Goal: Use online tool/utility: Utilize a website feature to perform a specific function

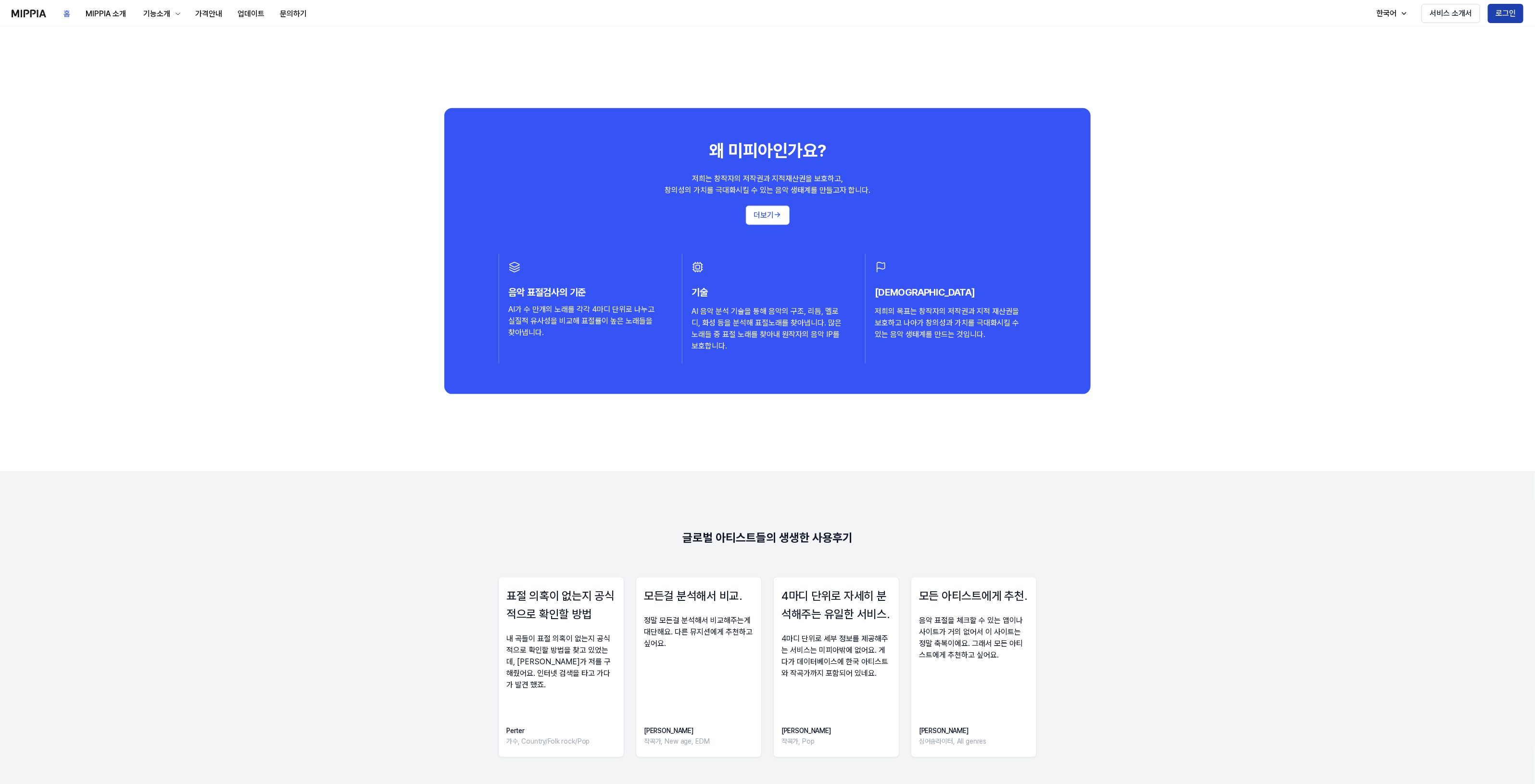
click at [1504, 8] on button "로그인" at bounding box center [1506, 13] width 36 height 19
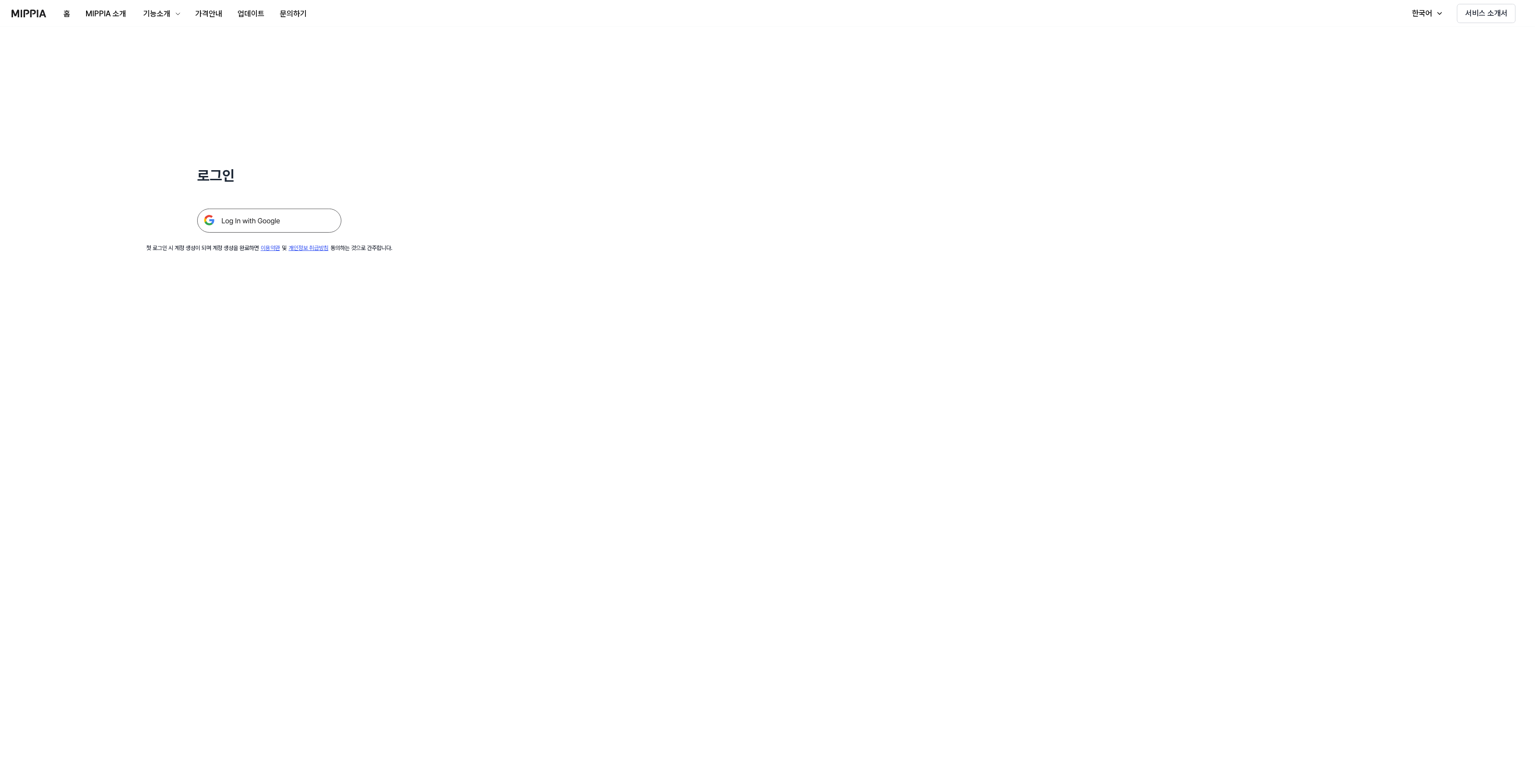
click at [292, 212] on img at bounding box center [269, 220] width 145 height 24
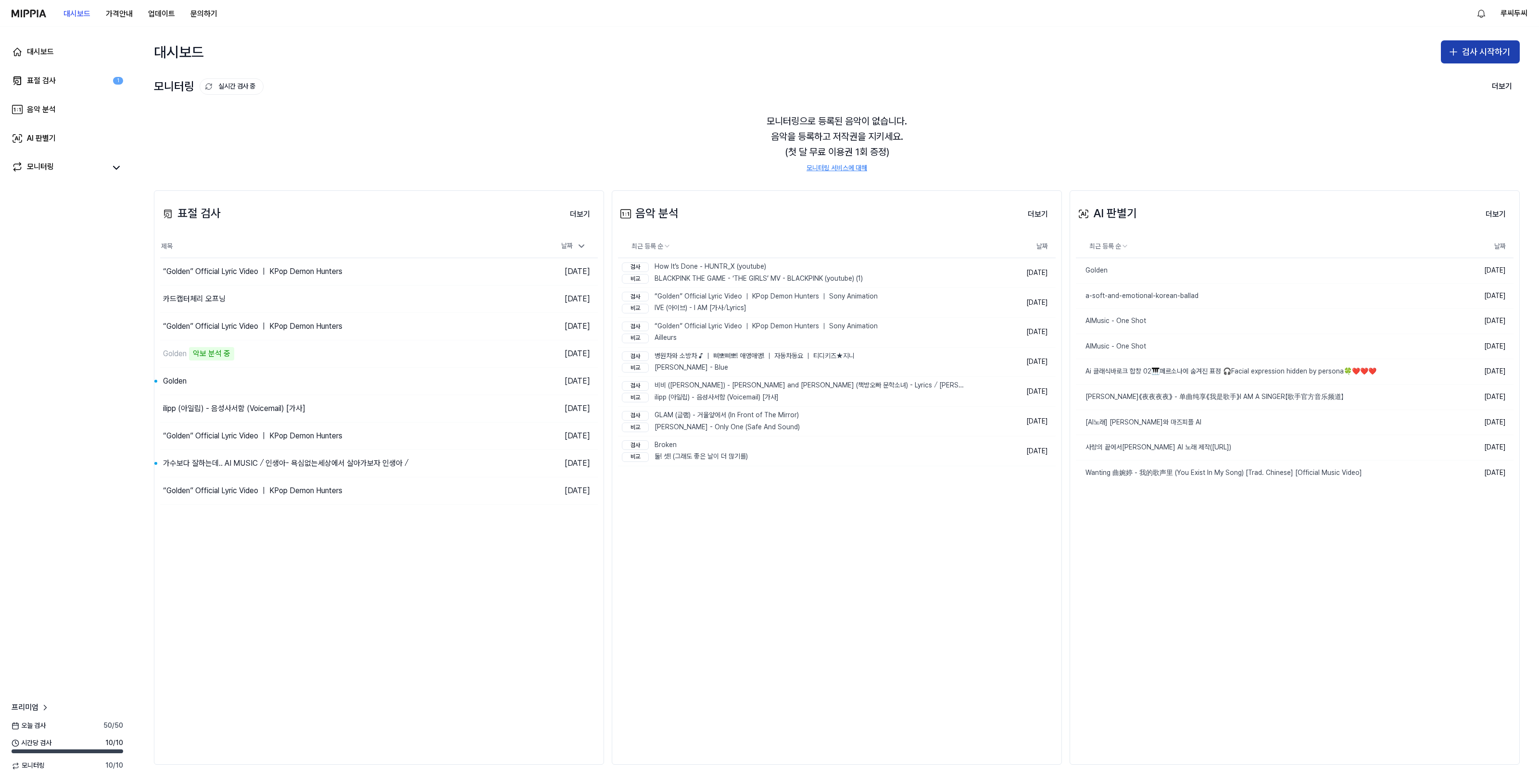
click at [1502, 42] on button "검사 시작하기" at bounding box center [1480, 52] width 79 height 23
click at [1450, 89] on button "음악 분석" at bounding box center [1462, 96] width 107 height 17
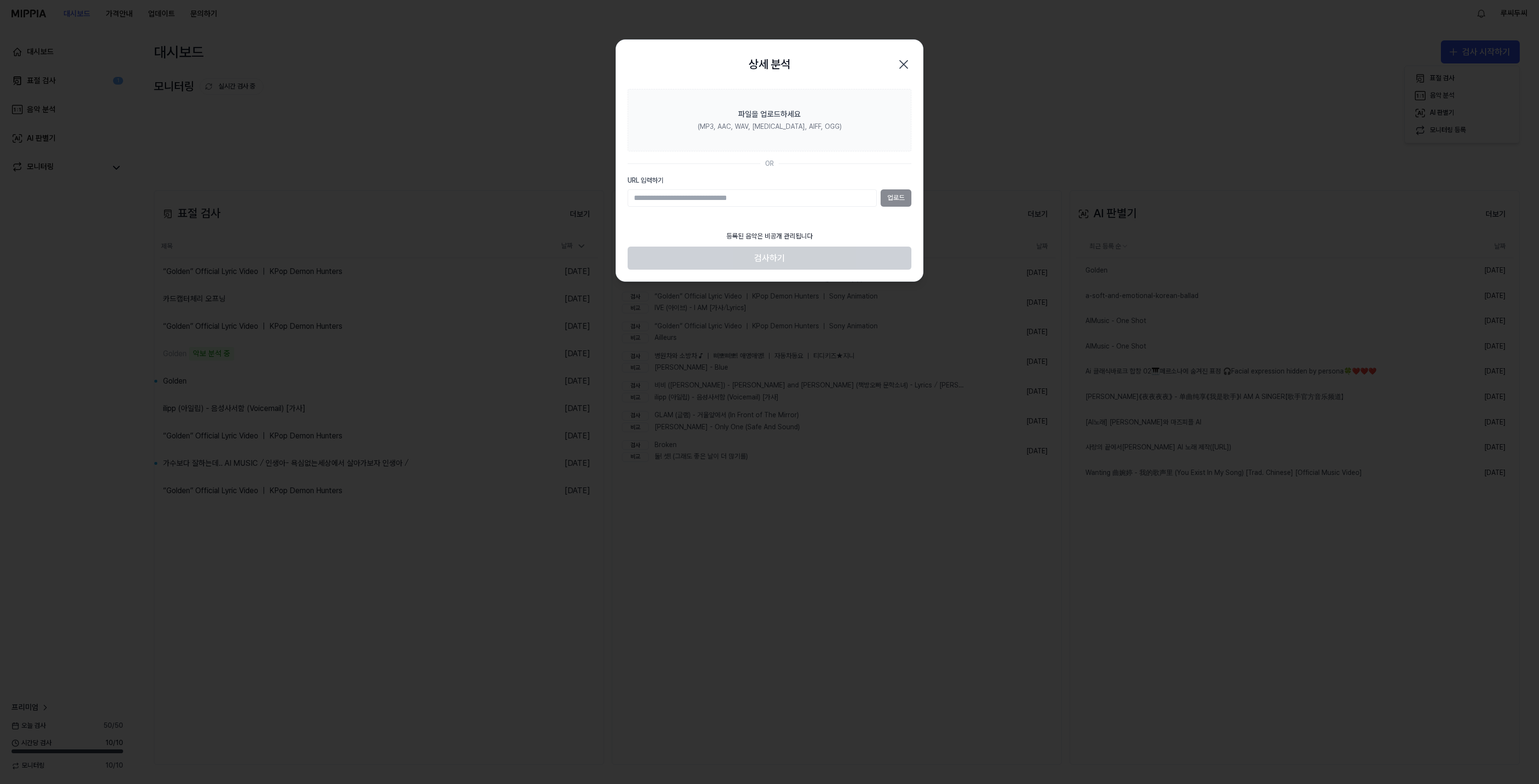
click at [899, 198] on div "업로드" at bounding box center [770, 198] width 284 height 17
click at [887, 200] on div "업로드" at bounding box center [770, 198] width 284 height 17
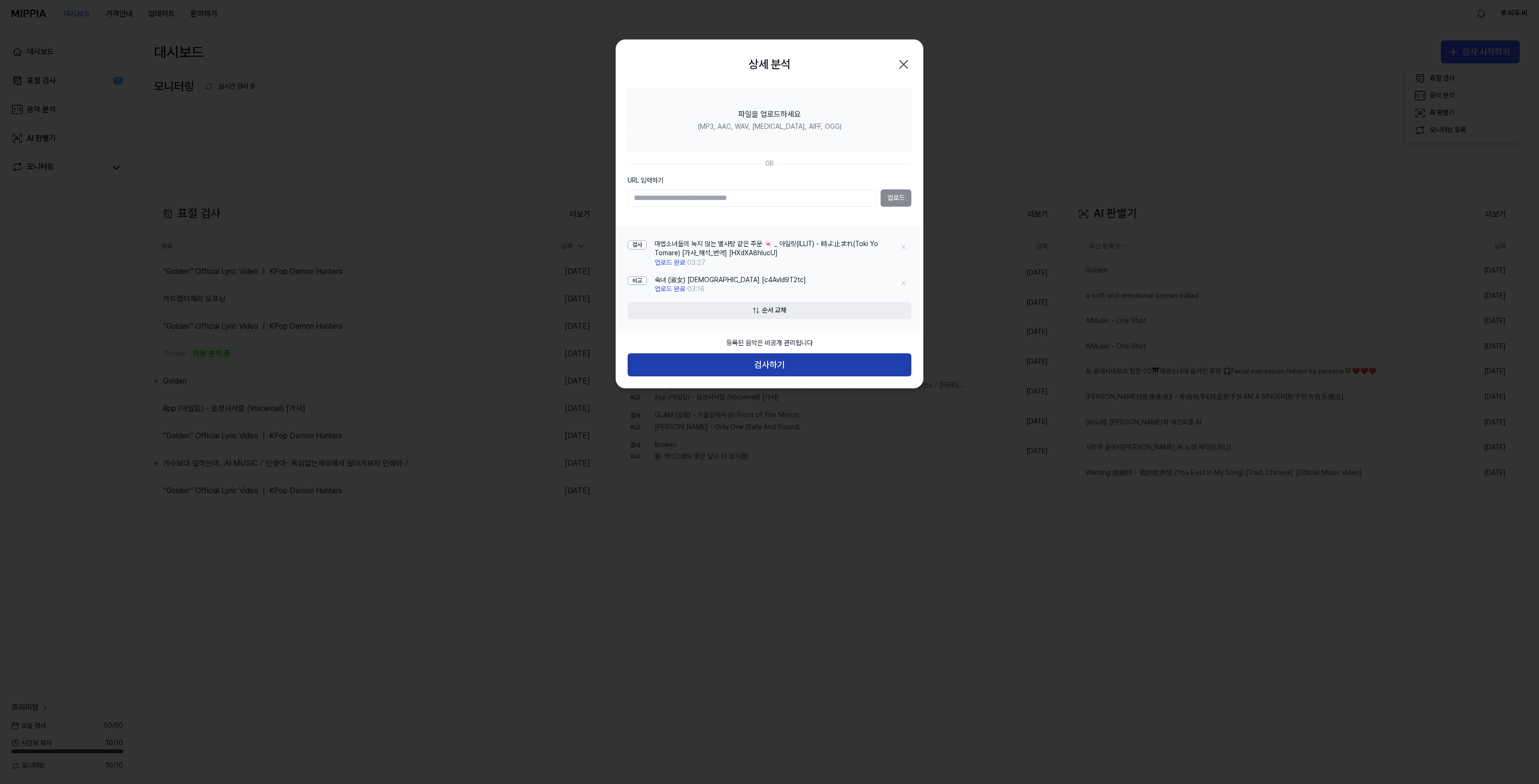
click at [768, 369] on button "검사하기" at bounding box center [770, 365] width 284 height 23
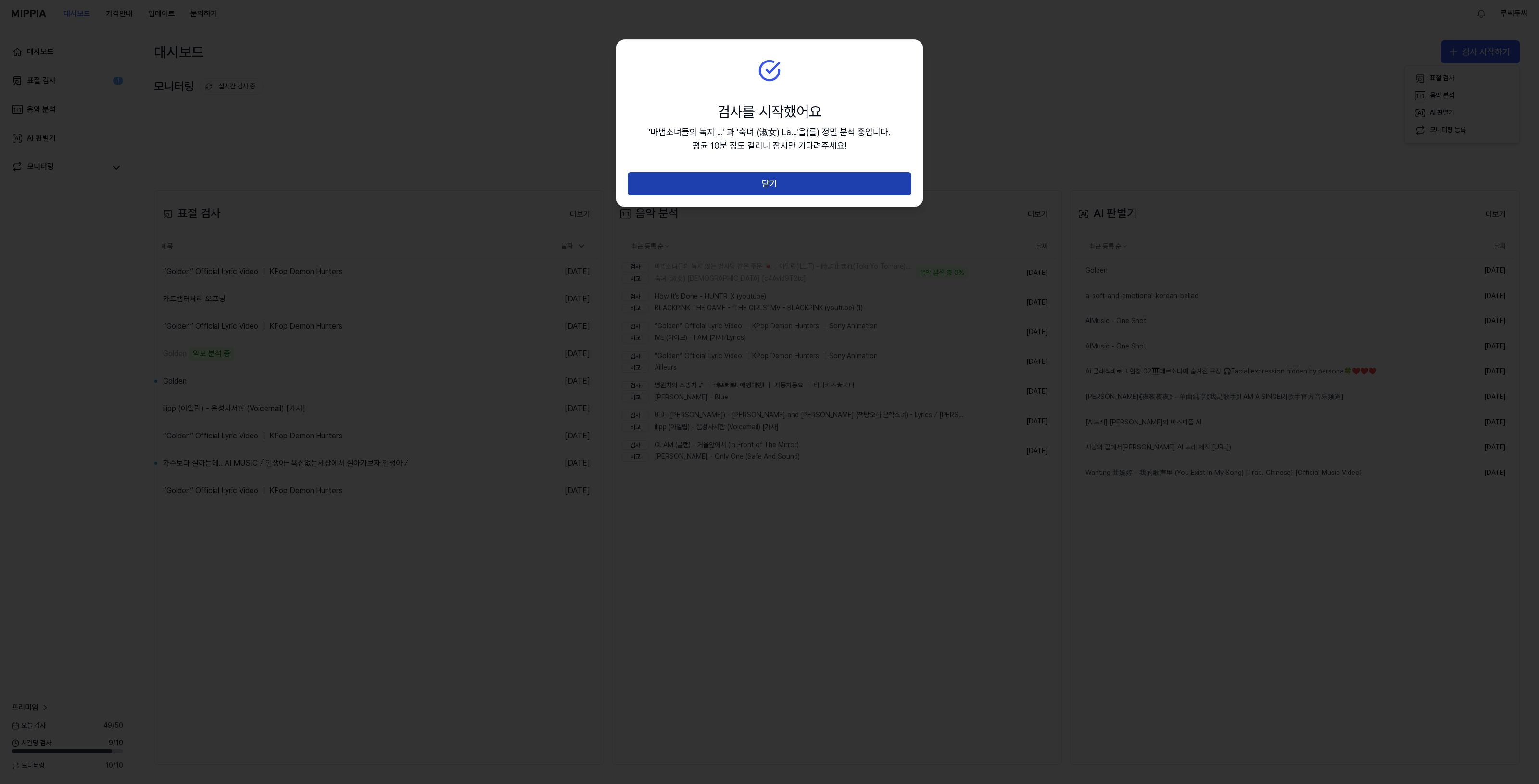
click at [820, 189] on button "닫기" at bounding box center [770, 183] width 284 height 23
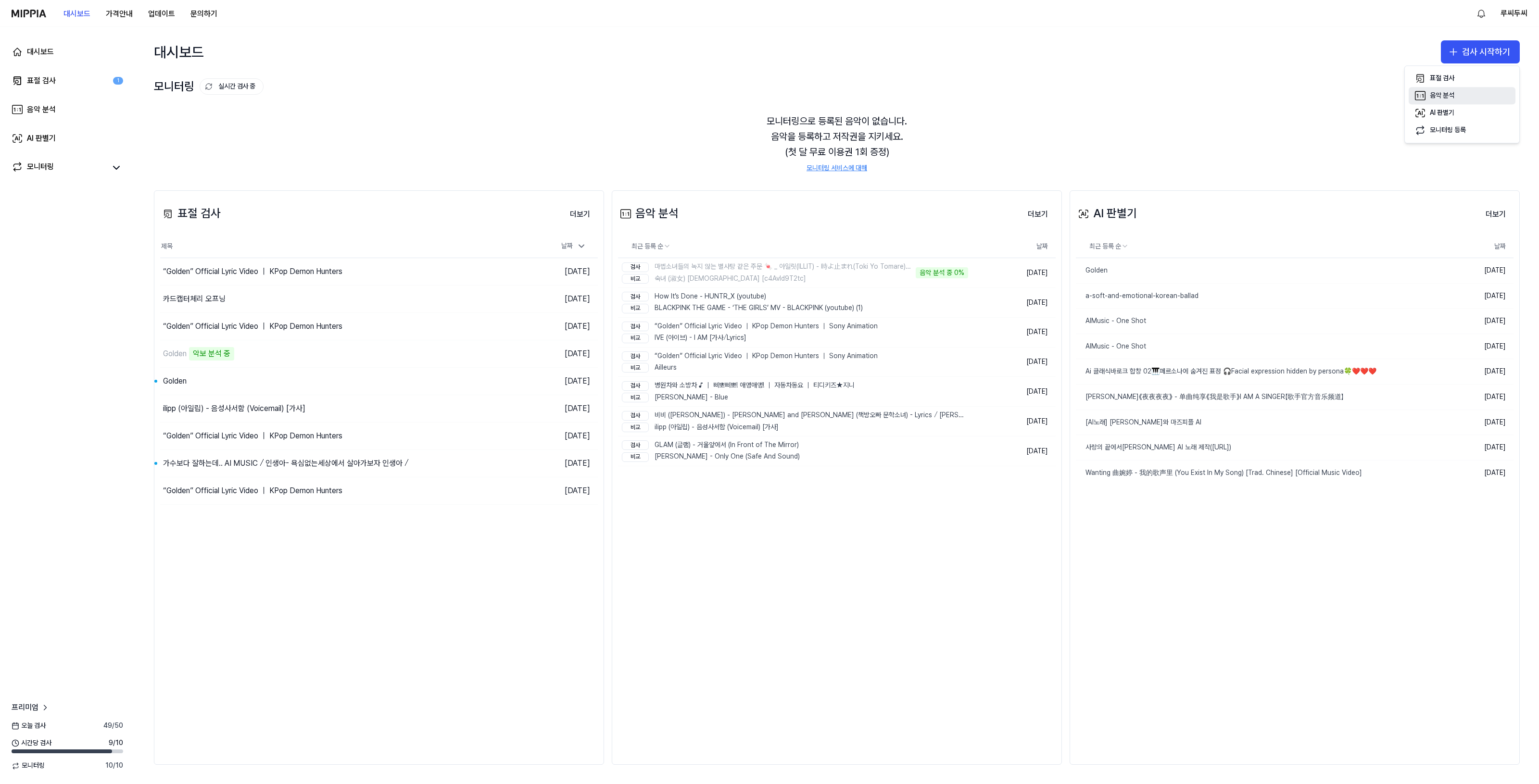
click at [1440, 93] on div "음악 분석" at bounding box center [1442, 96] width 24 height 10
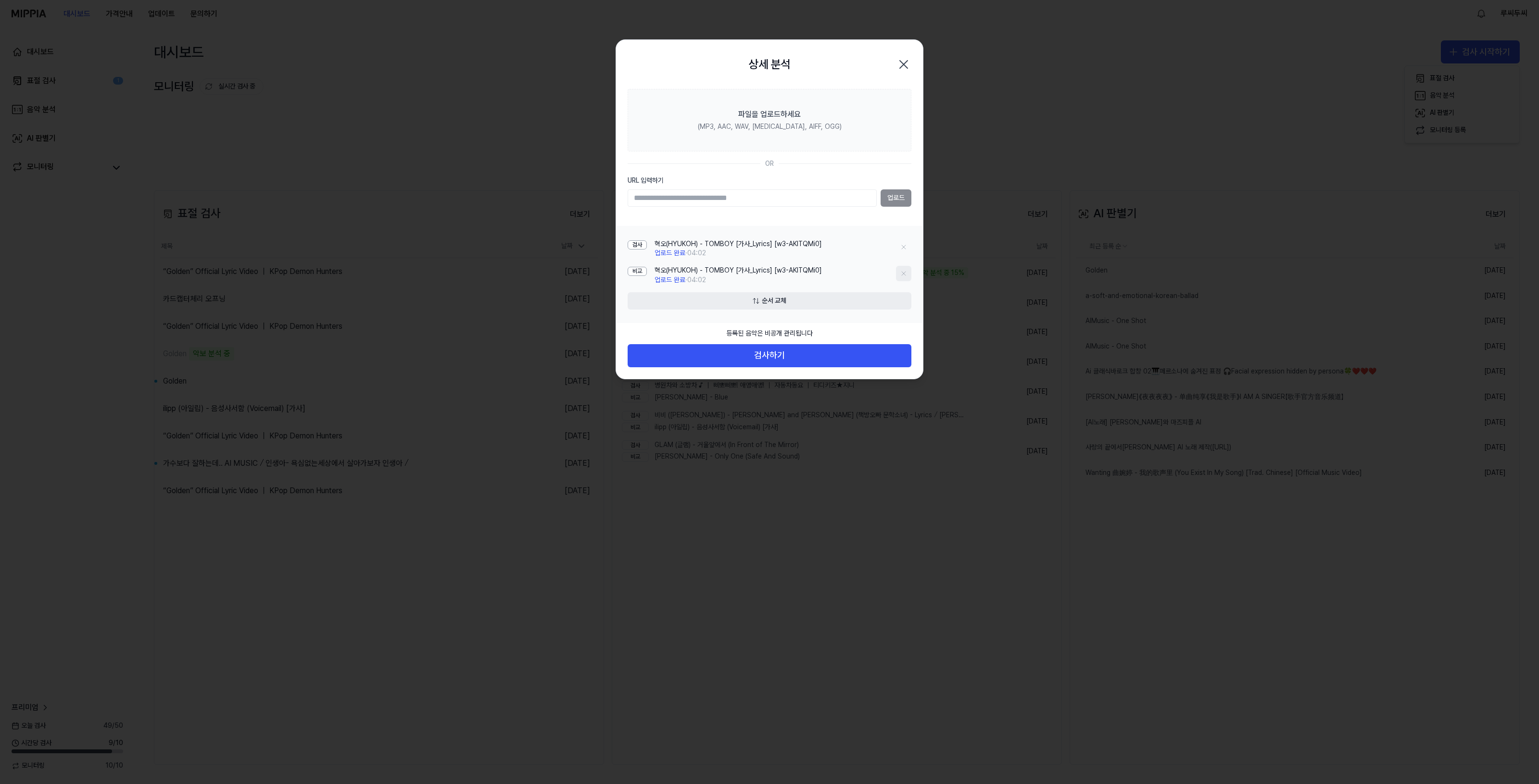
click at [901, 272] on icon at bounding box center [903, 273] width 8 height 8
click at [770, 351] on button "검사하기" at bounding box center [770, 355] width 284 height 23
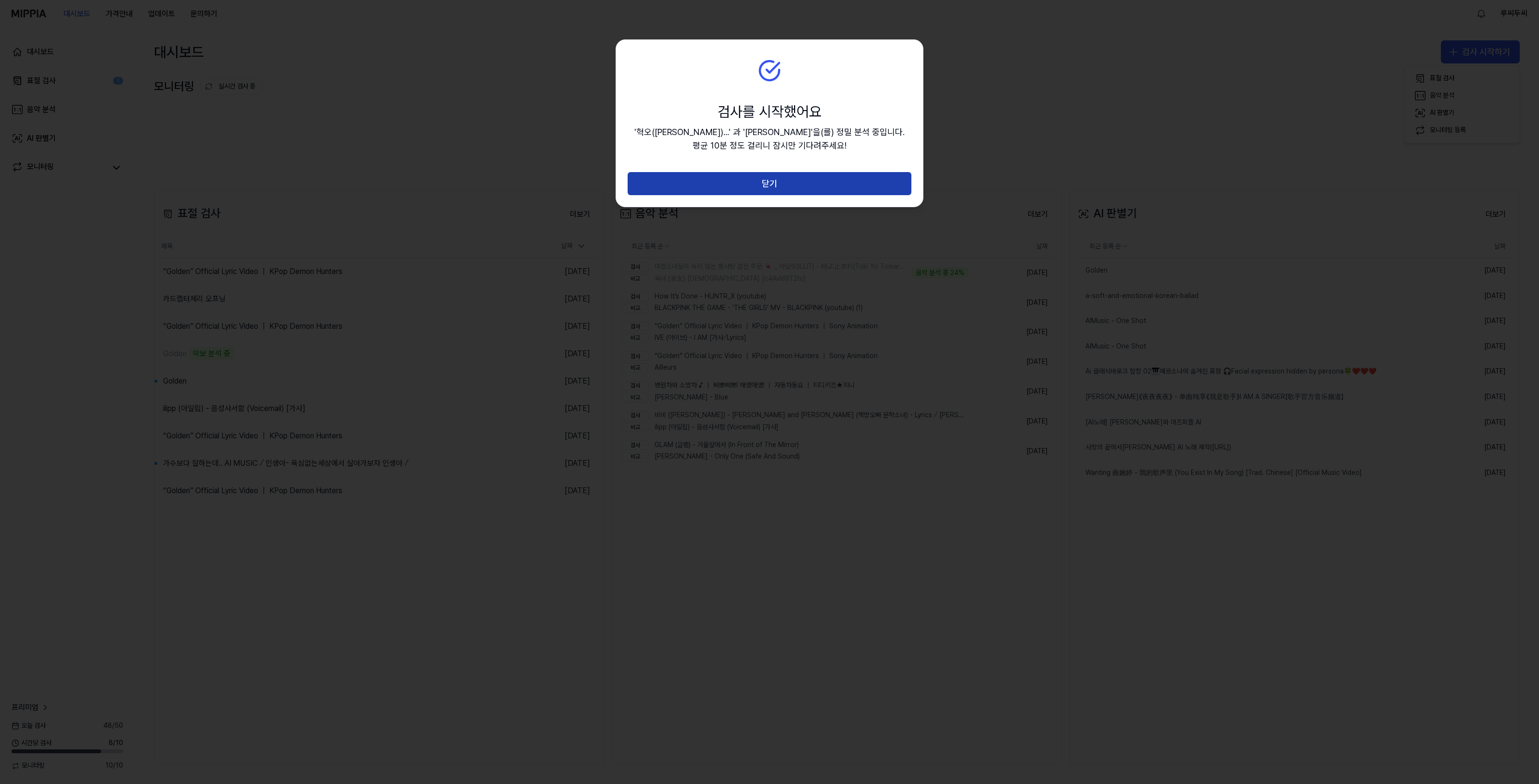
click at [797, 186] on button "닫기" at bounding box center [770, 183] width 284 height 23
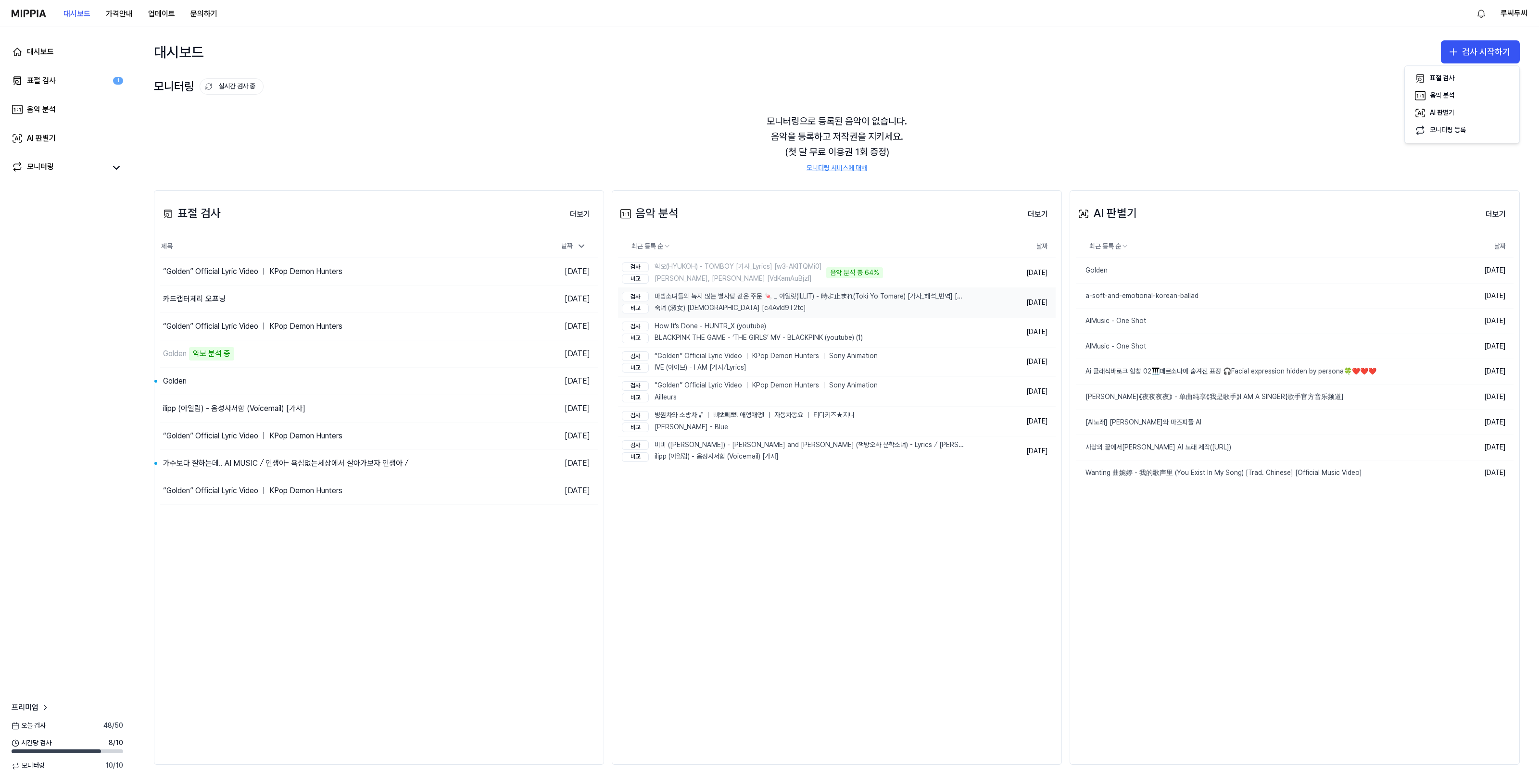
click at [734, 297] on div "검사 마법소녀들의 녹지 않는 별사탕 같은 주문 🍬 _ 아일릿(ILLIT) - 時よ止まれ(Toki Yo Tomare) [가사_해석_번역] [HX…" at bounding box center [794, 297] width 344 height 10
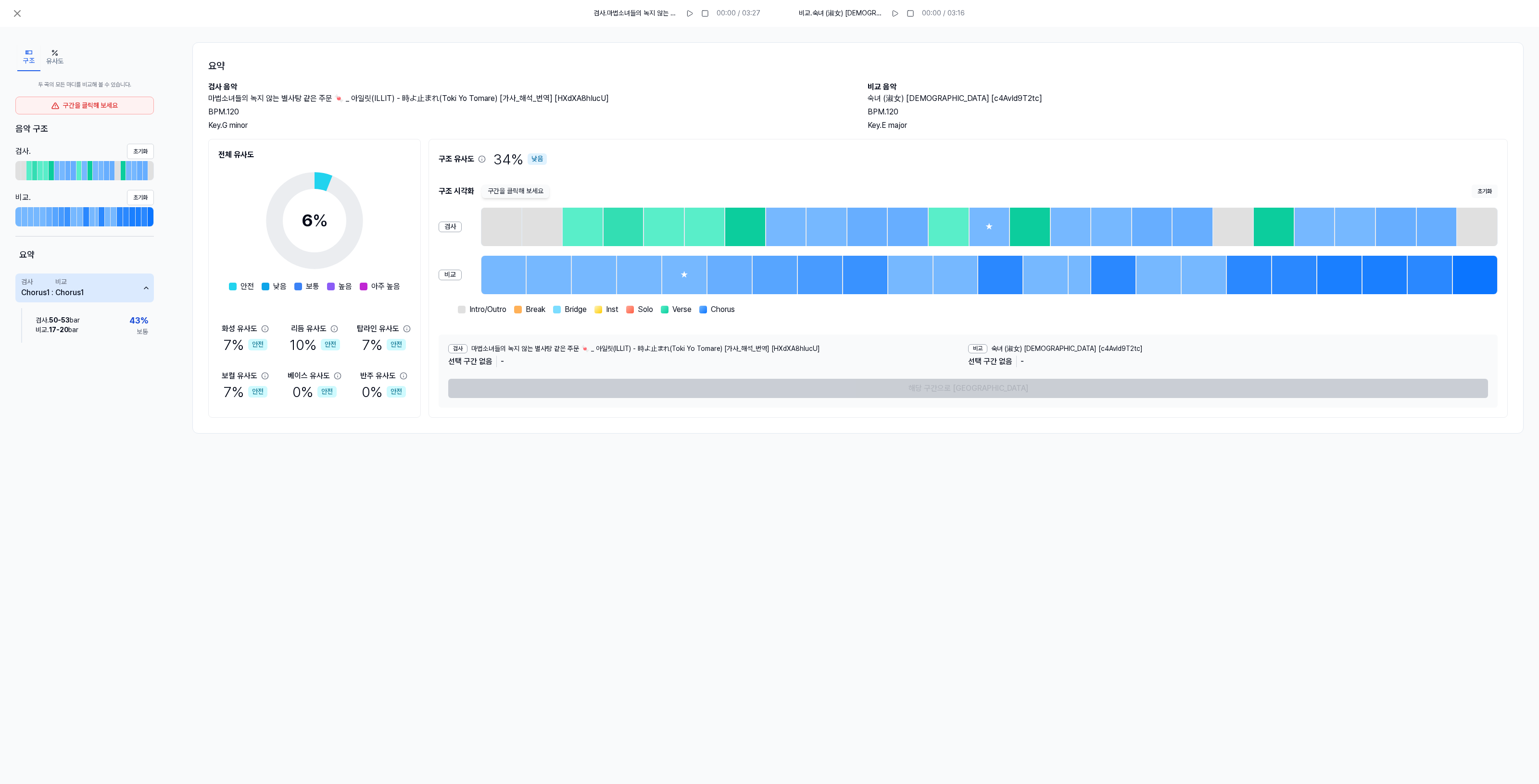
click at [321, 181] on circle at bounding box center [315, 221] width 80 height 80
click at [695, 272] on div "★" at bounding box center [684, 275] width 43 height 36
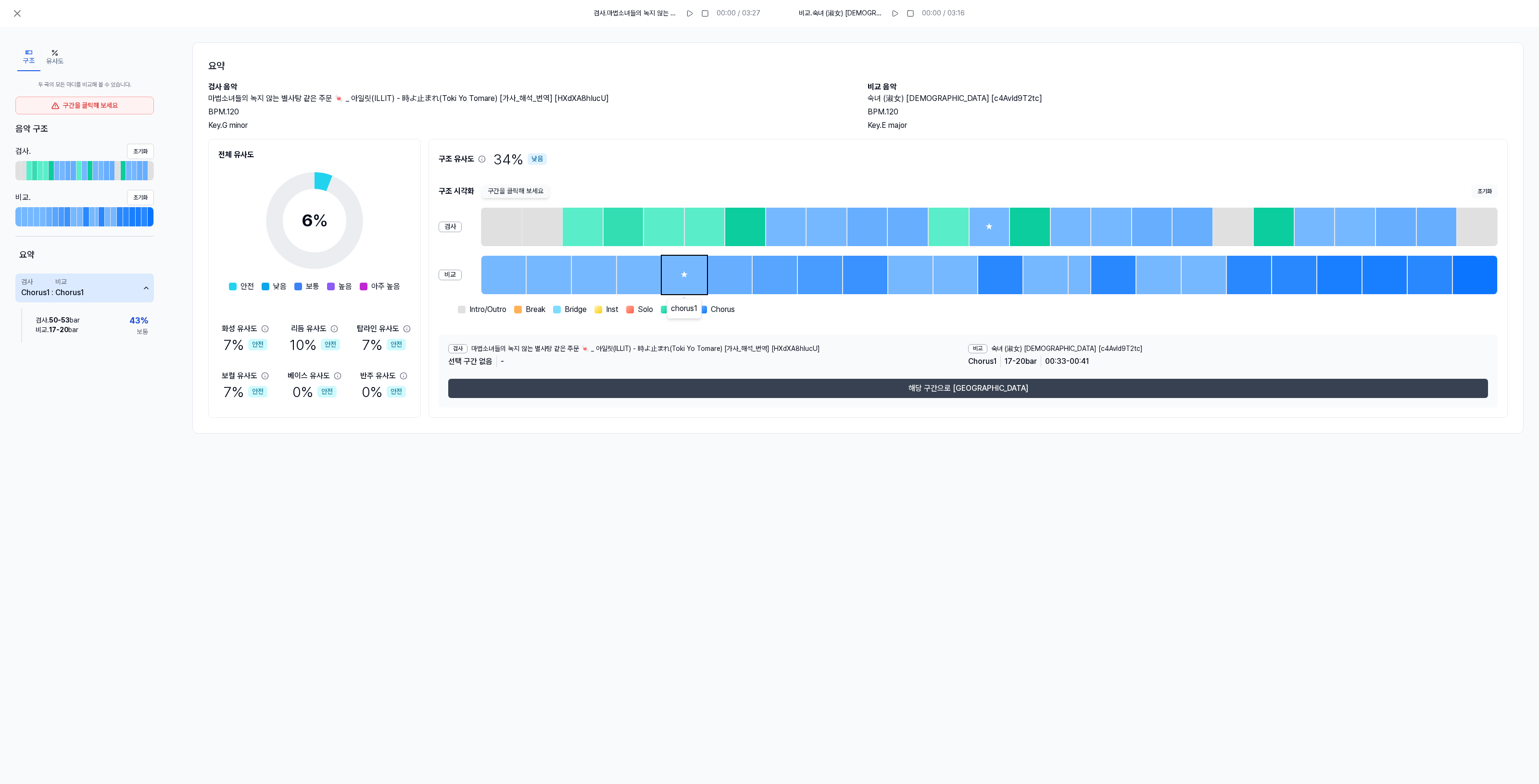
click at [782, 391] on button "해당 구간으로 이동" at bounding box center [968, 388] width 1040 height 19
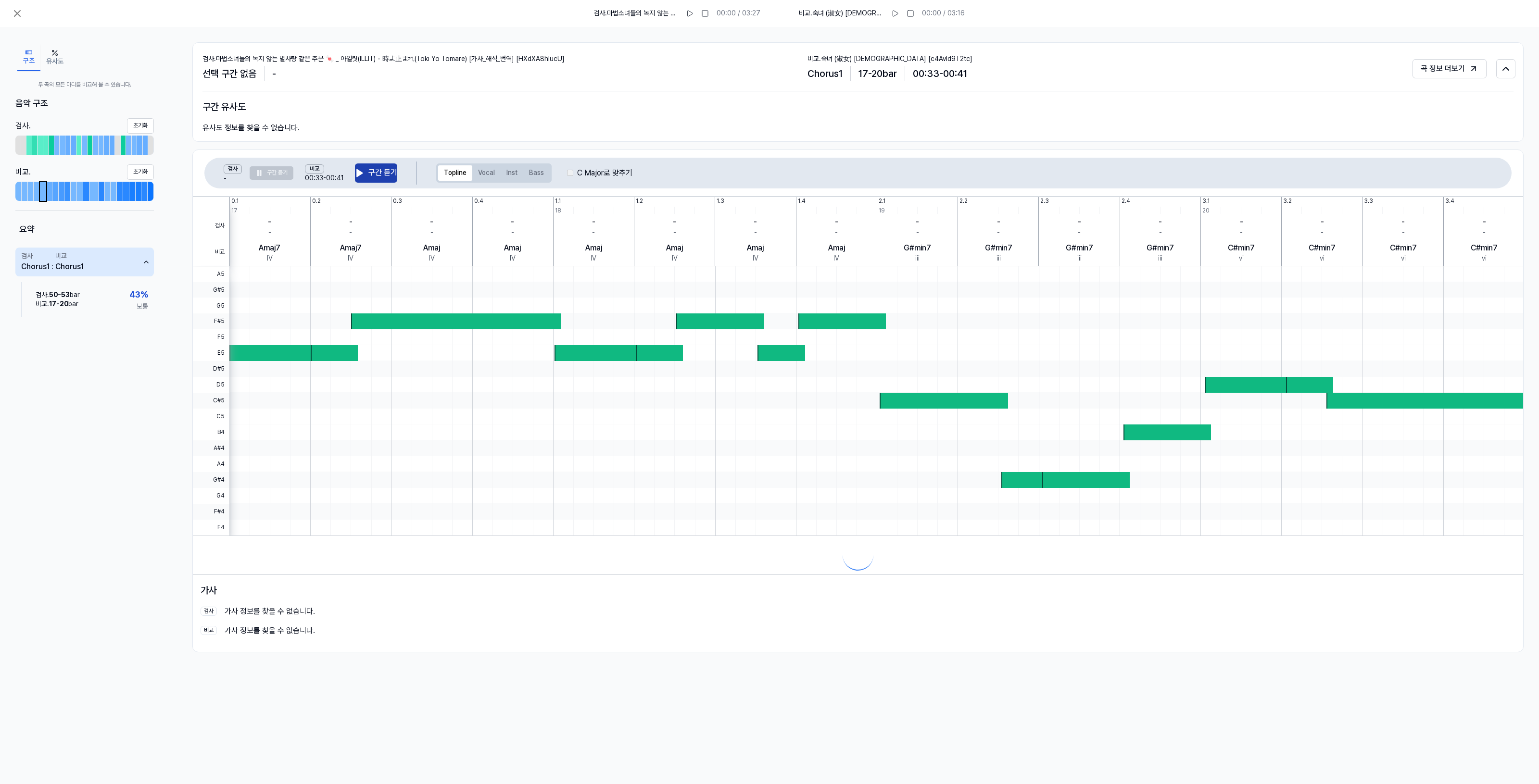
click at [373, 171] on button "구간 듣기" at bounding box center [376, 173] width 42 height 19
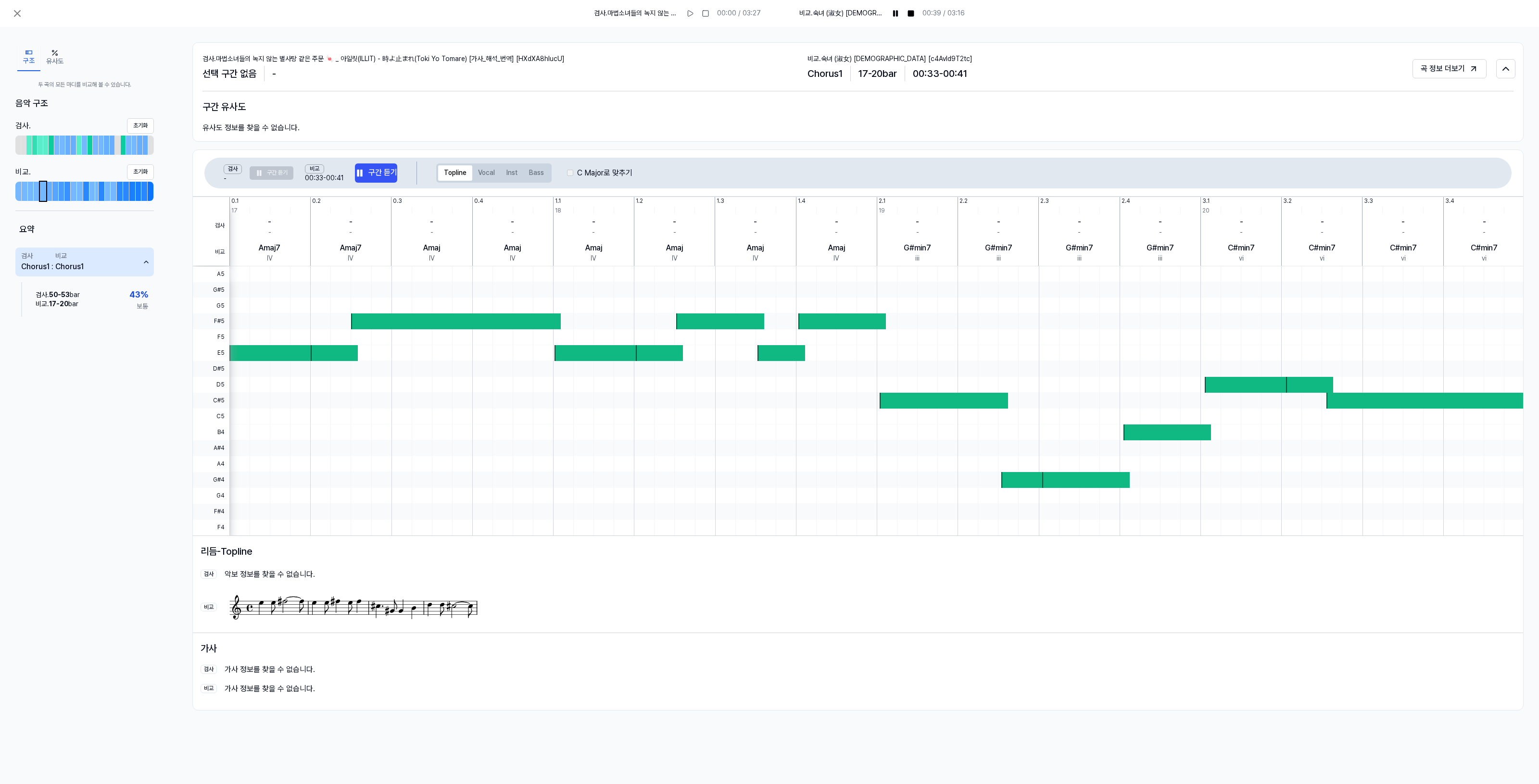
click at [281, 176] on div "검사 - 구간 듣기" at bounding box center [258, 173] width 70 height 17
click at [277, 171] on div "검사 - 구간 듣기" at bounding box center [258, 173] width 70 height 17
drag, startPoint x: 115, startPoint y: 127, endPoint x: 104, endPoint y: 134, distance: 13.0
click at [109, 131] on div "검사 . 초기화" at bounding box center [85, 126] width 139 height 16
click at [90, 143] on div at bounding box center [90, 145] width 4 height 17
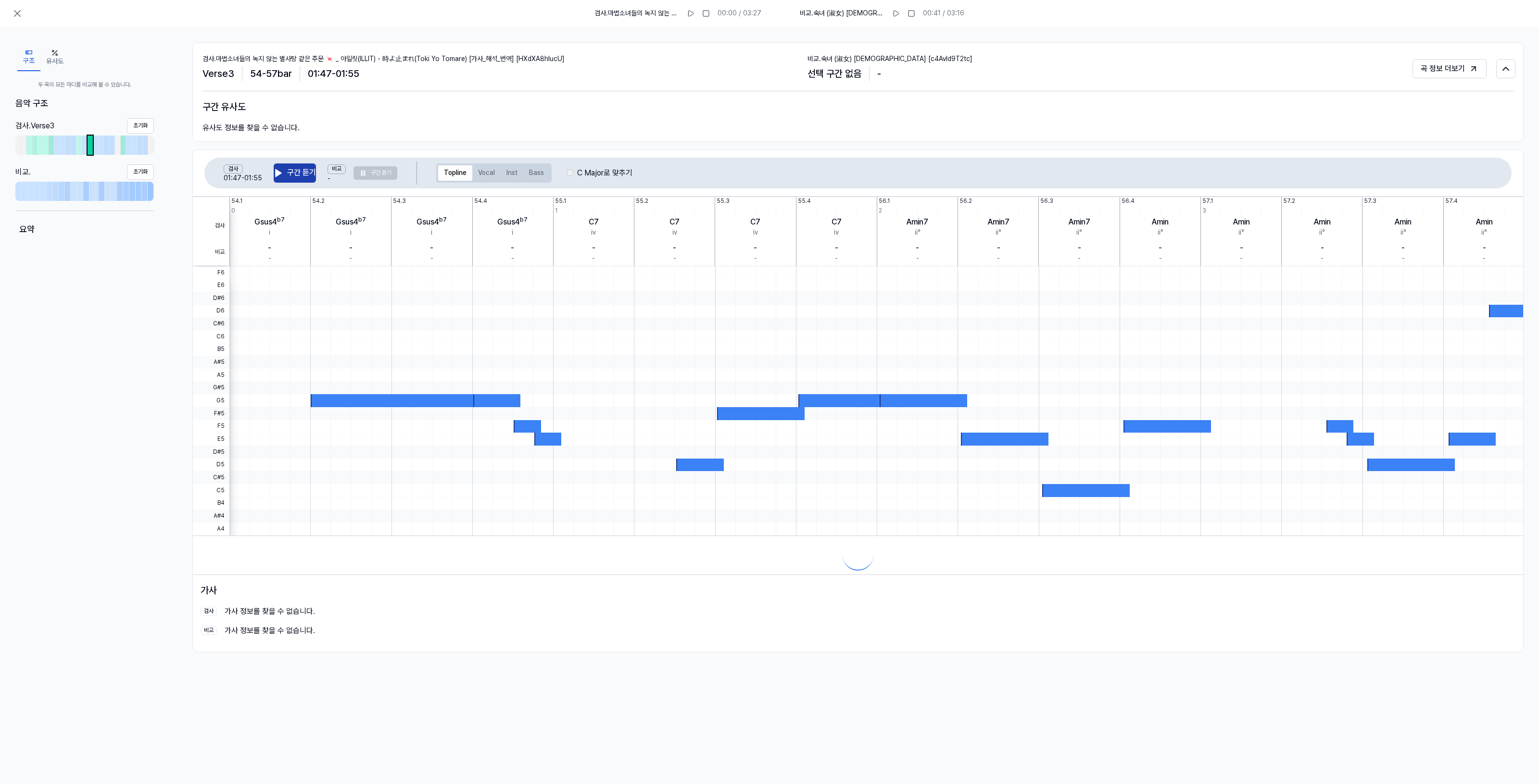
click at [280, 172] on icon at bounding box center [278, 173] width 6 height 7
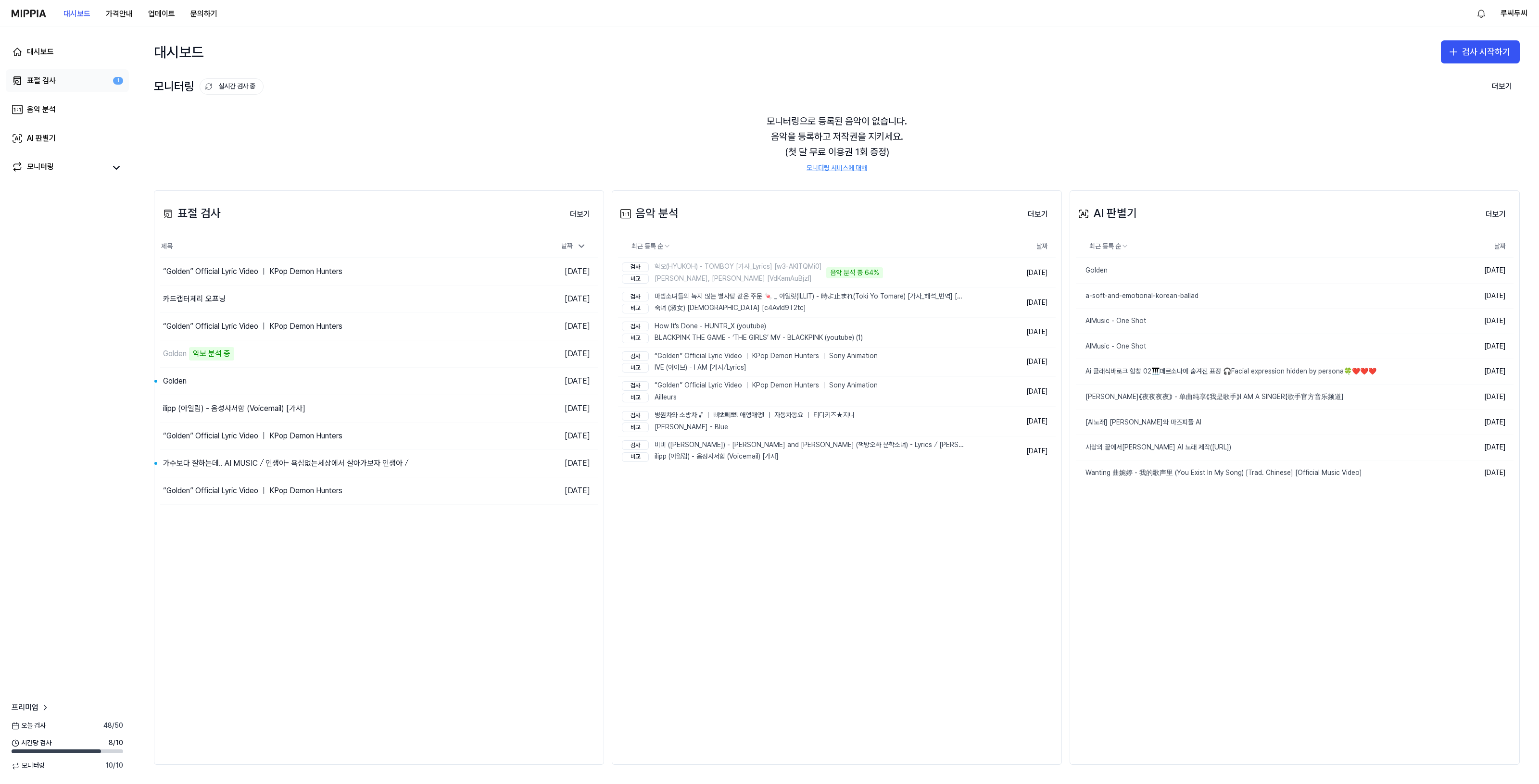
click at [43, 82] on div "표절 검사" at bounding box center [41, 81] width 29 height 11
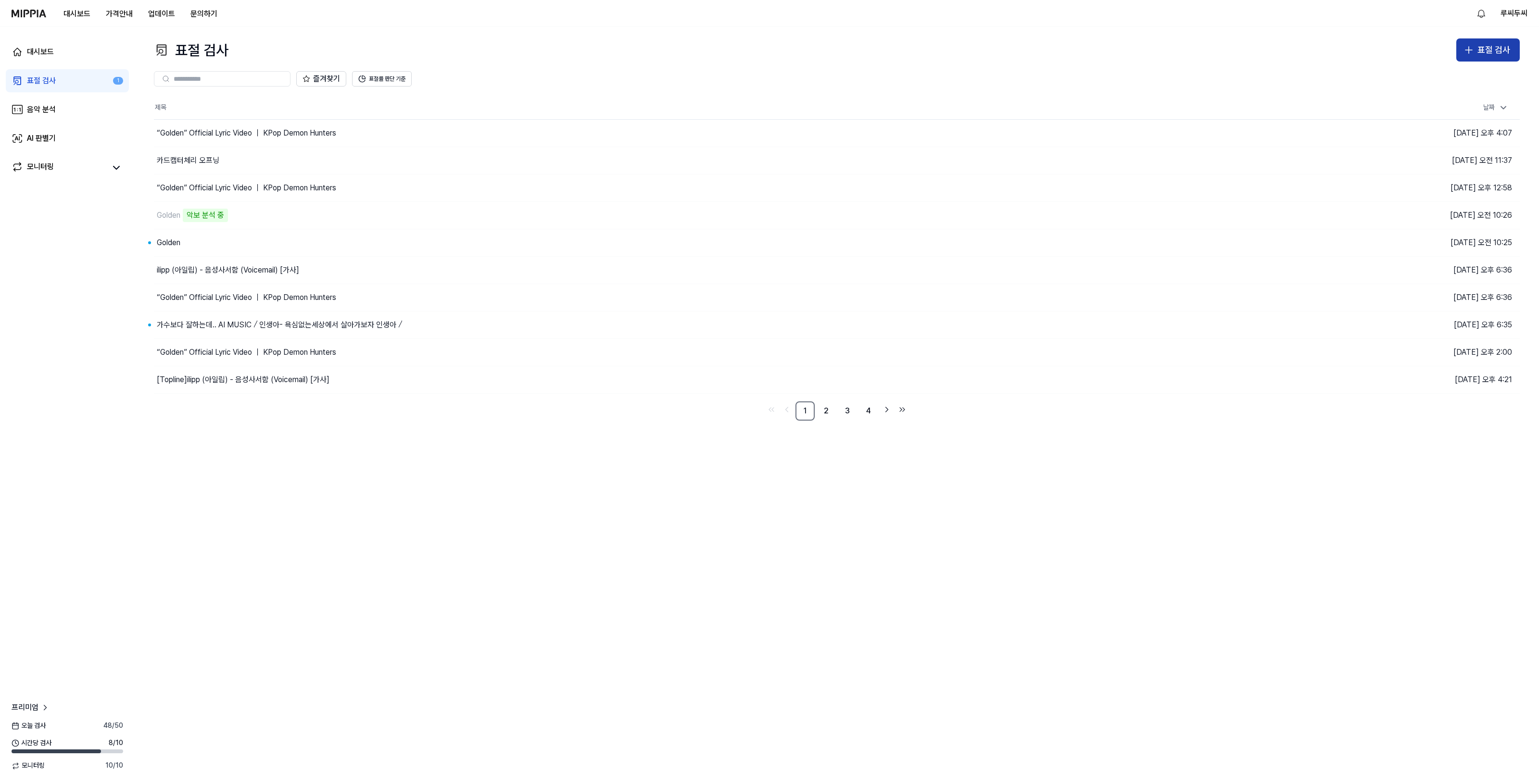
click at [1488, 41] on button "표절 검사" at bounding box center [1488, 50] width 63 height 23
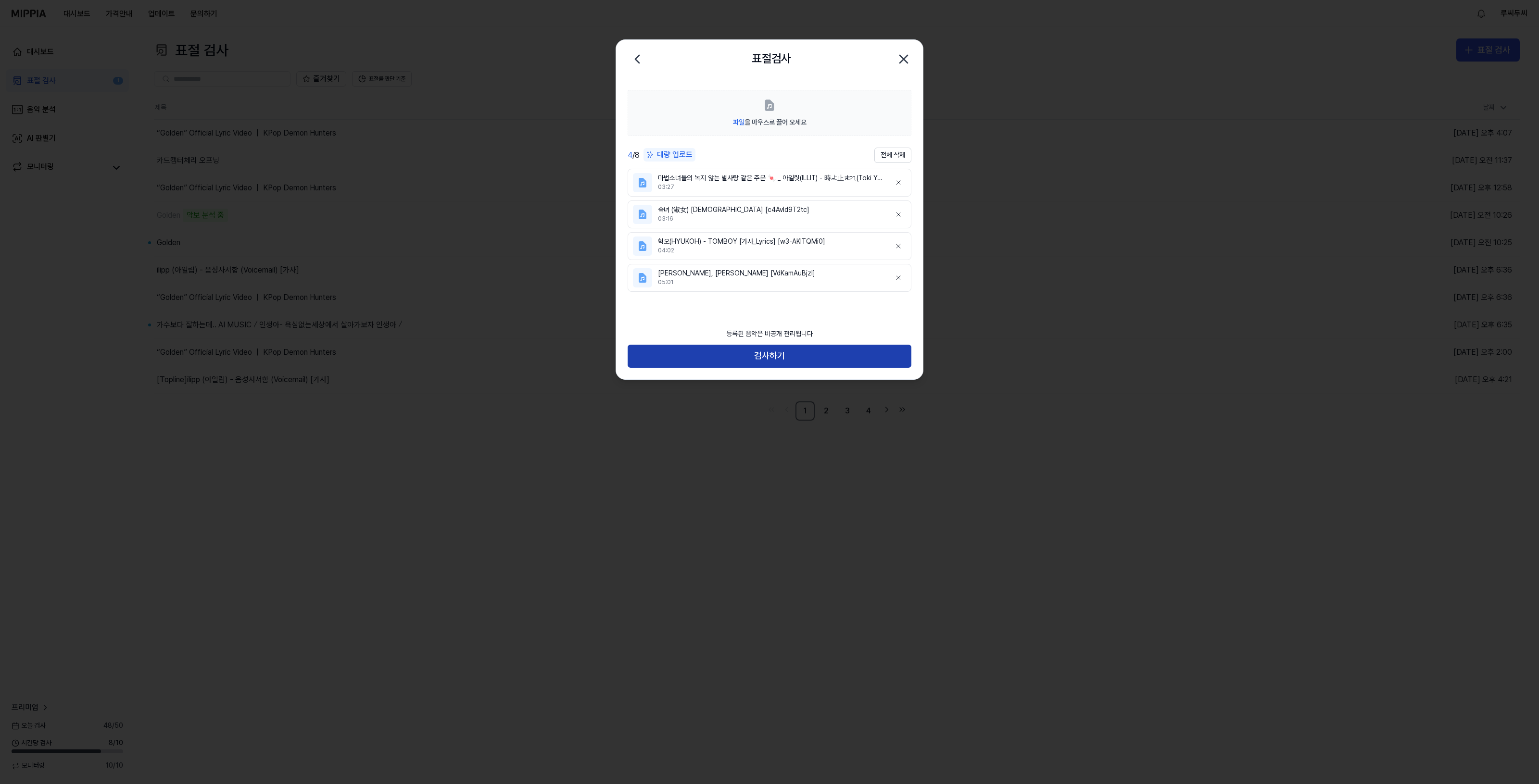
click at [773, 361] on button "검사하기" at bounding box center [770, 356] width 284 height 23
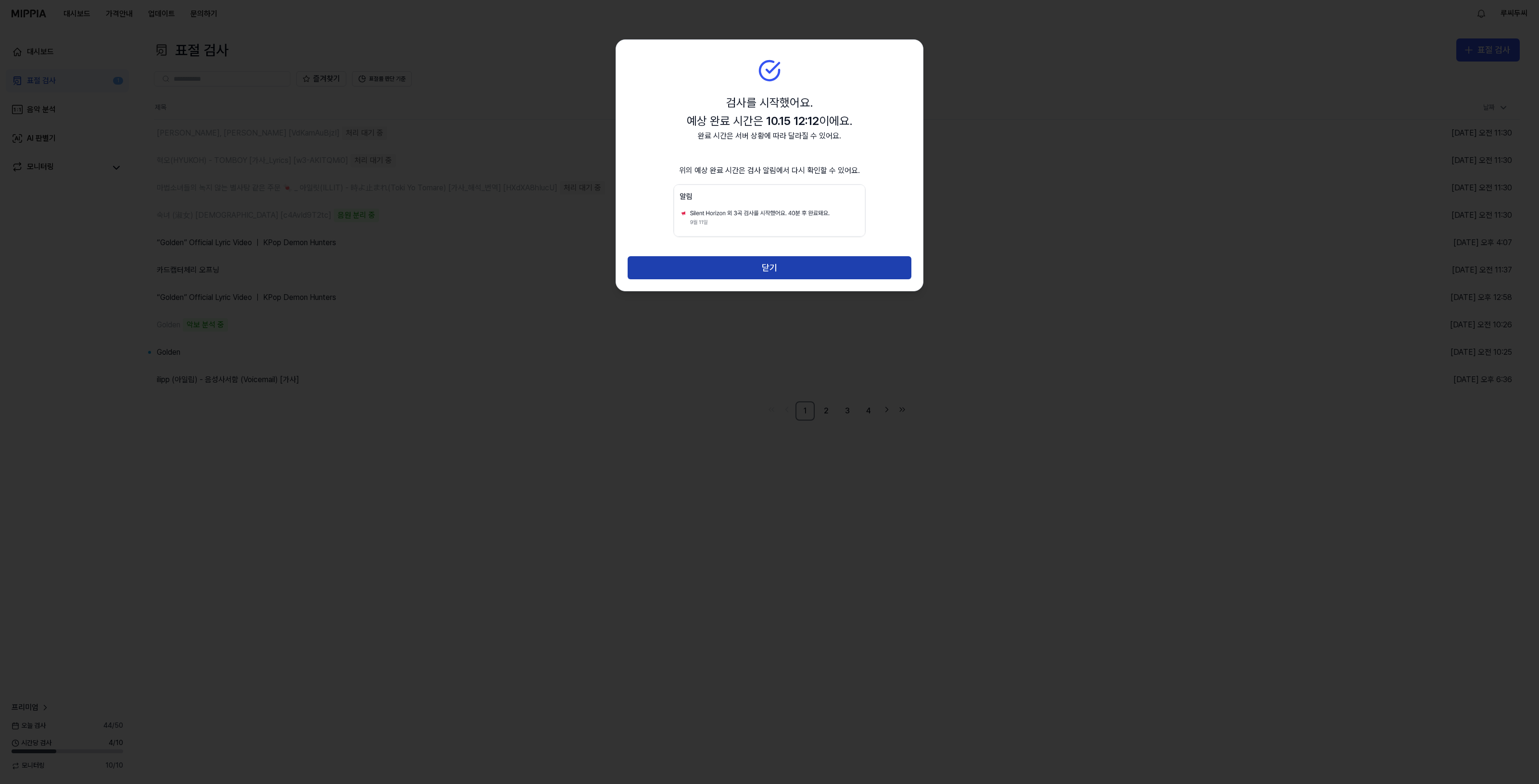
click at [802, 265] on button "닫기" at bounding box center [770, 268] width 284 height 23
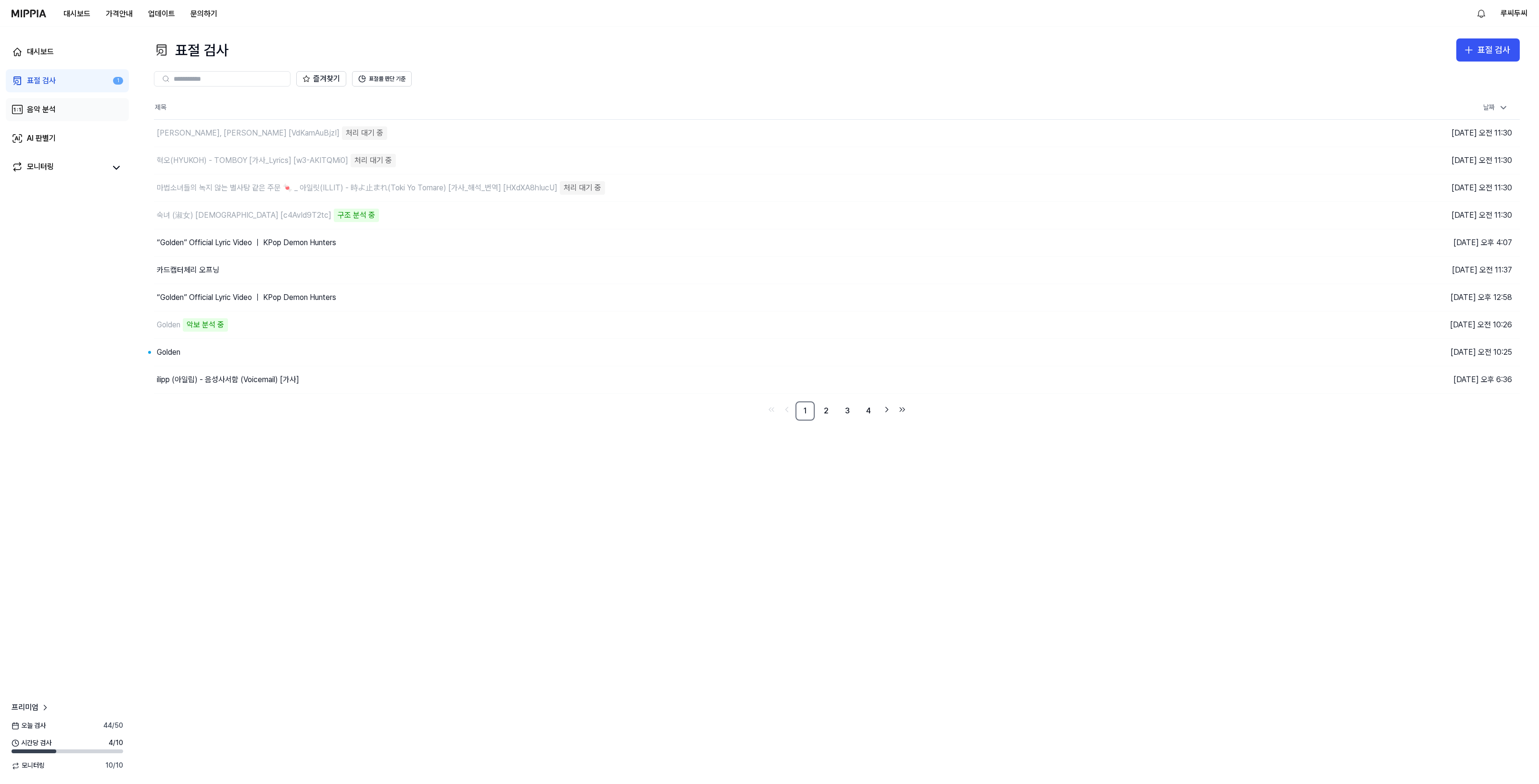
click at [54, 116] on link "음악 분석" at bounding box center [68, 109] width 123 height 23
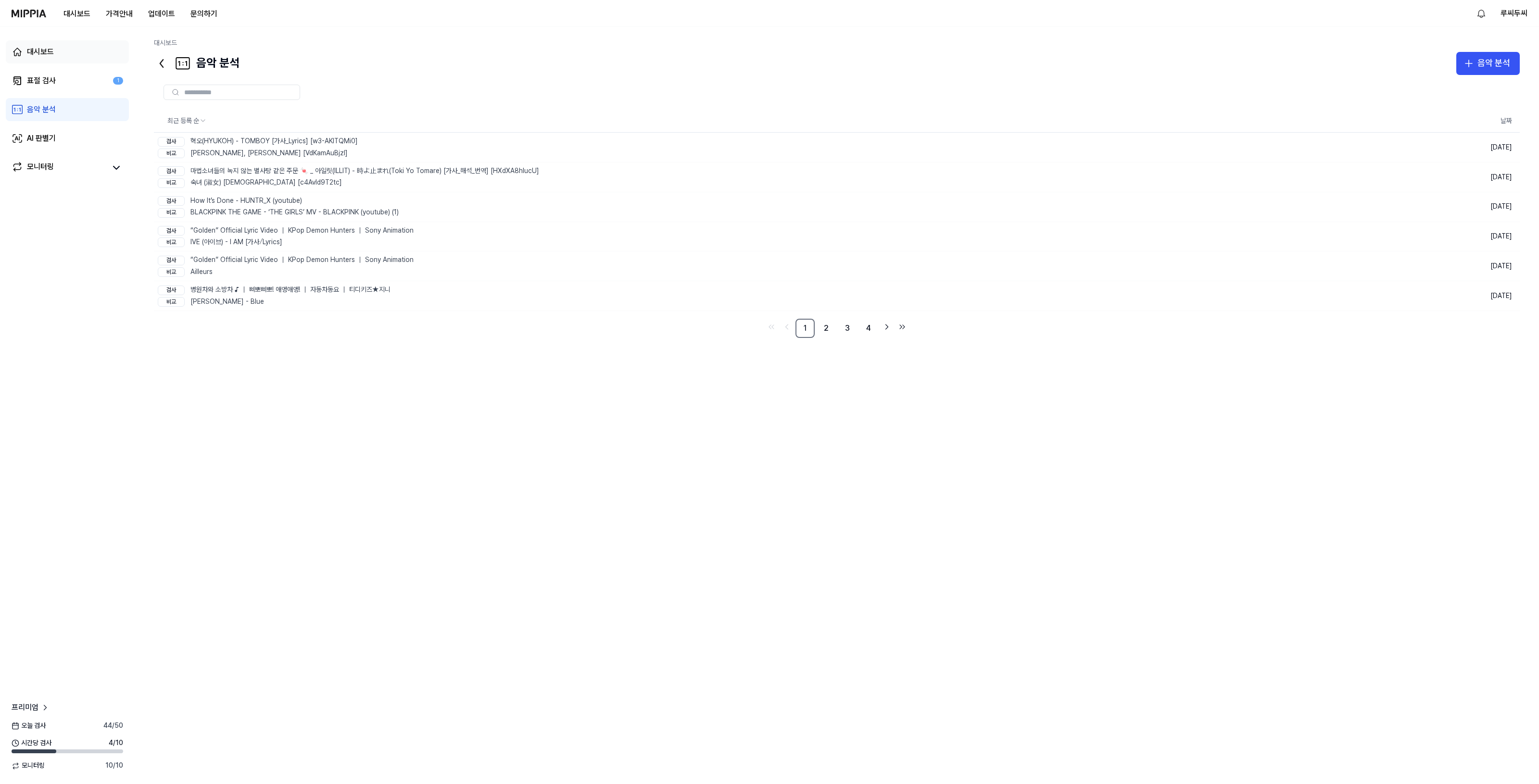
click at [93, 45] on link "대시보드" at bounding box center [68, 52] width 123 height 23
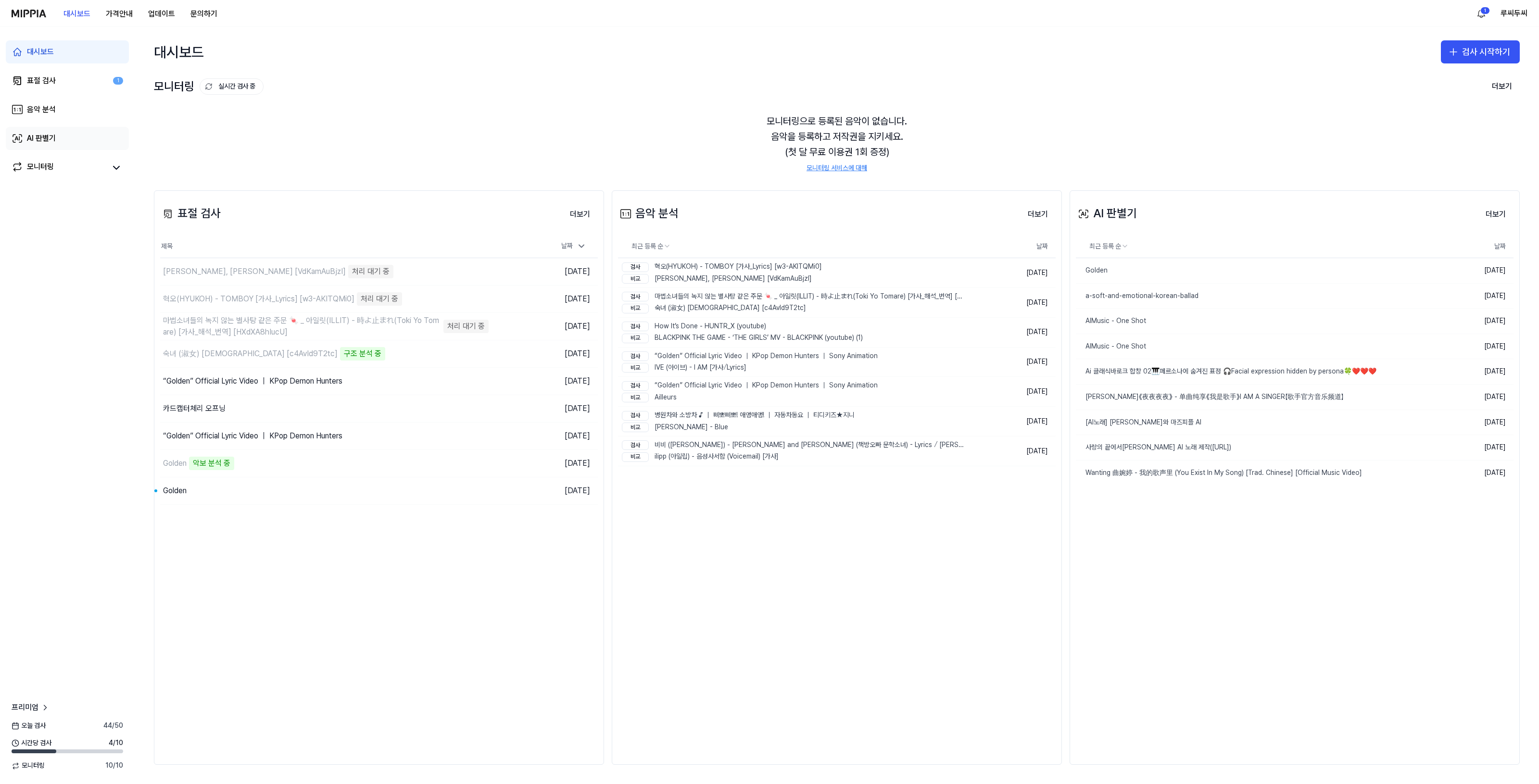
click at [26, 131] on link "AI 판별기" at bounding box center [68, 139] width 123 height 23
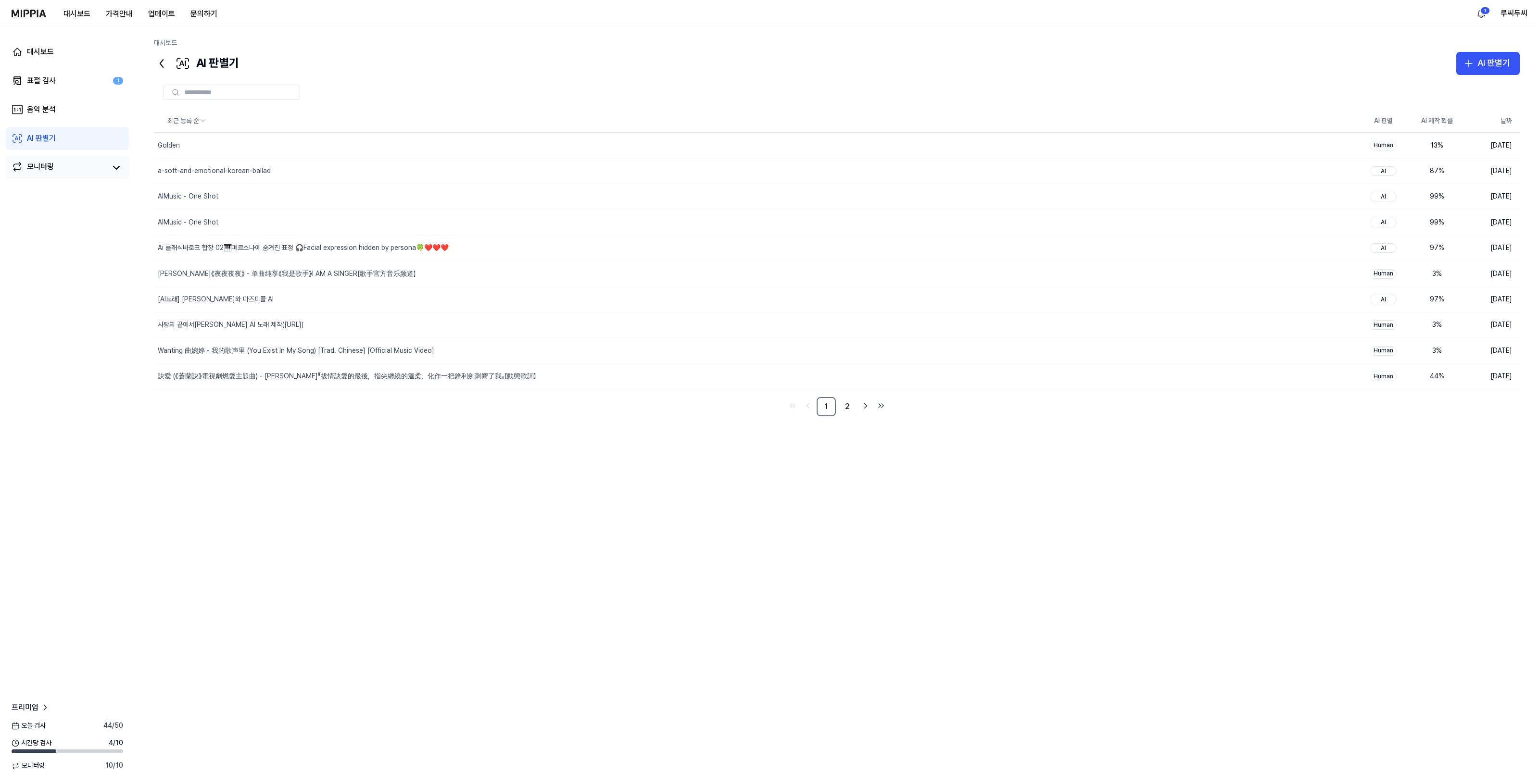
click at [27, 161] on div "모니터링" at bounding box center [40, 168] width 27 height 14
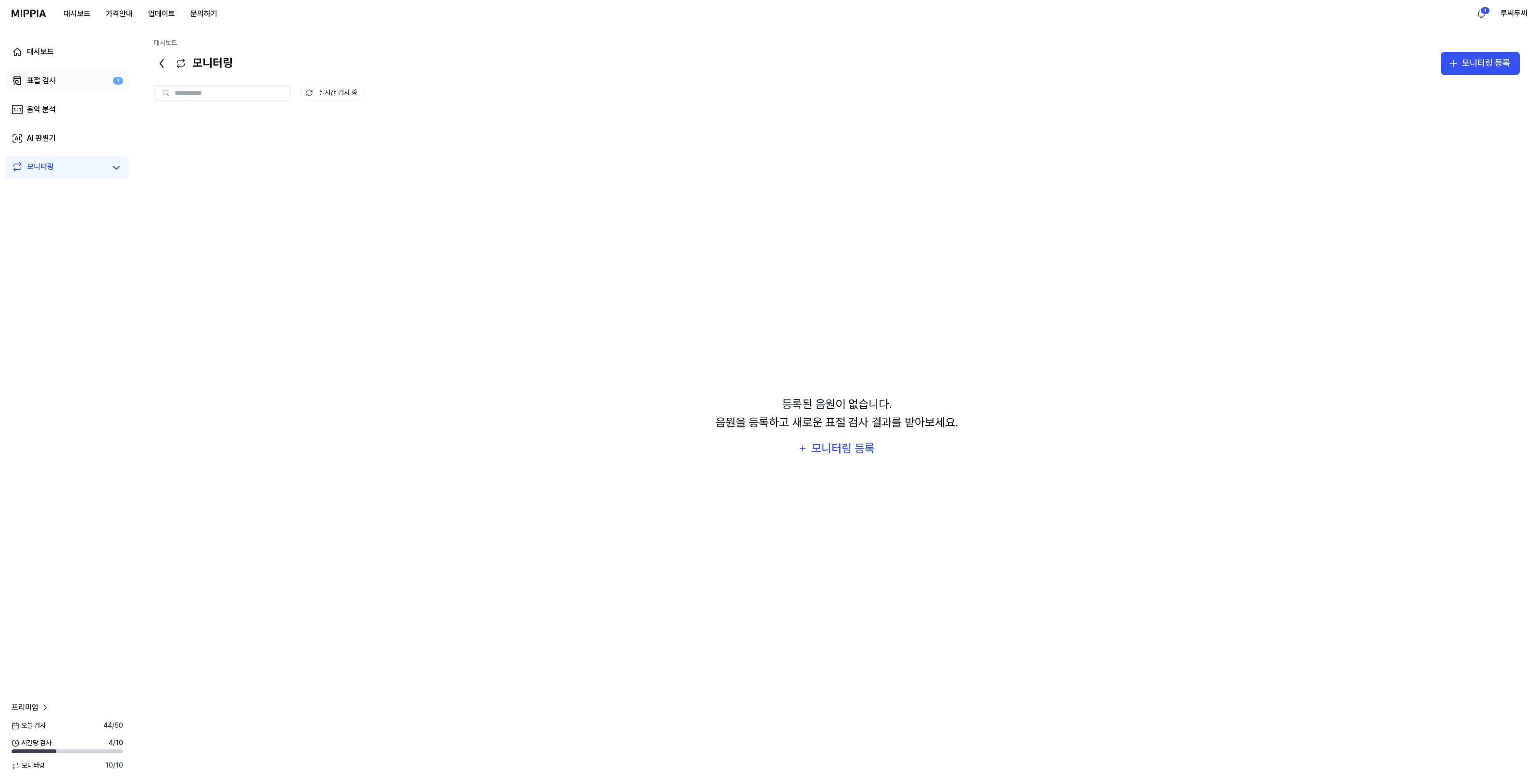
click at [34, 90] on link "표절 검사 1" at bounding box center [68, 81] width 123 height 23
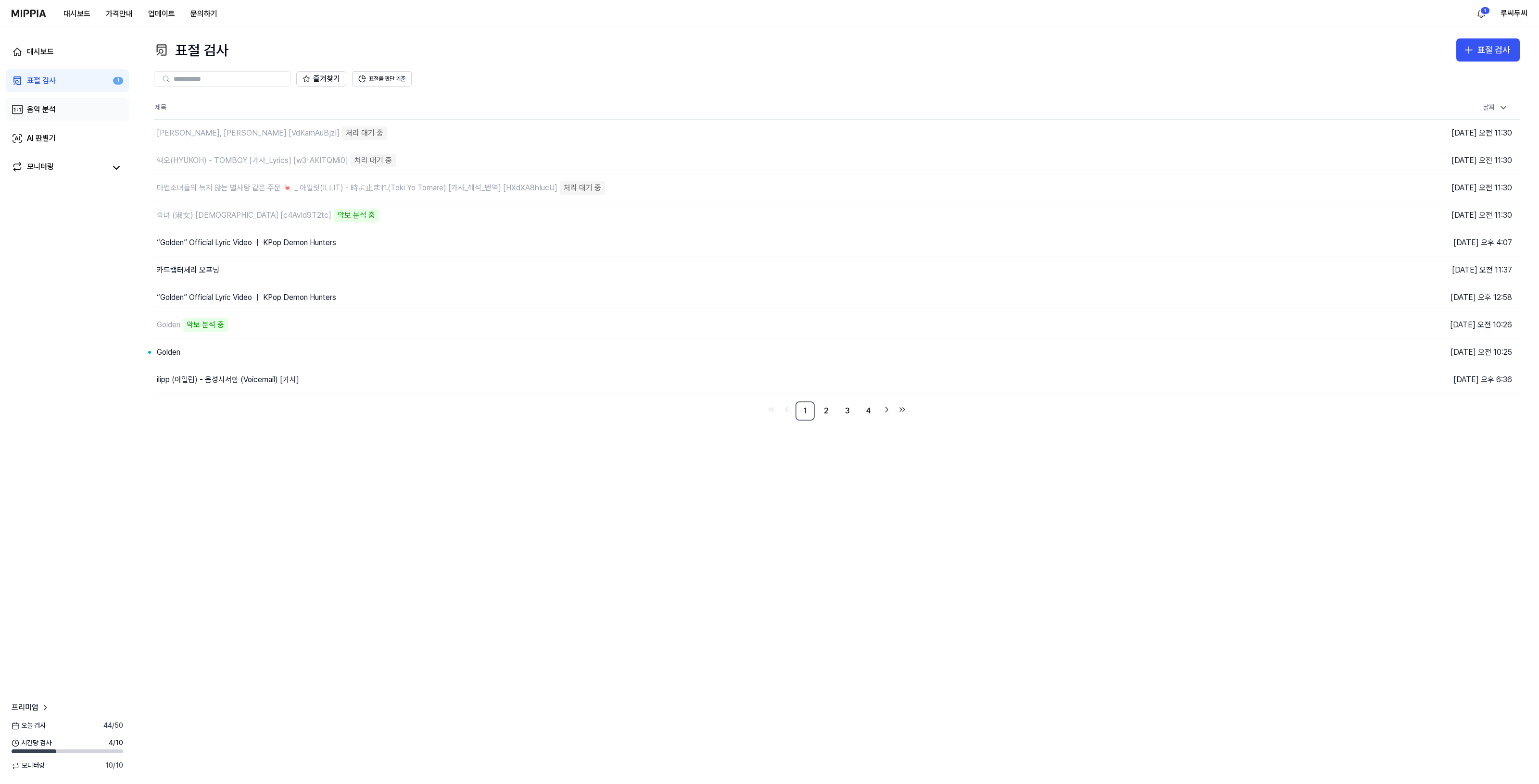
click at [34, 104] on div "음악 분석" at bounding box center [41, 109] width 29 height 11
click at [53, 104] on div "음악 분석" at bounding box center [41, 109] width 29 height 11
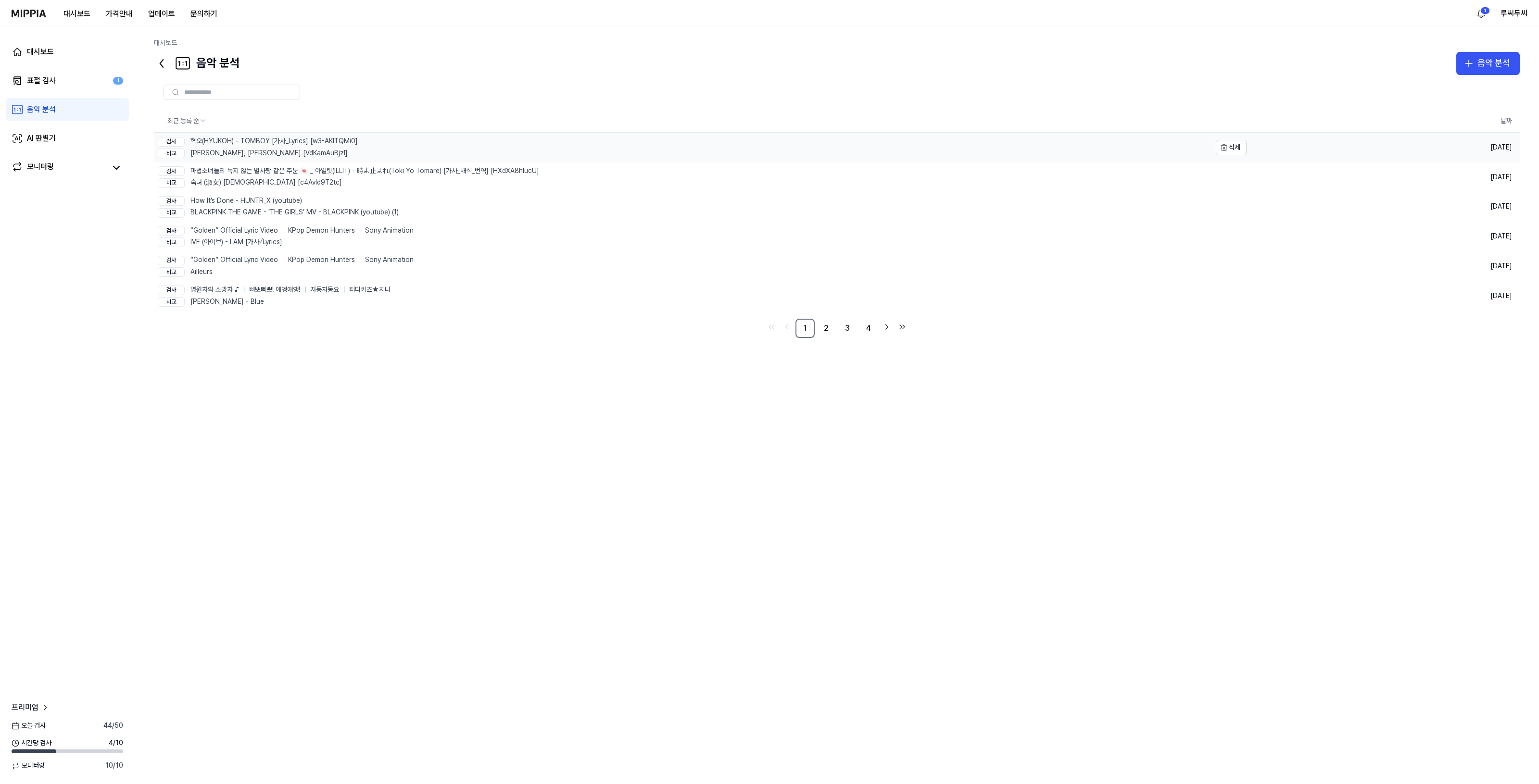
click at [293, 137] on div "검사 혁오(HYUKOH) - TOMBOY [가사_Lyrics] [w3-AKITQMi0]" at bounding box center [257, 142] width 200 height 10
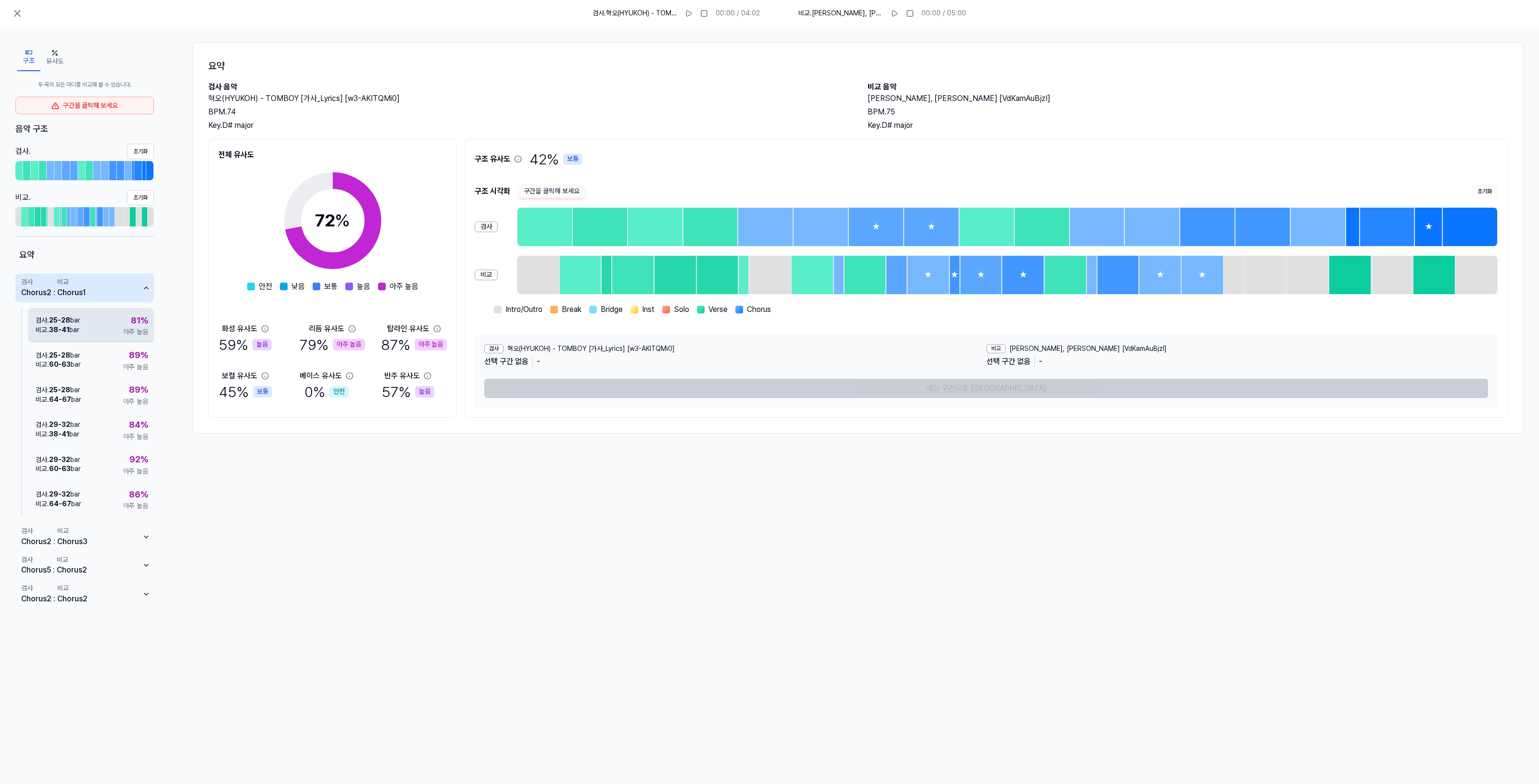
click at [116, 325] on div "검사 . 25 - 28 bar 비교 . 38 - 41 bar 81 % 아주 높음" at bounding box center [91, 325] width 126 height 35
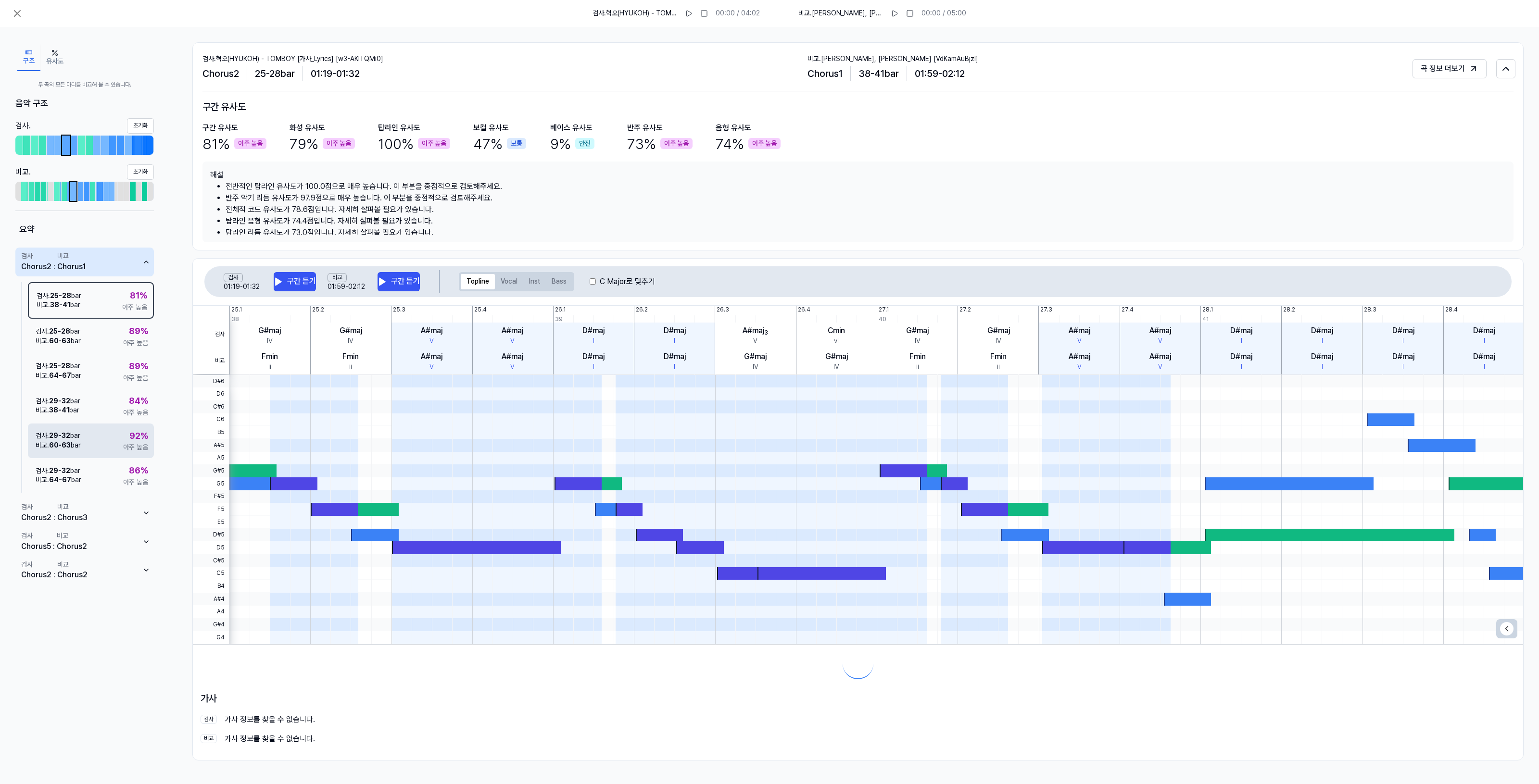
click at [102, 430] on div "검사 . 29 - 32 bar 비교 . 60 - 63 bar 92 % 아주 높음" at bounding box center [91, 441] width 126 height 35
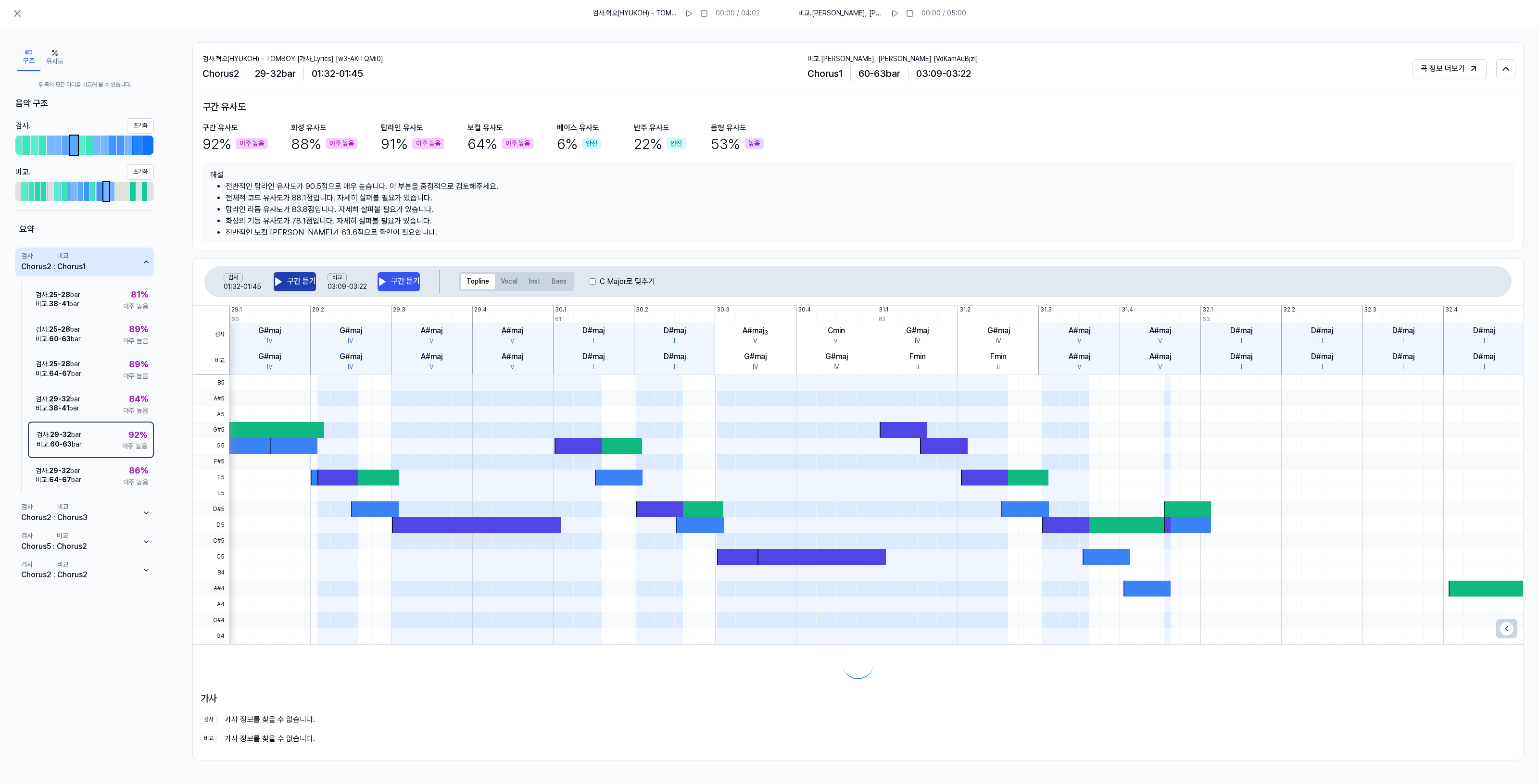
click at [287, 282] on button "구간 듣기" at bounding box center [295, 282] width 42 height 19
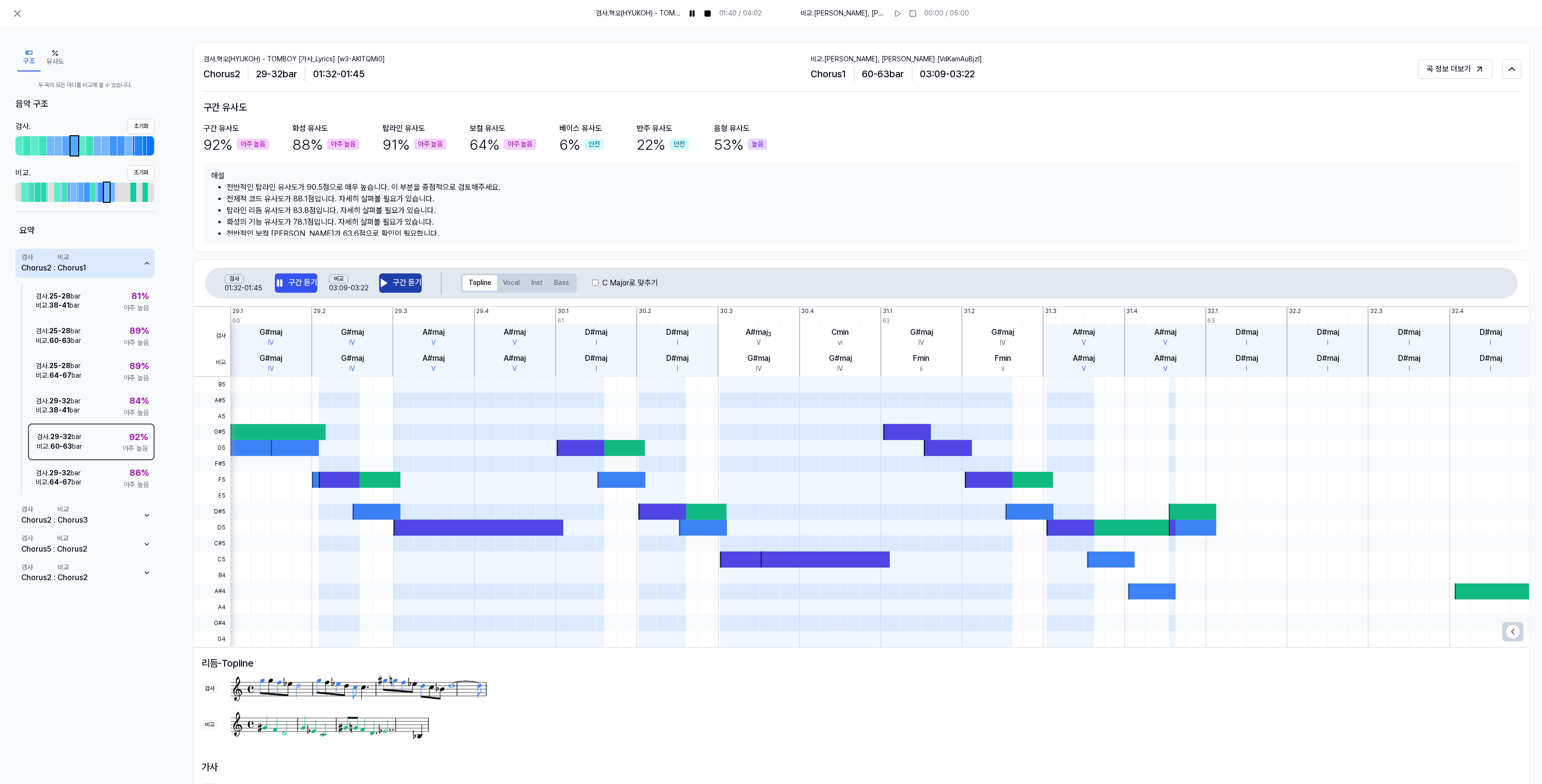
click at [390, 281] on button "구간 듣기" at bounding box center [400, 283] width 43 height 19
click at [281, 283] on icon at bounding box center [280, 283] width 6 height 7
click at [103, 479] on div "검사 . 29 - 32 bar 비교 . 64 - 67 bar 86 % 아주 높음" at bounding box center [91, 477] width 127 height 35
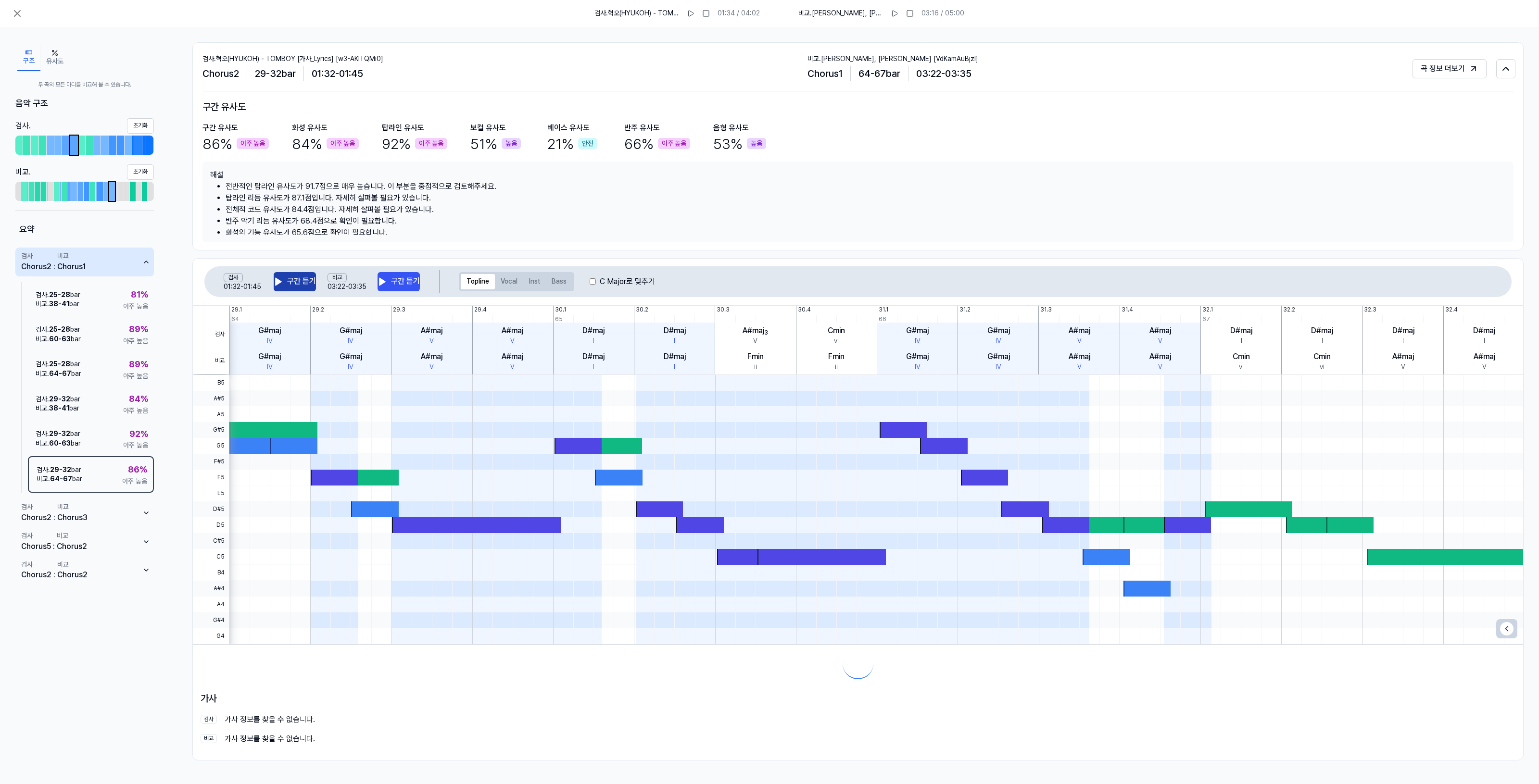
click at [295, 287] on button "구간 듣기" at bounding box center [295, 282] width 42 height 19
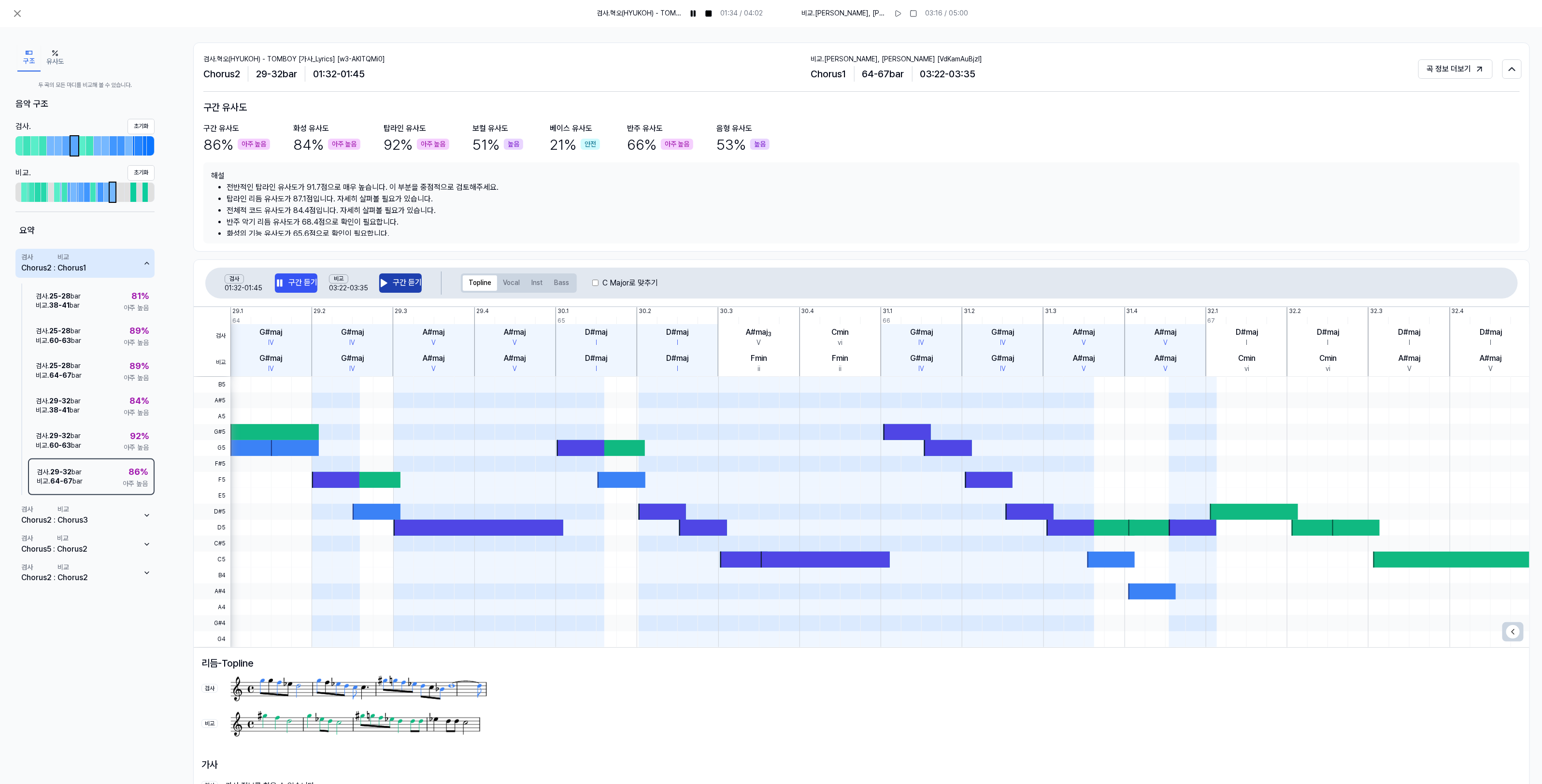
click at [408, 284] on button "구간 듣기" at bounding box center [400, 283] width 43 height 19
click at [112, 262] on button "검사 Chorus2 : 비교 Chorus1" at bounding box center [85, 263] width 139 height 29
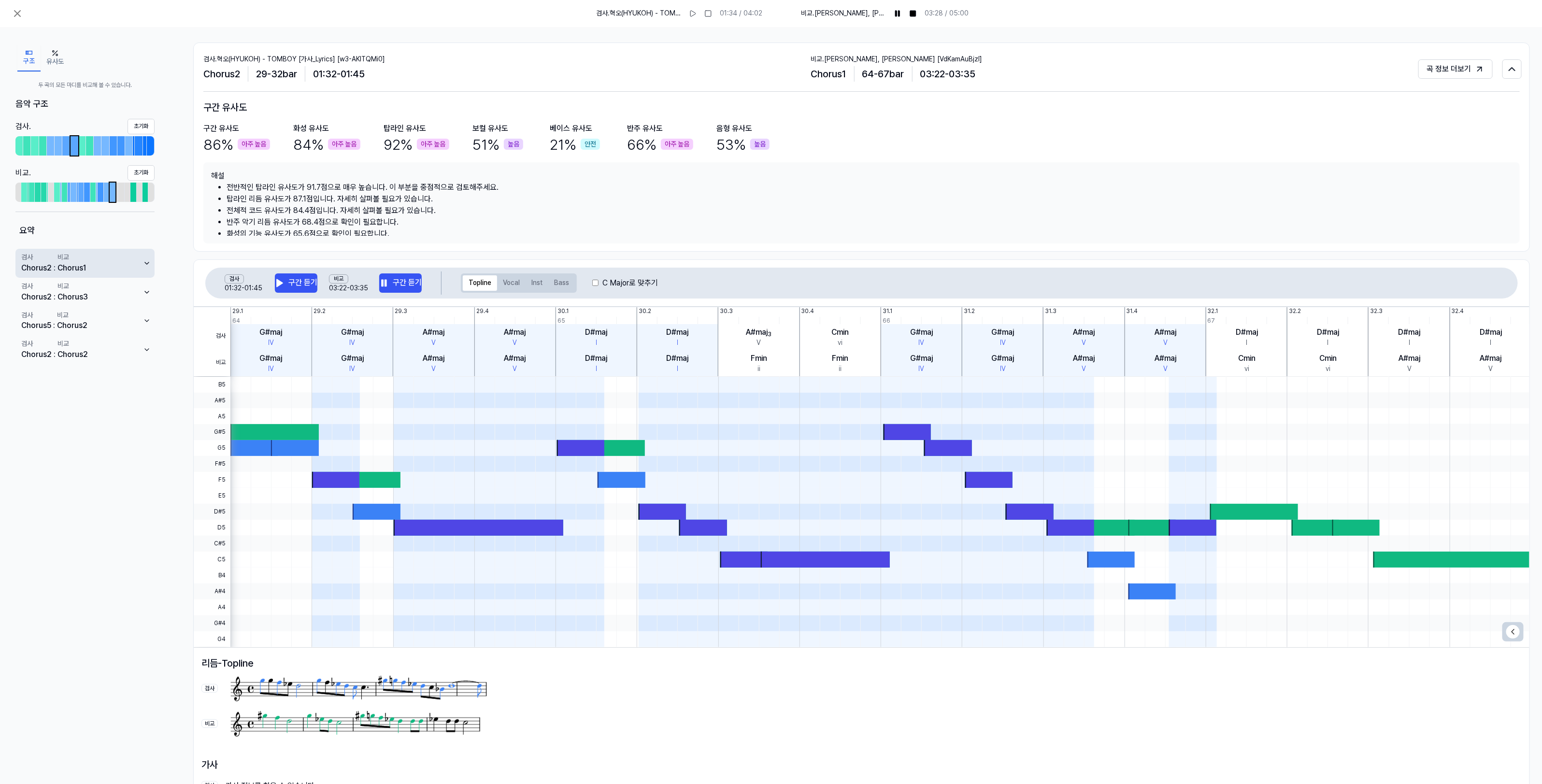
click at [112, 262] on button "검사 Chorus2 : 비교 Chorus1" at bounding box center [85, 263] width 139 height 29
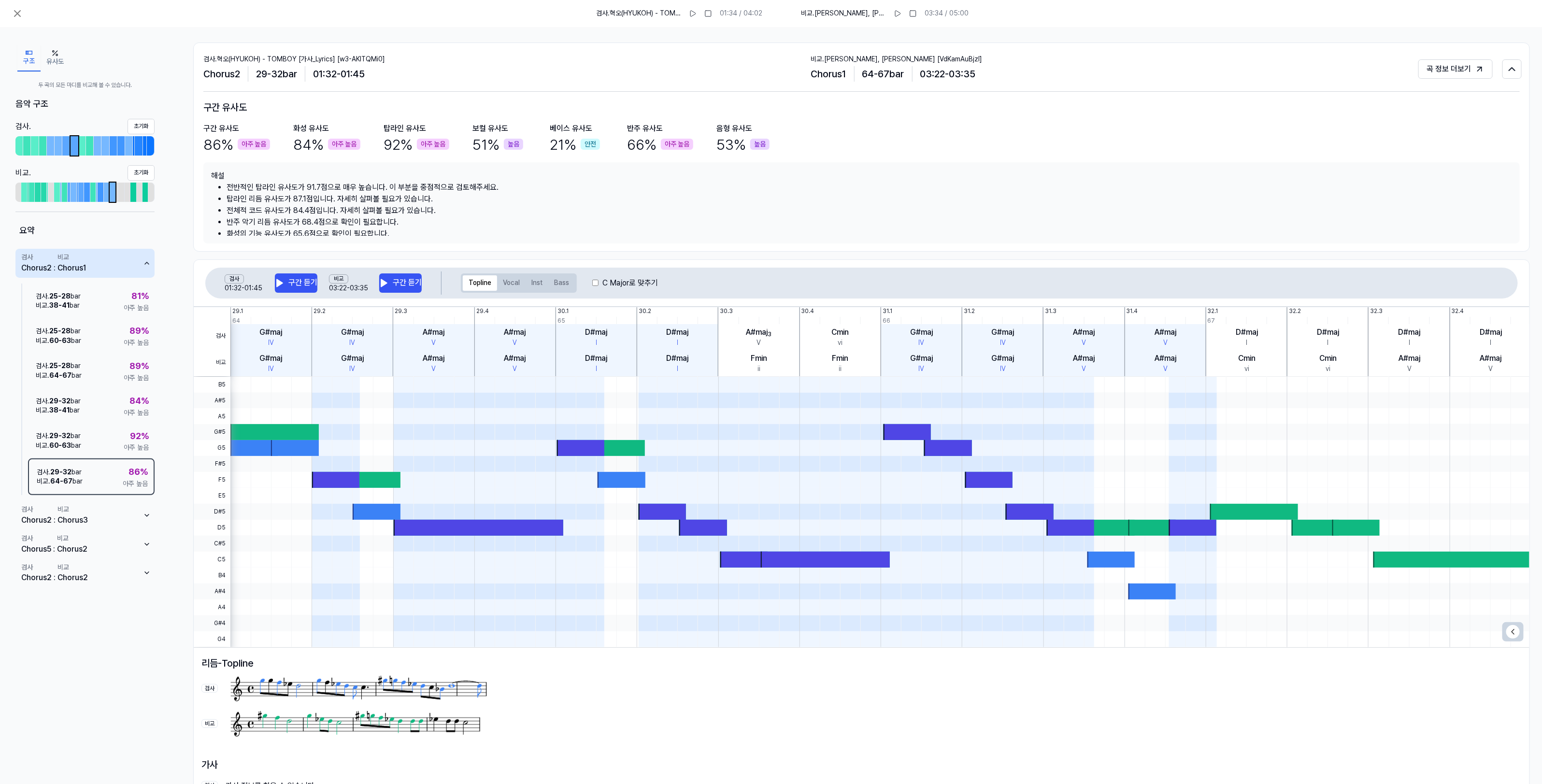
click at [895, 177] on h1 "해설" at bounding box center [862, 175] width 1301 height 11
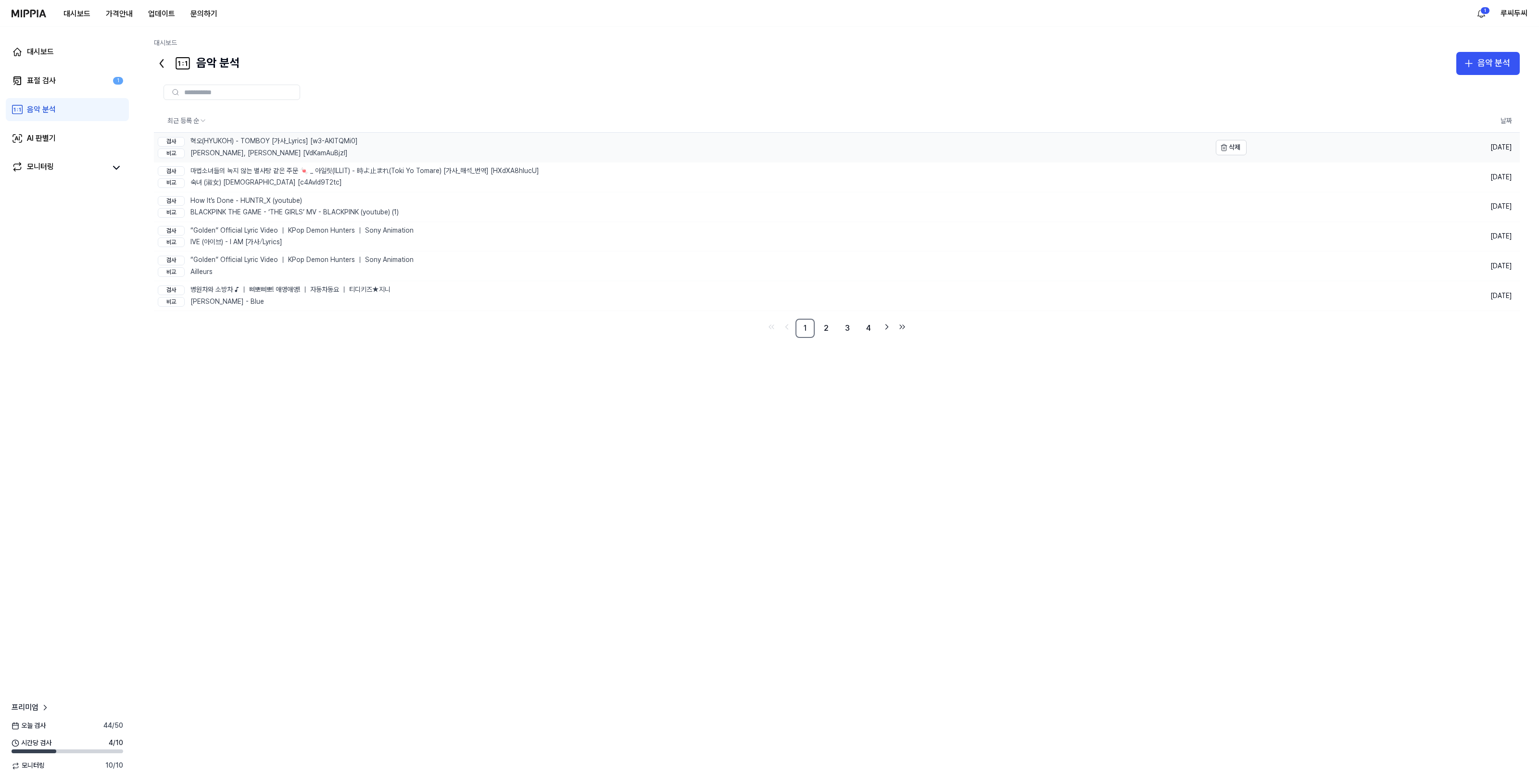
click at [252, 147] on div "검사 혁오(HYUKOH) - TOMBOY [가사_Lyrics] [w3-AKITQMi0] 비교 Jesse Thomas, Madeline [VdK…" at bounding box center [257, 147] width 200 height 29
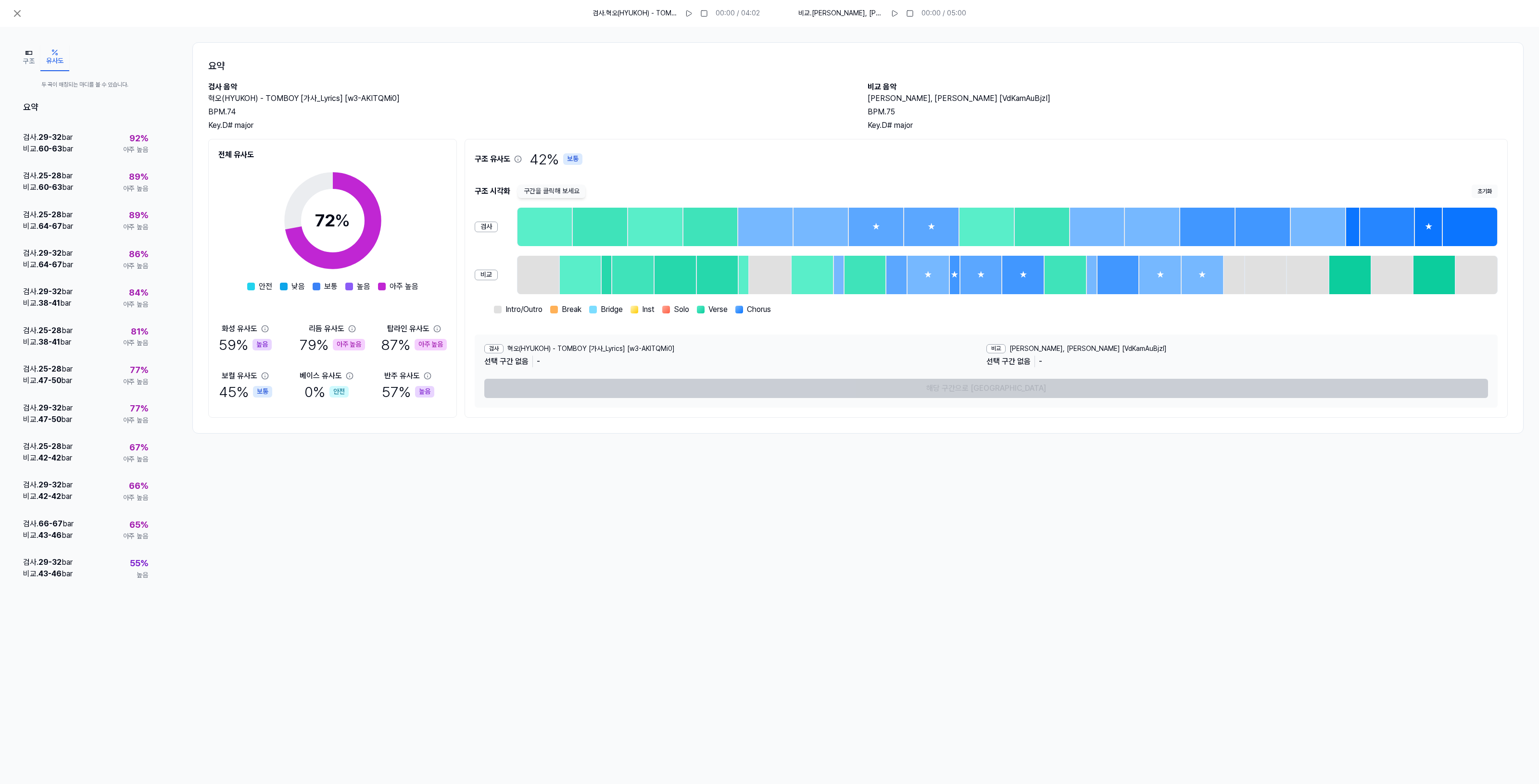
click at [51, 60] on button "유사도" at bounding box center [55, 57] width 29 height 27
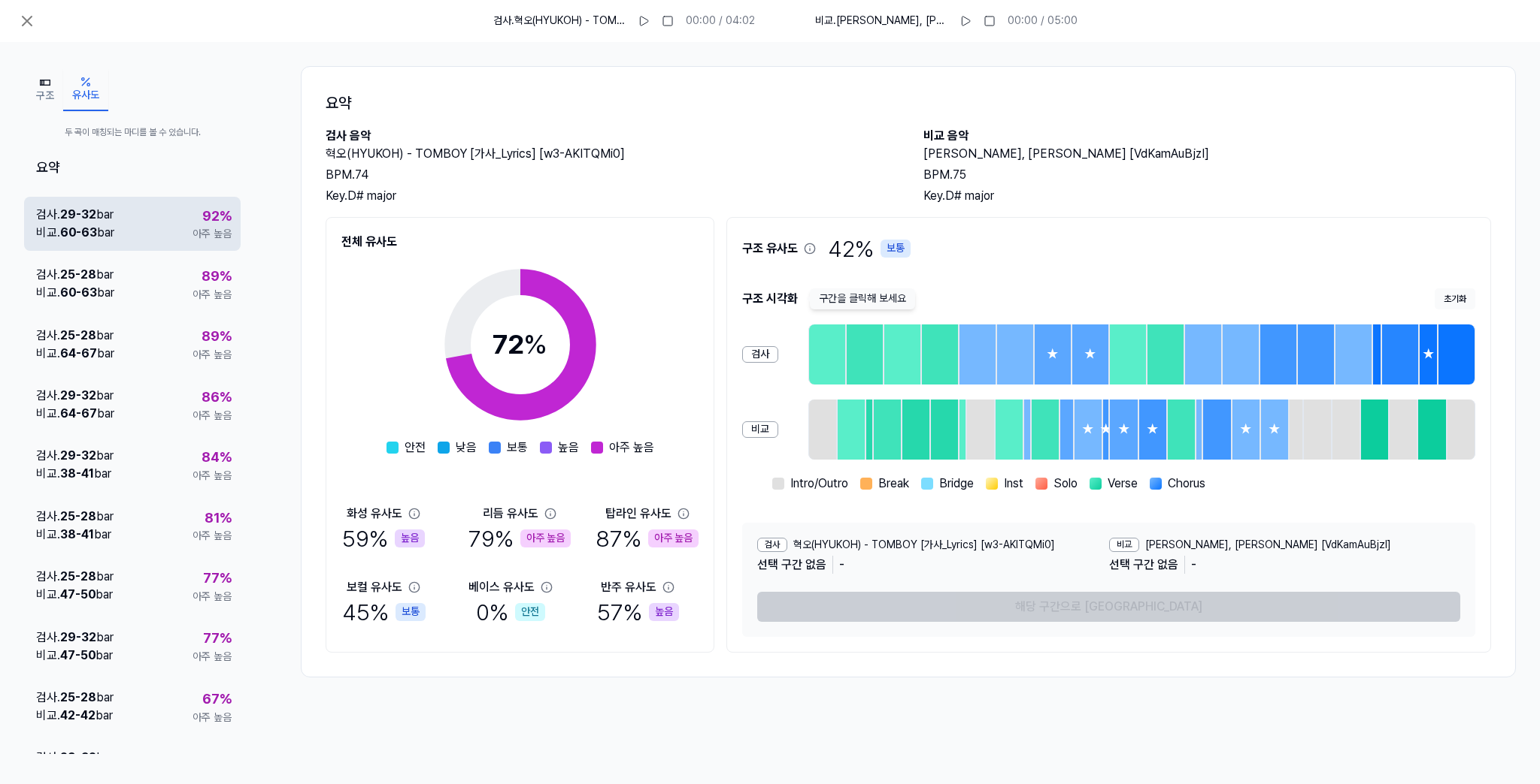
click at [205, 241] on span "아주 높음" at bounding box center [212, 234] width 39 height 15
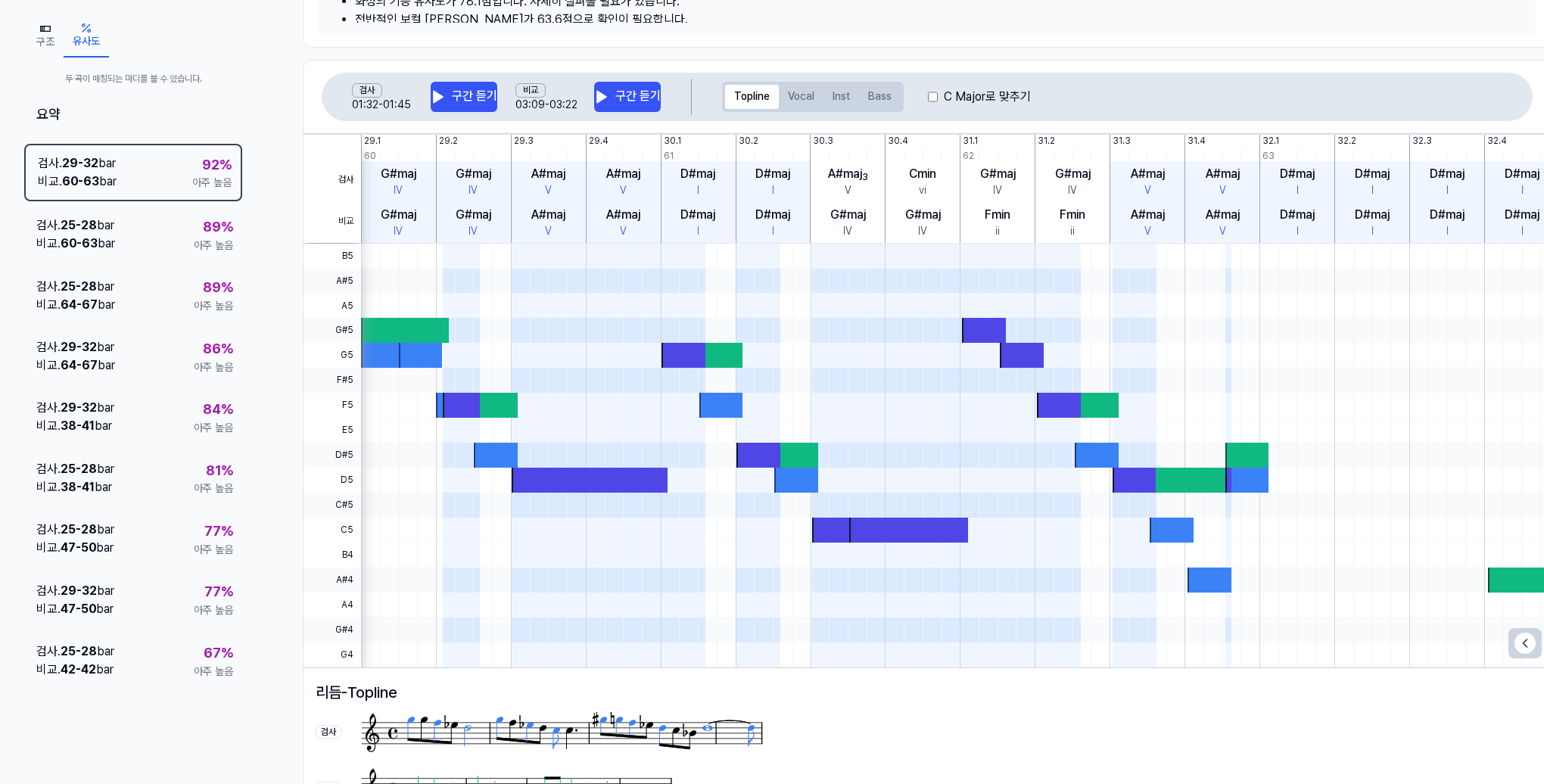
scroll to position [363, 0]
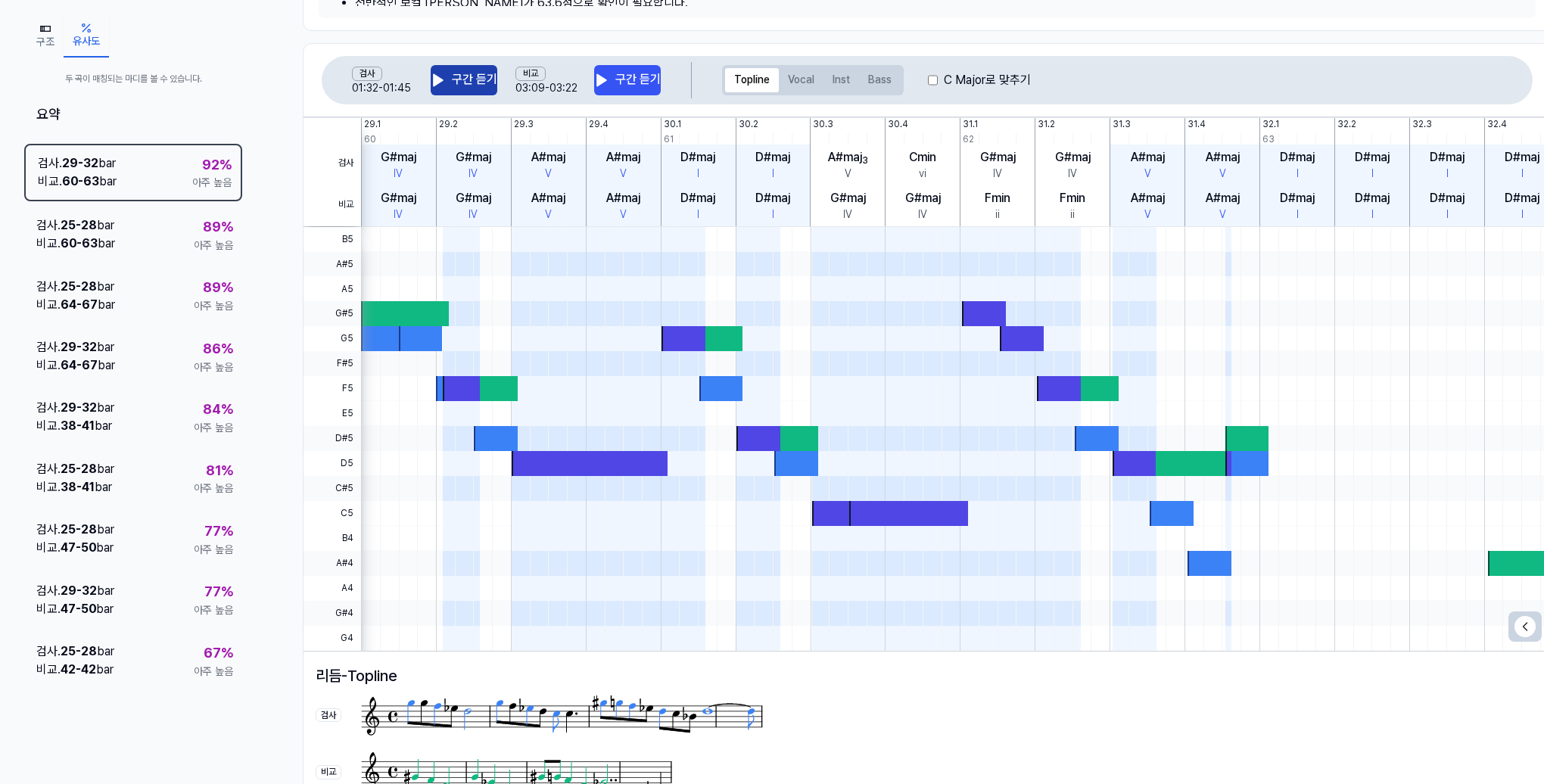
click at [481, 86] on button "구간 듣기" at bounding box center [464, 80] width 67 height 30
click at [604, 82] on icon at bounding box center [602, 80] width 15 height 15
click at [481, 84] on button "구간 듣기" at bounding box center [464, 80] width 67 height 30
click at [627, 82] on button "구간 듣기" at bounding box center [627, 80] width 67 height 30
click at [470, 78] on button "구간 듣기" at bounding box center [464, 80] width 67 height 30
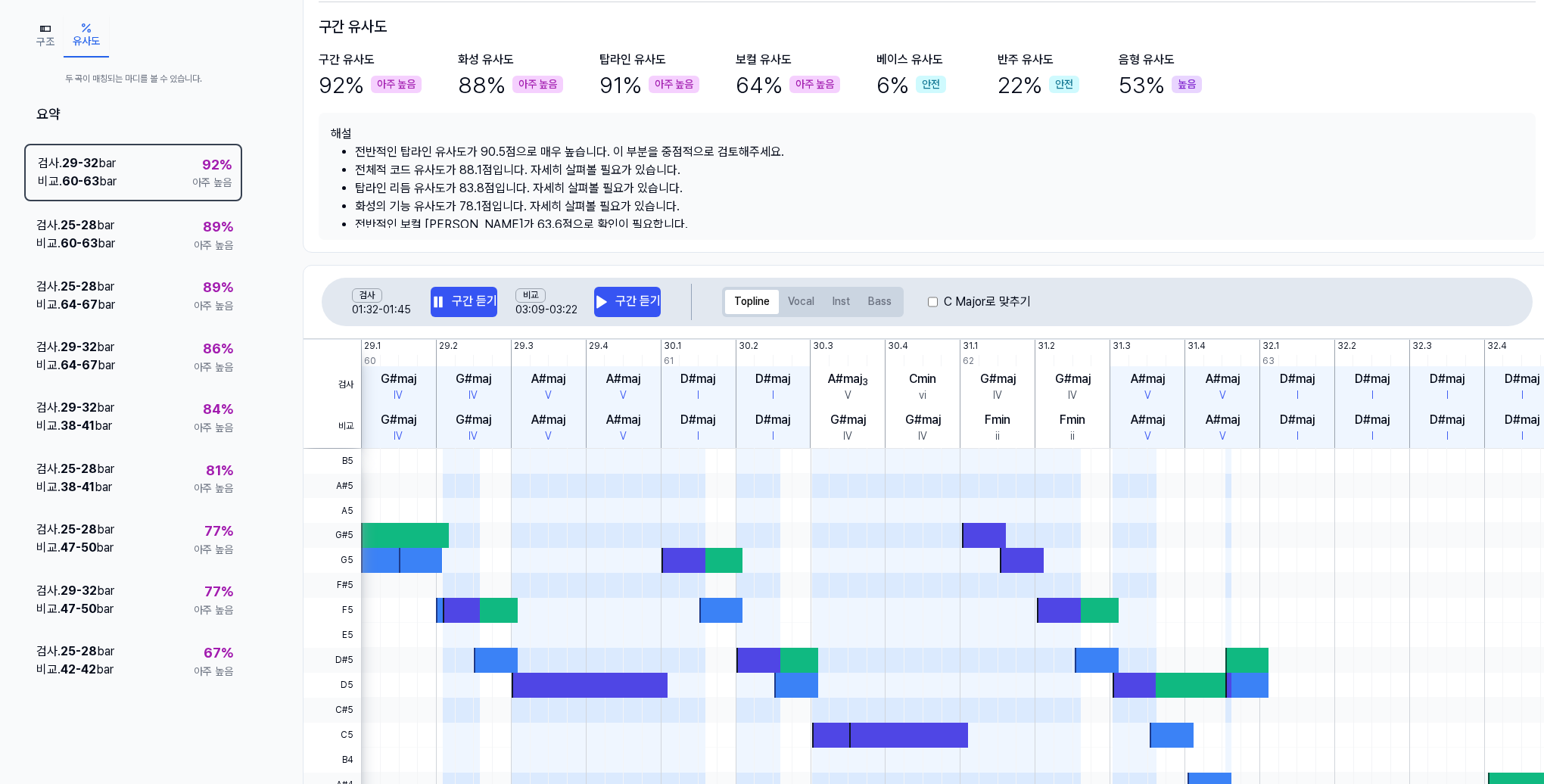
scroll to position [121, 0]
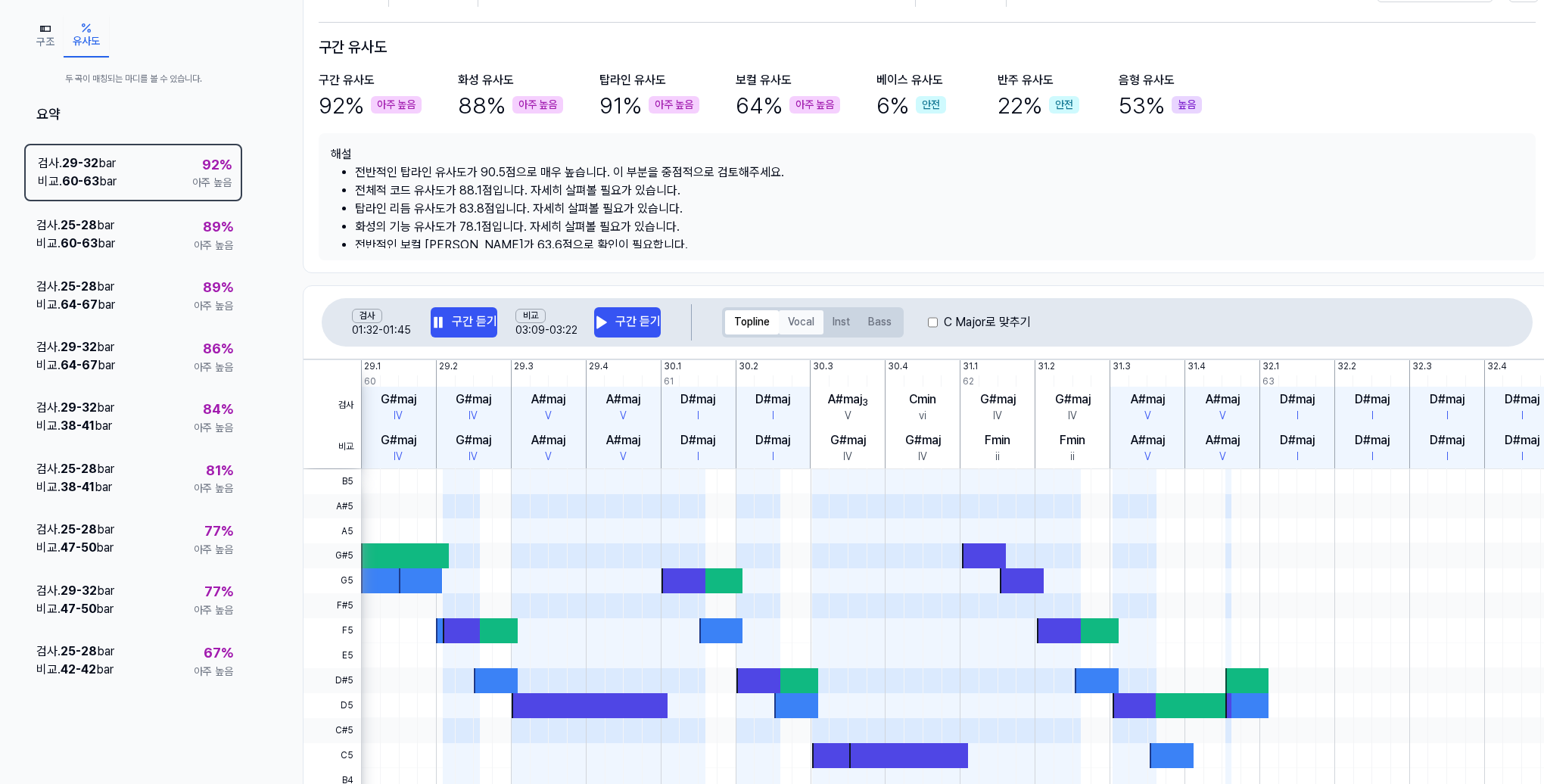
click at [811, 326] on button "Vocal" at bounding box center [800, 322] width 44 height 24
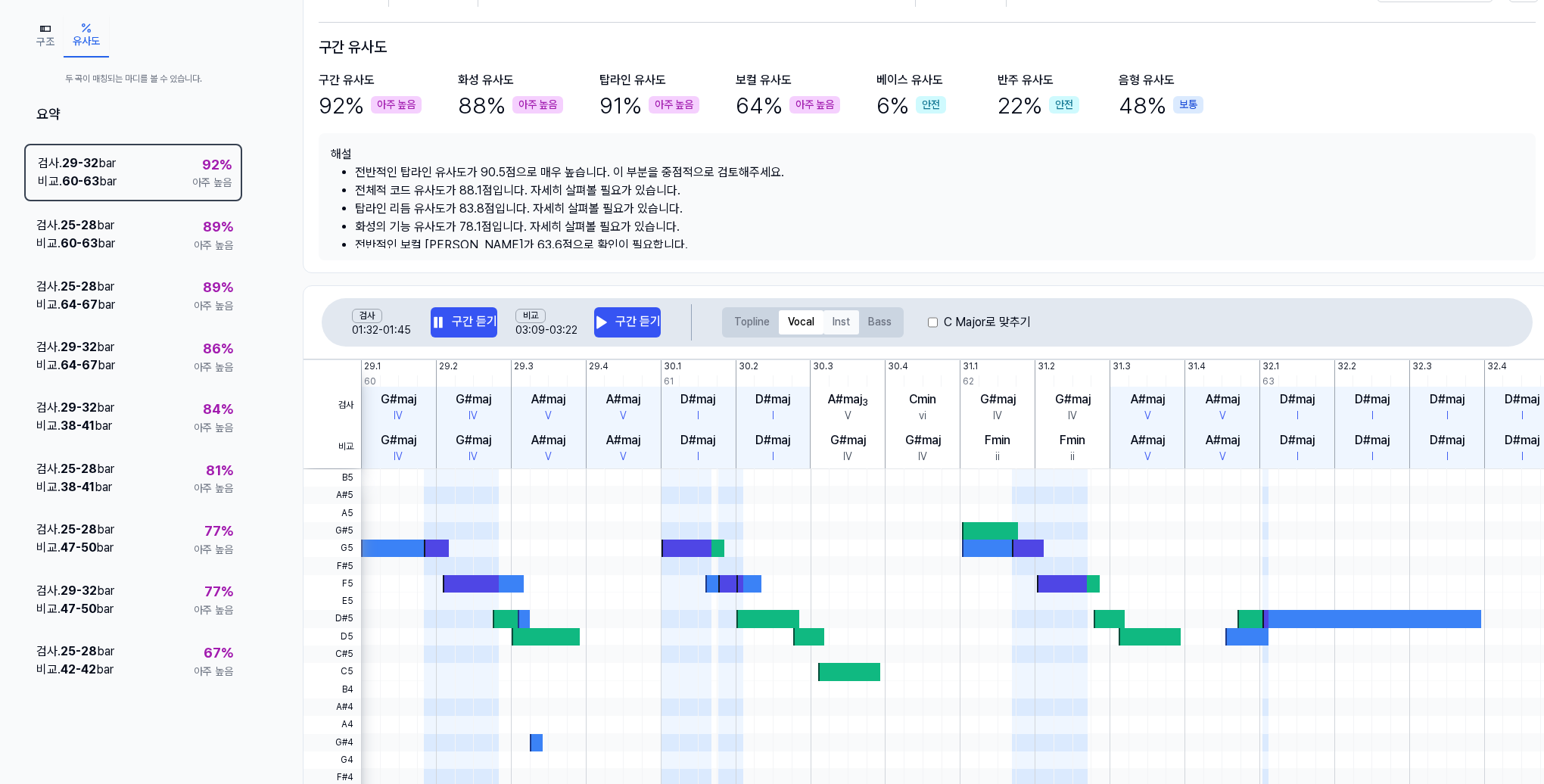
click at [829, 318] on button "Inst" at bounding box center [842, 322] width 36 height 24
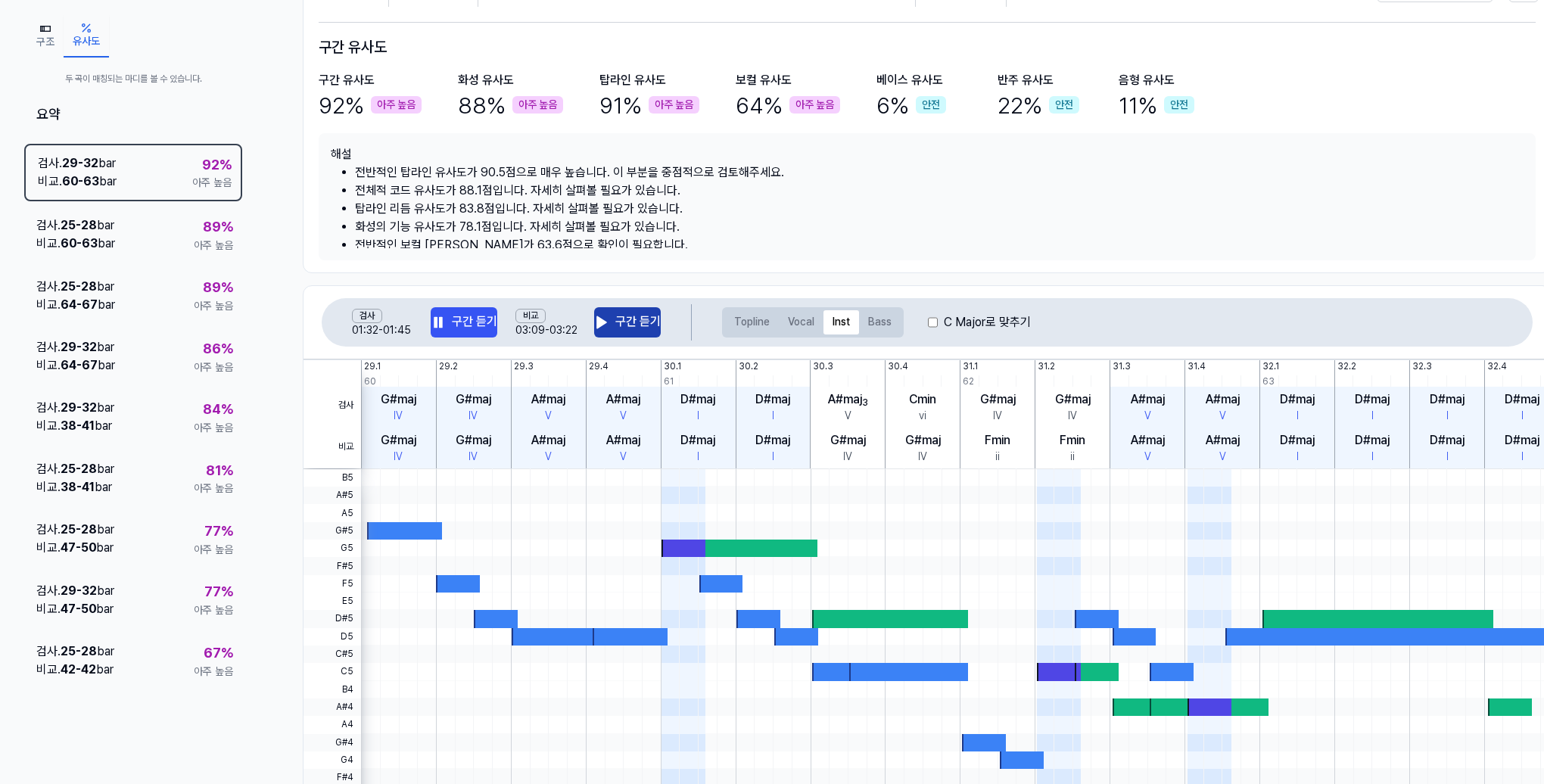
click at [597, 319] on icon at bounding box center [602, 321] width 9 height 11
click at [899, 323] on button "Bass" at bounding box center [880, 322] width 41 height 24
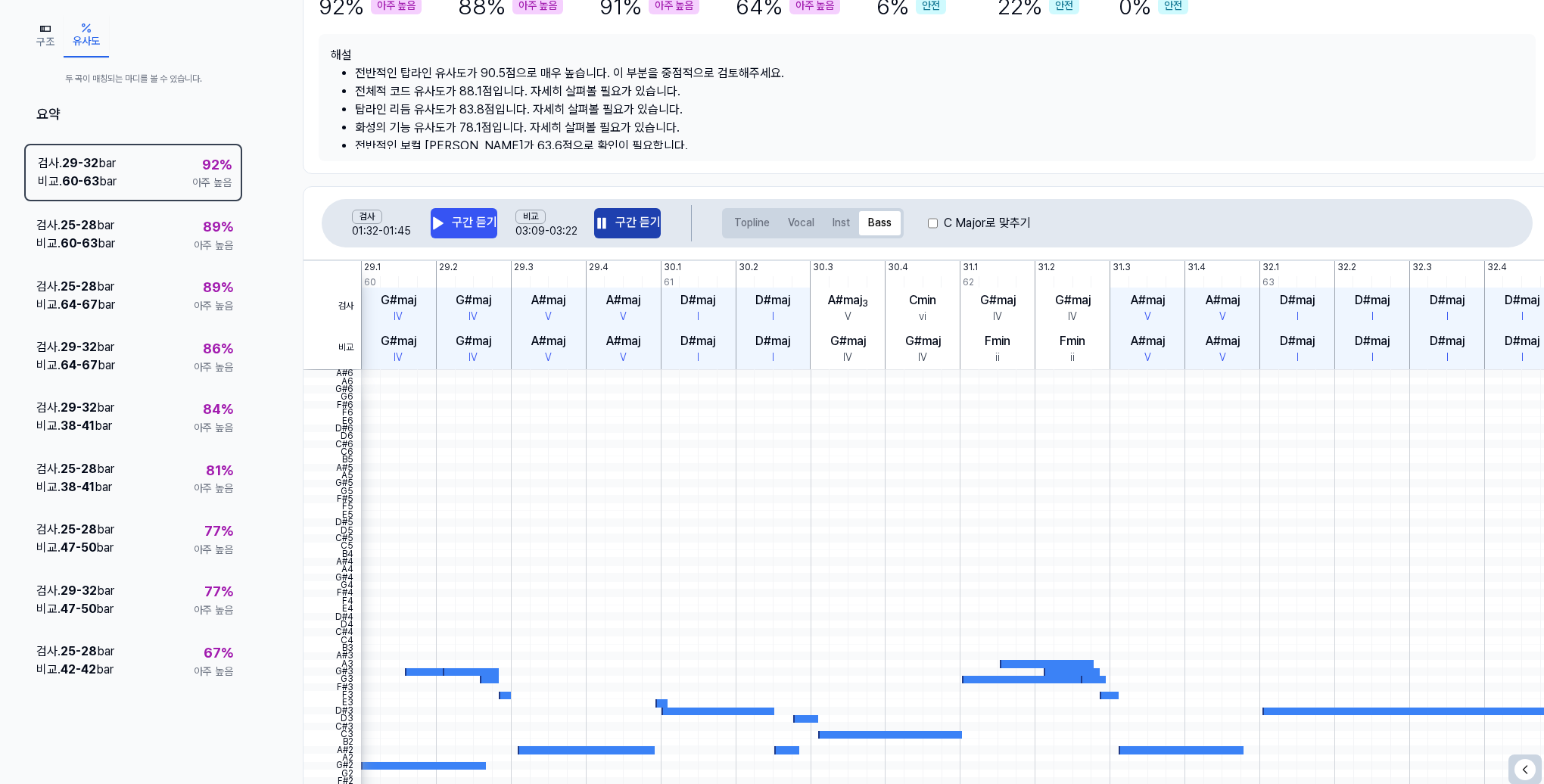
scroll to position [243, 0]
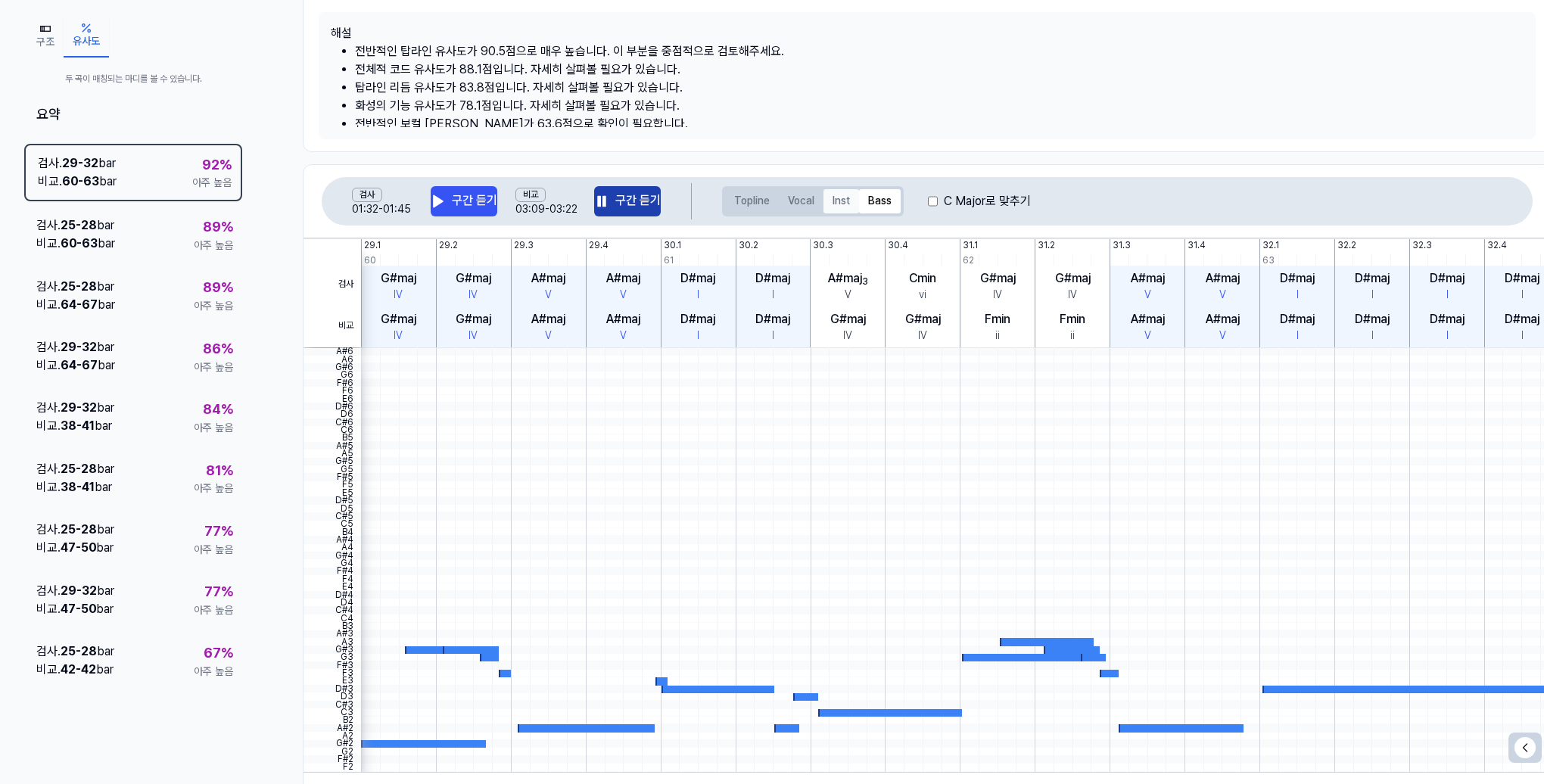
click at [840, 196] on button "Inst" at bounding box center [842, 201] width 36 height 24
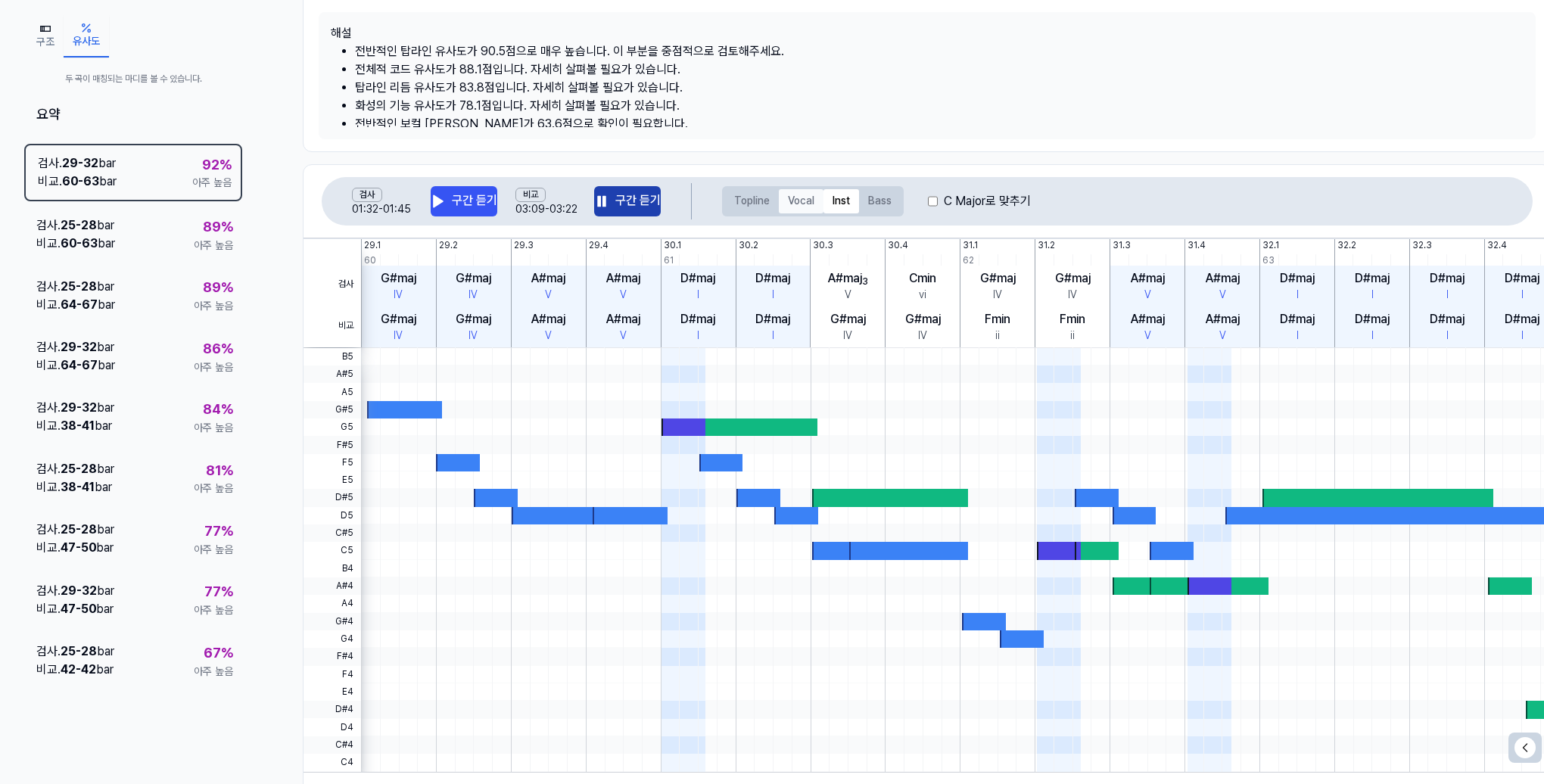
click at [793, 196] on button "Vocal" at bounding box center [800, 201] width 44 height 24
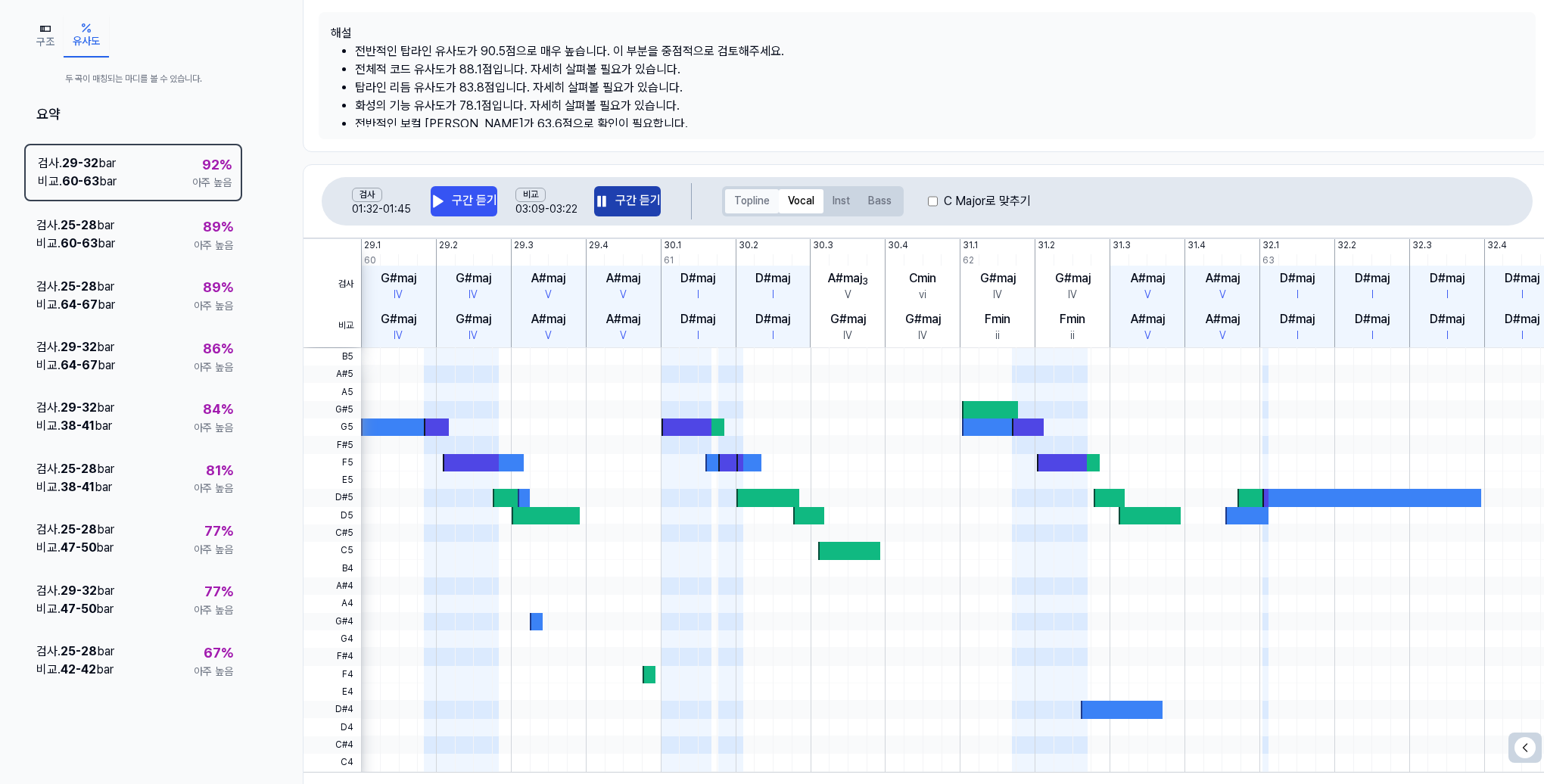
click at [754, 199] on button "Topline" at bounding box center [751, 201] width 54 height 24
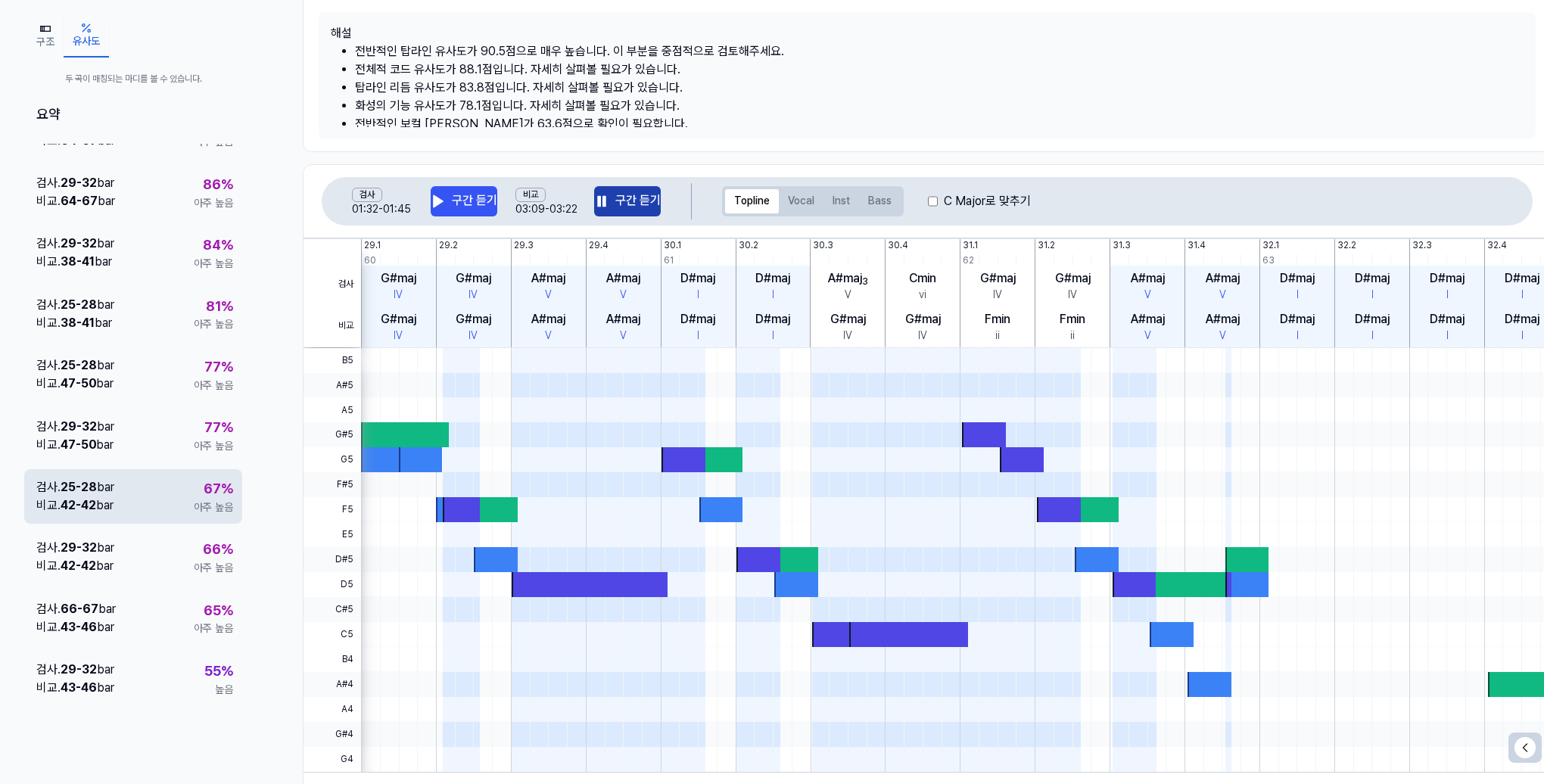
scroll to position [0, 0]
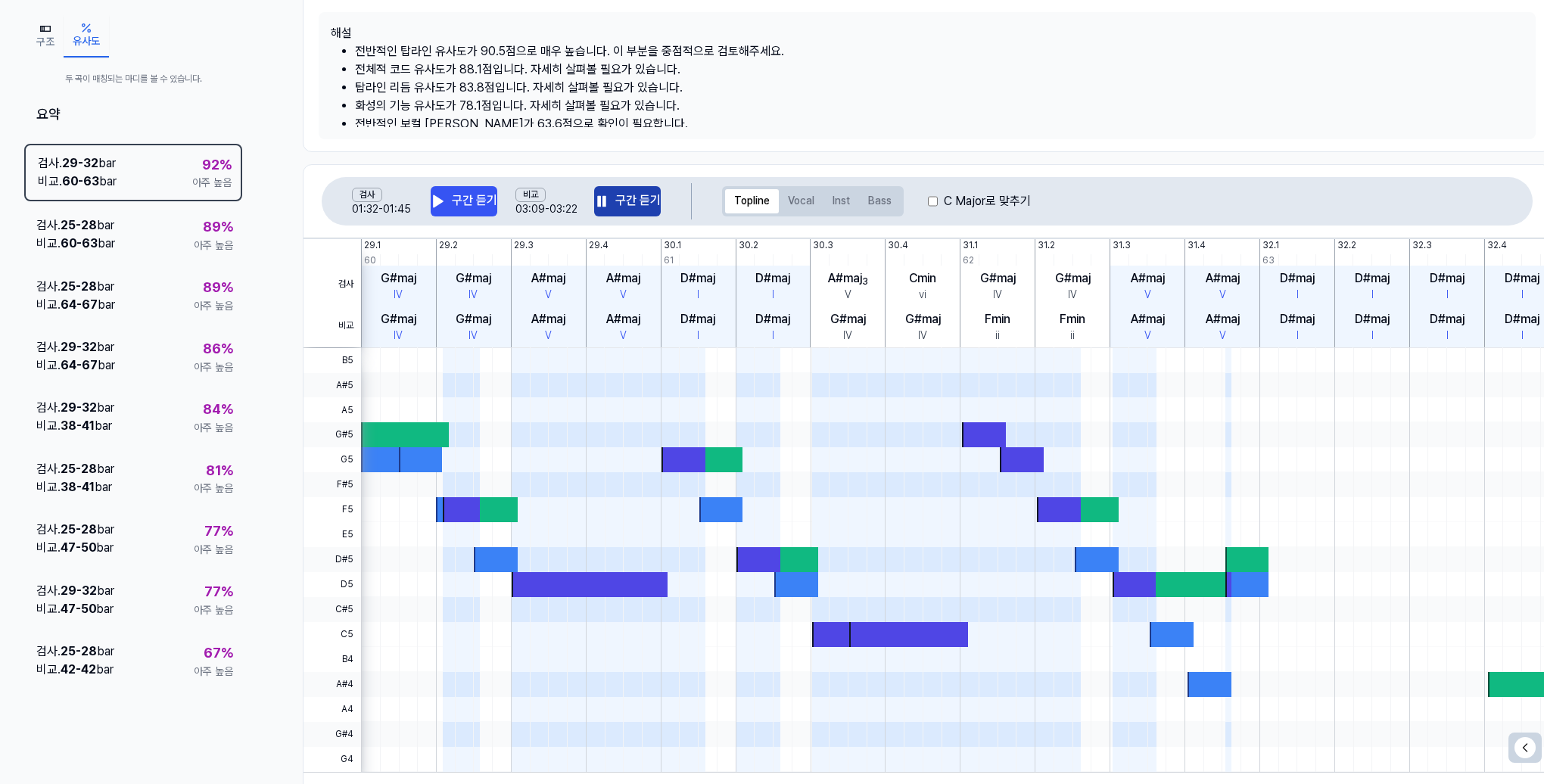
click at [188, 263] on div "검사 . 29 - 32 bar 비교 . 60 - 63 bar 92 % 아주 높음 검사 . 25 - 28 bar 비교 . 60 - 63 bar …" at bounding box center [134, 421] width 218 height 556
click at [176, 244] on div "검사 . 25 - 28 bar 비교 . 60 - 63 bar 89 % 아주 높음" at bounding box center [134, 235] width 218 height 55
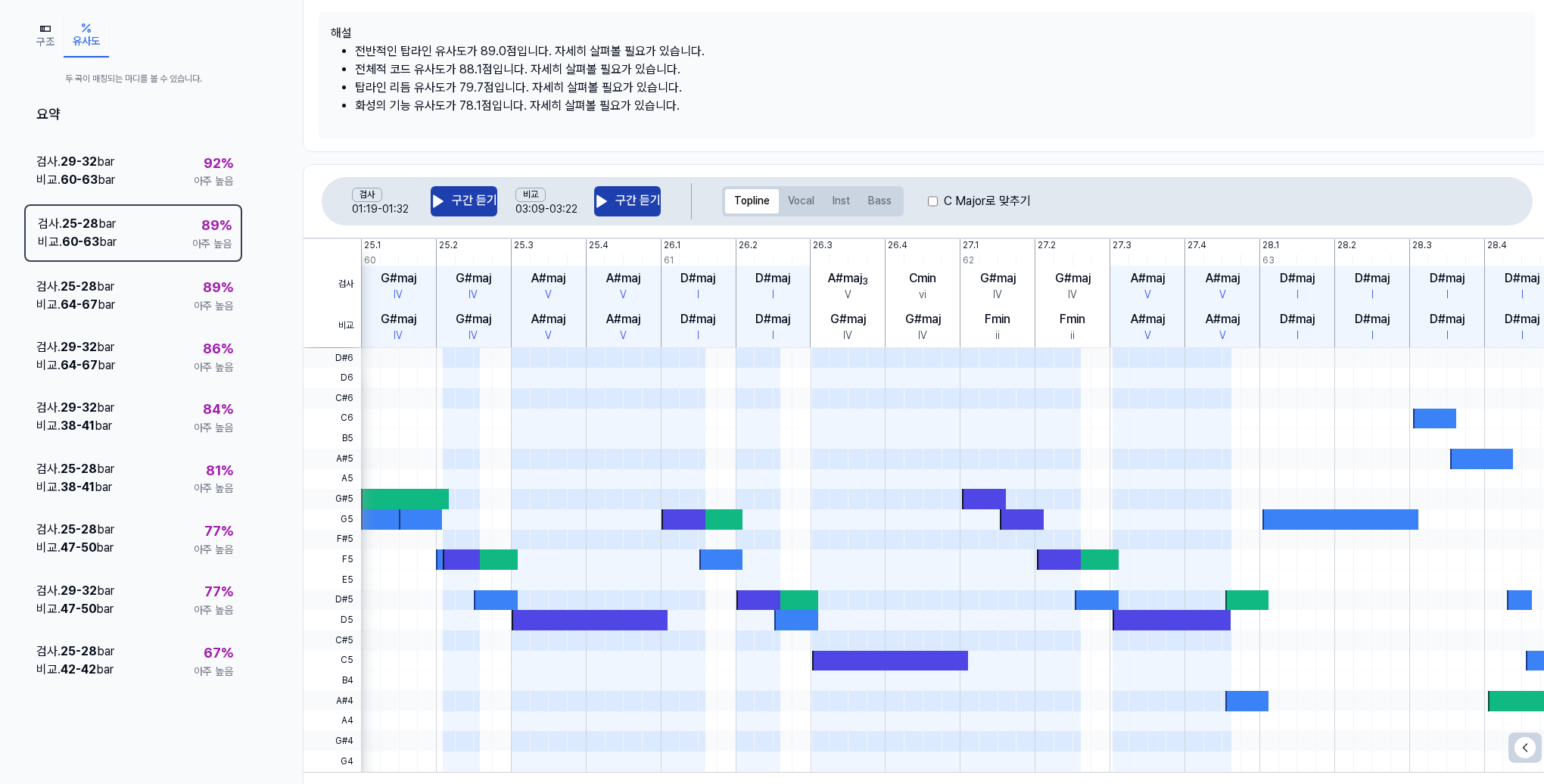
click at [456, 209] on button "구간 듣기" at bounding box center [464, 201] width 67 height 30
click at [627, 196] on button "구간 듣기" at bounding box center [627, 201] width 67 height 30
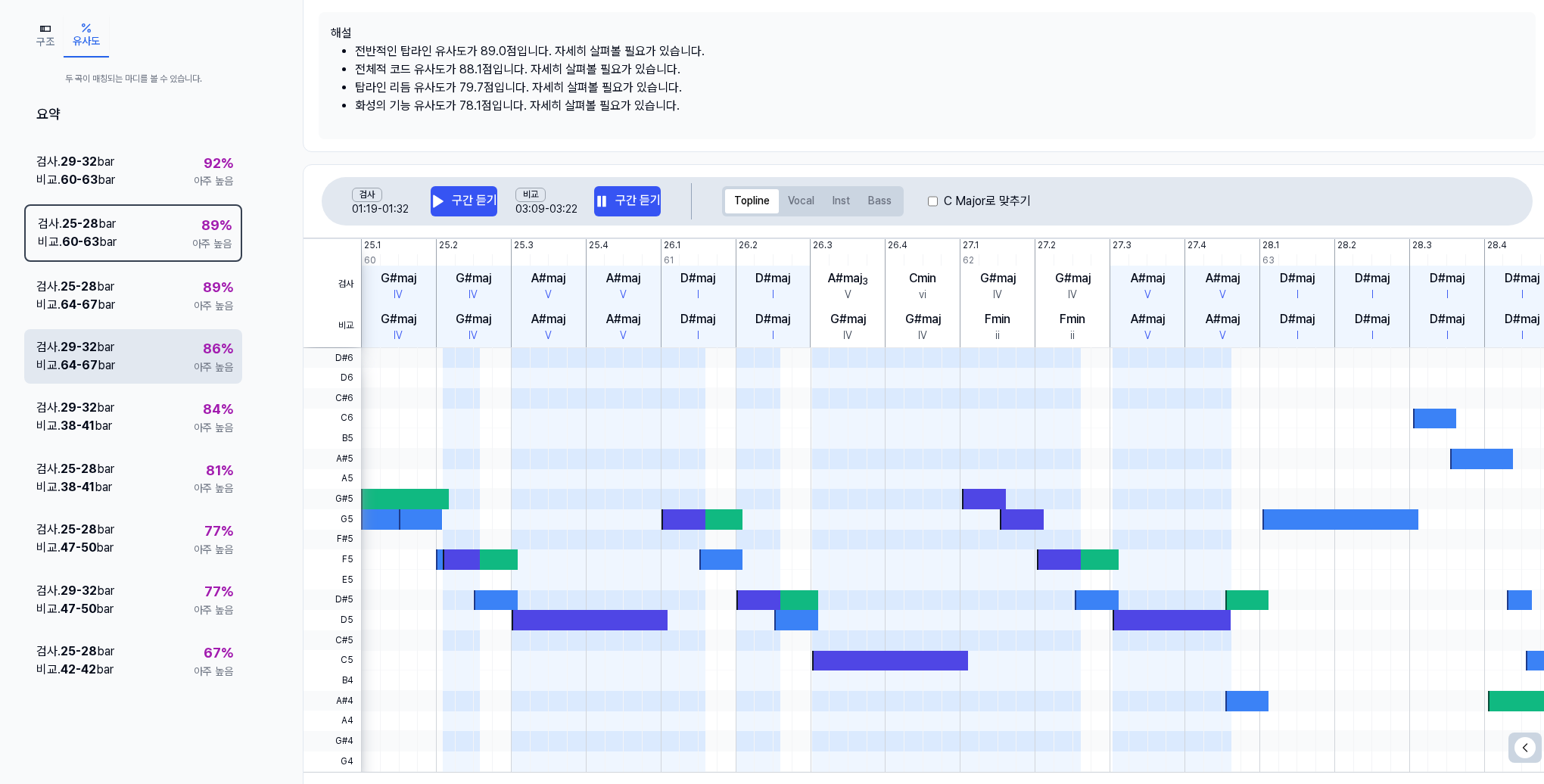
click at [179, 351] on div "검사 . 29 - 32 bar 비교 . 64 - 67 bar 86 % 아주 높음" at bounding box center [134, 356] width 218 height 55
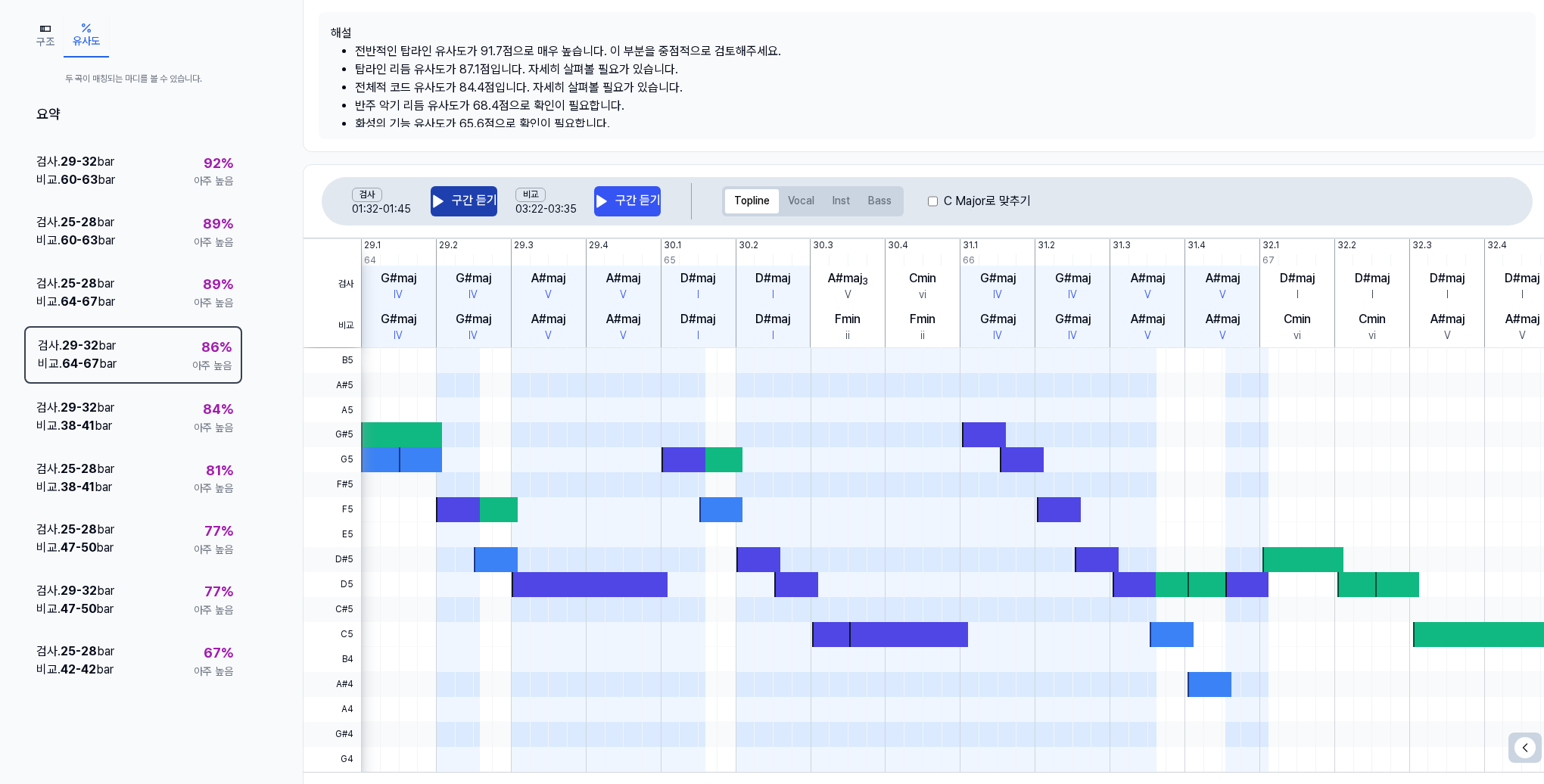
click at [442, 198] on icon at bounding box center [438, 201] width 15 height 15
click at [456, 198] on button "구간 듣기" at bounding box center [464, 201] width 67 height 30
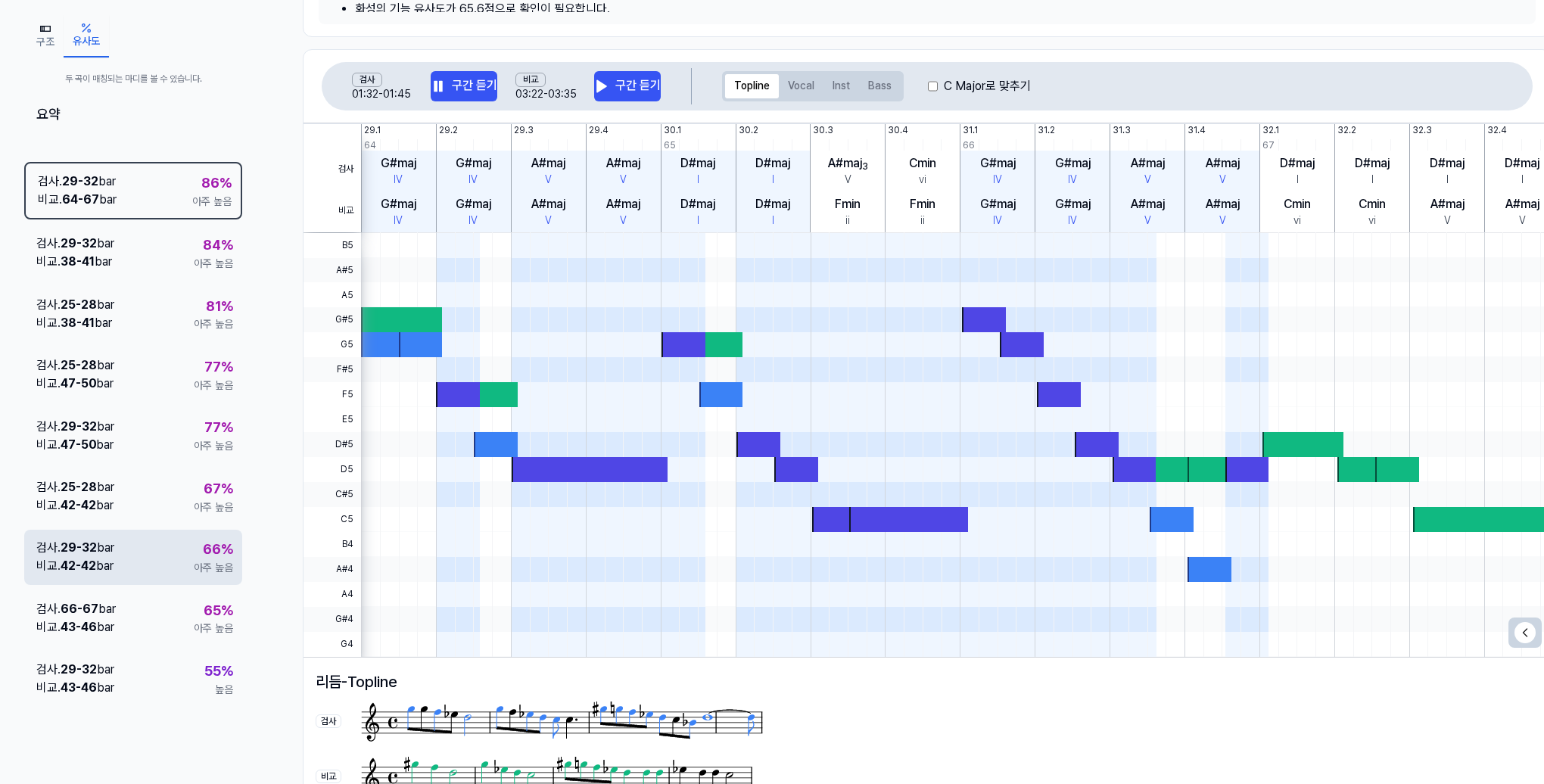
scroll to position [424, 0]
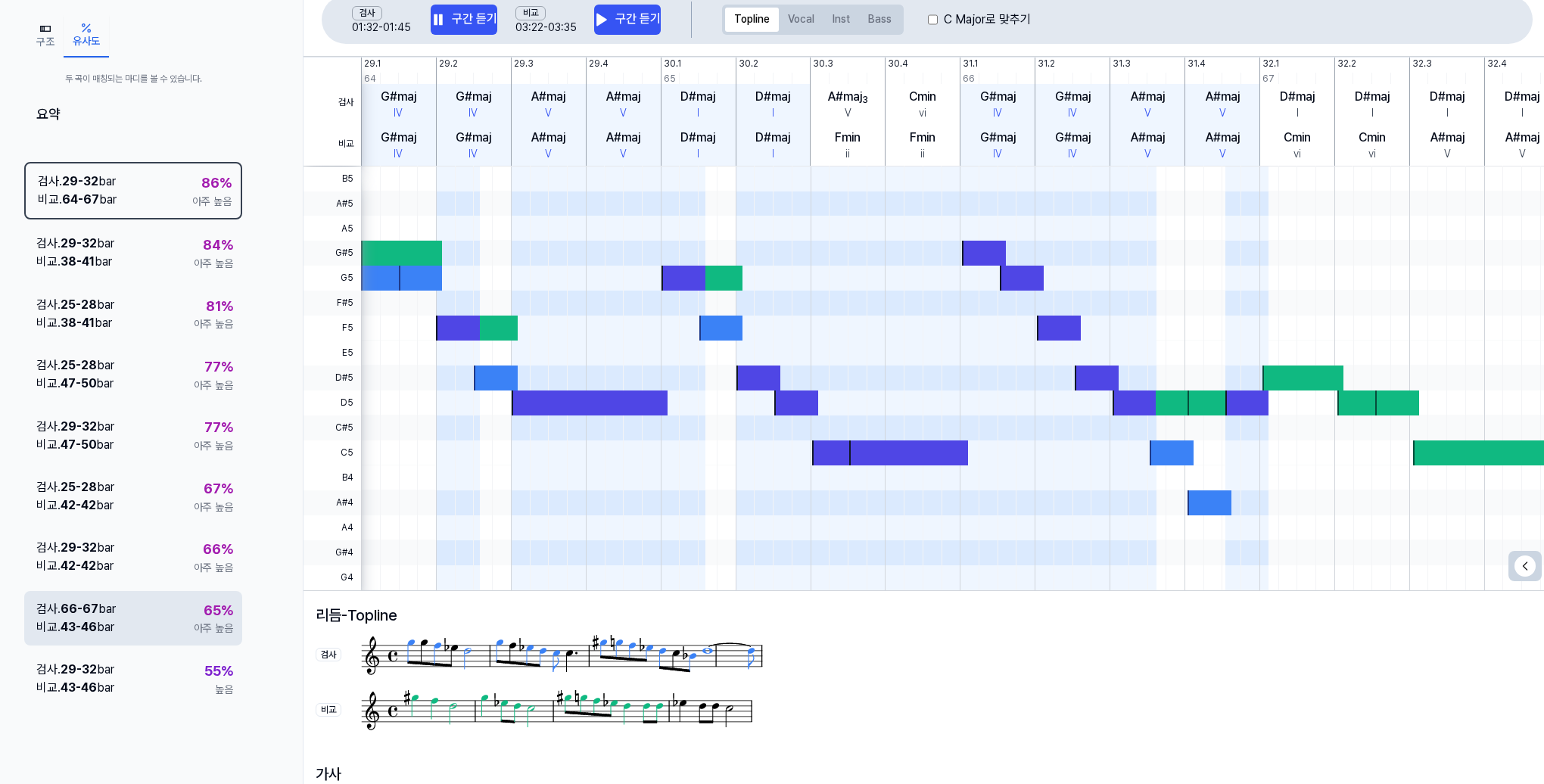
click at [169, 611] on div "검사 . 66 - 67 bar 비교 . 43 - 46 bar 65 % 아주 높음" at bounding box center [134, 619] width 218 height 55
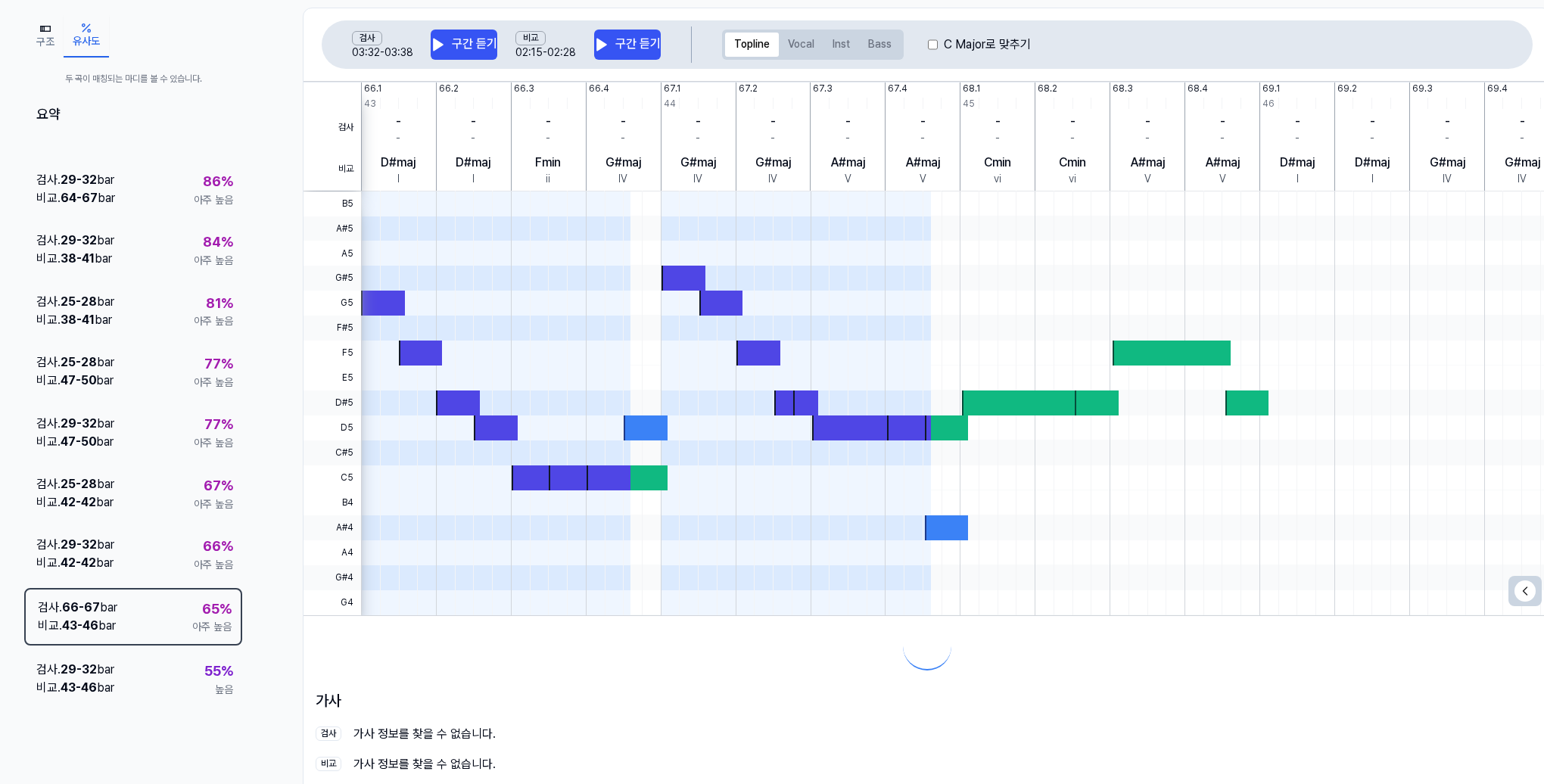
scroll to position [121, 0]
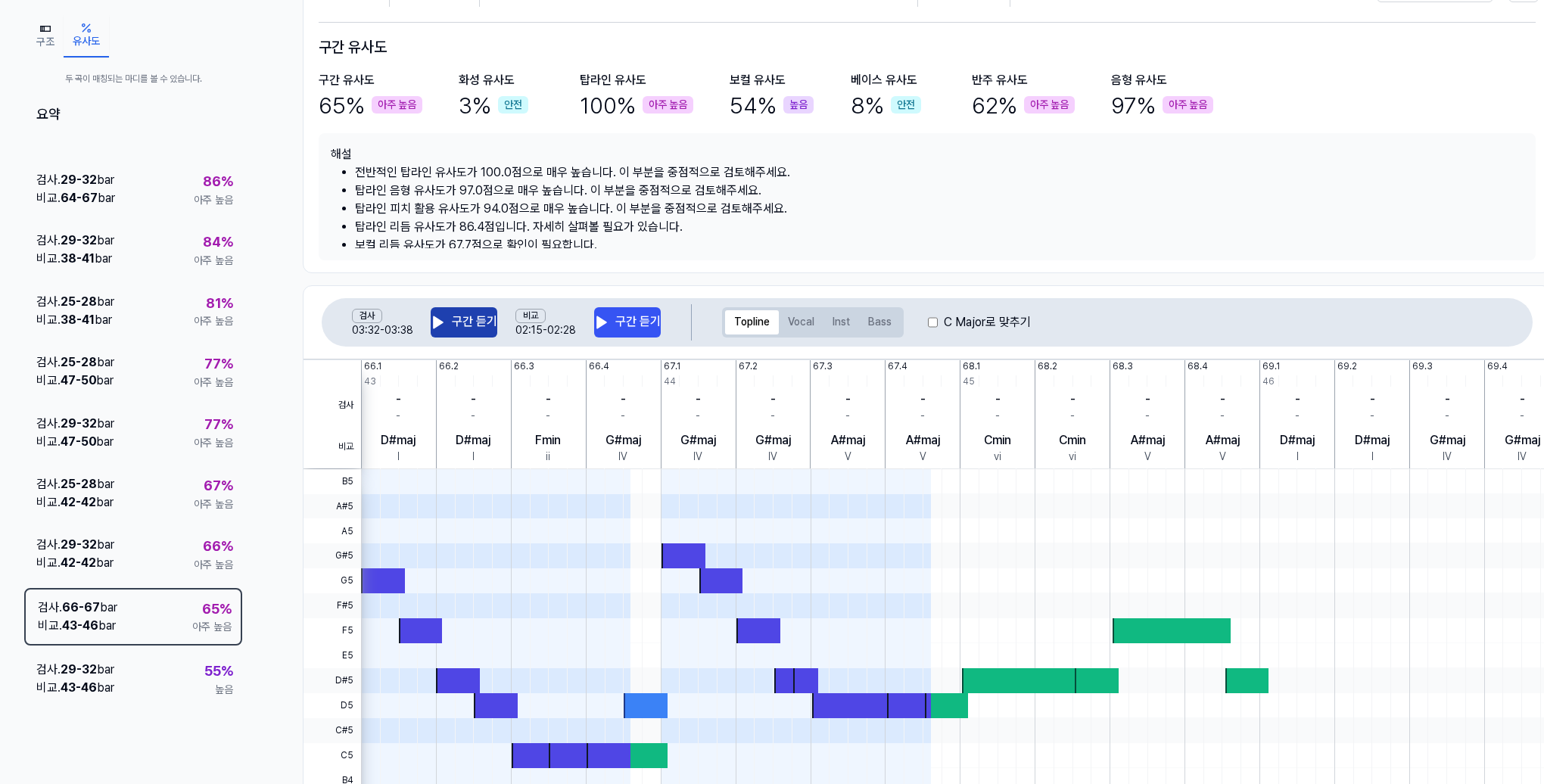
click at [474, 317] on button "구간 듣기" at bounding box center [464, 322] width 67 height 30
click at [629, 324] on button "구간 듣기" at bounding box center [627, 322] width 67 height 30
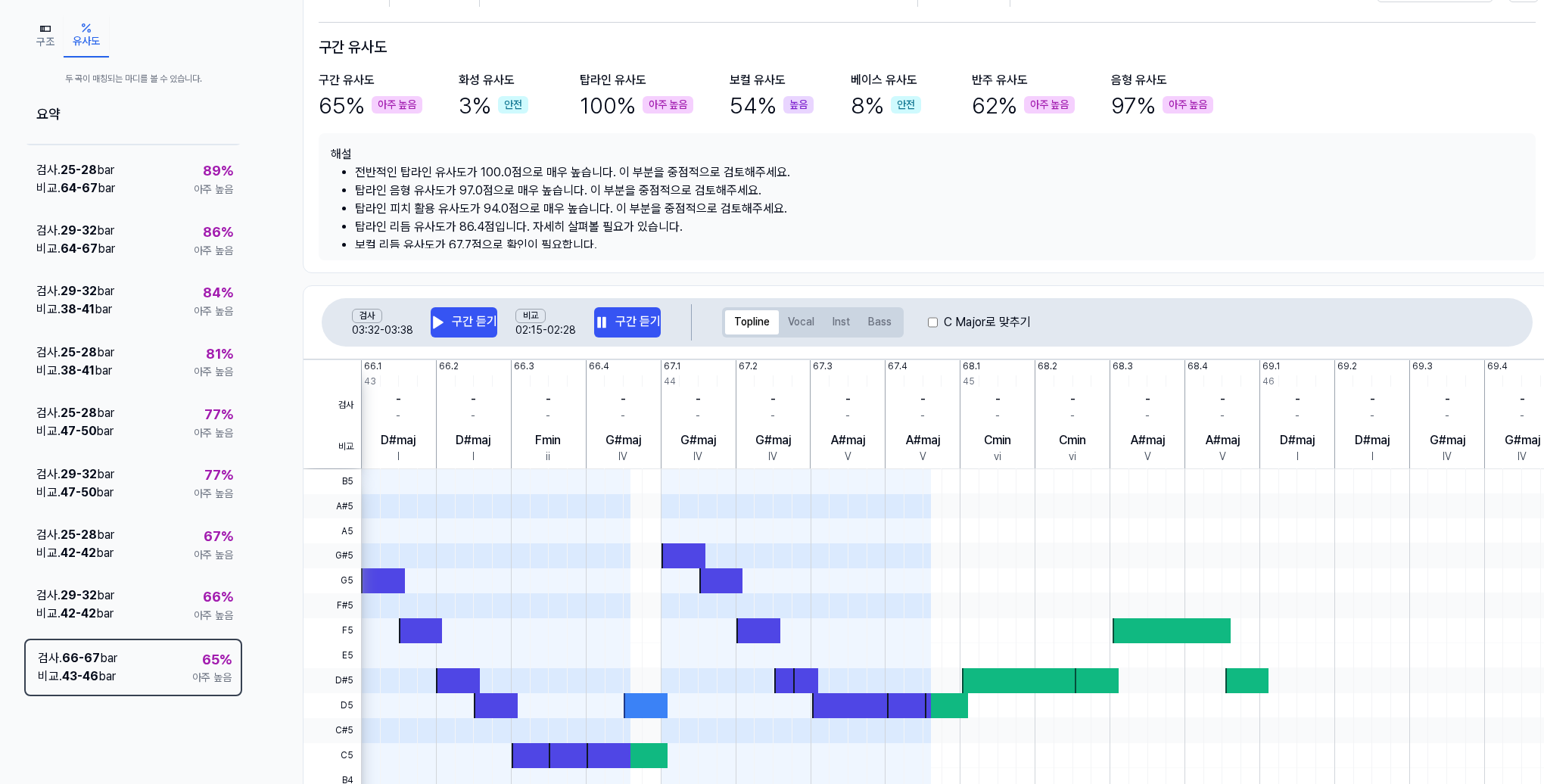
scroll to position [43, 0]
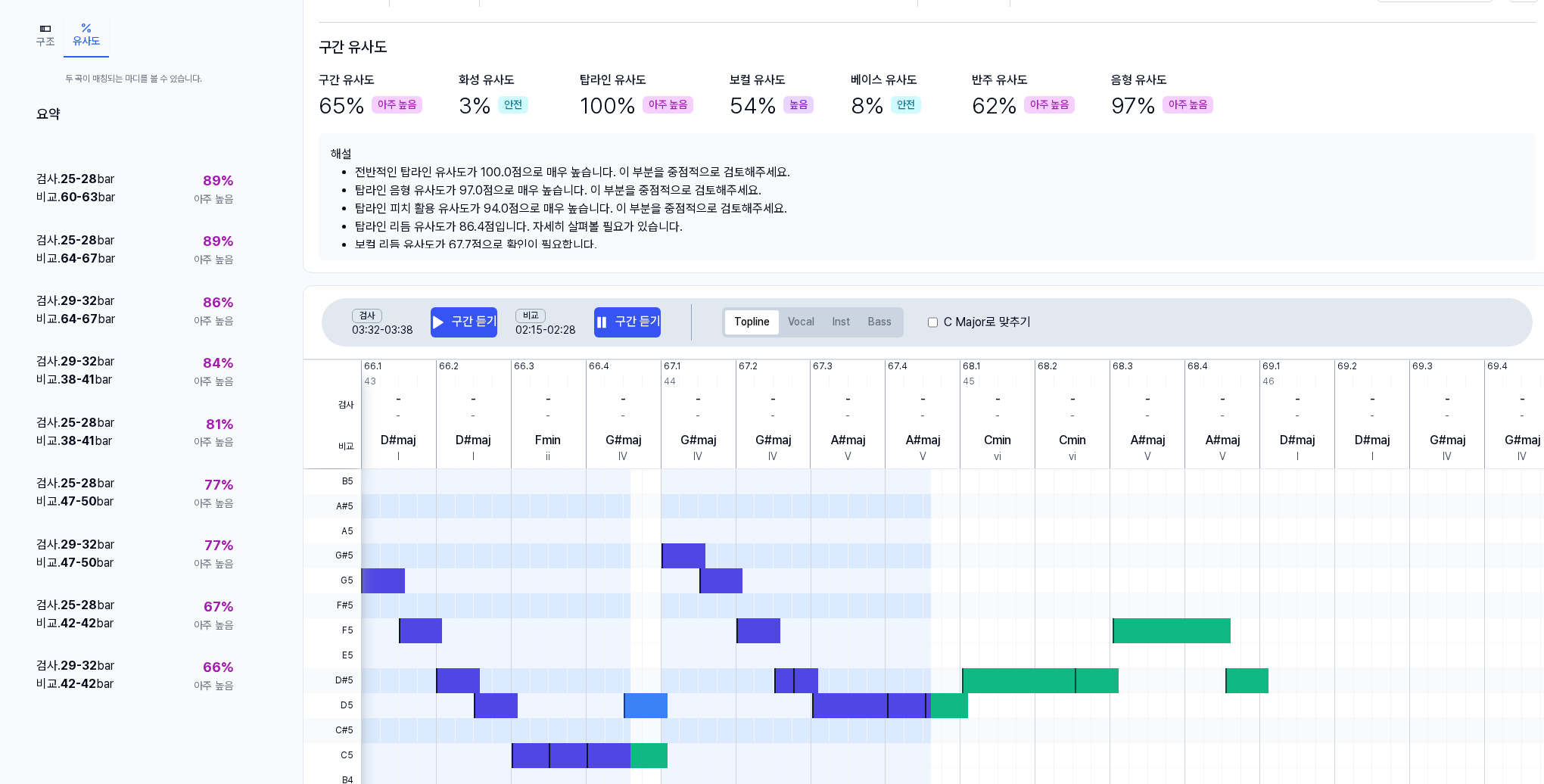
click at [43, 30] on rect "button" at bounding box center [43, 29] width 2 height 6
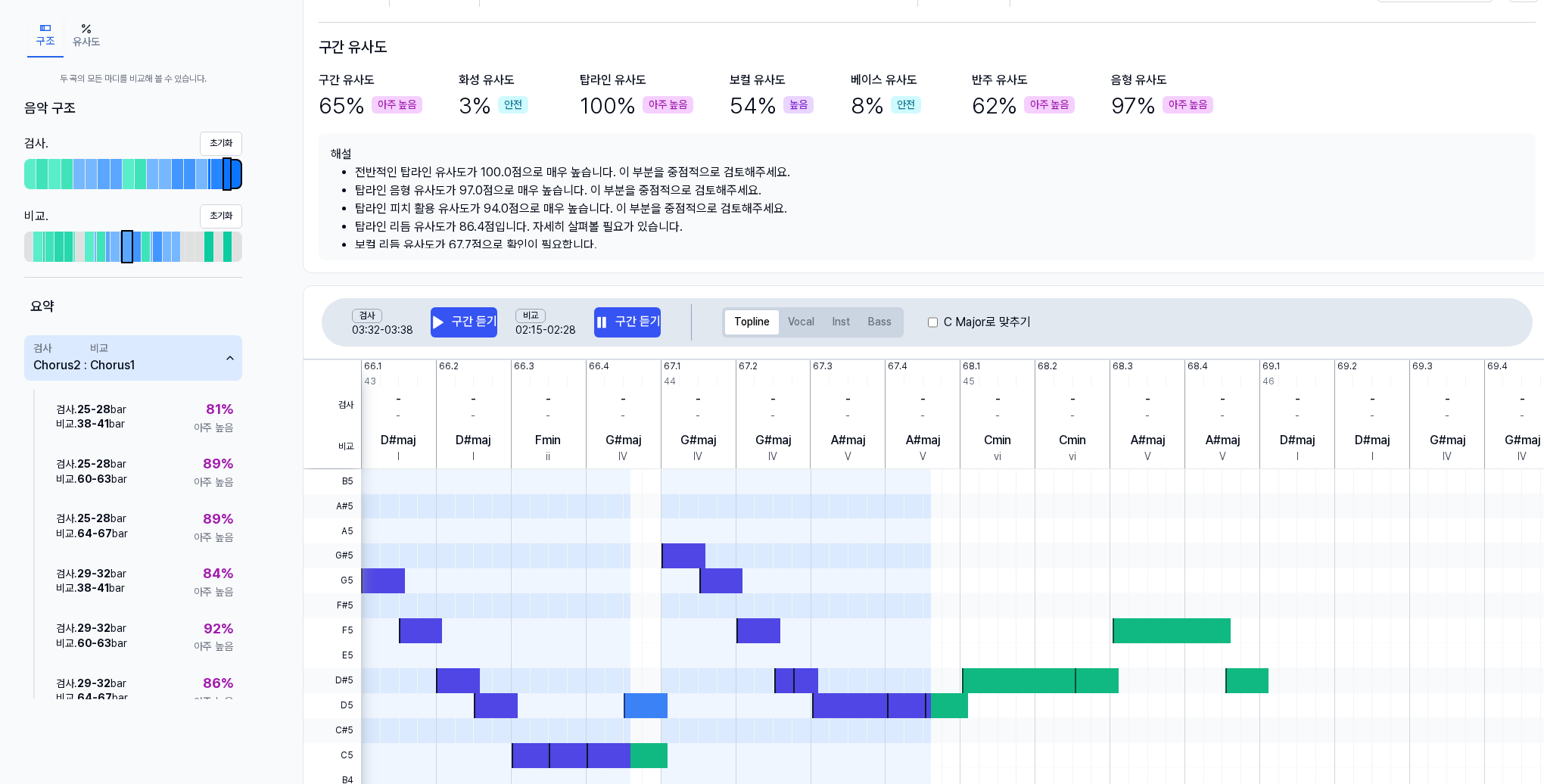
click at [237, 175] on div at bounding box center [236, 174] width 9 height 27
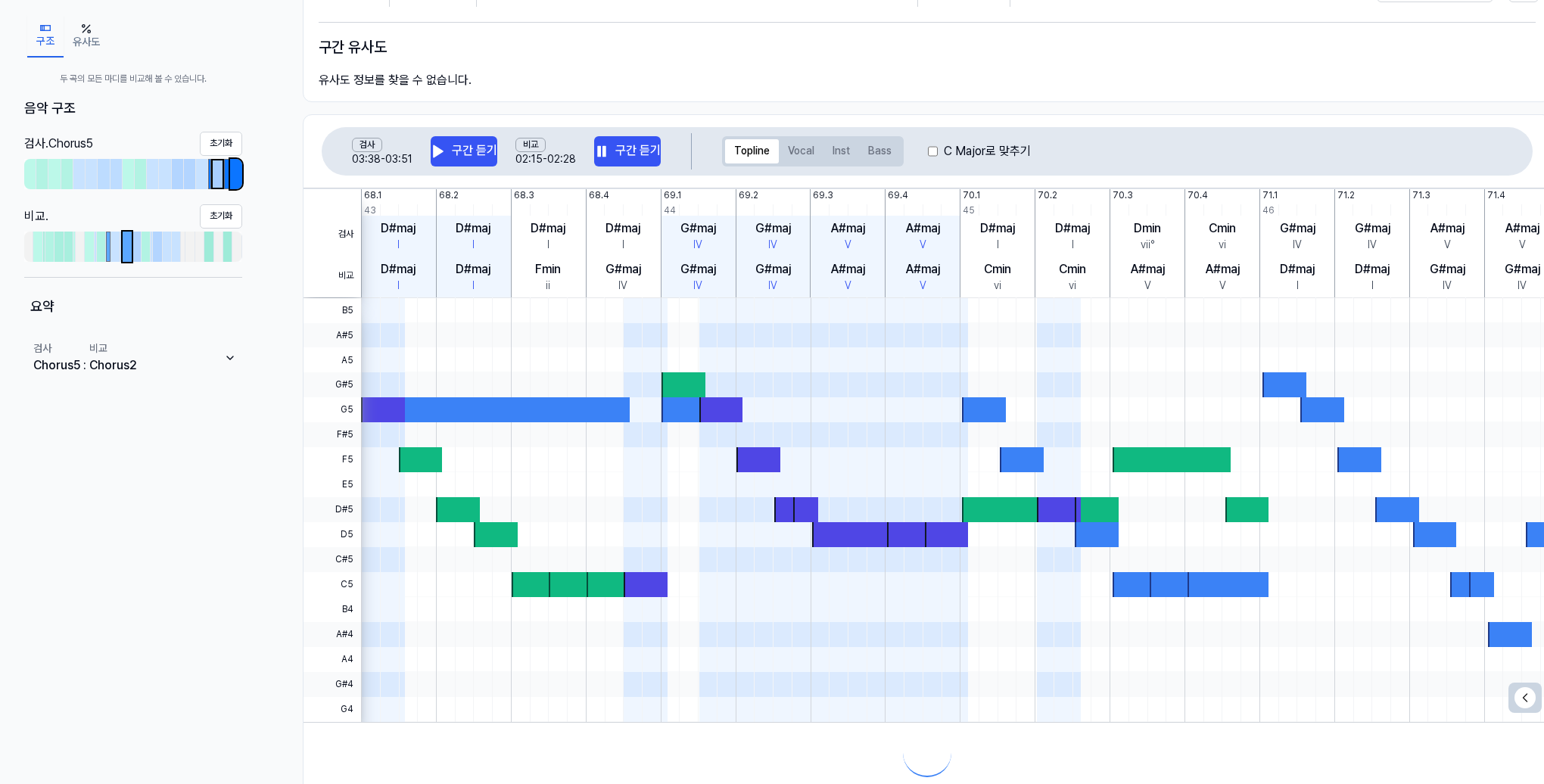
click at [219, 176] on div at bounding box center [217, 174] width 9 height 27
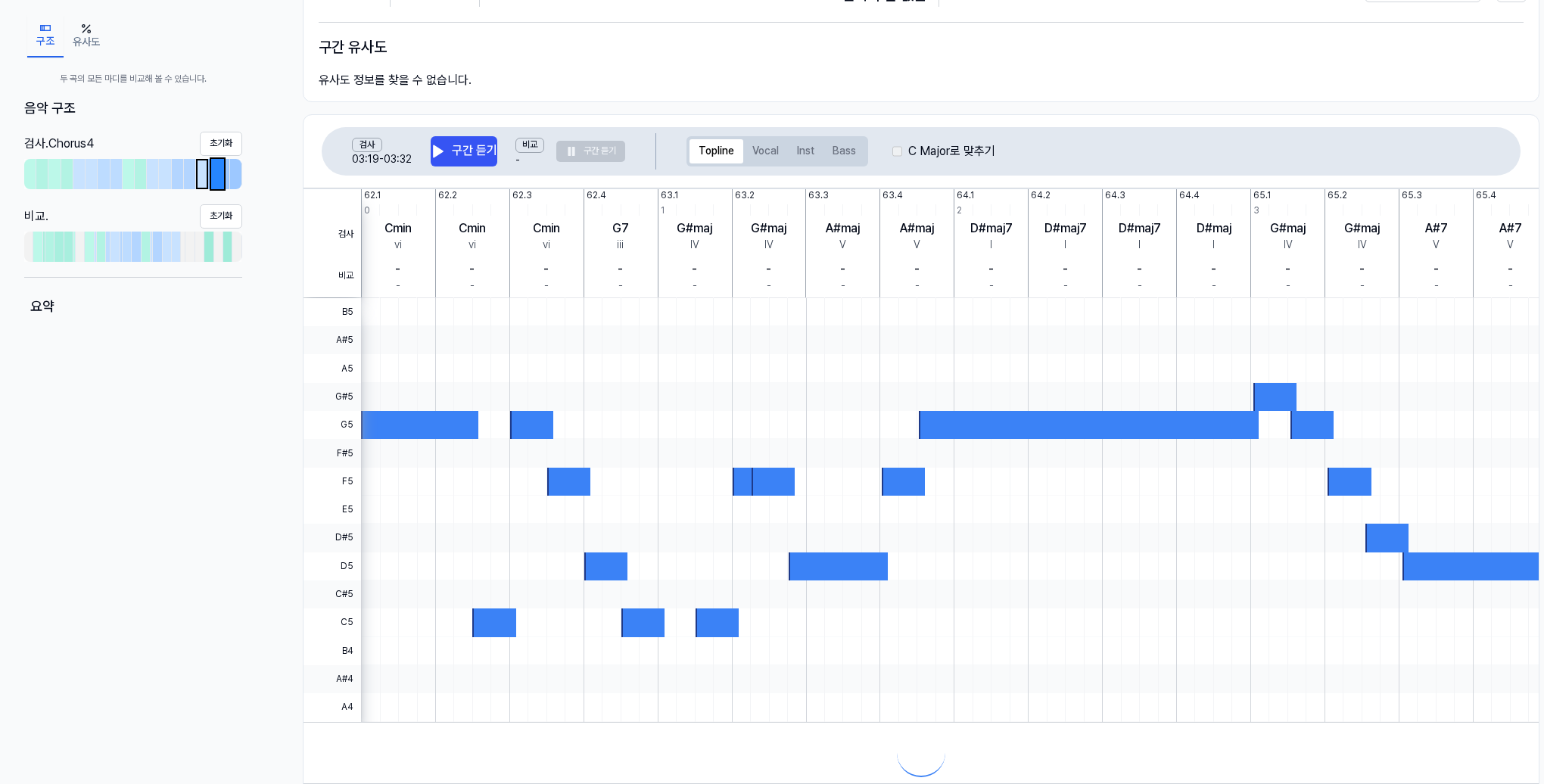
click at [202, 176] on div at bounding box center [202, 174] width 9 height 27
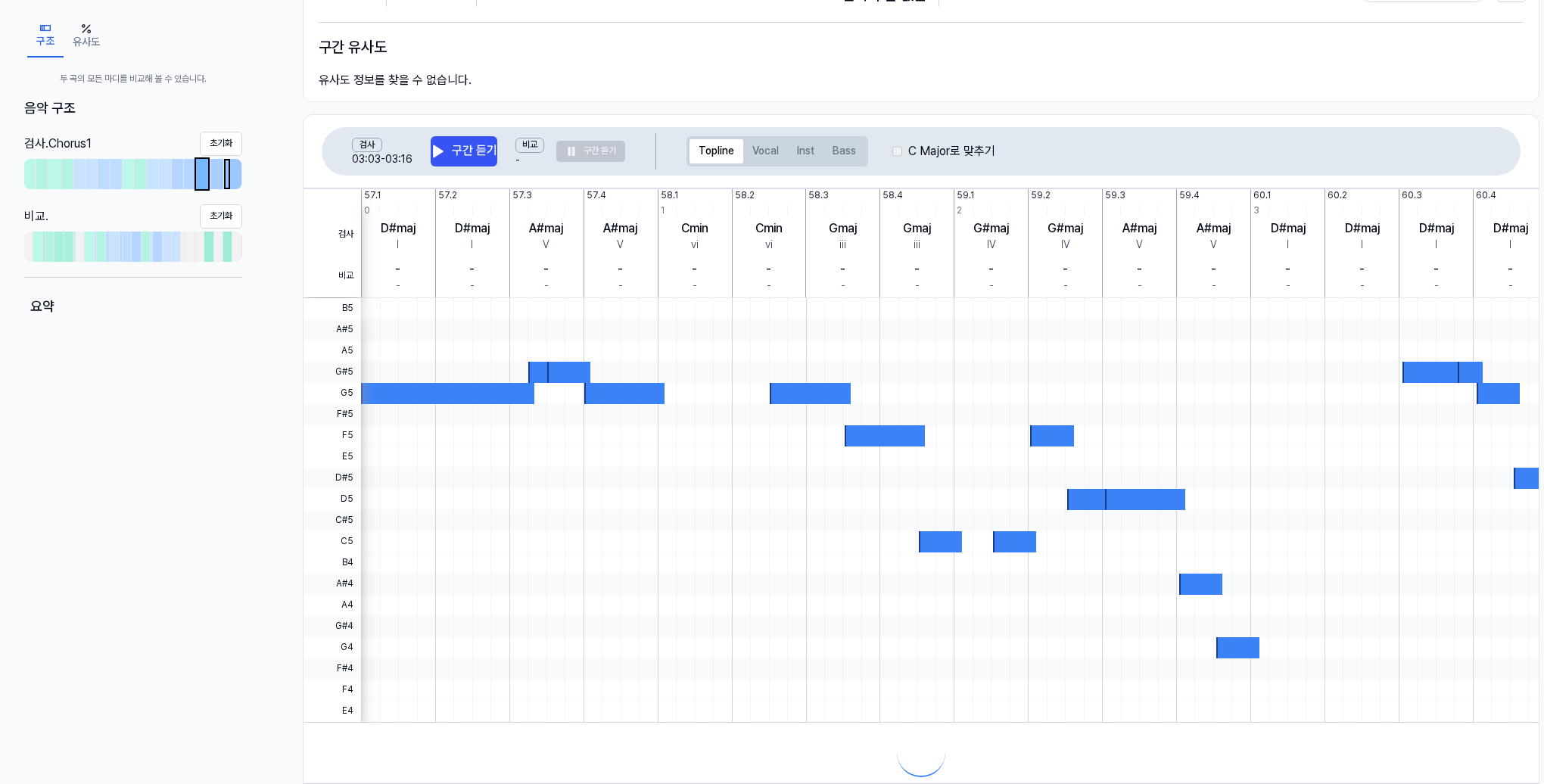
click at [228, 176] on div at bounding box center [227, 174] width 3 height 27
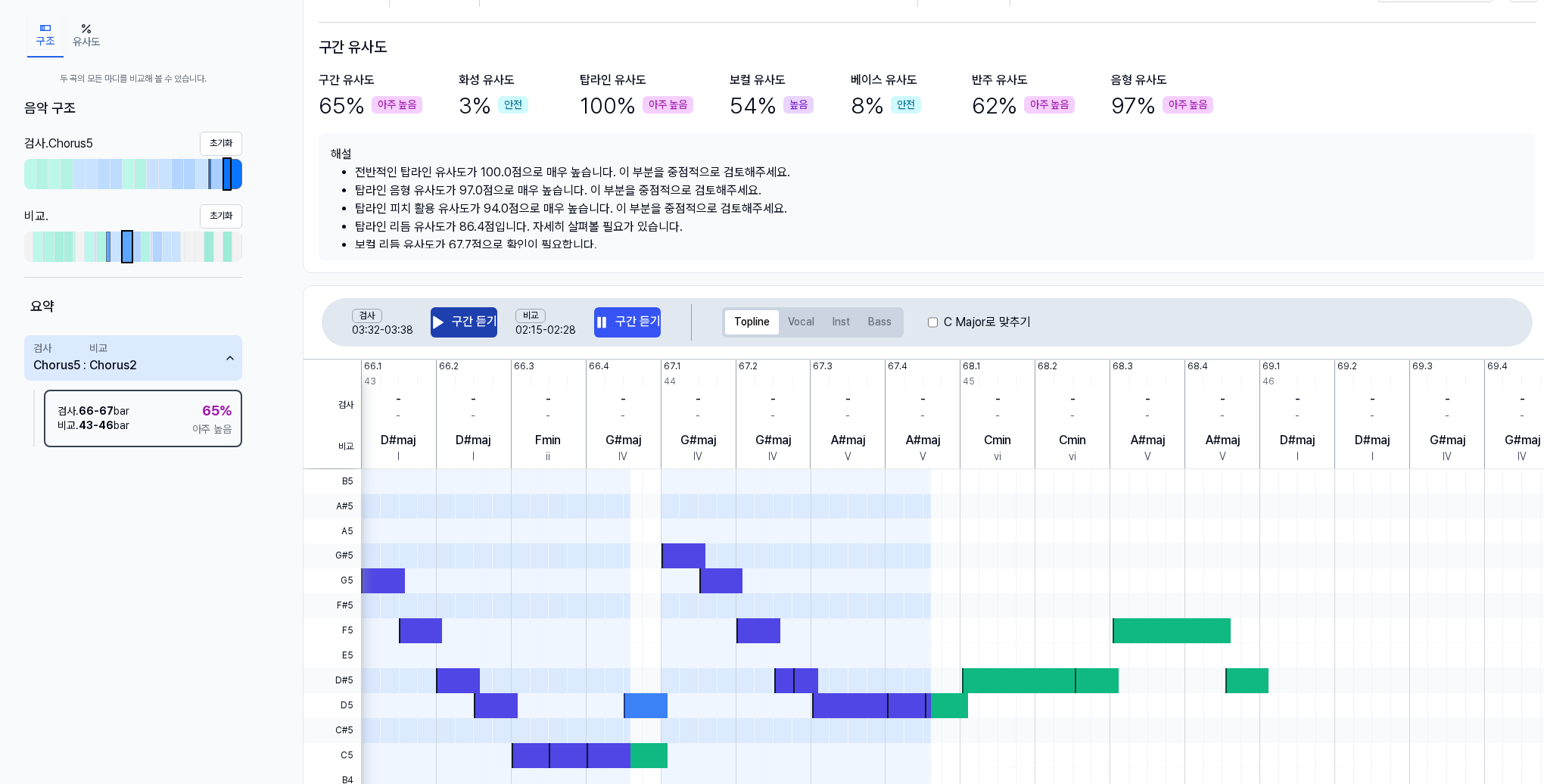
click at [456, 327] on button "구간 듣기" at bounding box center [464, 322] width 67 height 30
click at [622, 322] on button "구간 듣기" at bounding box center [627, 322] width 67 height 30
click at [473, 326] on button "구간 듣기" at bounding box center [464, 322] width 67 height 30
click at [612, 329] on button "구간 듣기" at bounding box center [627, 322] width 67 height 30
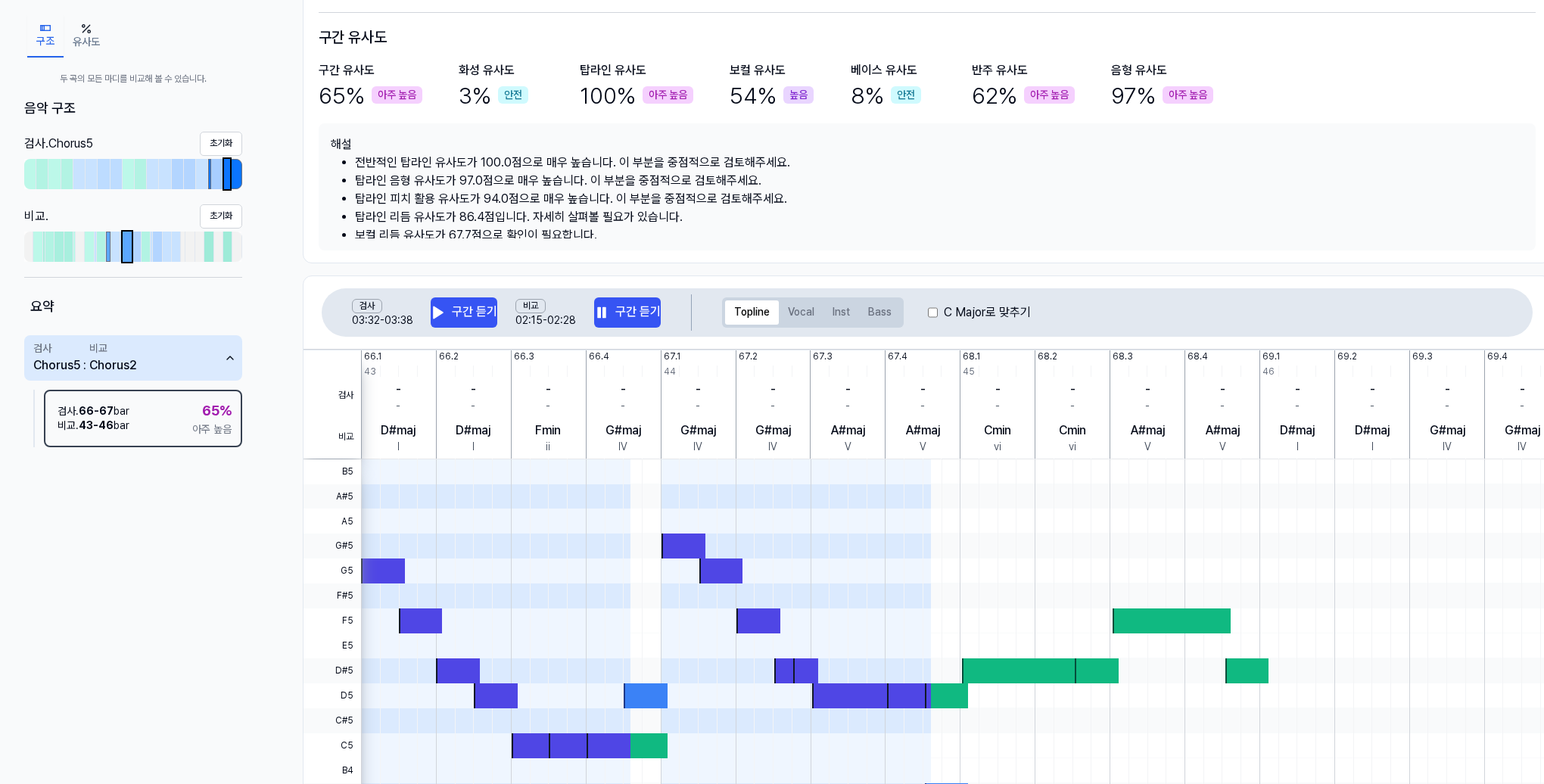
scroll to position [0, 0]
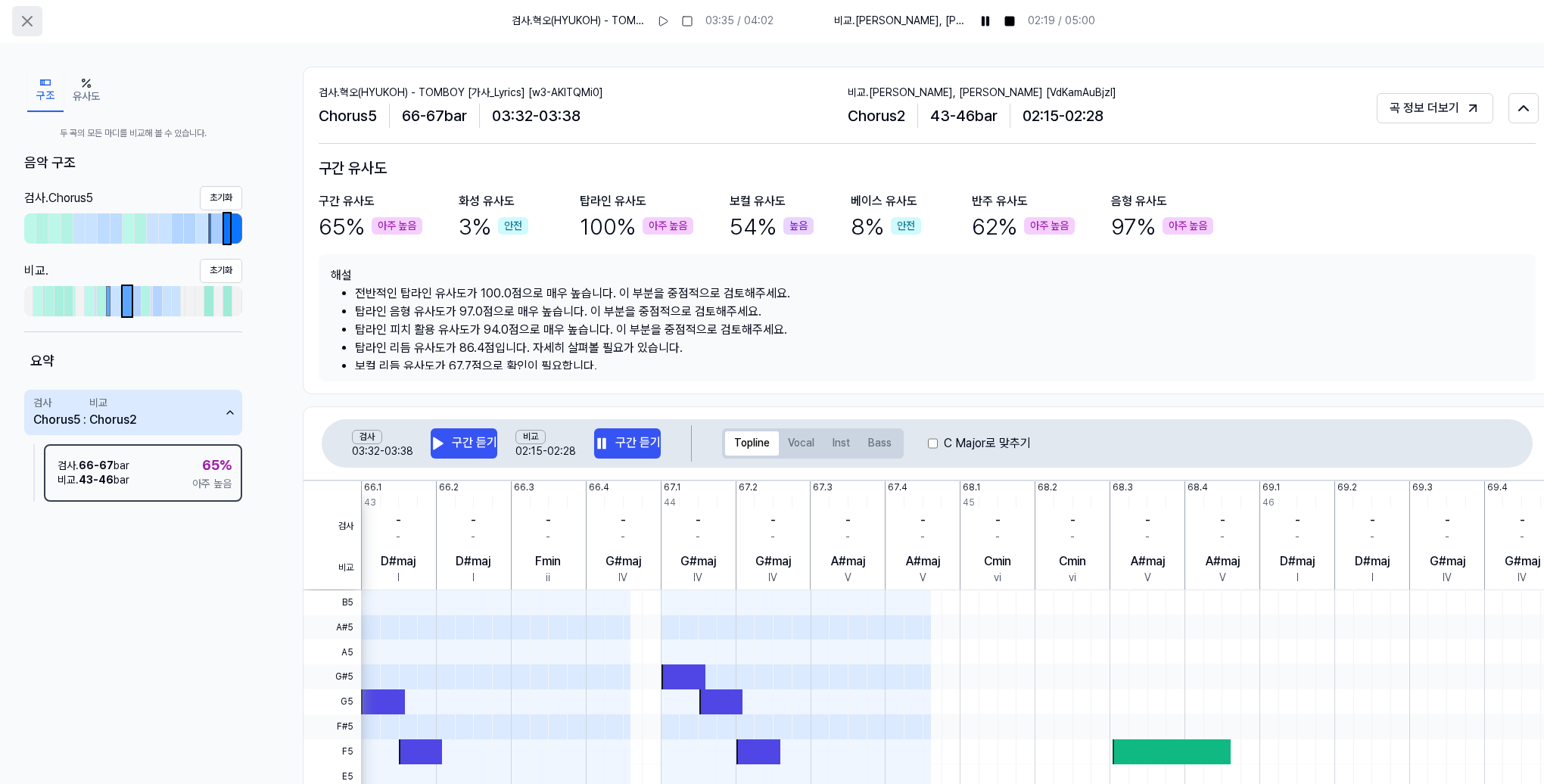
click at [24, 9] on button at bounding box center [27, 21] width 30 height 30
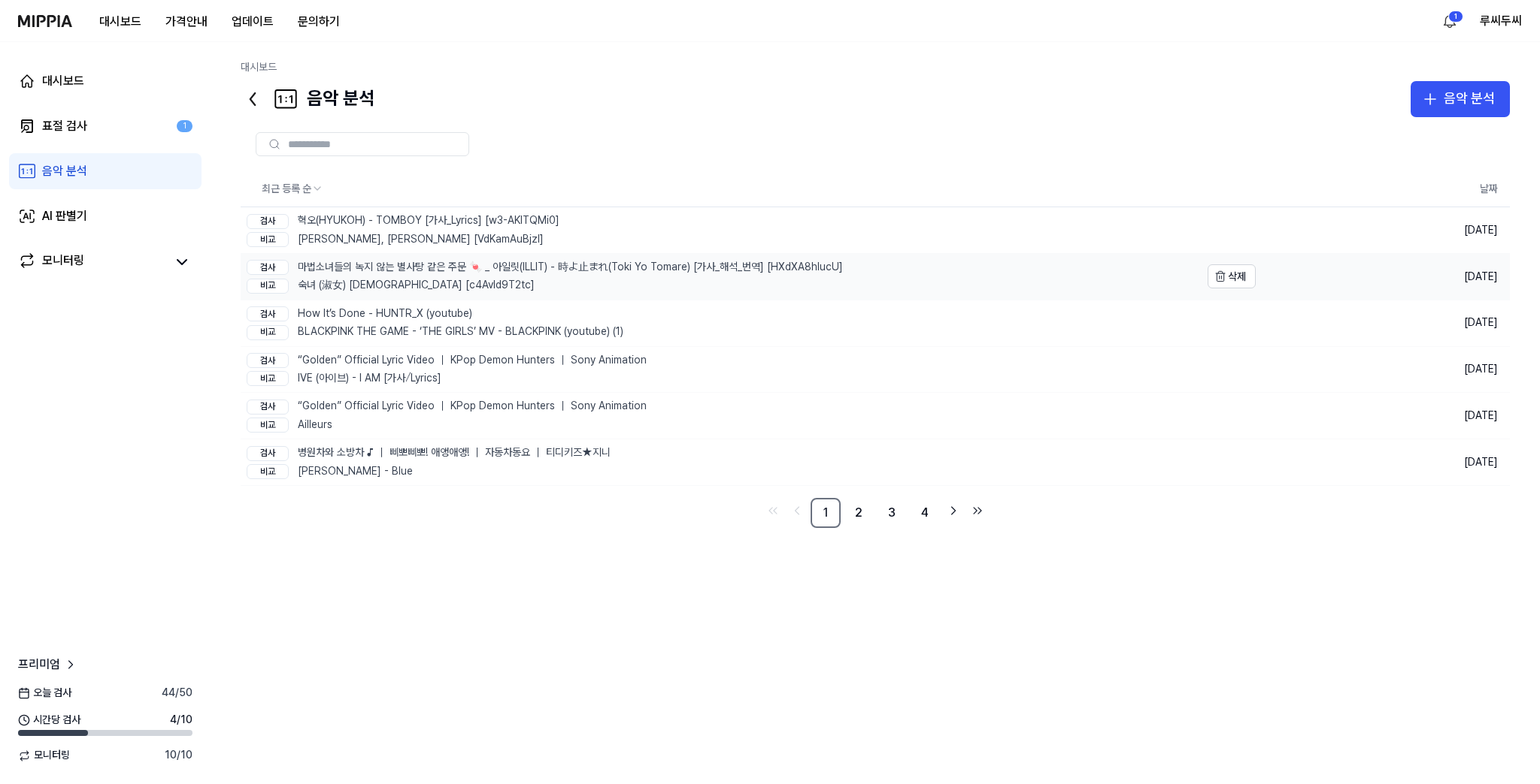
click at [381, 280] on div "비교 숙녀 (淑女) Lady [c4AvId9T2tc]" at bounding box center [544, 286] width 596 height 15
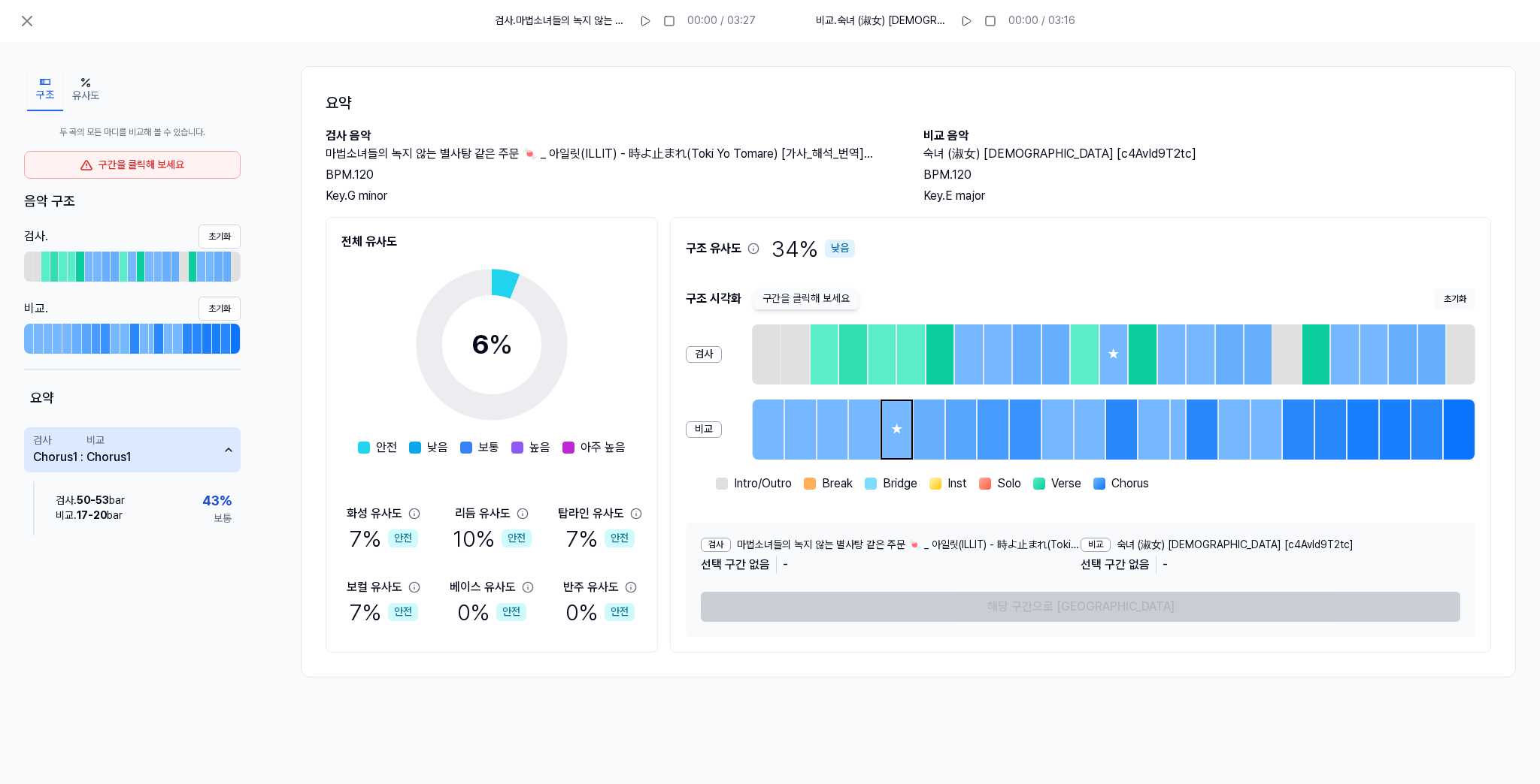
click at [884, 426] on div "★" at bounding box center [896, 429] width 29 height 57
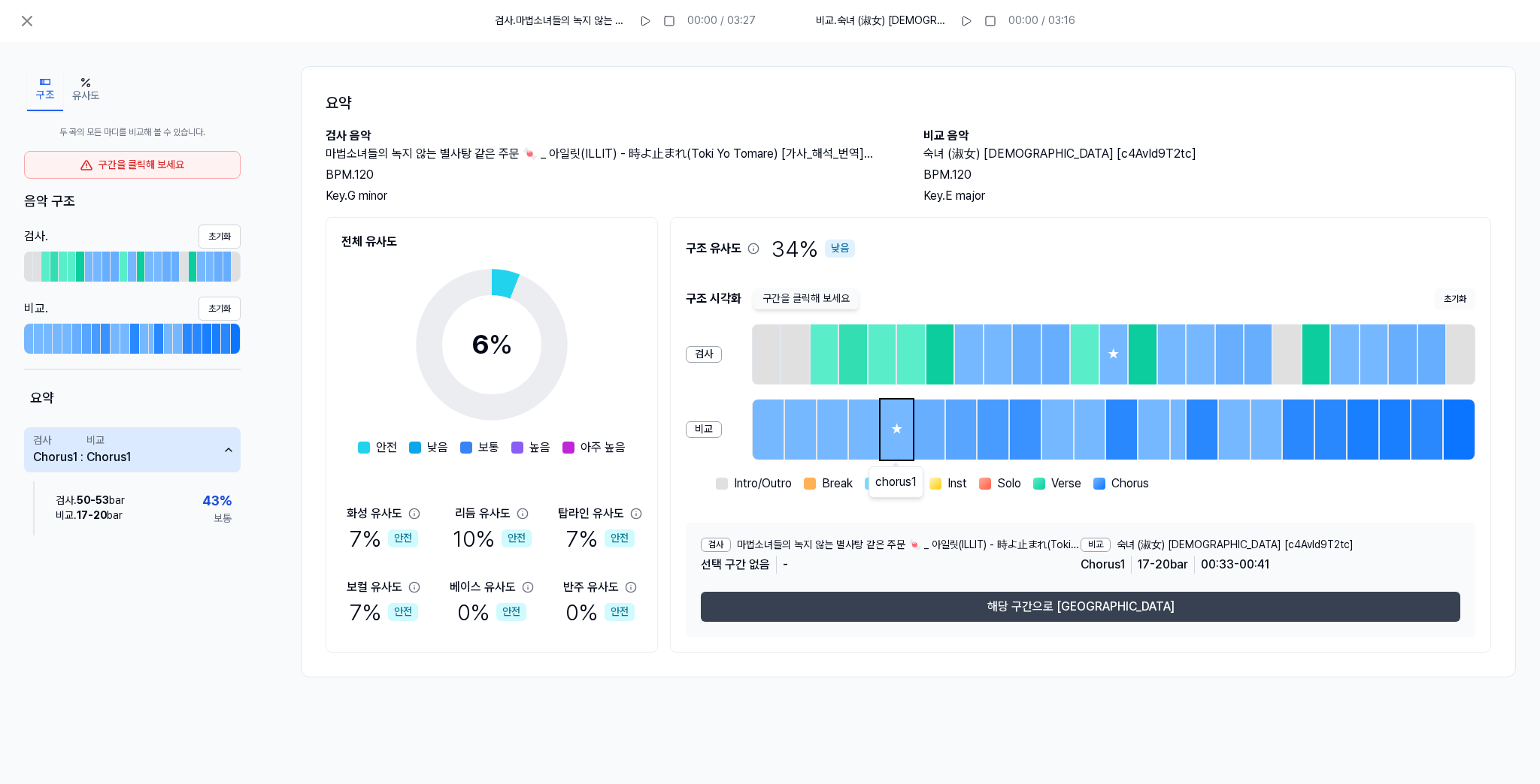
click at [1052, 607] on button "해당 구간으로 이동" at bounding box center [1080, 607] width 759 height 30
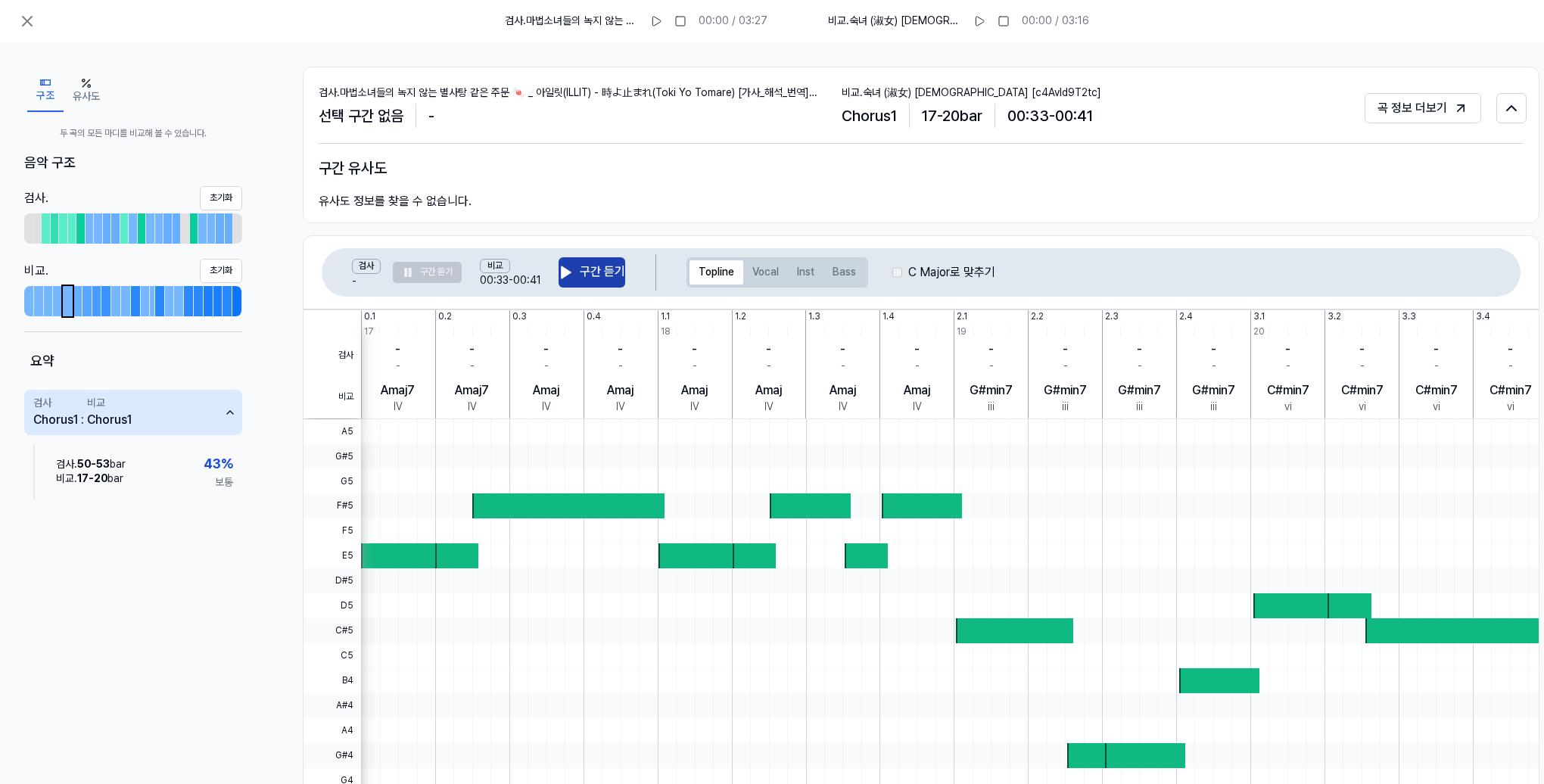
click at [576, 262] on button "구간 듣기" at bounding box center [591, 273] width 67 height 30
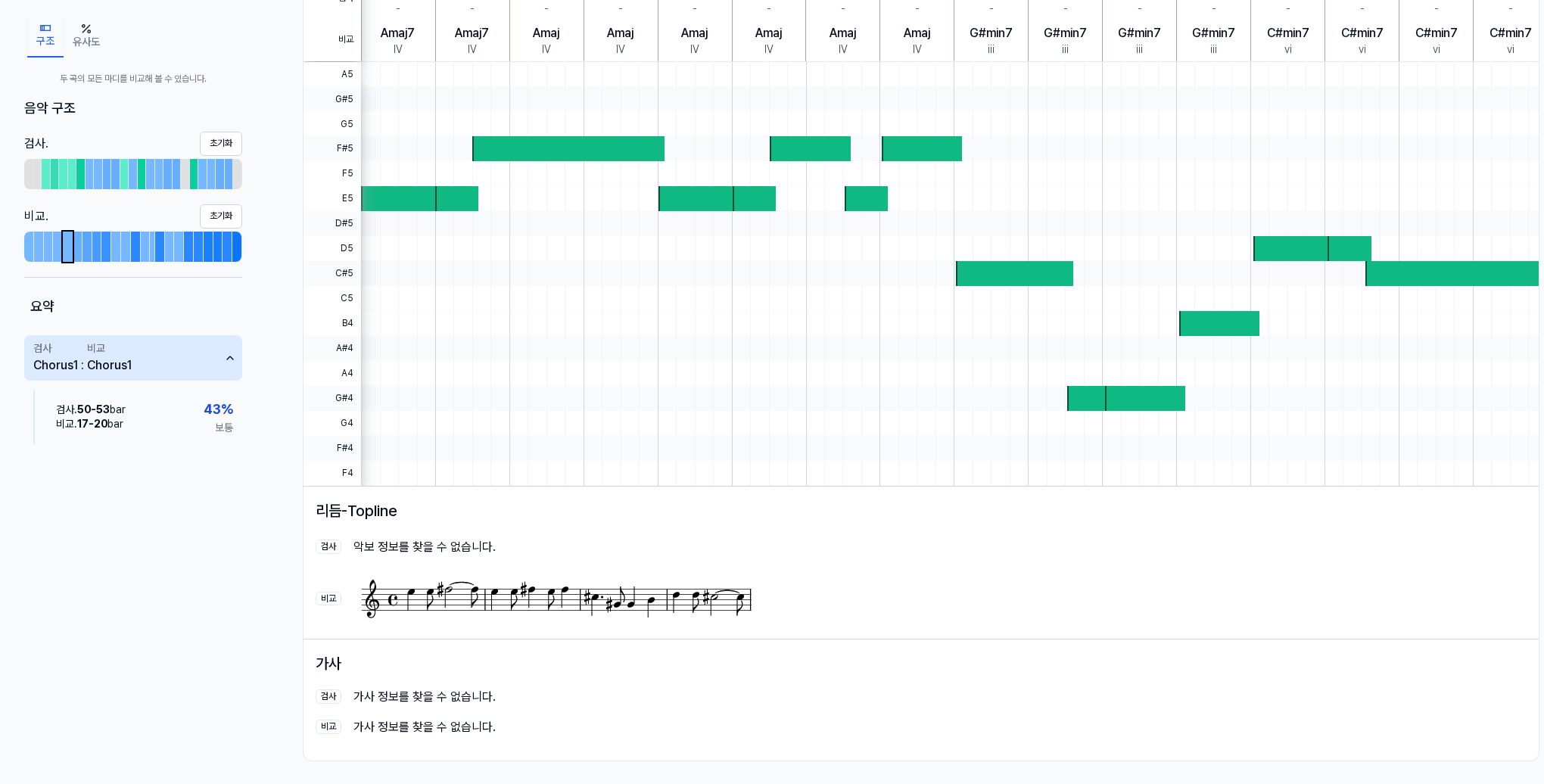
scroll to position [357, 0]
click at [218, 410] on span "43 %" at bounding box center [218, 409] width 29 height 22
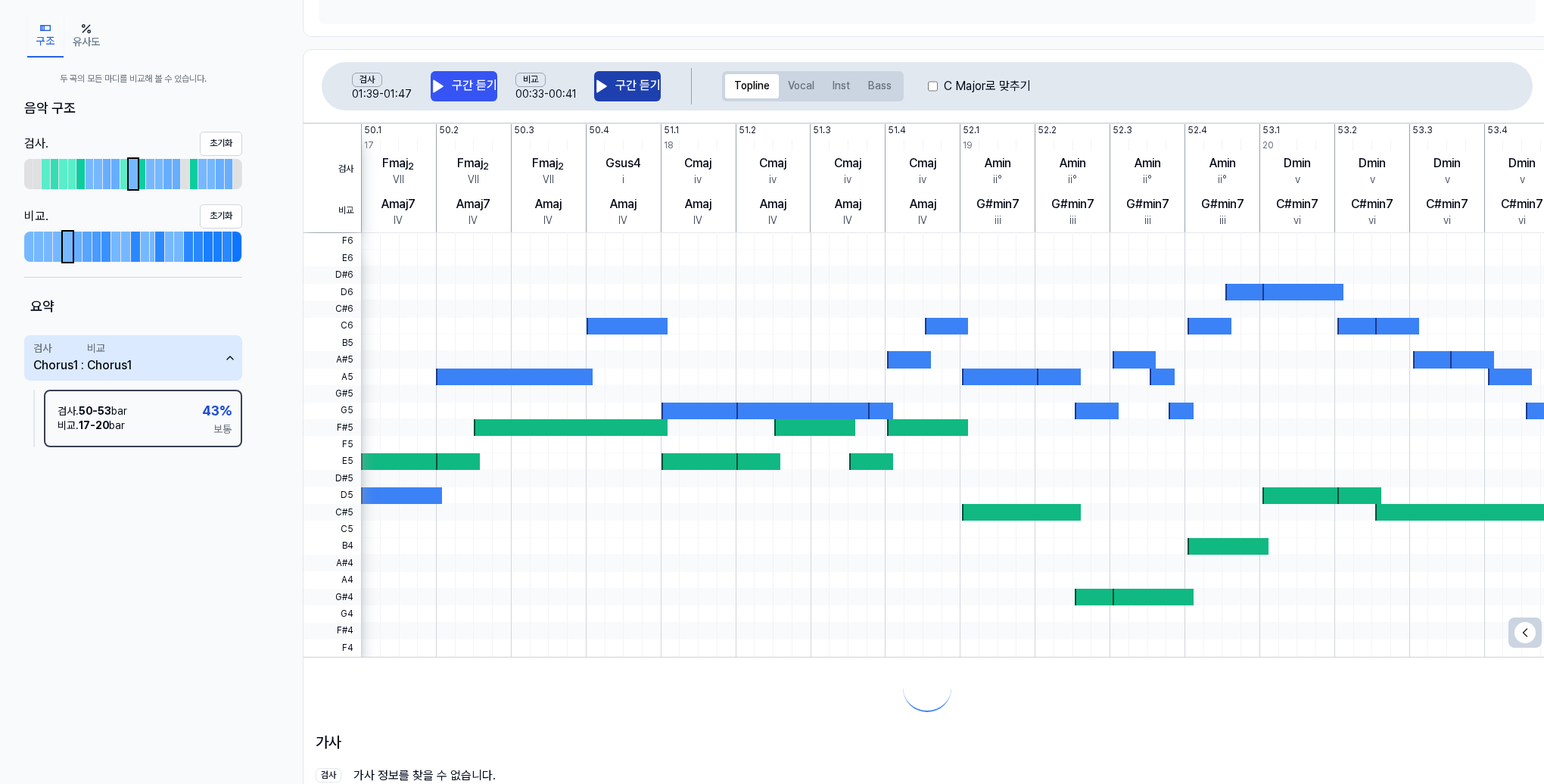
click at [594, 72] on button "구간 듣기" at bounding box center [627, 86] width 67 height 30
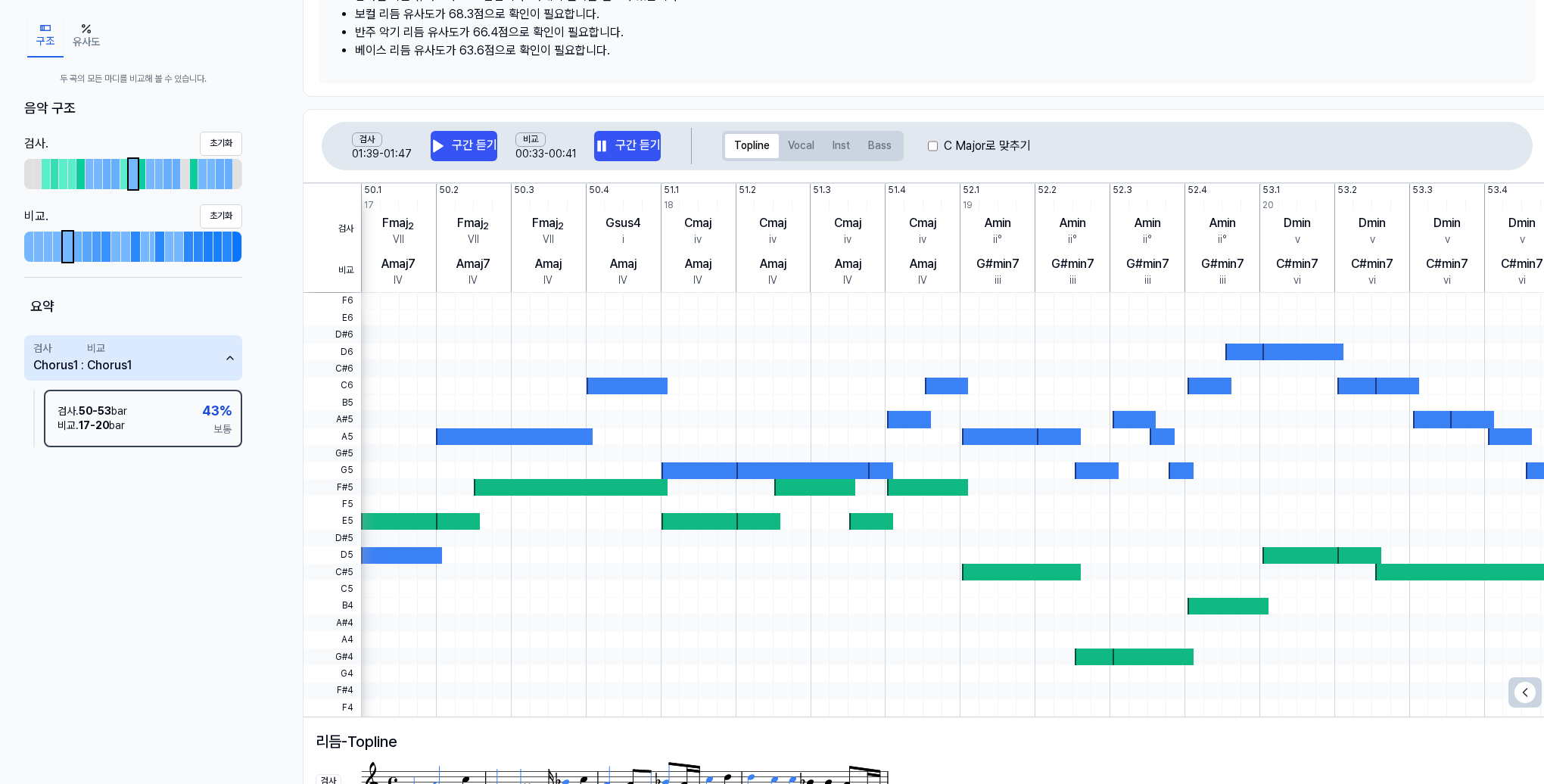
scroll to position [297, 0]
click at [459, 142] on button "구간 듣기" at bounding box center [464, 147] width 67 height 30
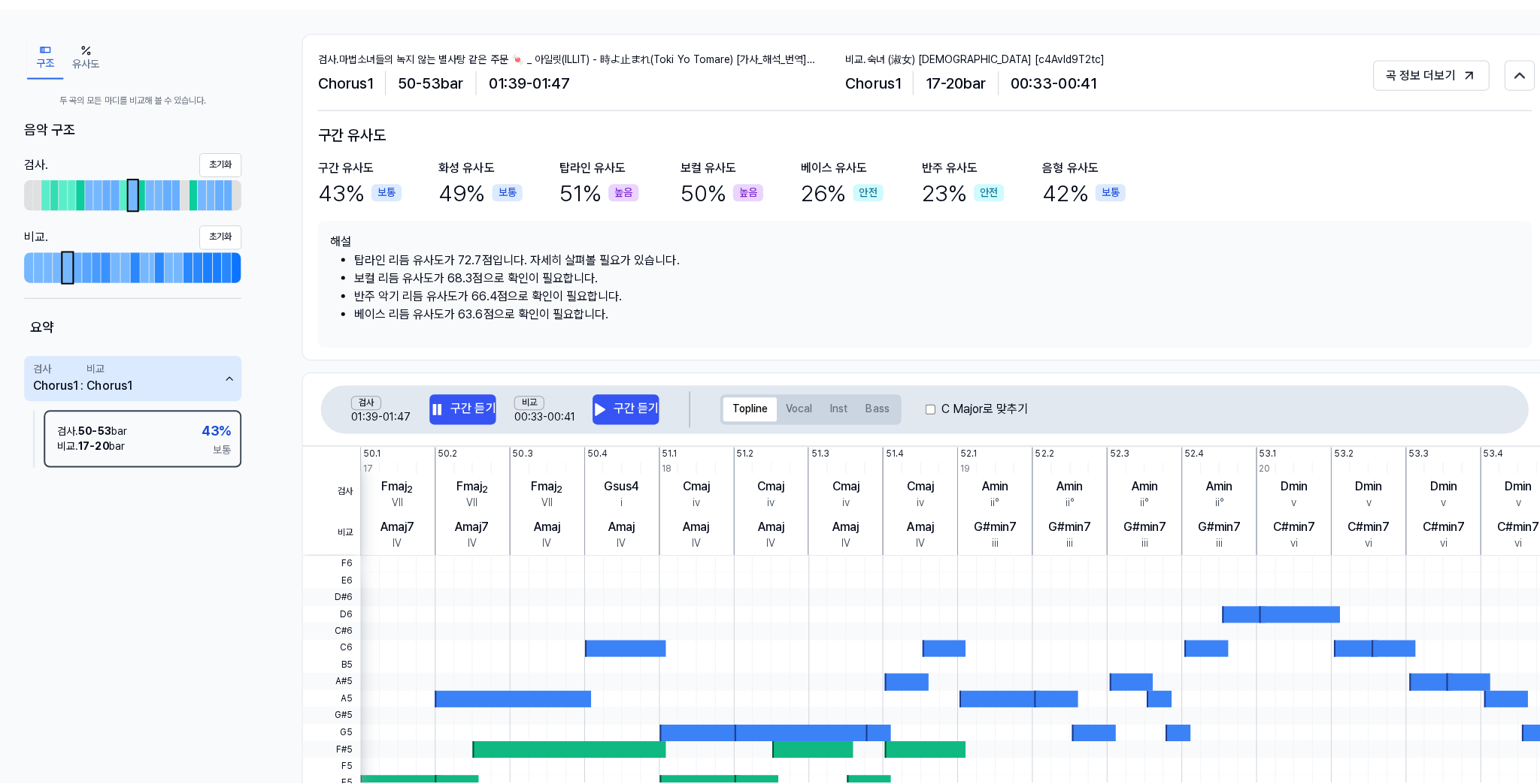
scroll to position [0, 0]
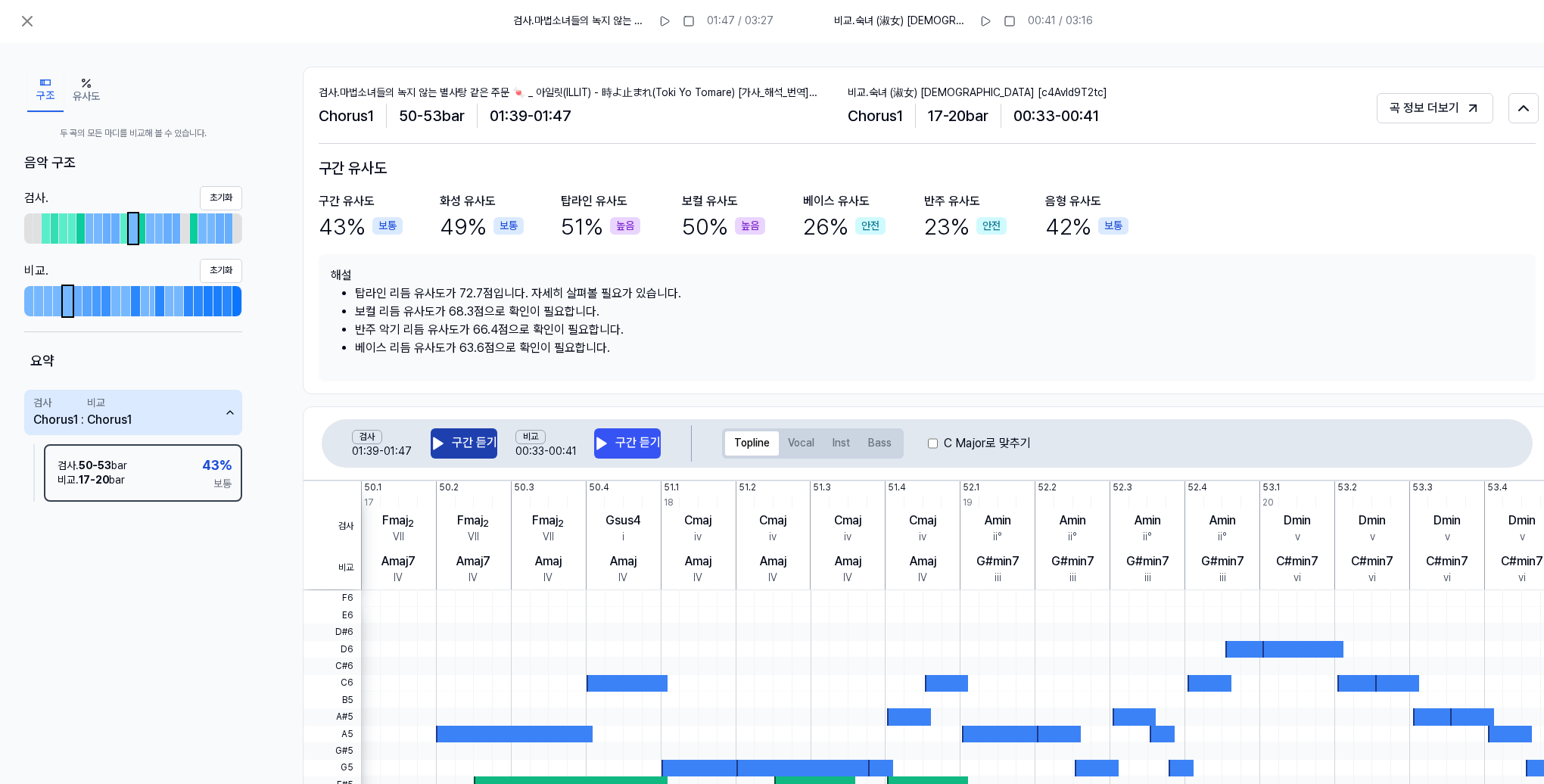
click at [473, 438] on button "구간 듣기" at bounding box center [464, 444] width 67 height 30
click at [85, 84] on icon "button" at bounding box center [86, 83] width 12 height 12
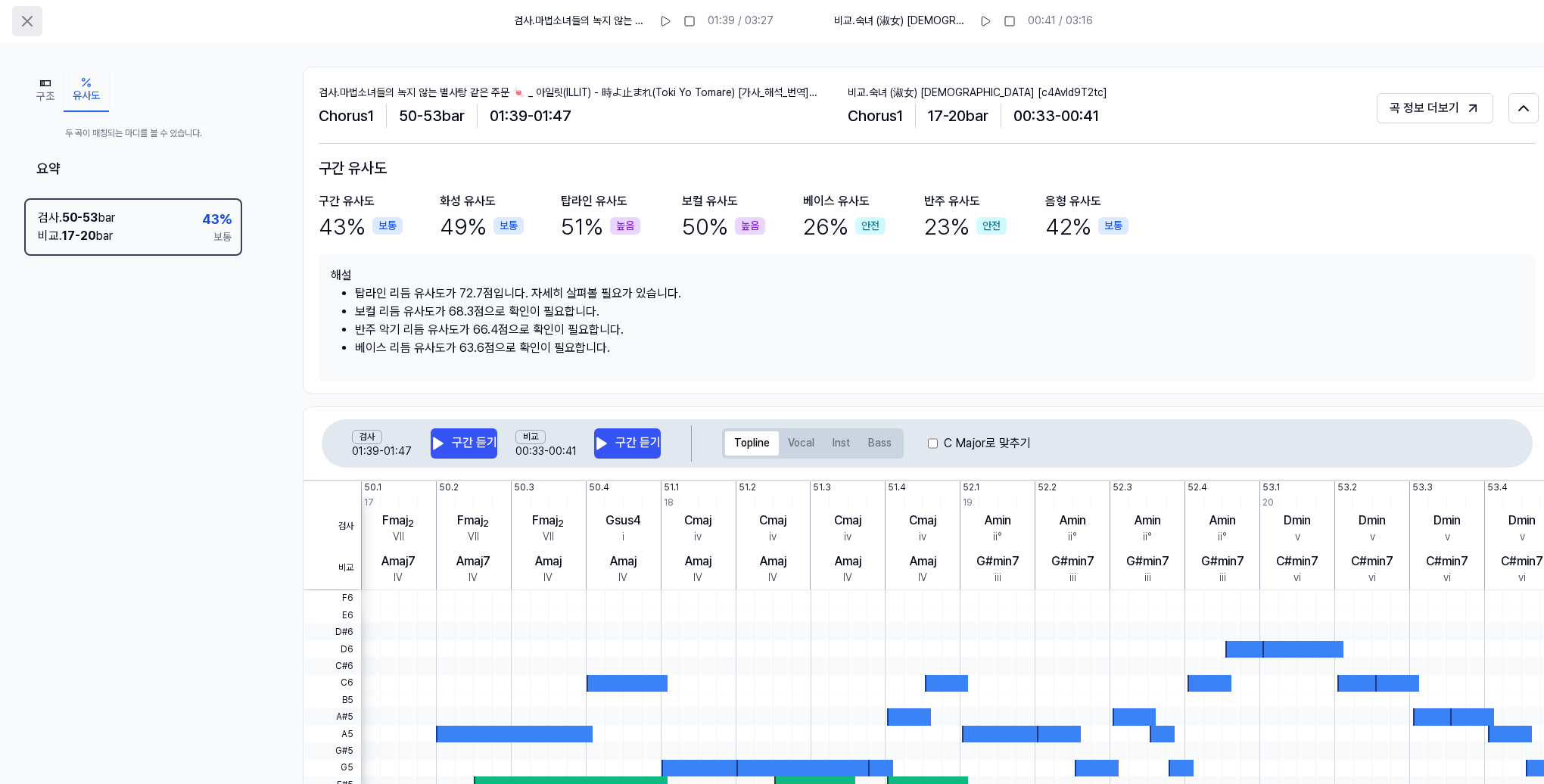
click at [26, 27] on icon at bounding box center [26, 21] width 18 height 18
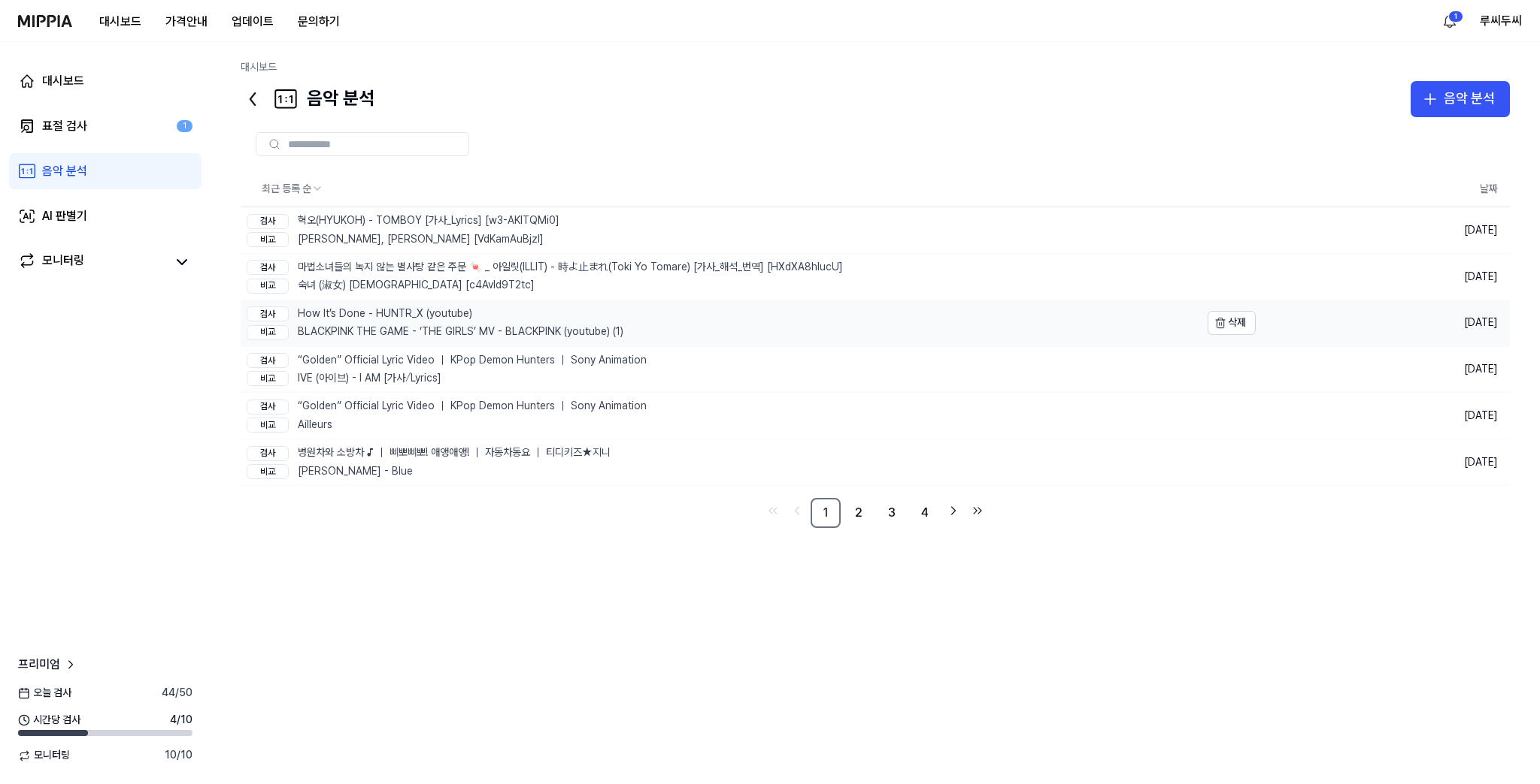
click at [420, 318] on div "검사 How It’s Done - HUNTR_X (youtube)" at bounding box center [434, 314] width 376 height 15
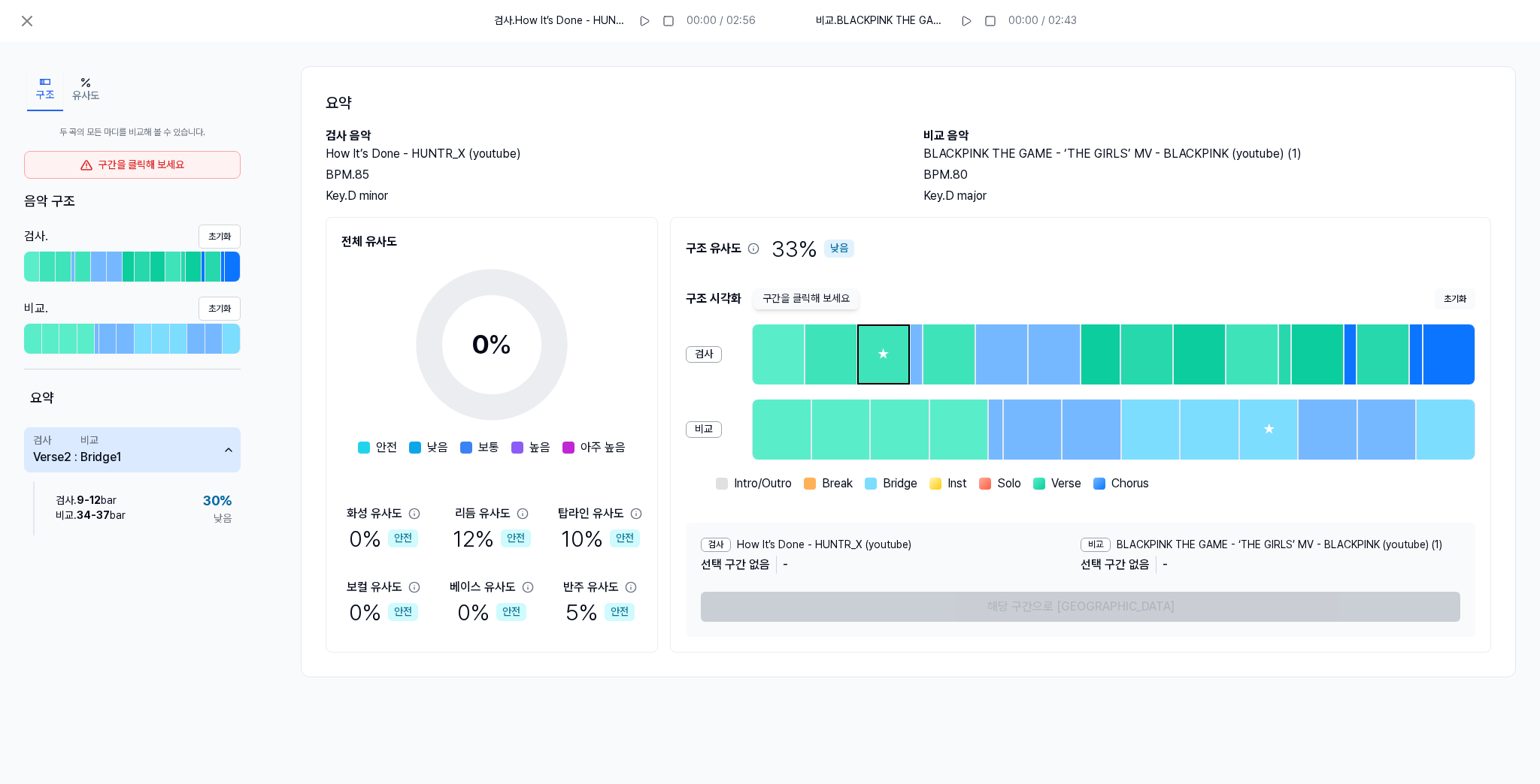
click at [869, 344] on div "★" at bounding box center [883, 354] width 49 height 57
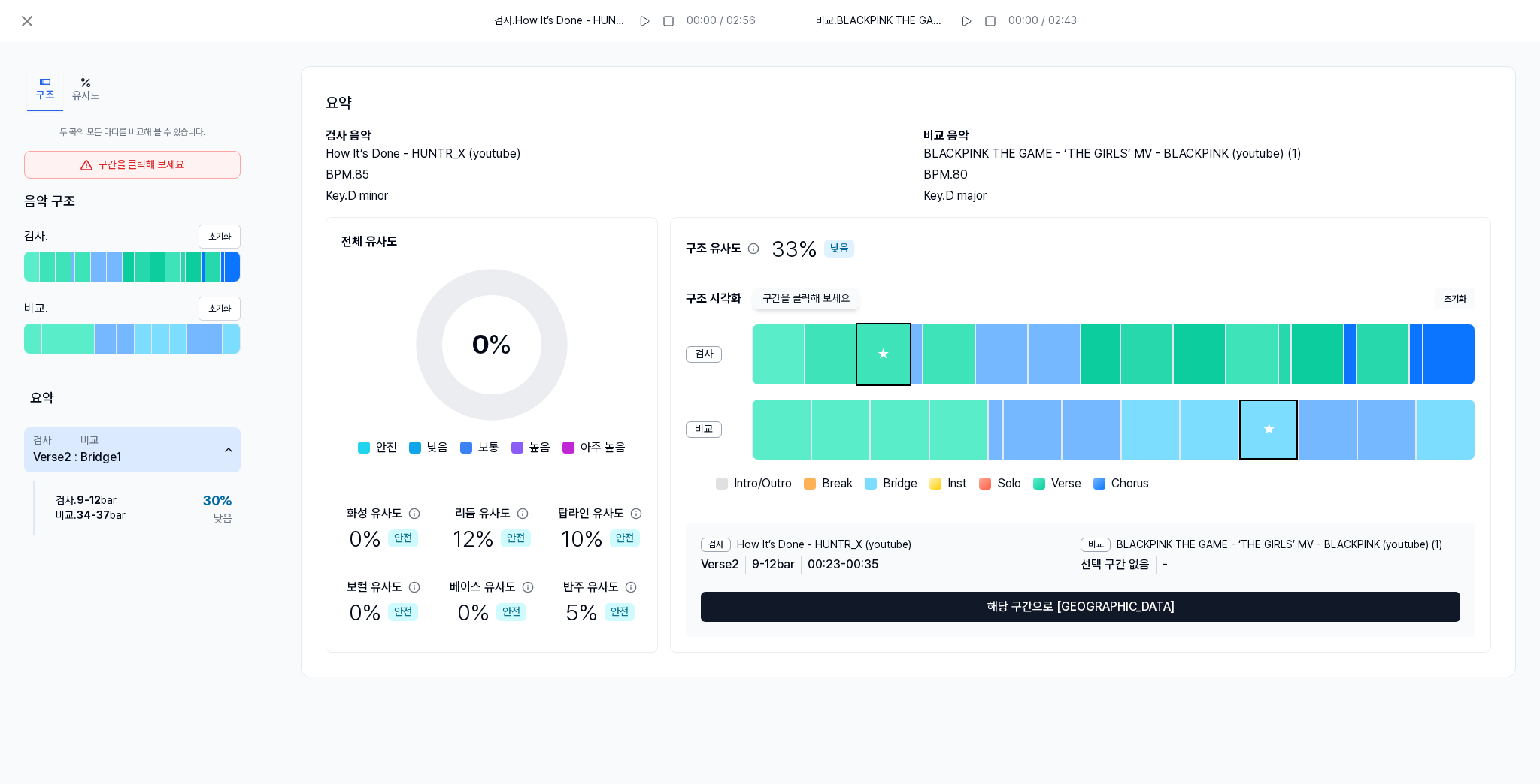
click at [1284, 439] on div "★" at bounding box center [1268, 429] width 56 height 57
click at [32, 18] on icon at bounding box center [26, 21] width 18 height 18
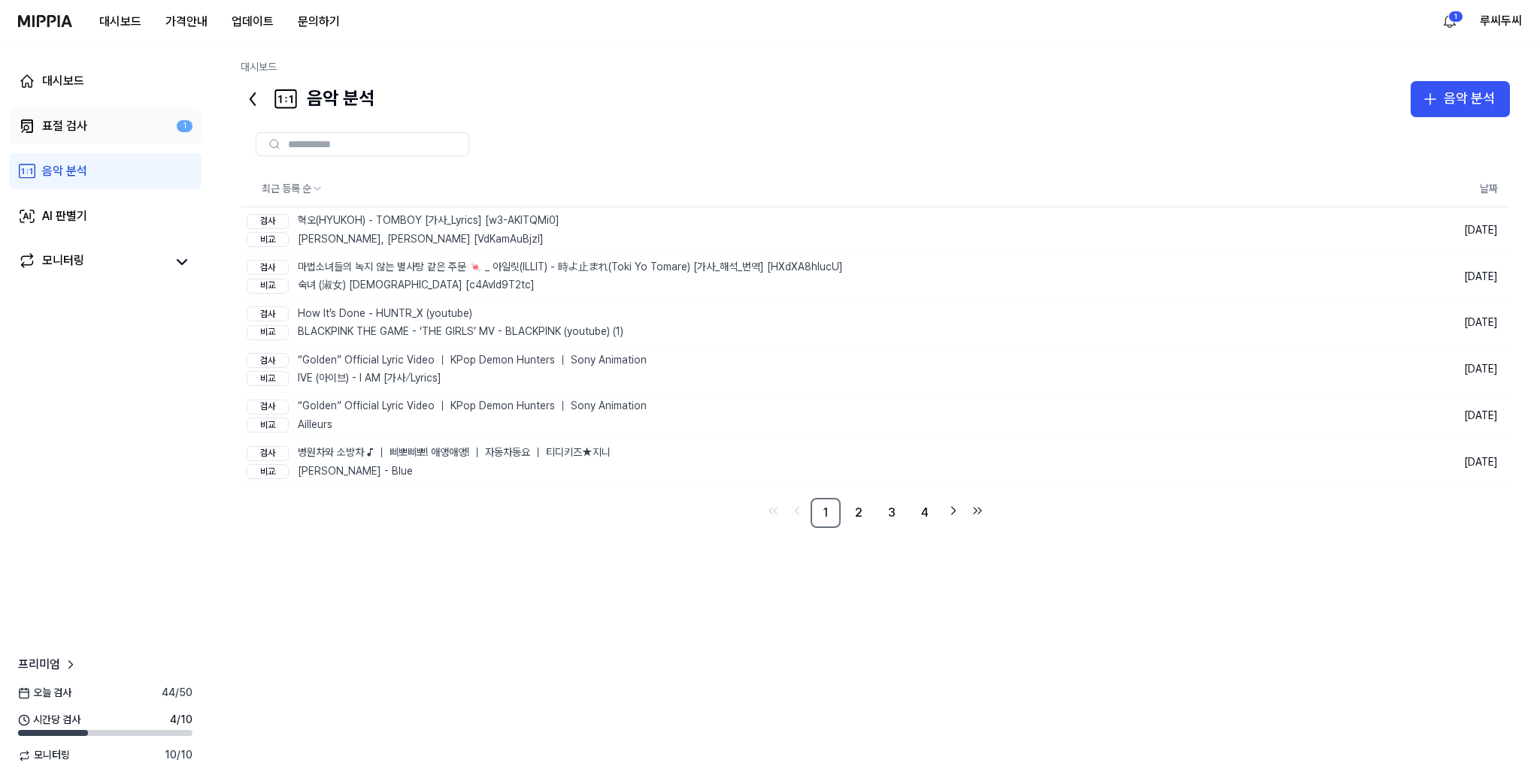
click at [71, 123] on div "표절 검사" at bounding box center [64, 126] width 45 height 18
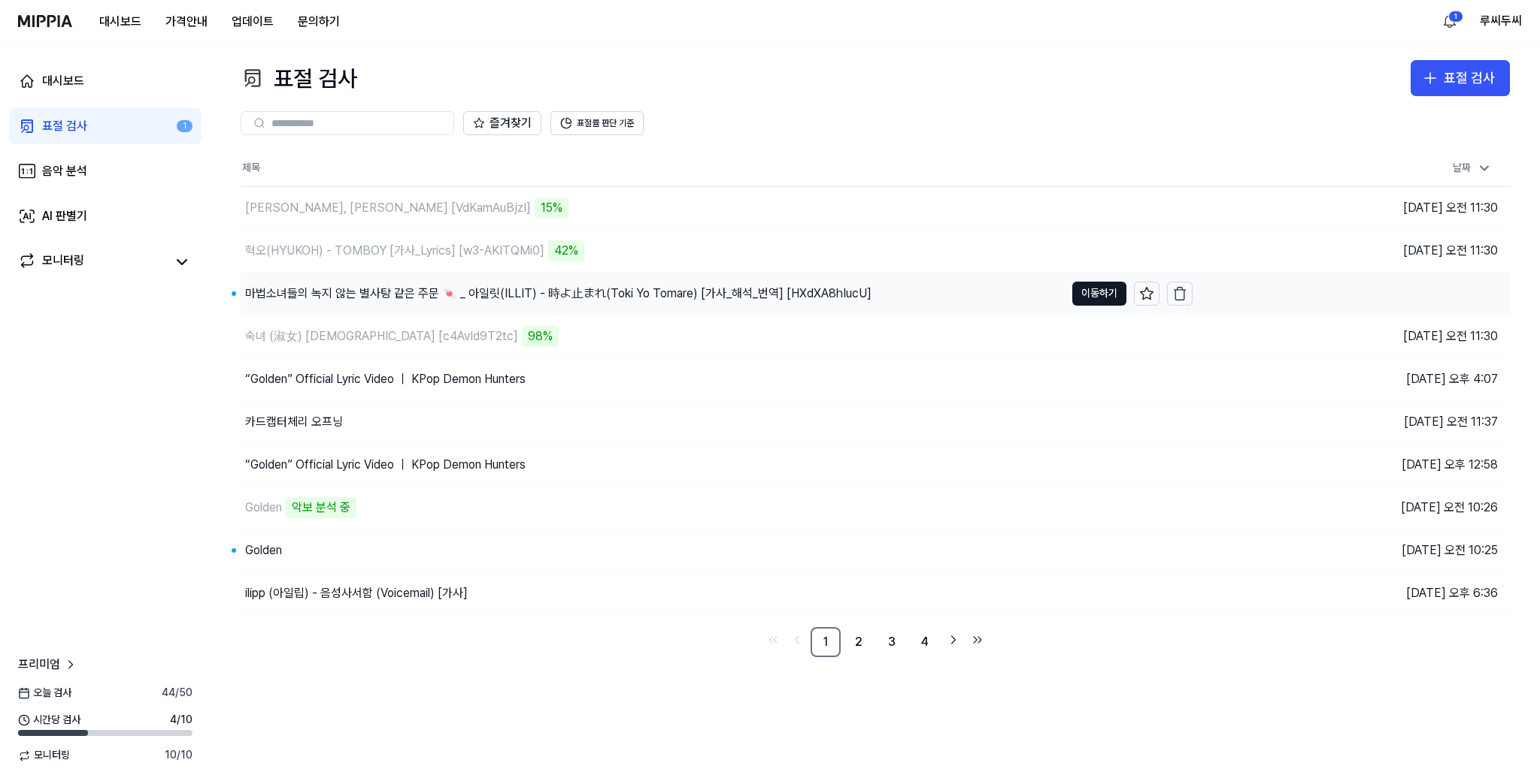
click at [643, 305] on div "마법소녀들의 녹지 않는 별사탕 같은 주문 🍬 _ 아일릿(ILLIT) - 時よ止まれ(Toki Yo Tomare) [가사_해석_번역] [HXdXA…" at bounding box center [653, 293] width 824 height 42
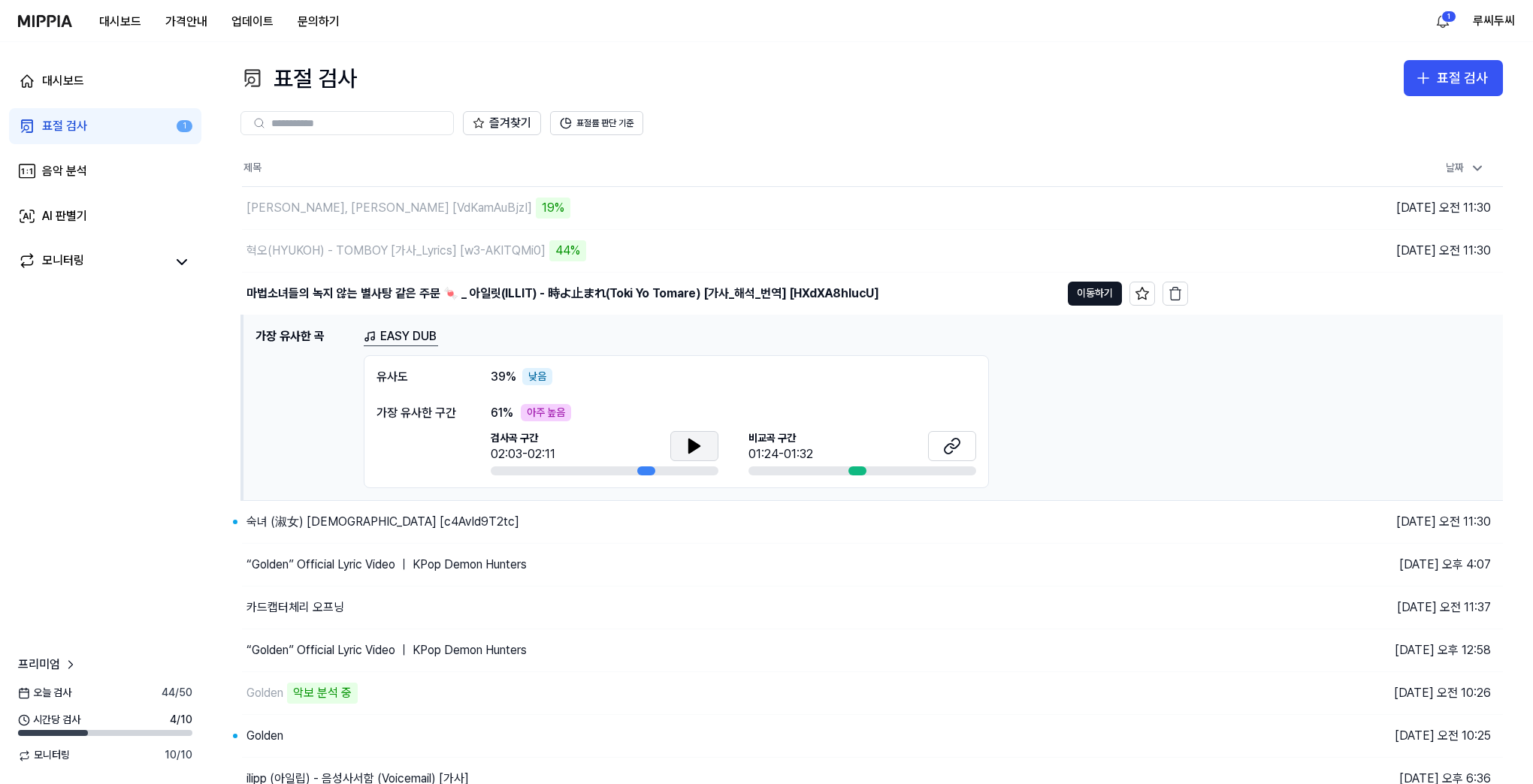
click at [685, 445] on icon at bounding box center [694, 446] width 18 height 18
click at [705, 445] on button at bounding box center [695, 446] width 49 height 30
click at [967, 438] on button at bounding box center [952, 446] width 49 height 30
click at [690, 440] on icon at bounding box center [694, 446] width 10 height 13
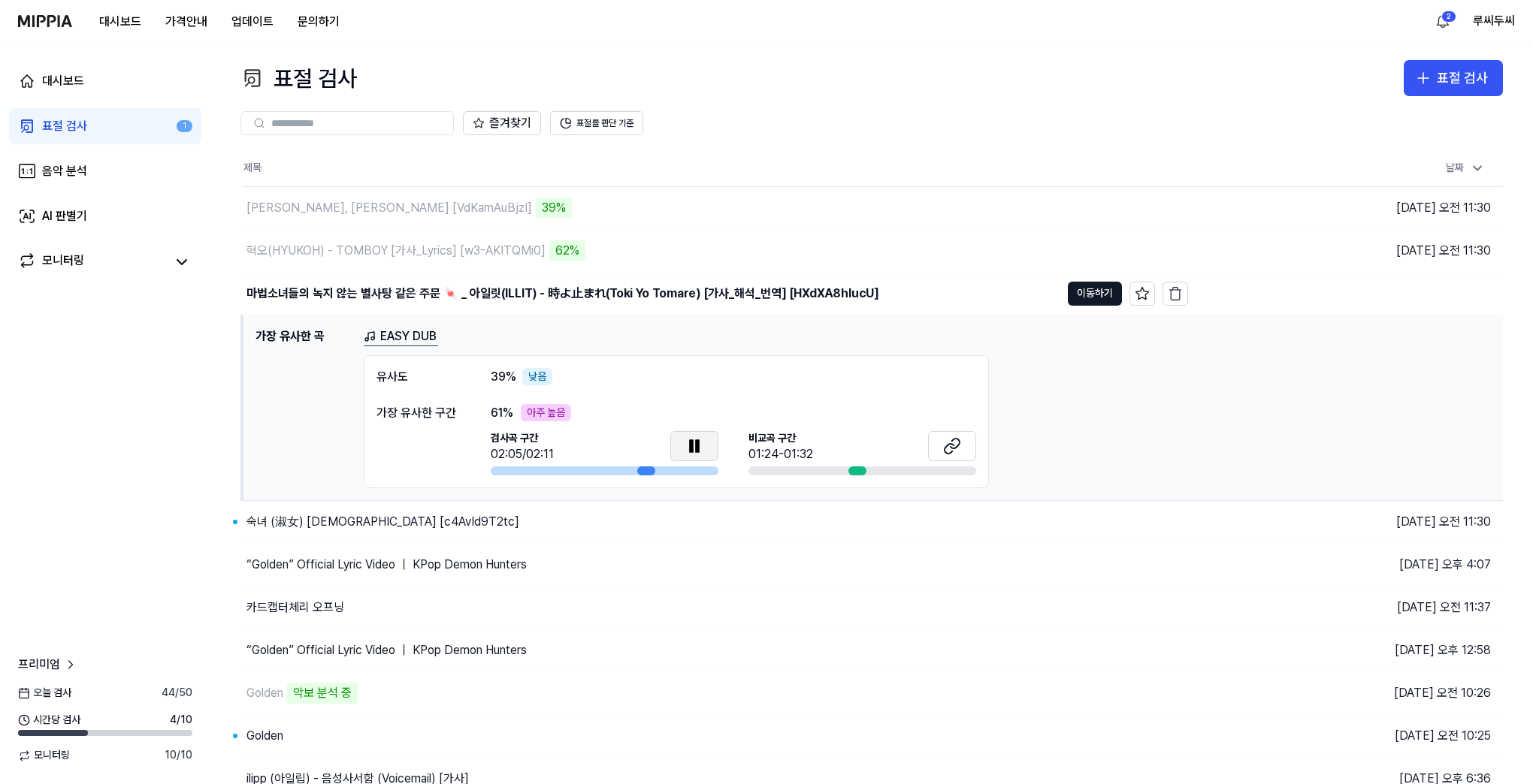
click at [703, 445] on button at bounding box center [695, 446] width 49 height 30
click at [491, 409] on span "61 %" at bounding box center [502, 413] width 22 height 18
click at [964, 446] on button at bounding box center [952, 446] width 49 height 30
click at [340, 526] on div "숙녀 (淑女) Lady [c4AvId9T2tc]" at bounding box center [383, 522] width 273 height 18
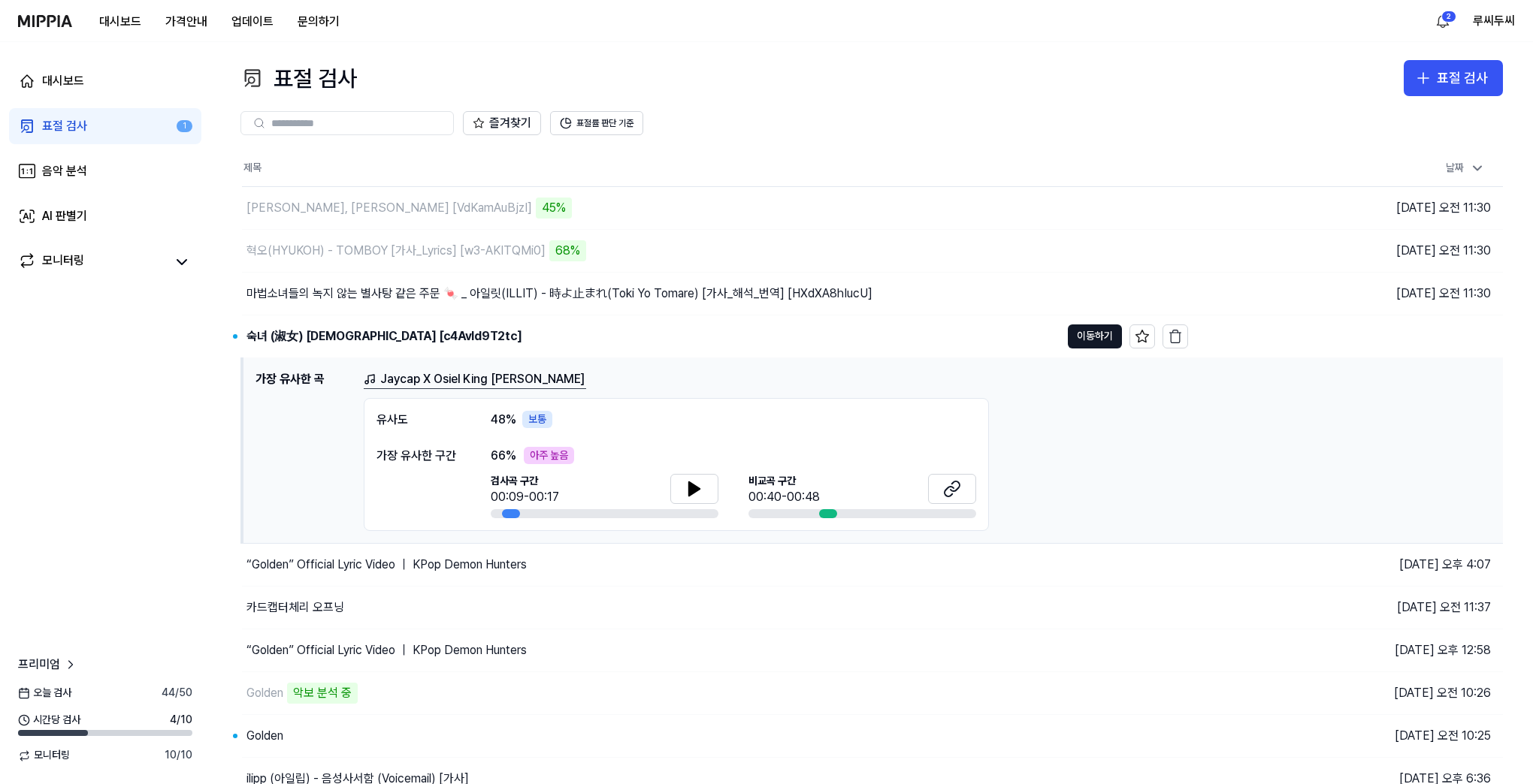
click at [401, 376] on link "Jaycap X Osiel King Fuma" at bounding box center [475, 380] width 222 height 19
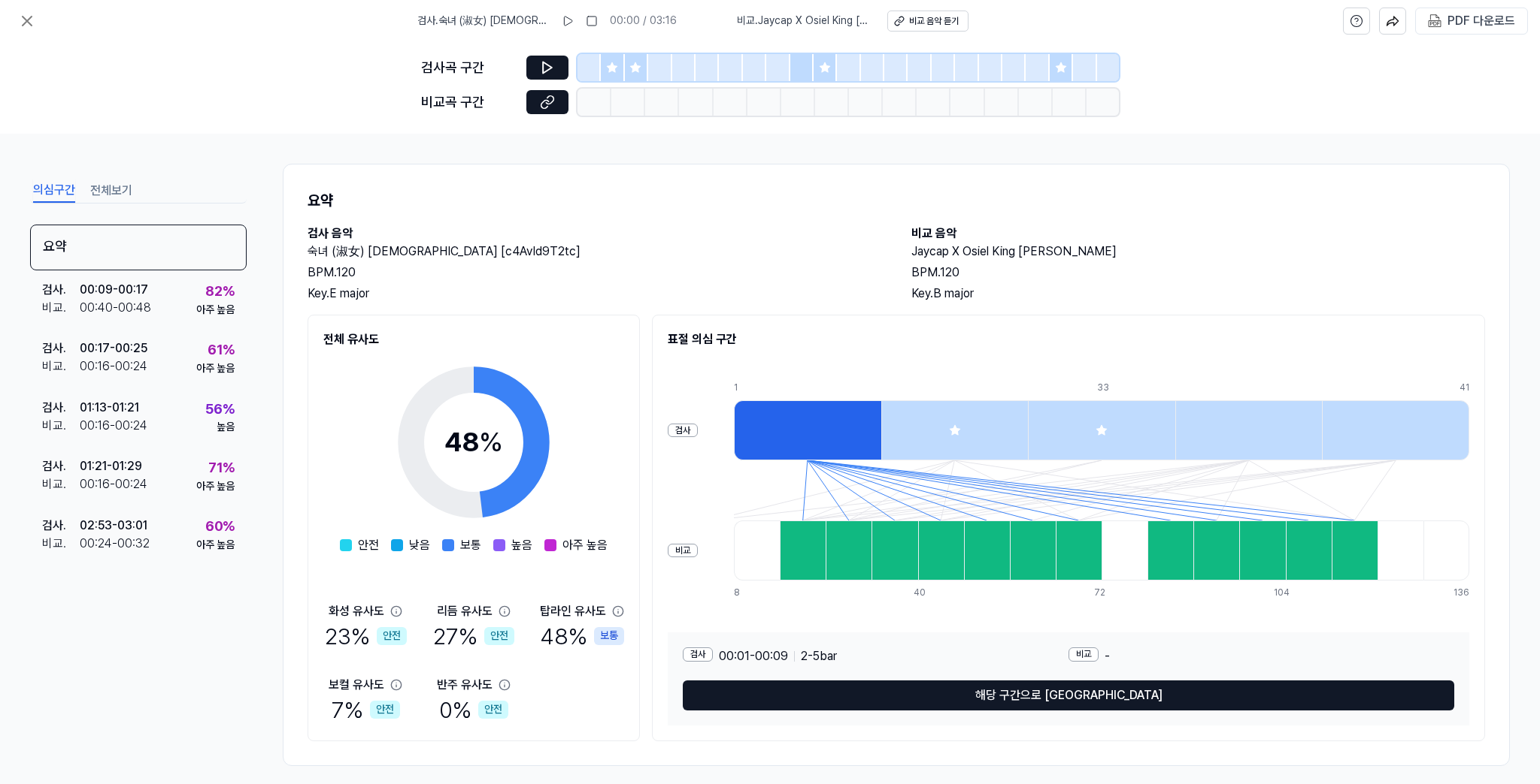
click at [969, 414] on div at bounding box center [954, 430] width 148 height 60
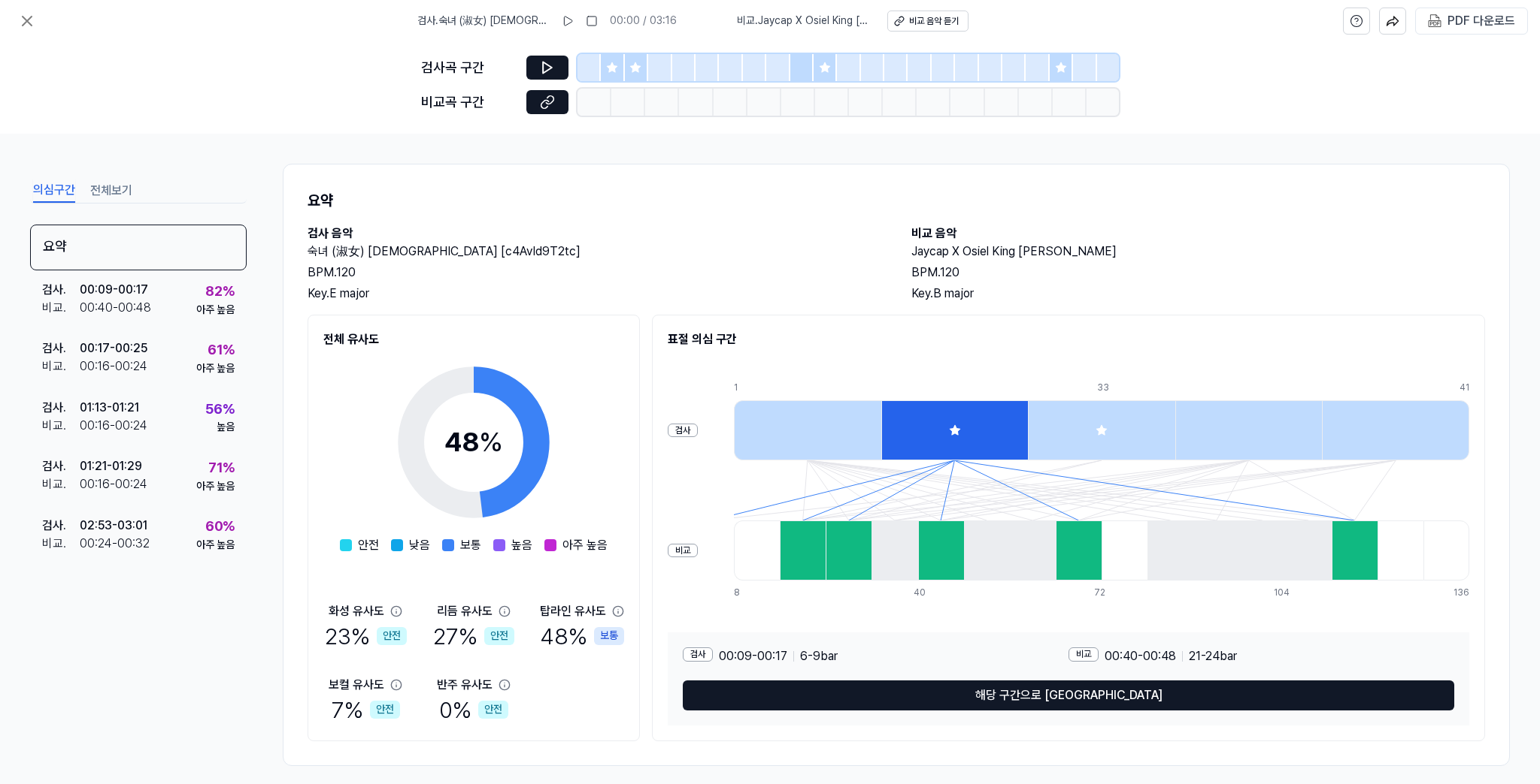
click at [649, 207] on h1 "요약" at bounding box center [896, 201] width 1178 height 24
click at [179, 285] on div "검사 . 00:09 - 00:17 비교 . 00:40 - 00:48 82 % 아주 높음" at bounding box center [138, 300] width 217 height 59
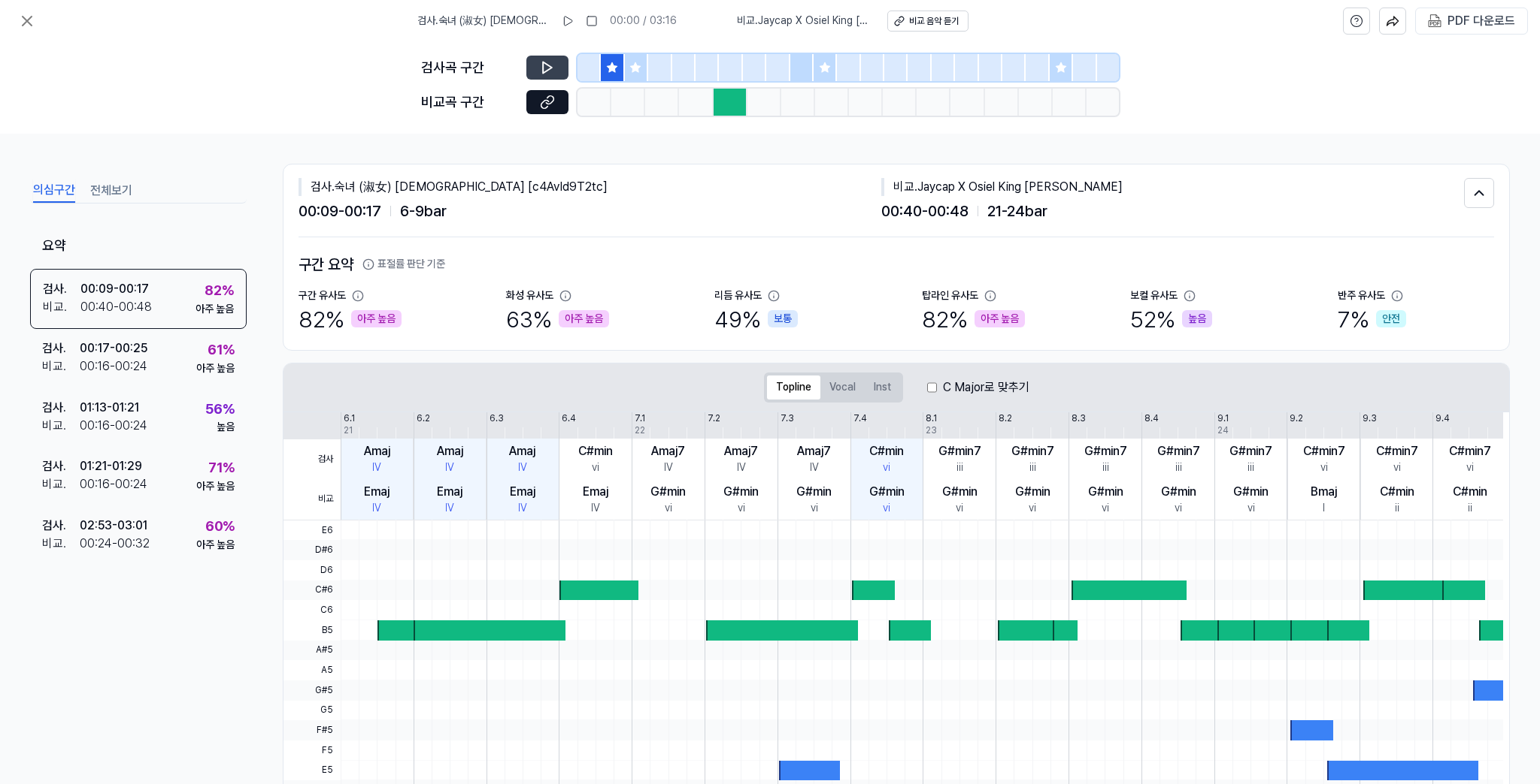
click at [542, 59] on button at bounding box center [547, 68] width 42 height 24
click at [545, 69] on icon at bounding box center [544, 67] width 2 height 9
click at [545, 98] on icon at bounding box center [547, 102] width 15 height 15
click at [160, 366] on div "검사 . 00:17 - 00:25 비교 . 00:16 - 00:24 61 % 아주 높음" at bounding box center [138, 358] width 217 height 59
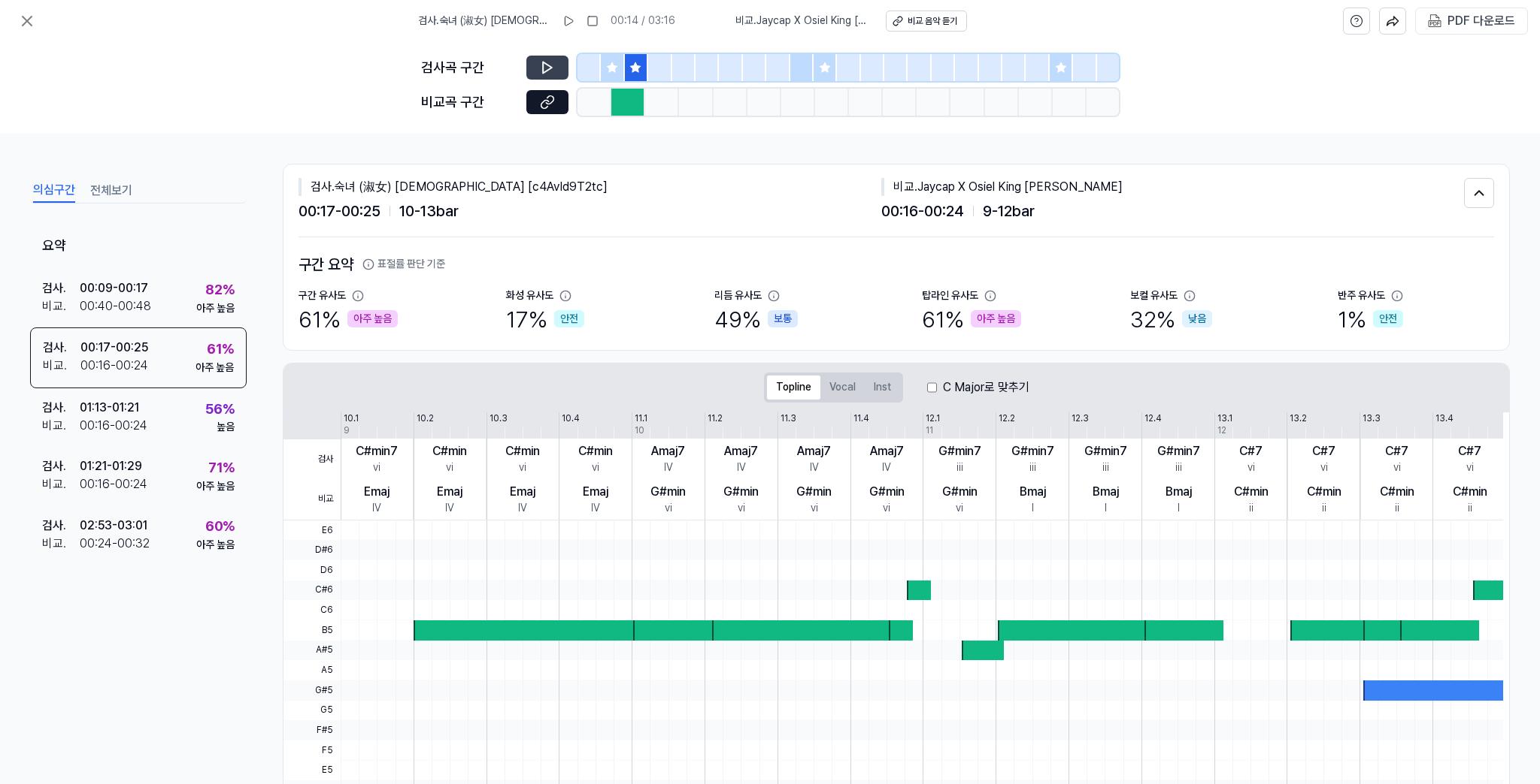
click at [558, 61] on button at bounding box center [547, 68] width 42 height 24
click at [28, 24] on icon at bounding box center [26, 21] width 18 height 18
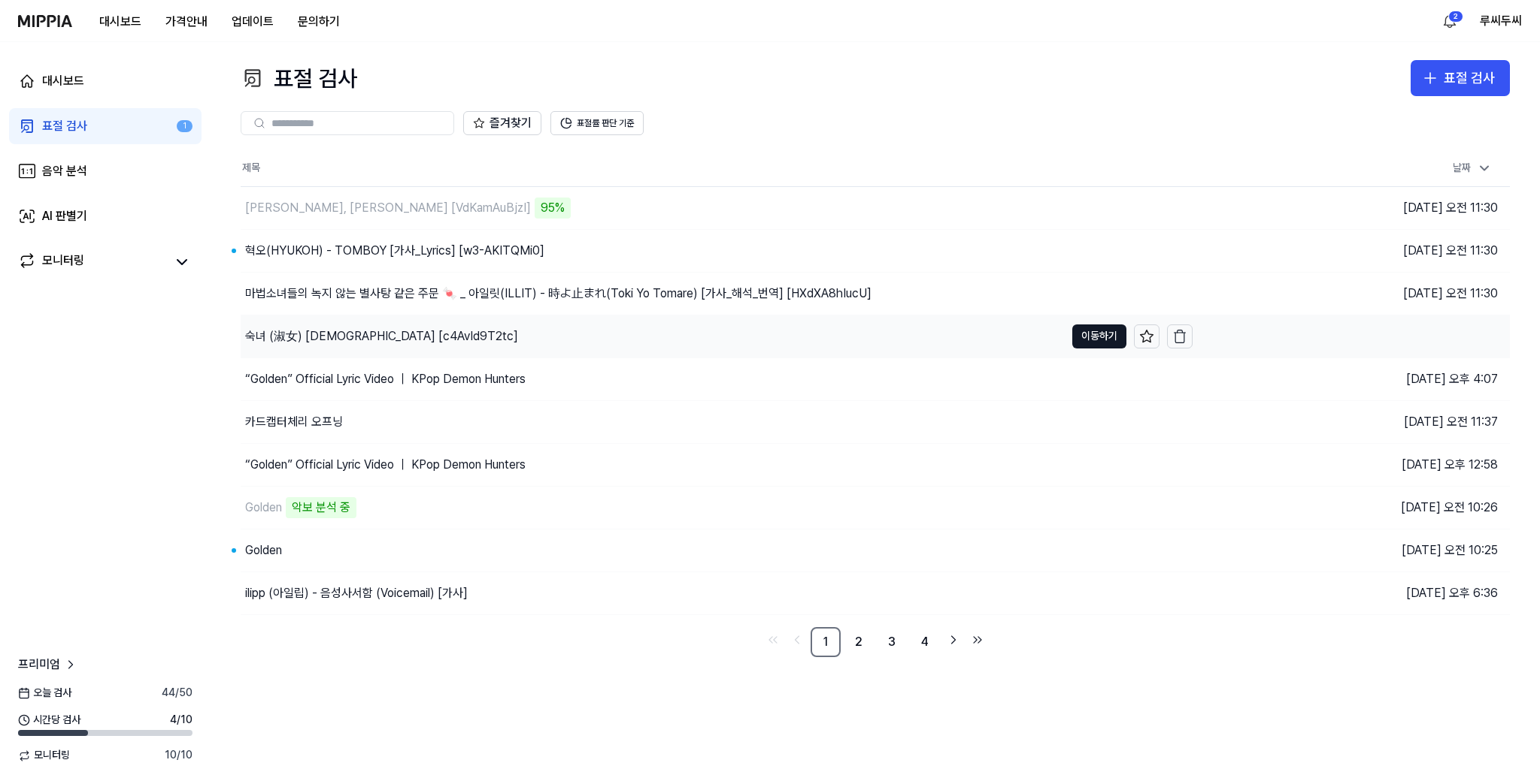
click at [303, 348] on div "숙녀 (淑女) Lady [c4AvId9T2tc]" at bounding box center [653, 336] width 824 height 42
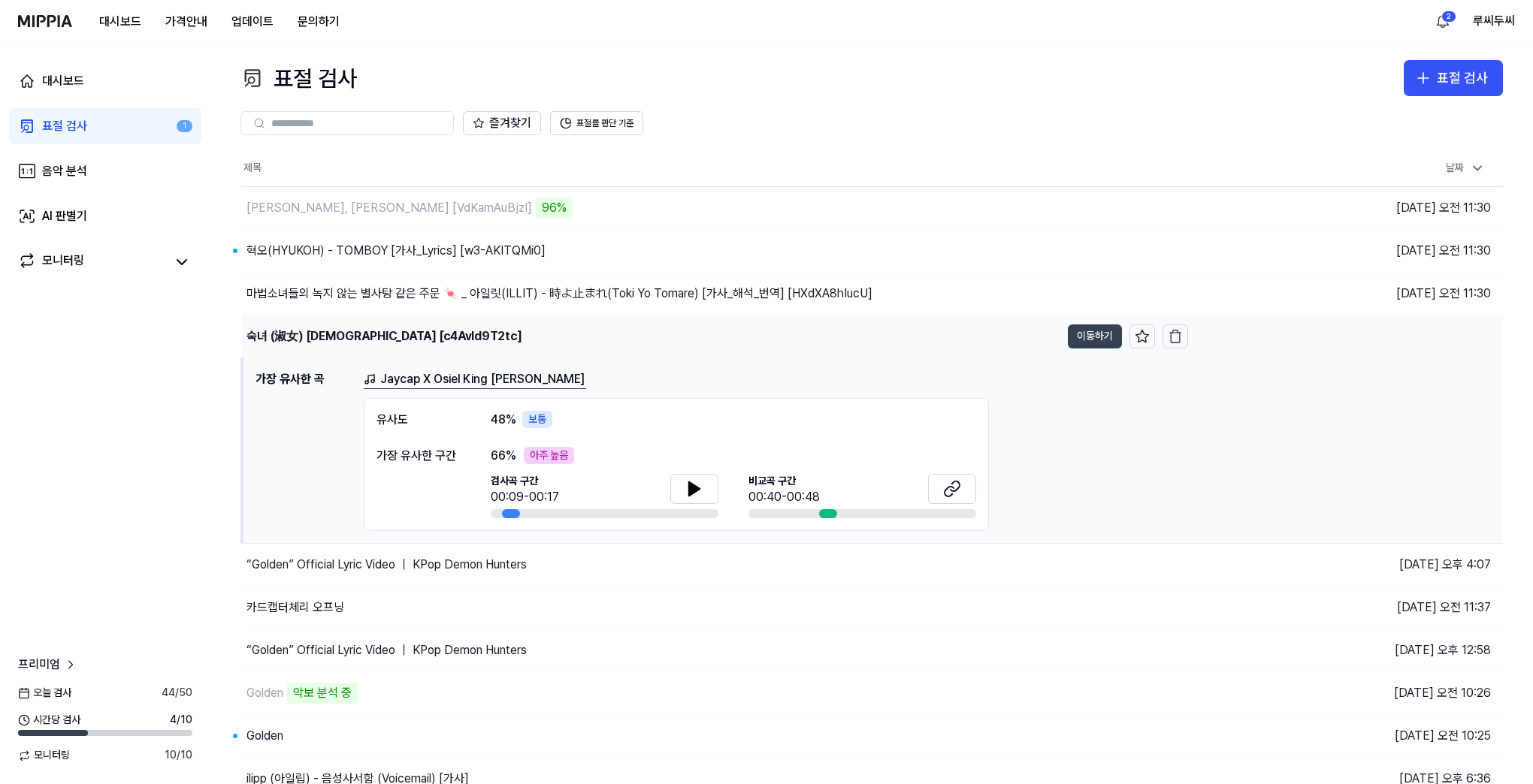
click at [1096, 329] on button "이동하기" at bounding box center [1095, 337] width 54 height 24
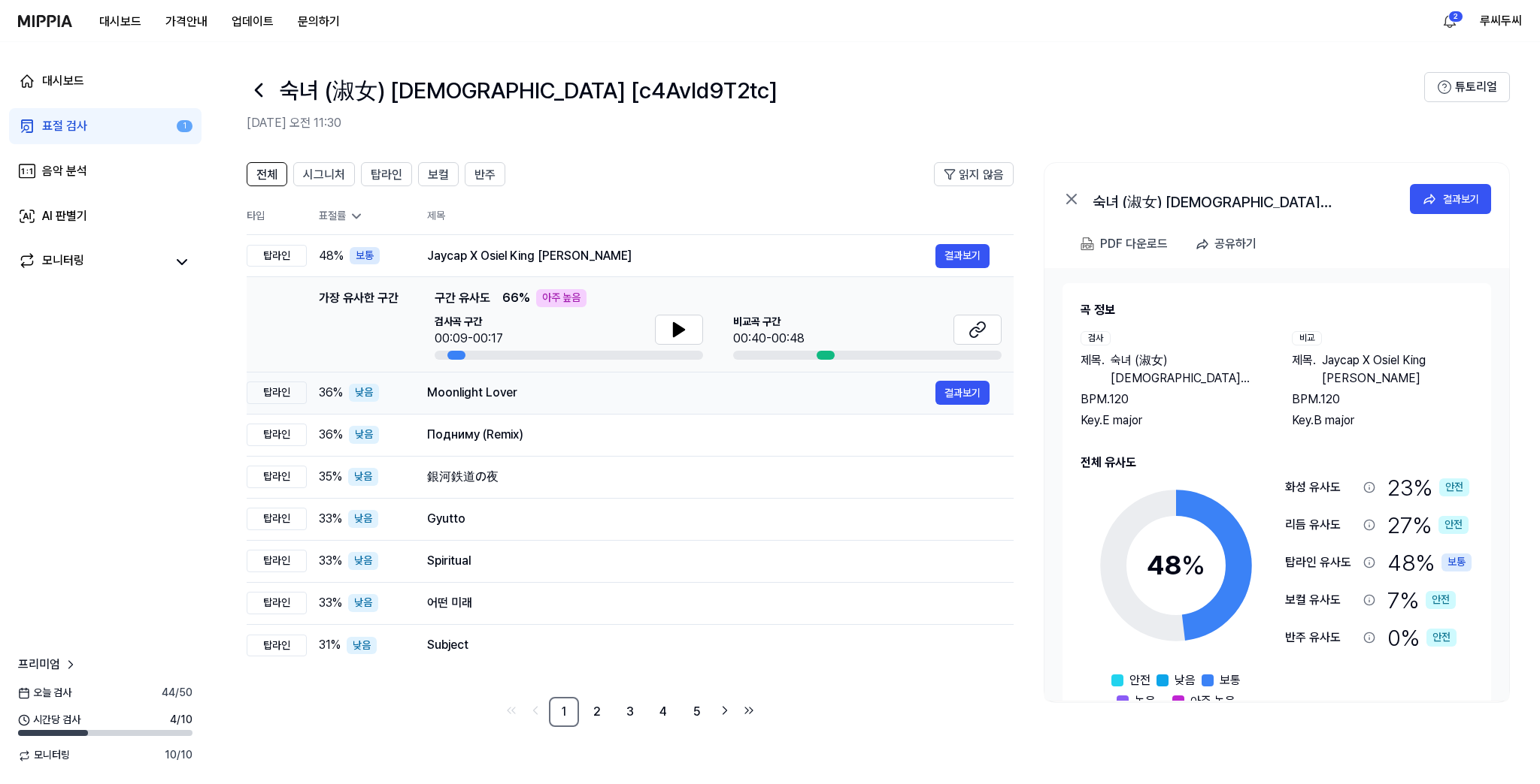
click at [336, 395] on span "36 %" at bounding box center [331, 392] width 24 height 18
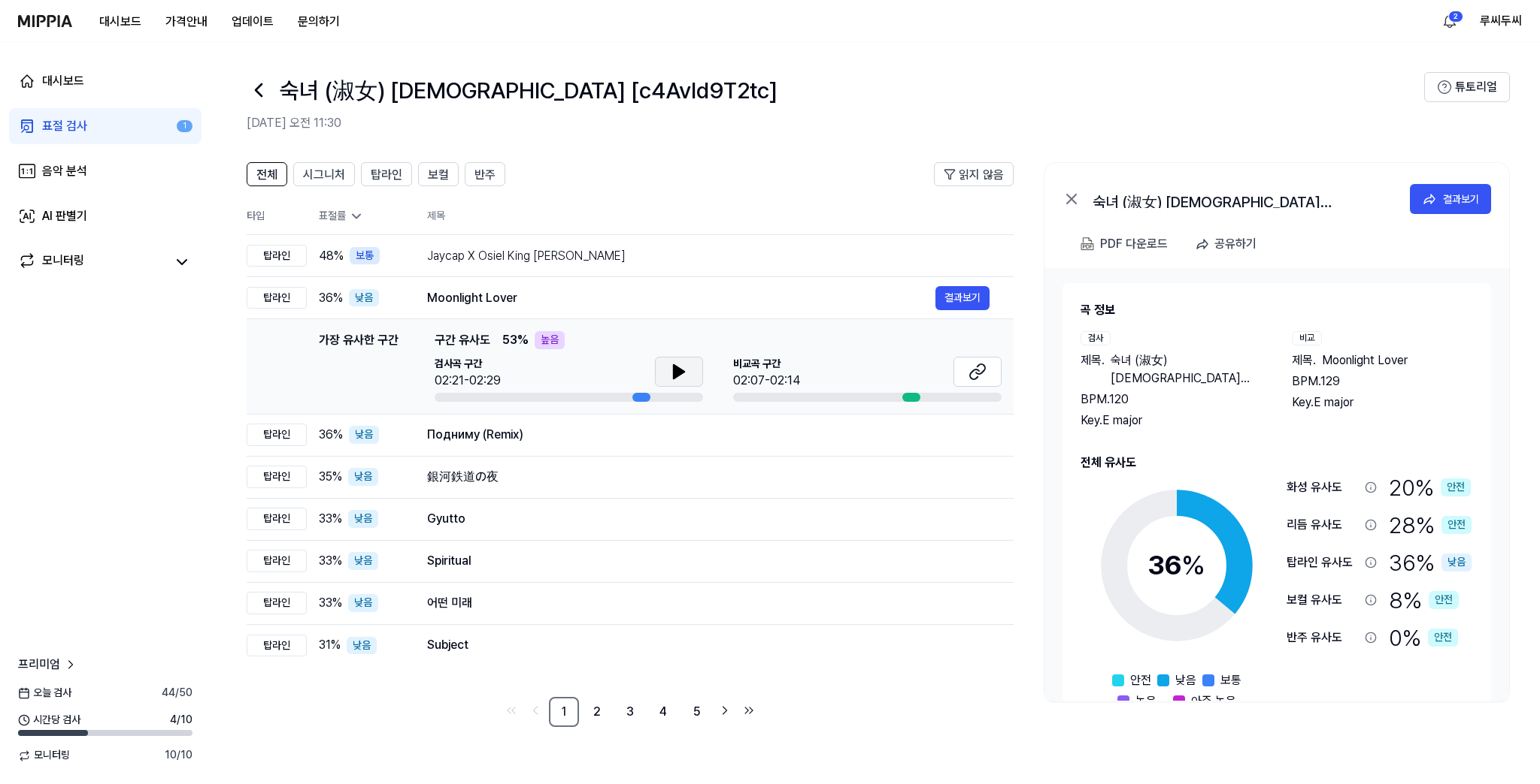
click at [685, 381] on button at bounding box center [679, 371] width 49 height 30
click at [980, 371] on icon at bounding box center [977, 371] width 18 height 18
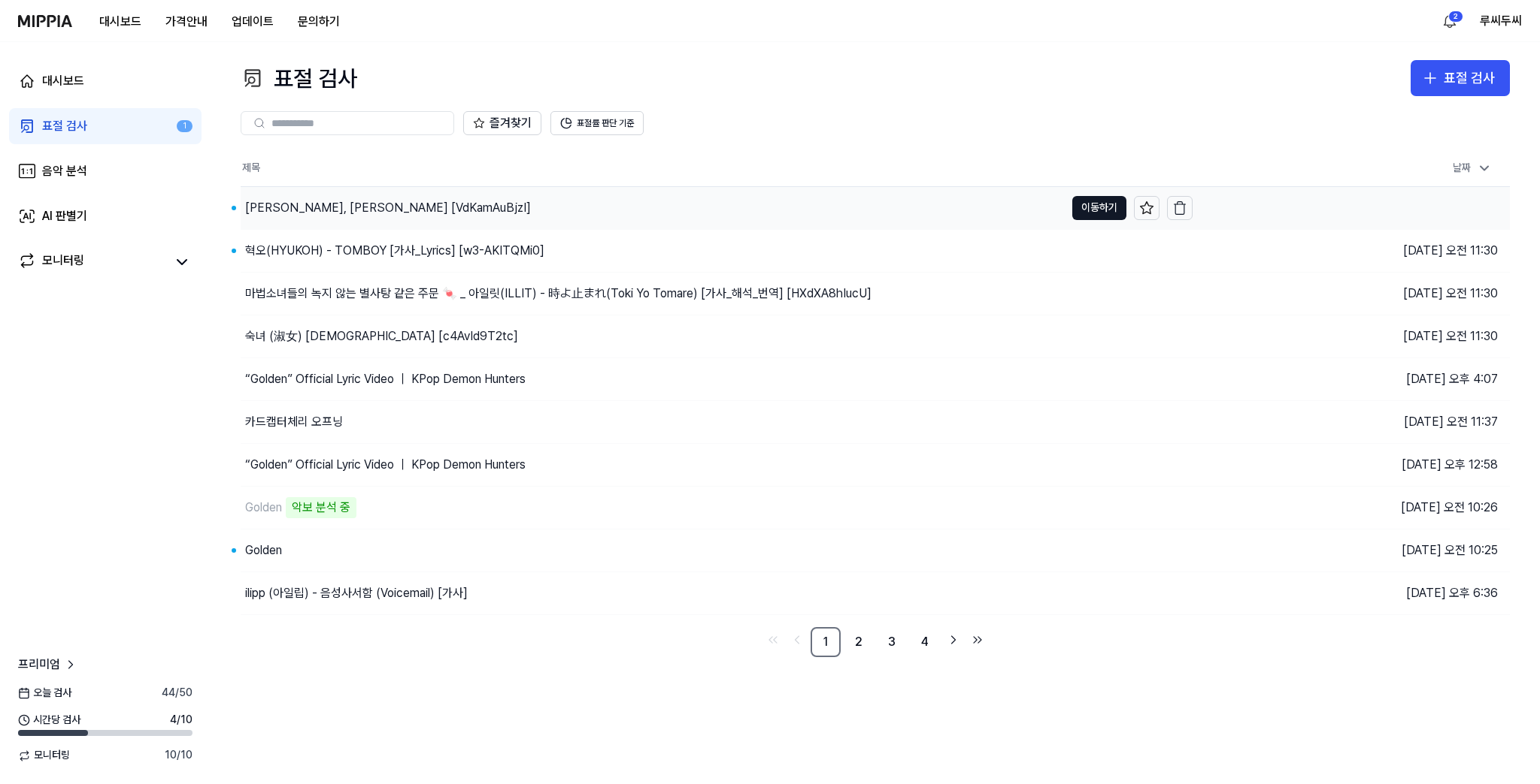
click at [306, 218] on div "Jesse Thomas, Madeline [VdKamAuBjzI]" at bounding box center [653, 207] width 824 height 42
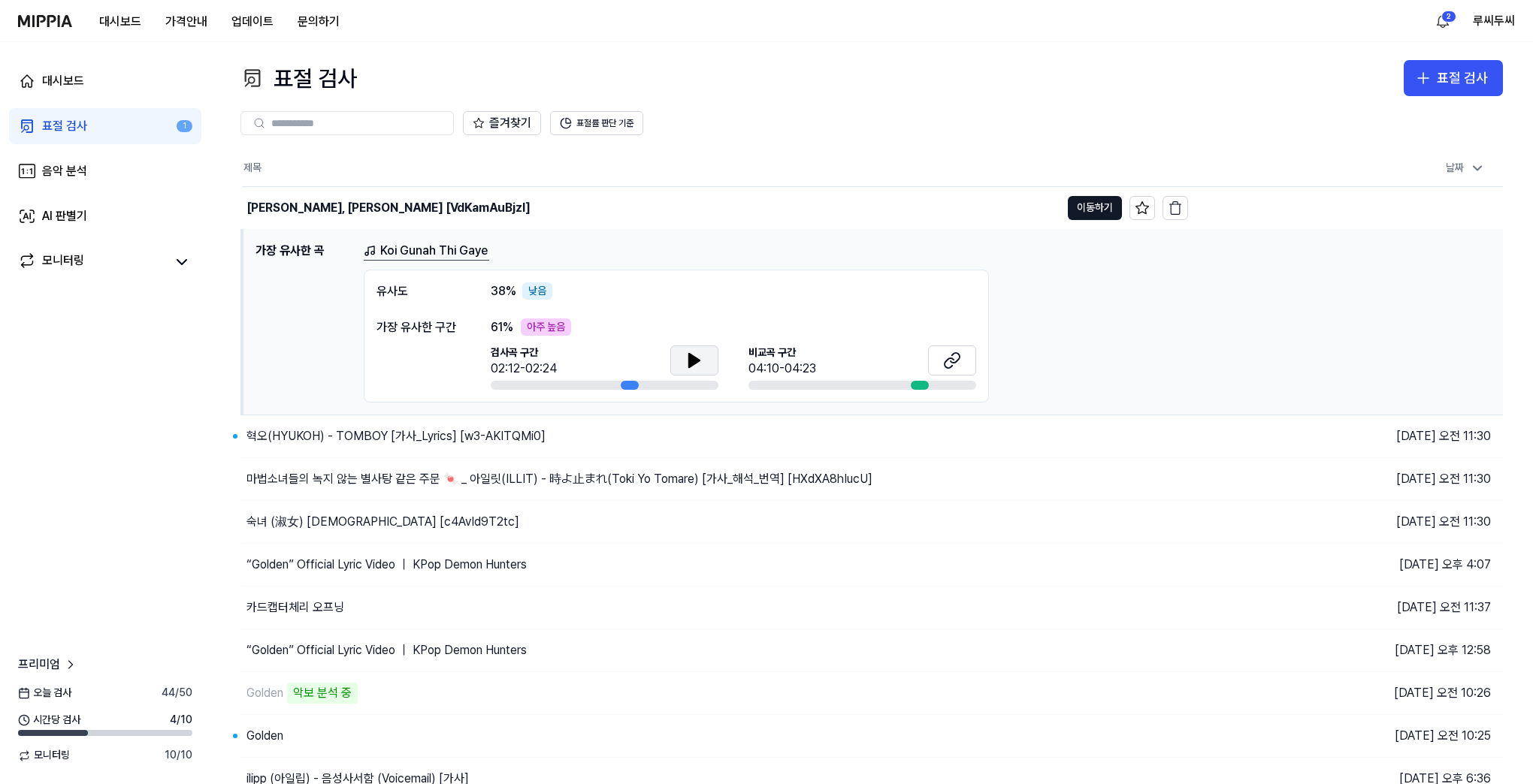
click at [703, 363] on button at bounding box center [695, 360] width 49 height 30
click at [429, 249] on link "Koi Gunah Thi Gaye" at bounding box center [427, 251] width 125 height 19
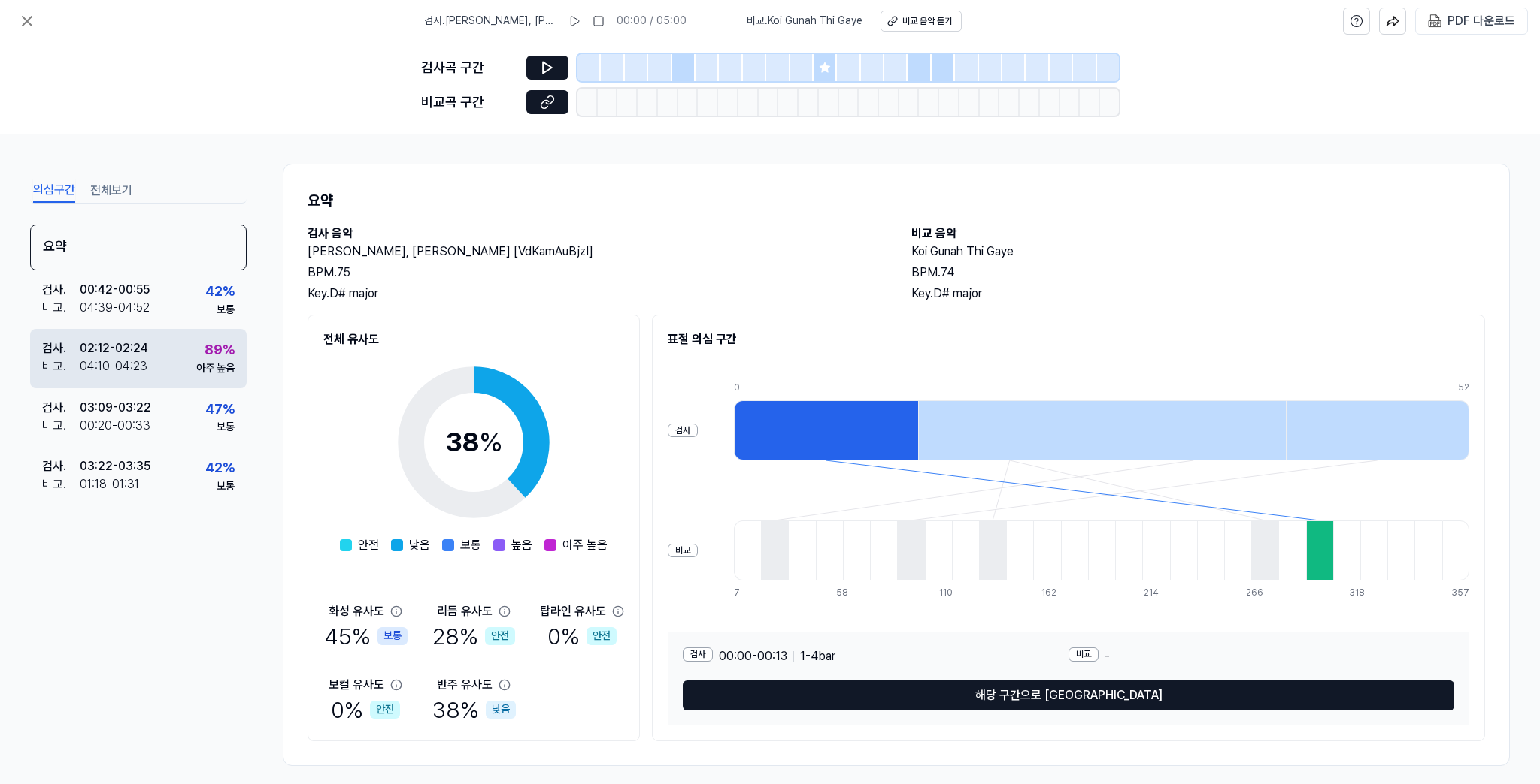
click at [214, 348] on div "89 %" at bounding box center [219, 350] width 30 height 21
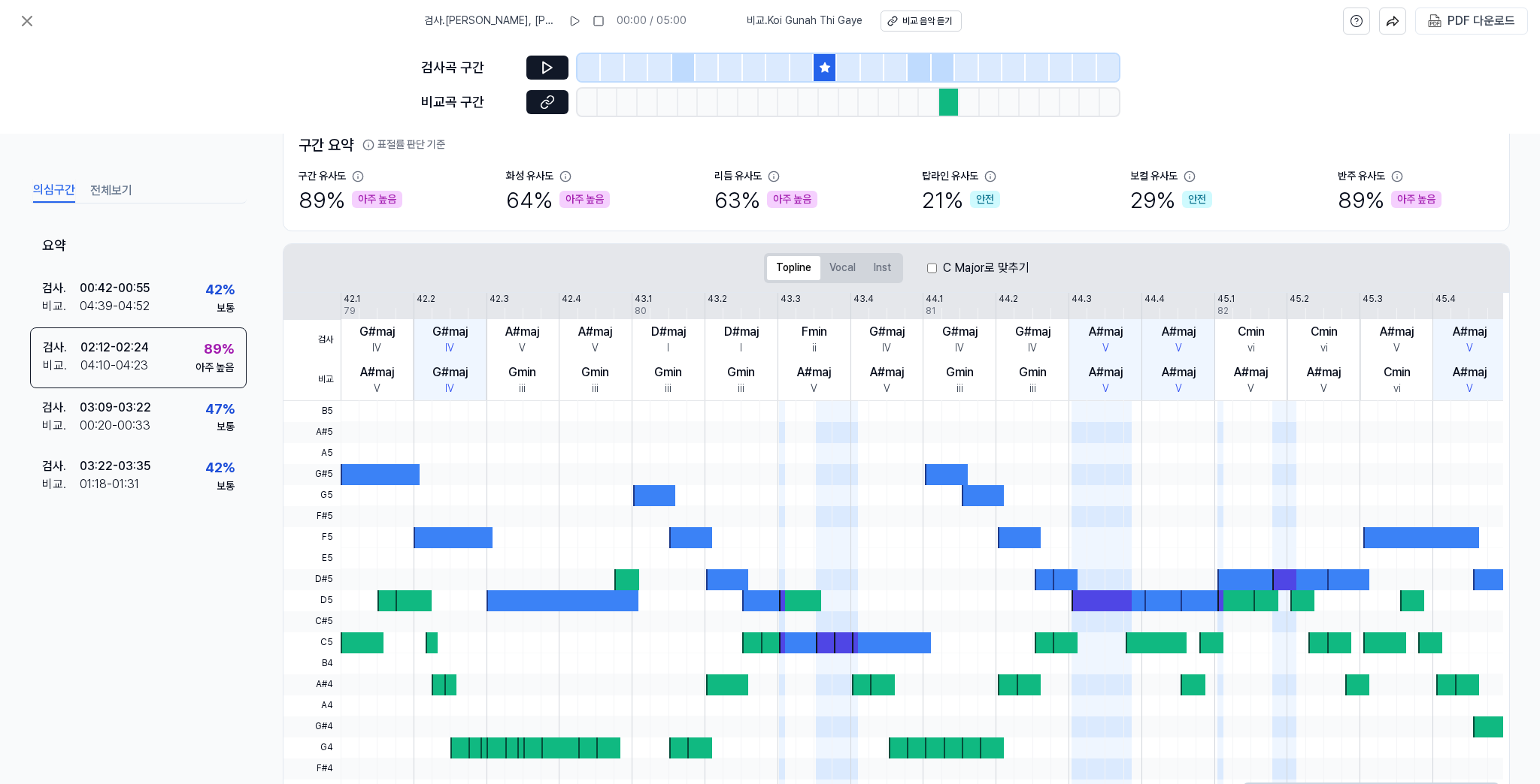
scroll to position [120, 0]
click at [553, 71] on icon at bounding box center [547, 67] width 15 height 15
click at [552, 101] on icon at bounding box center [549, 99] width 7 height 8
click at [947, 95] on div at bounding box center [949, 102] width 21 height 27
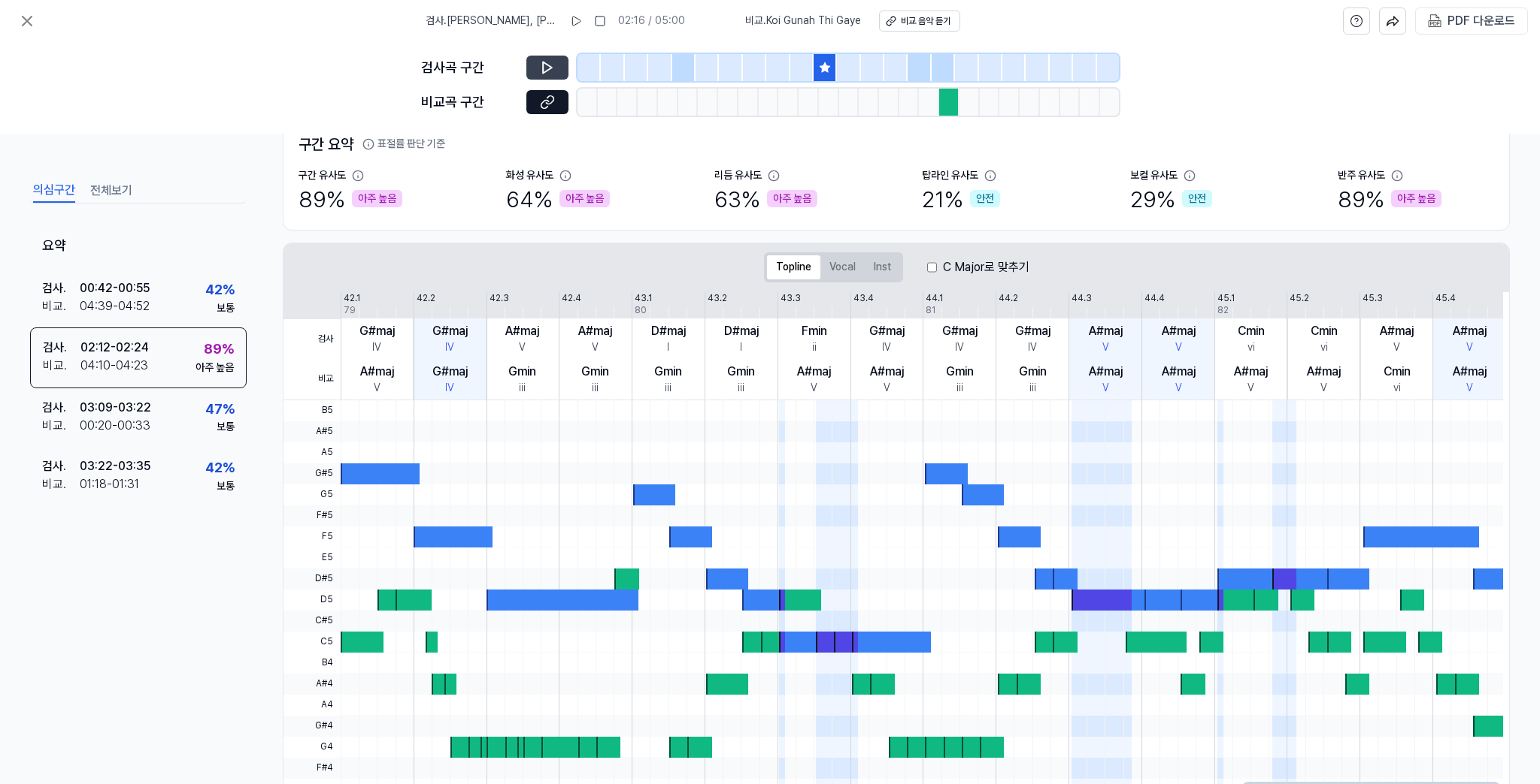
scroll to position [66, 0]
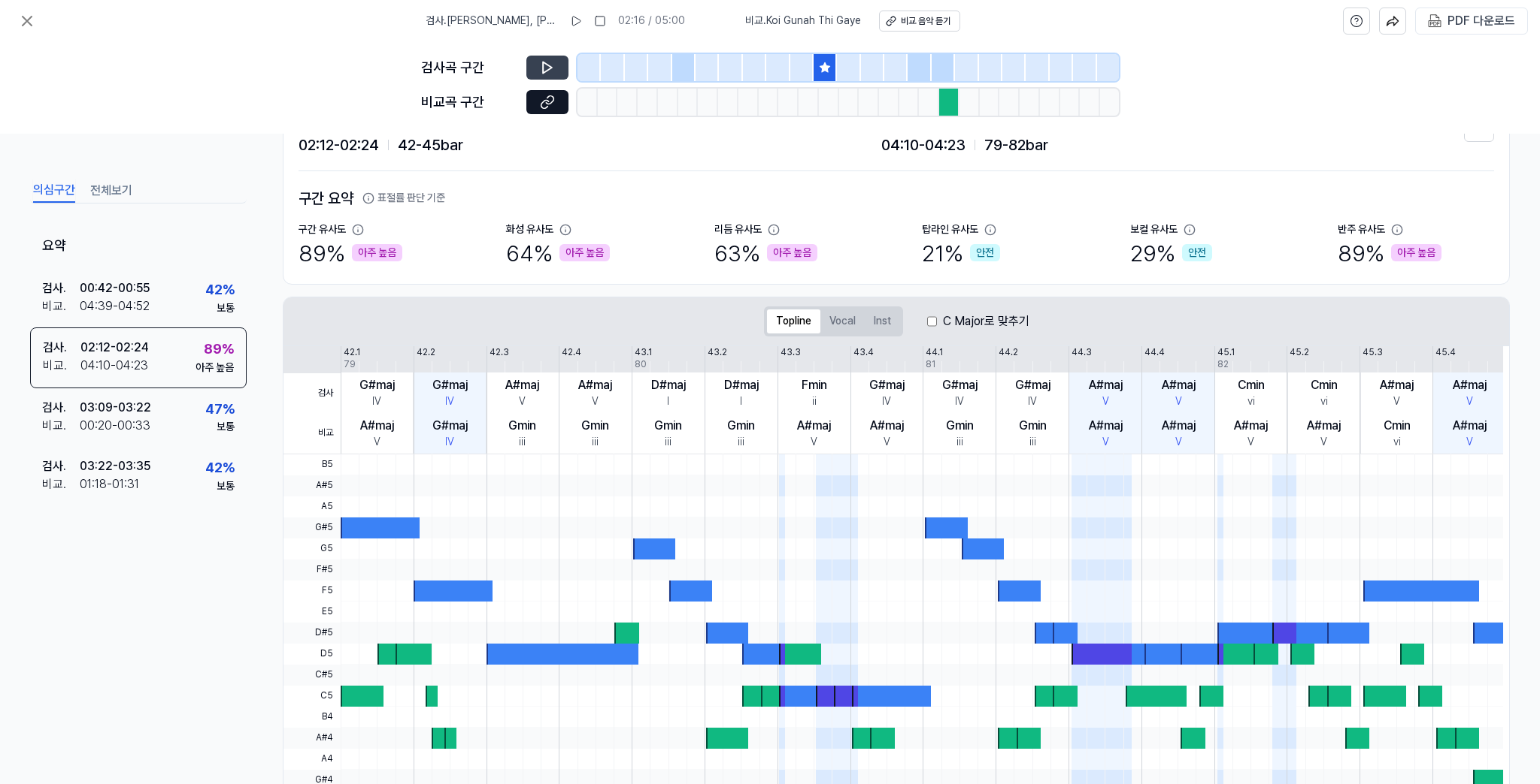
click at [1349, 233] on div "반주 유사도" at bounding box center [1361, 230] width 48 height 15
click at [741, 244] on div "63 % 아주 높음" at bounding box center [766, 253] width 103 height 32
click at [664, 255] on div "구간 유사도 89 % 아주 높음 화성 유사도 64 % 아주 높음 리듬 유사도 63 % 아주 높음 탑라인 유사도 21 % 안전 보컬 유사도 29…" at bounding box center [897, 245] width 1195 height 47
click at [480, 256] on div "구간 유사도 89 % 아주 높음 화성 유사도 64 % 아주 높음 리듬 유사도 63 % 아주 높음 탑라인 유사도 21 % 안전 보컬 유사도 29…" at bounding box center [897, 245] width 1195 height 47
click at [219, 287] on div "42 %" at bounding box center [219, 289] width 29 height 21
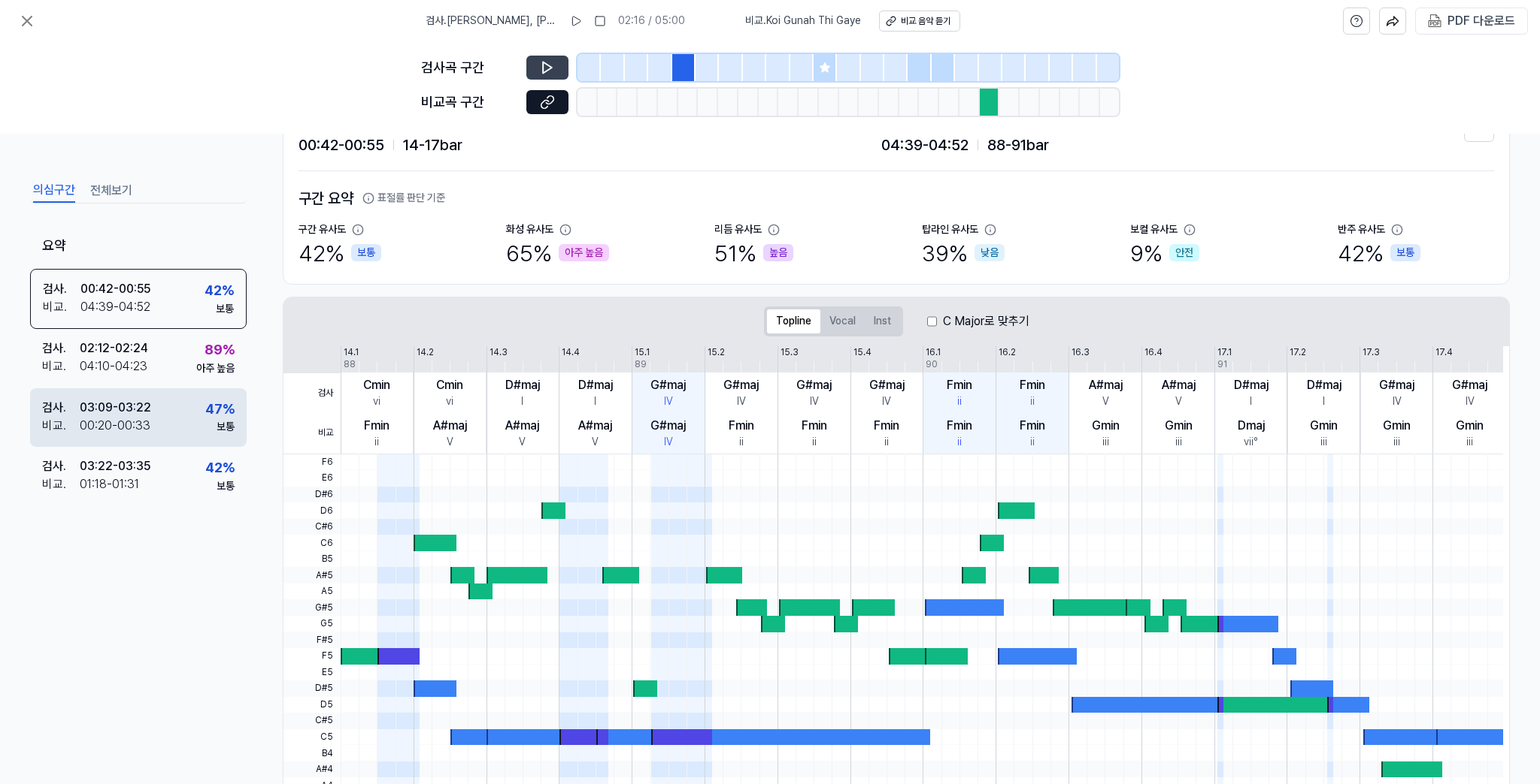
scroll to position [187, 0]
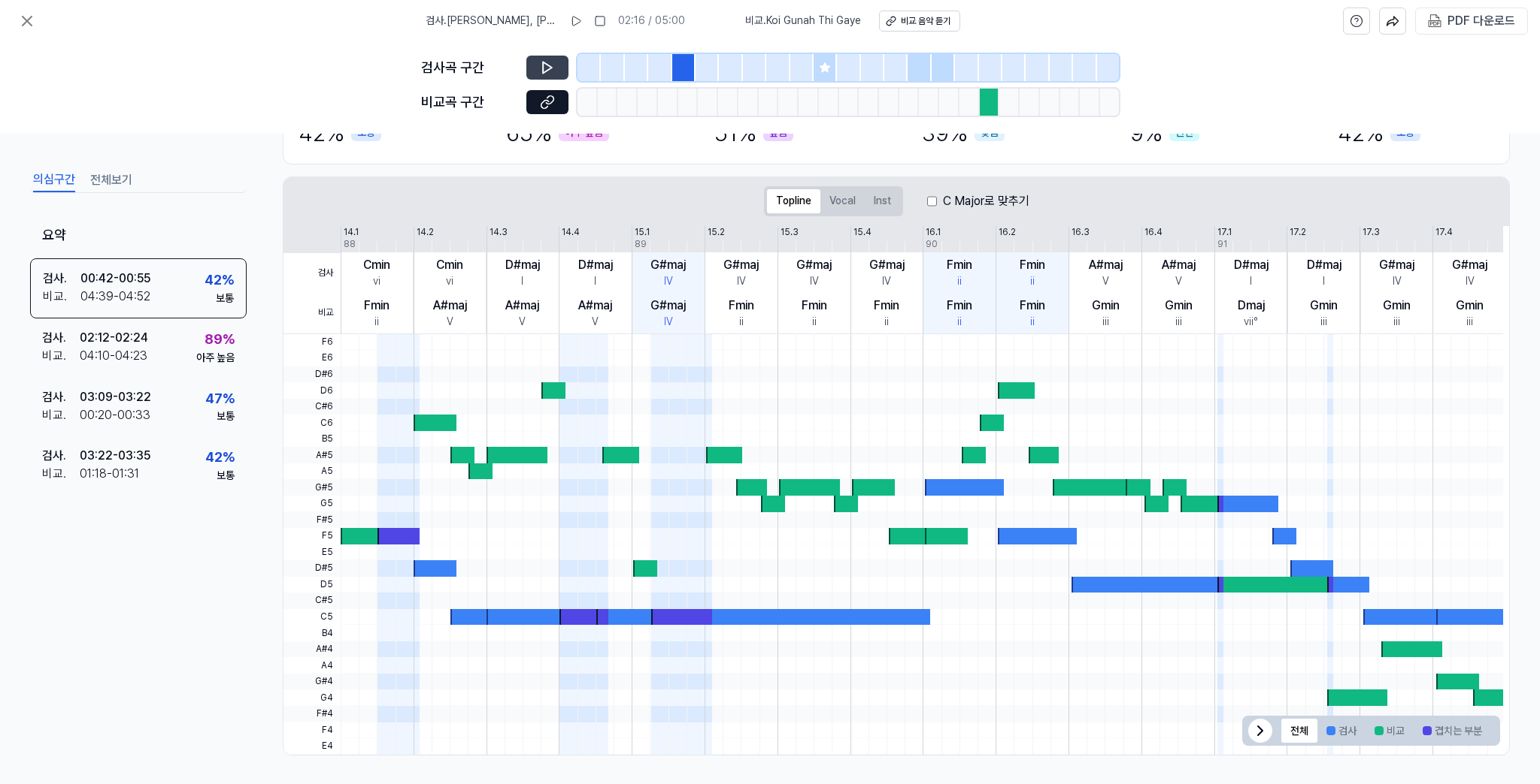
click at [99, 174] on button "전체보기" at bounding box center [111, 180] width 42 height 24
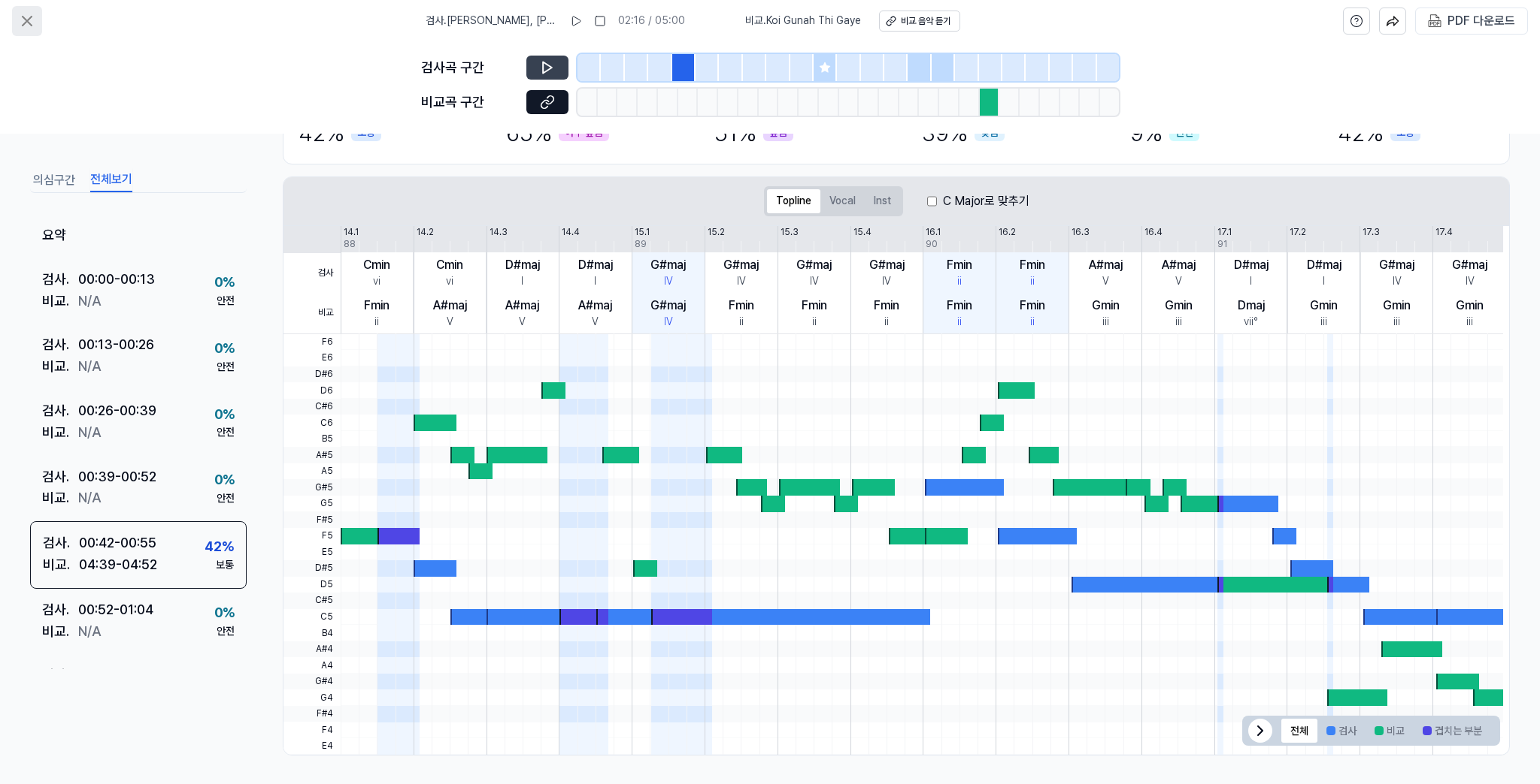
click at [25, 12] on icon at bounding box center [26, 21] width 18 height 18
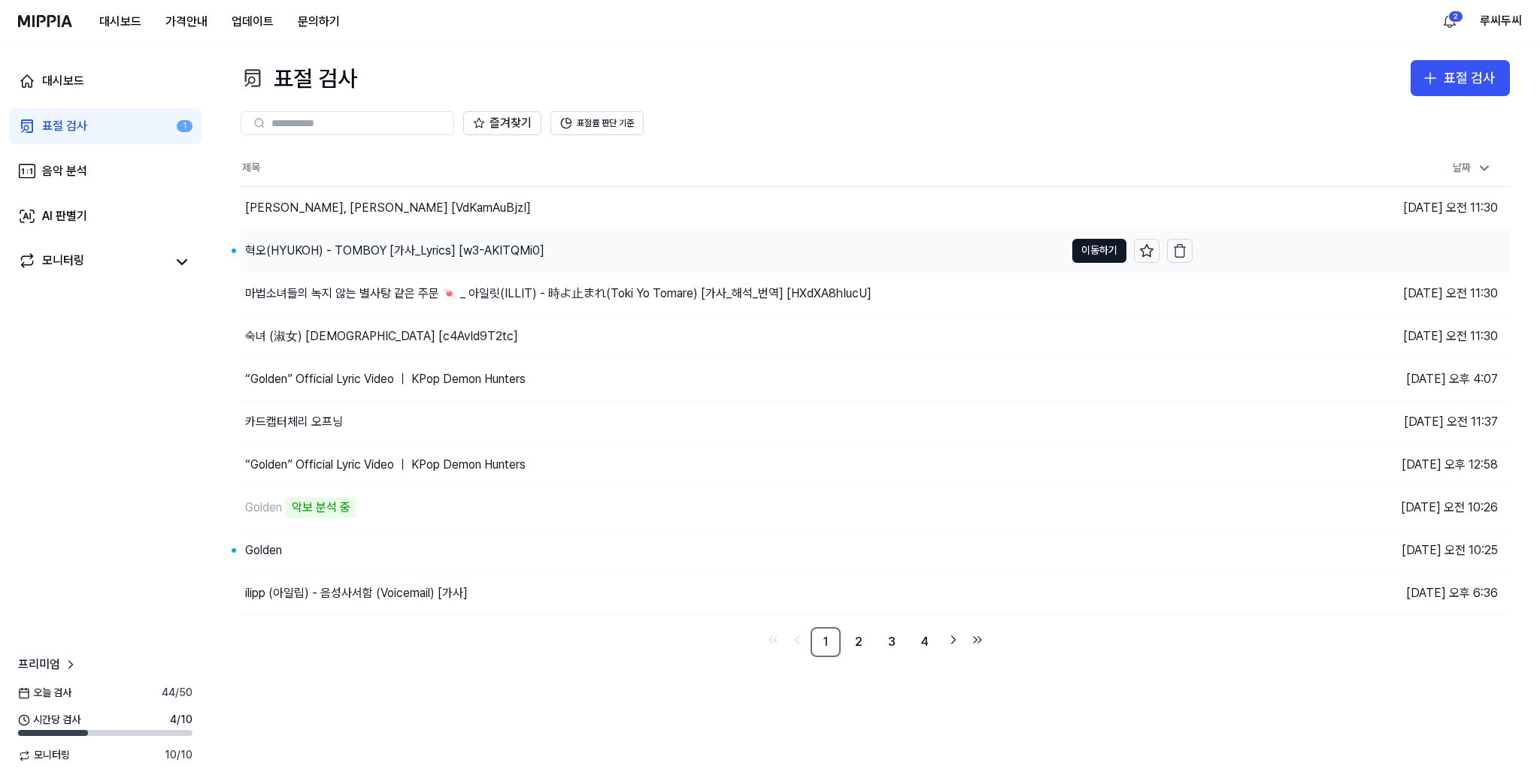
click at [469, 247] on div "혁오(HYUKOH) - TOMBOY [가사_Lyrics] [w3-AKITQMi0]" at bounding box center [394, 250] width 299 height 18
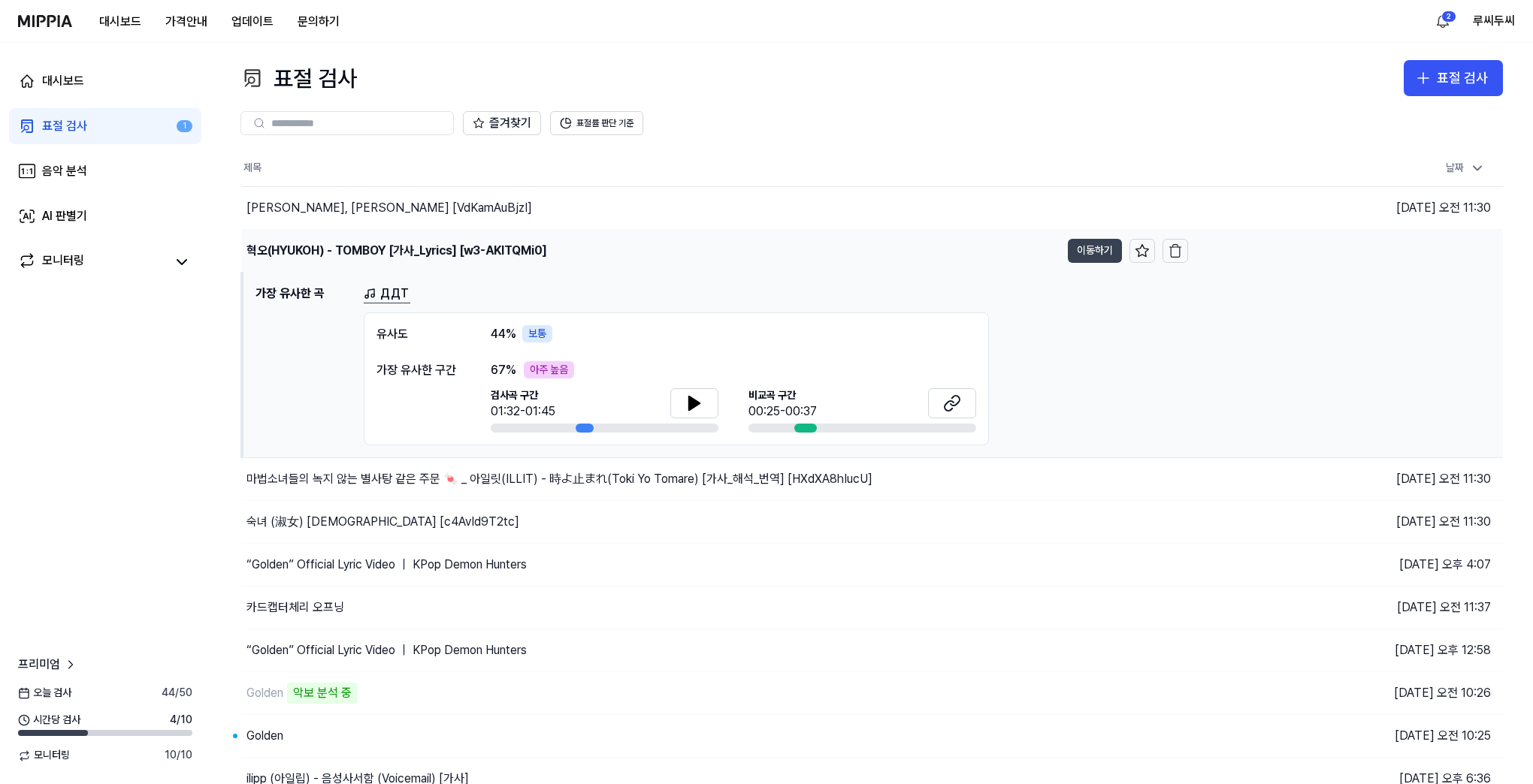
click at [1095, 261] on button "이동하기" at bounding box center [1095, 251] width 54 height 24
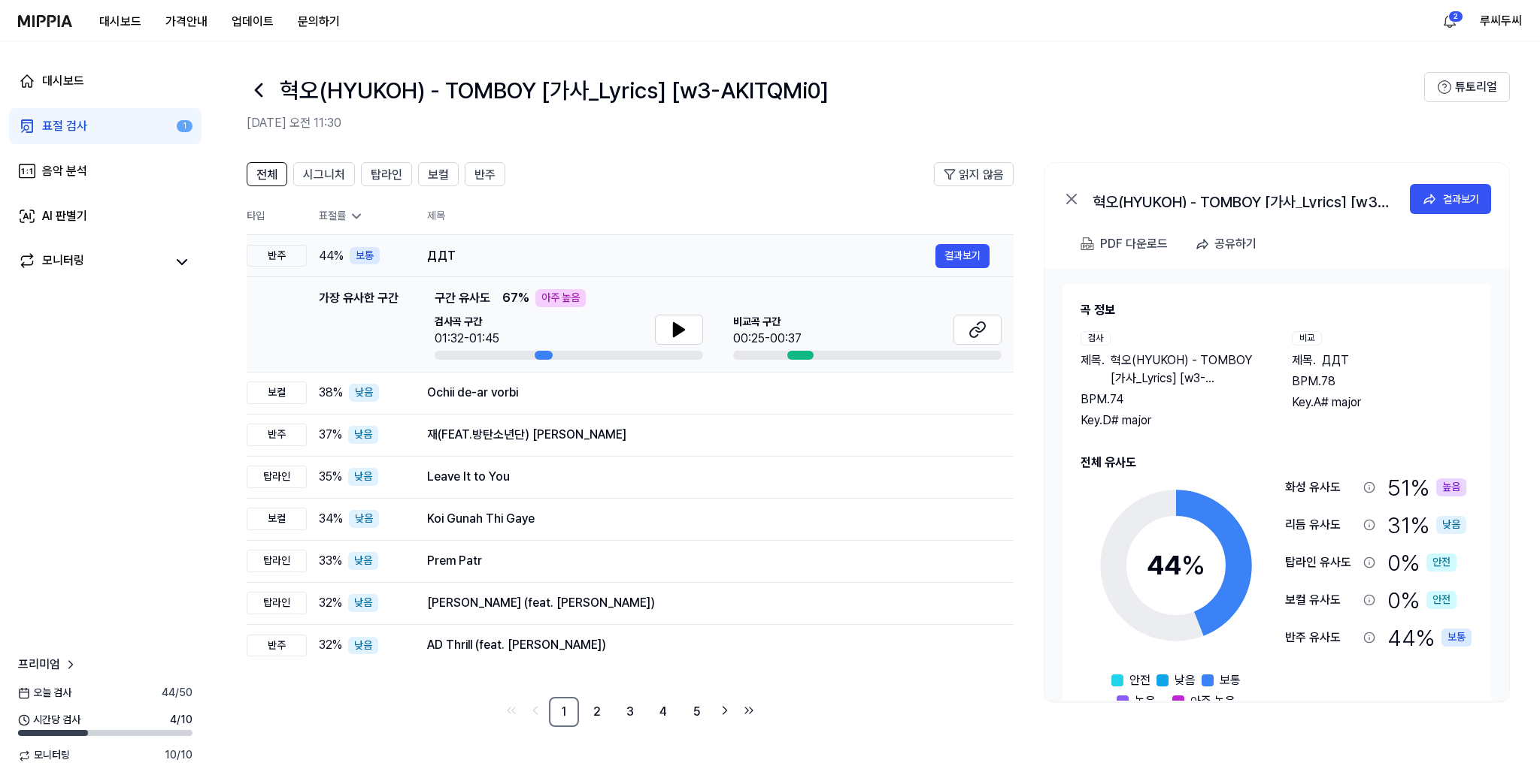
click at [431, 251] on div "ДДТ" at bounding box center [681, 256] width 508 height 18
click at [954, 252] on button "결과보기" at bounding box center [962, 257] width 54 height 24
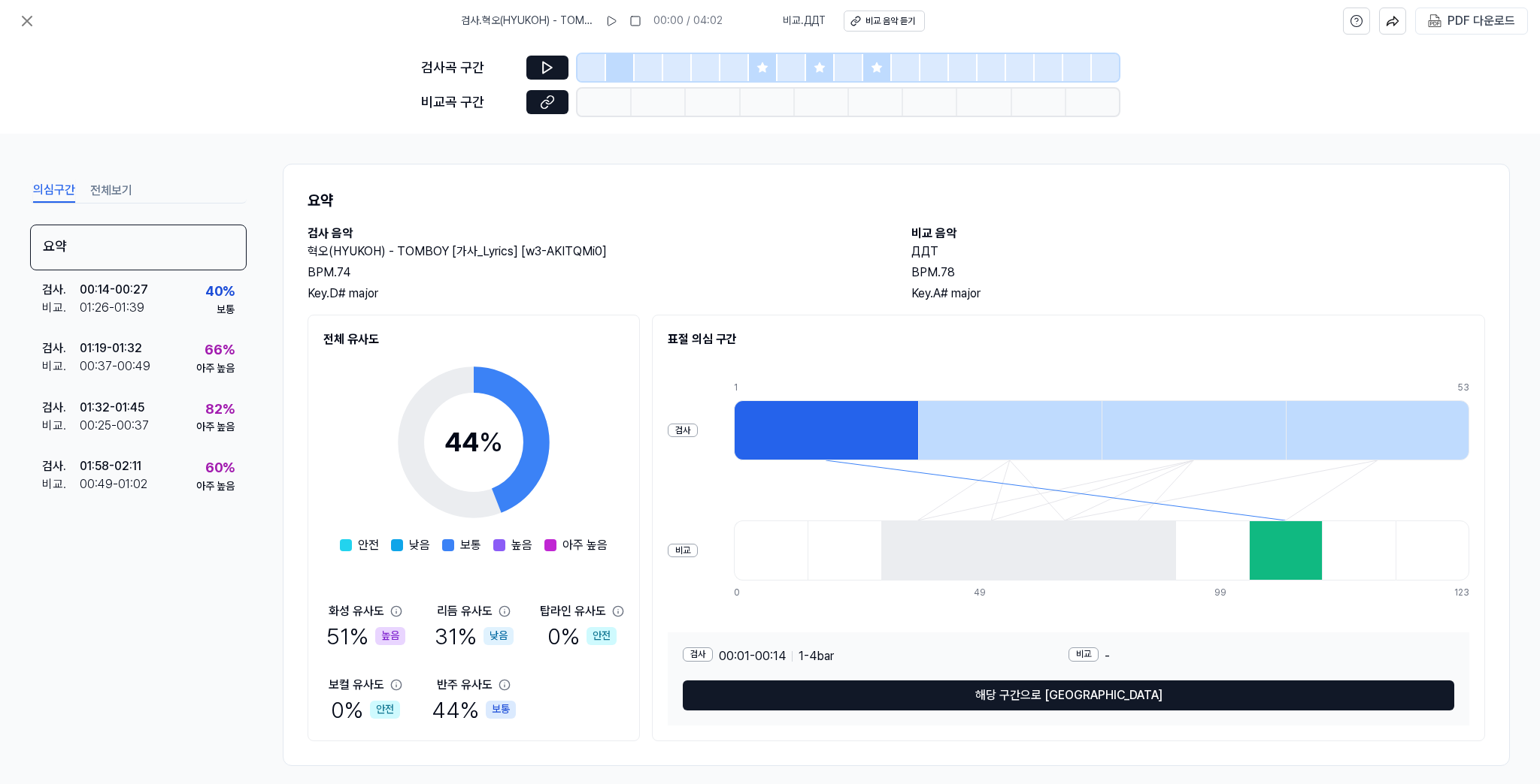
click at [1290, 547] on div at bounding box center [1285, 551] width 74 height 60
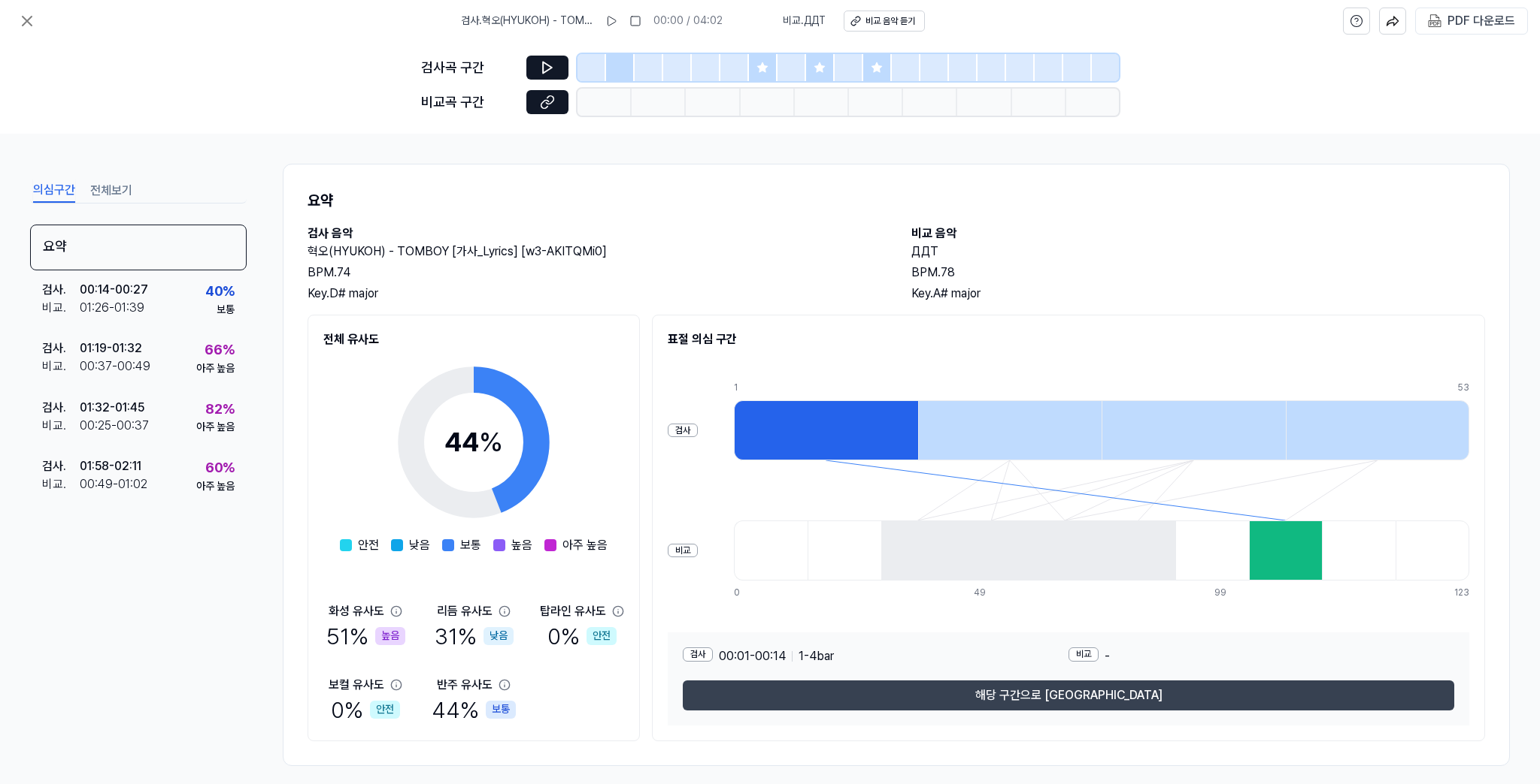
click at [1107, 702] on button "해당 구간으로 이동" at bounding box center [1068, 695] width 771 height 30
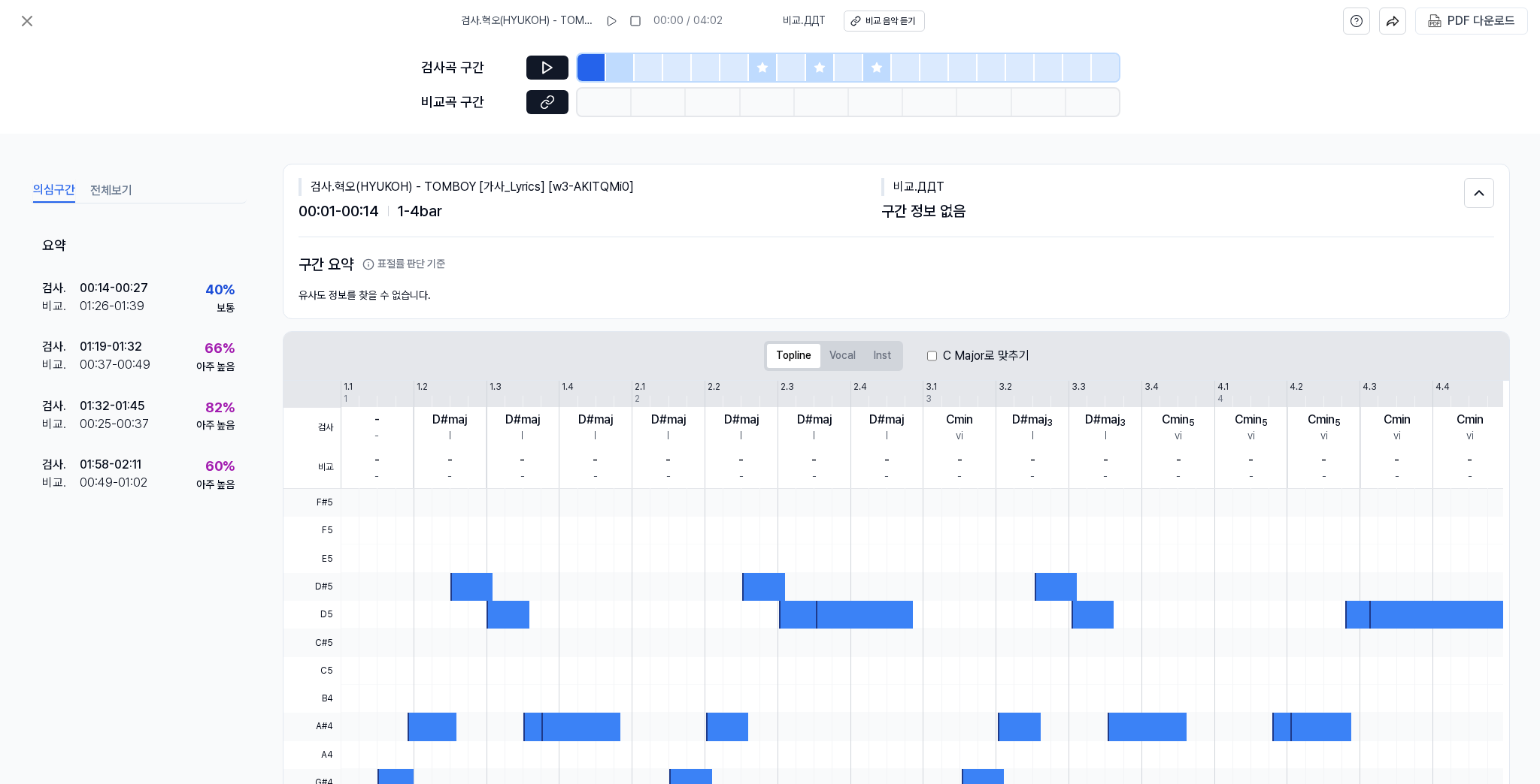
click at [756, 75] on div at bounding box center [763, 67] width 29 height 27
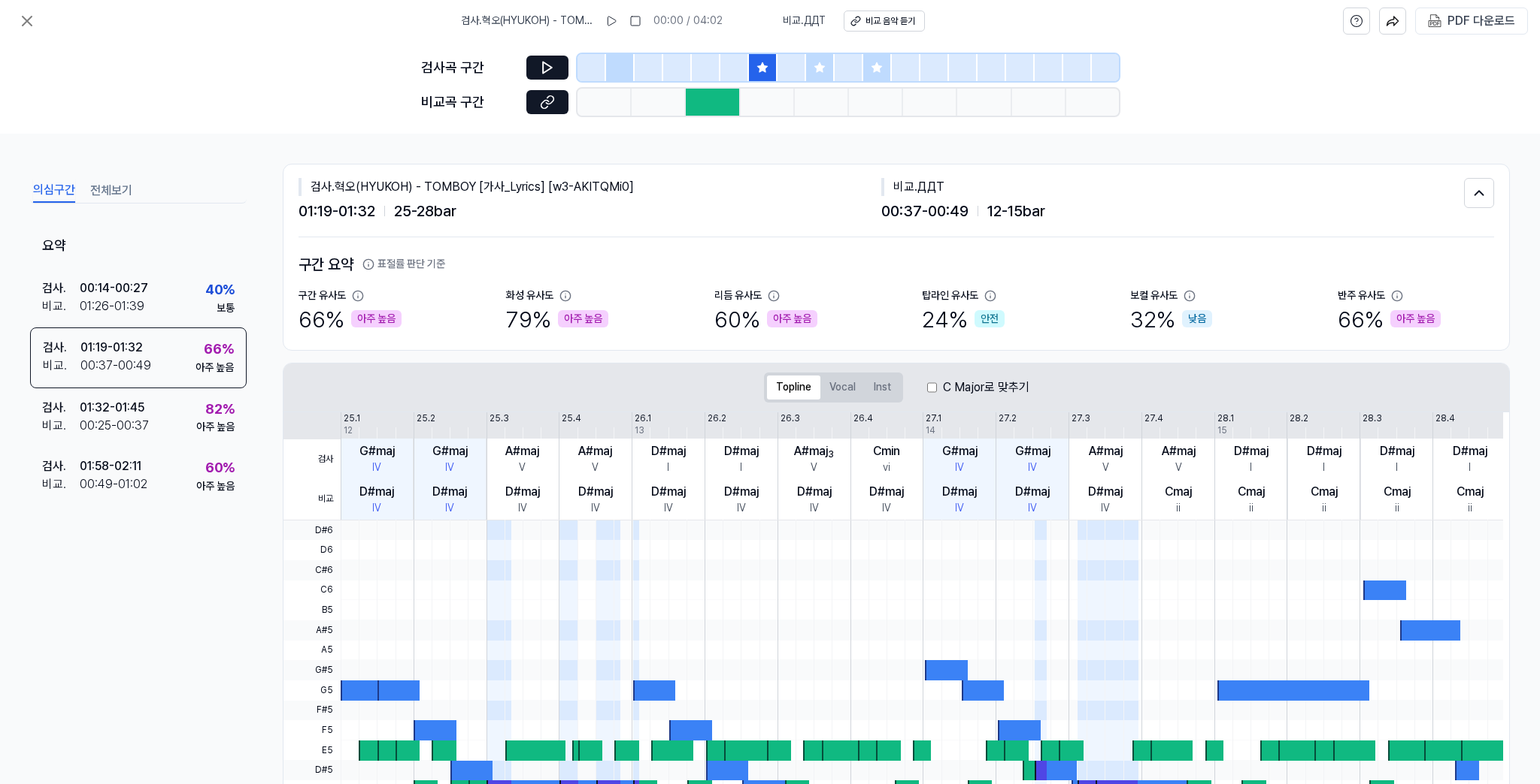
click at [715, 105] on div at bounding box center [713, 102] width 54 height 27
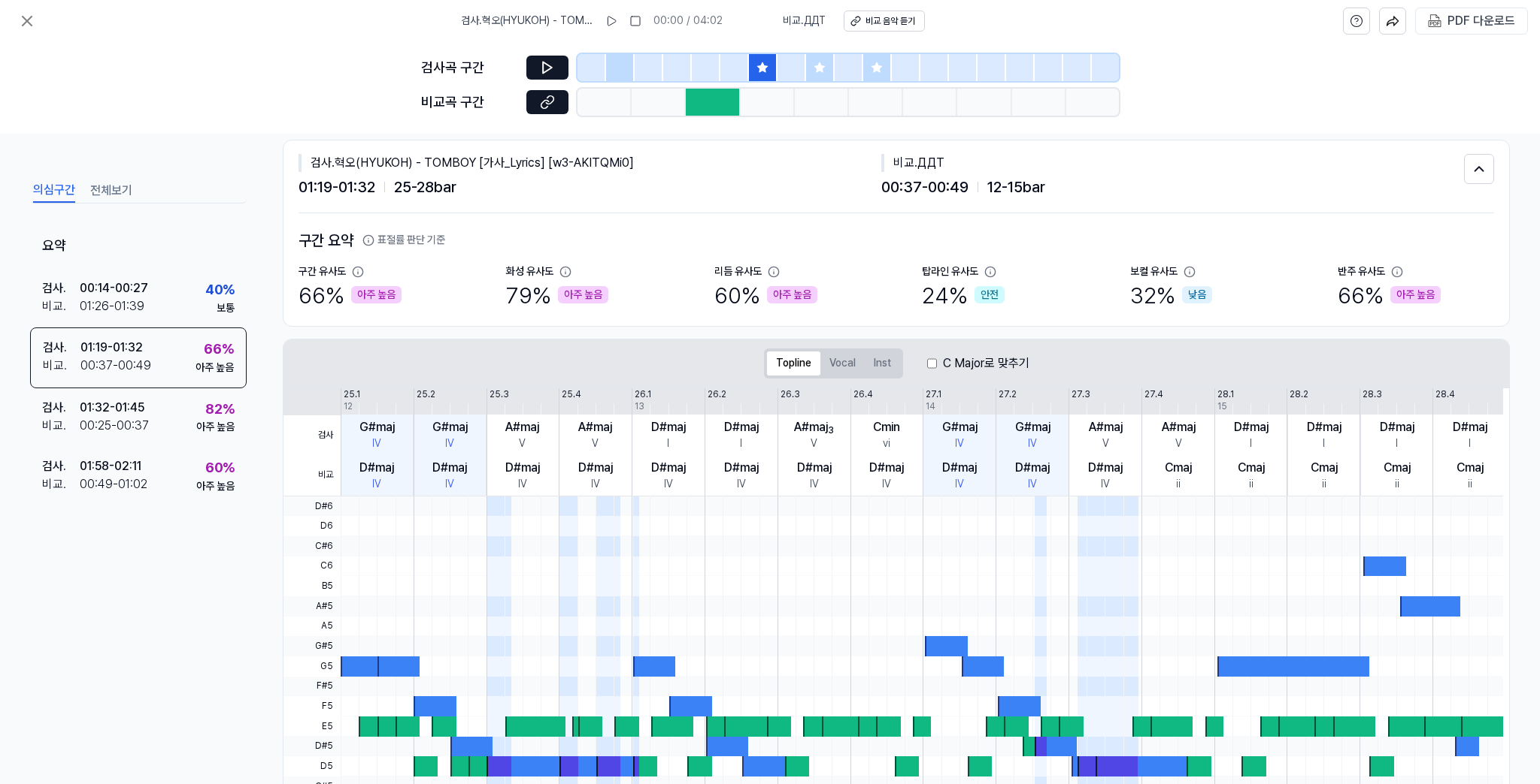
scroll to position [60, 0]
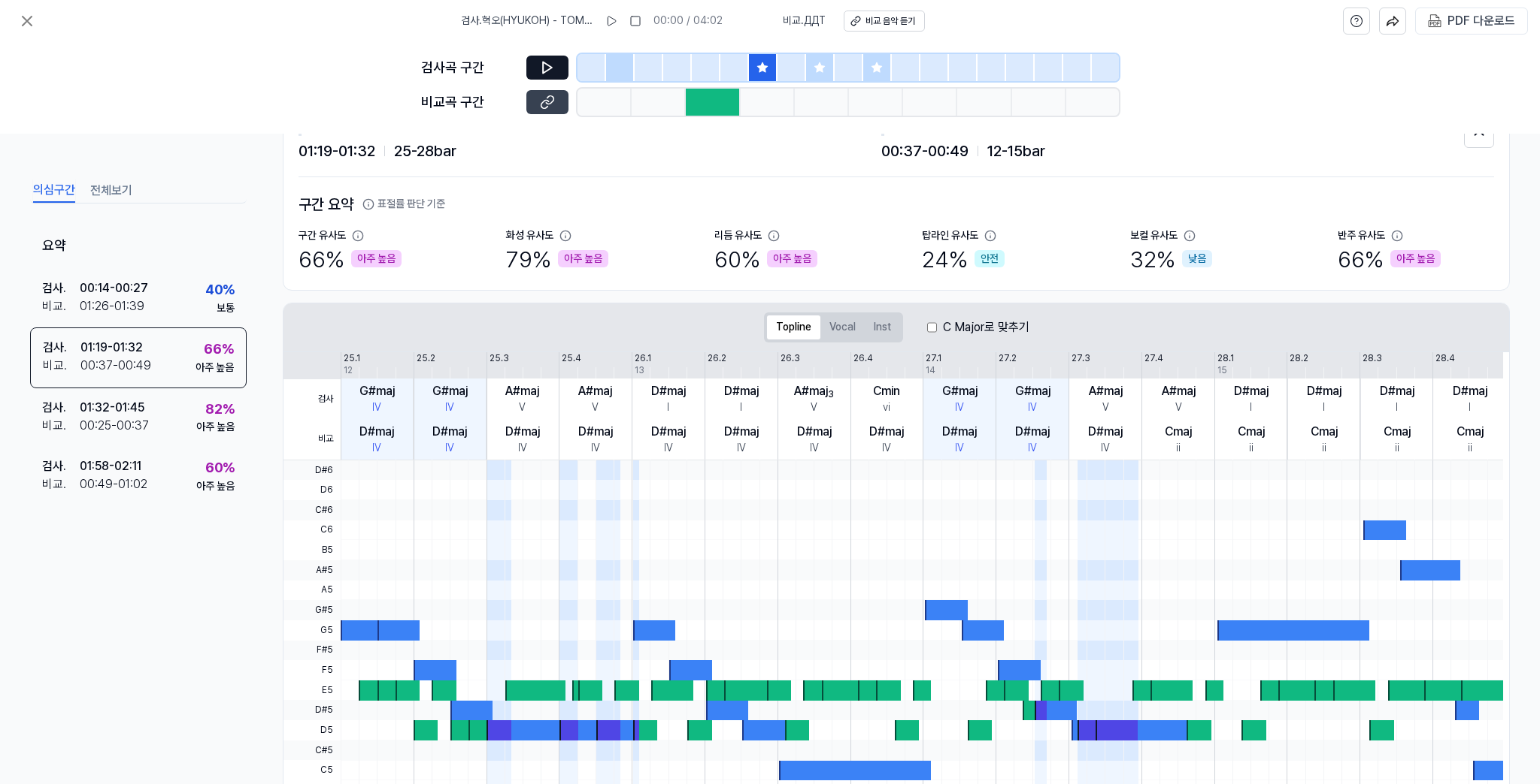
click at [550, 96] on icon at bounding box center [547, 102] width 15 height 15
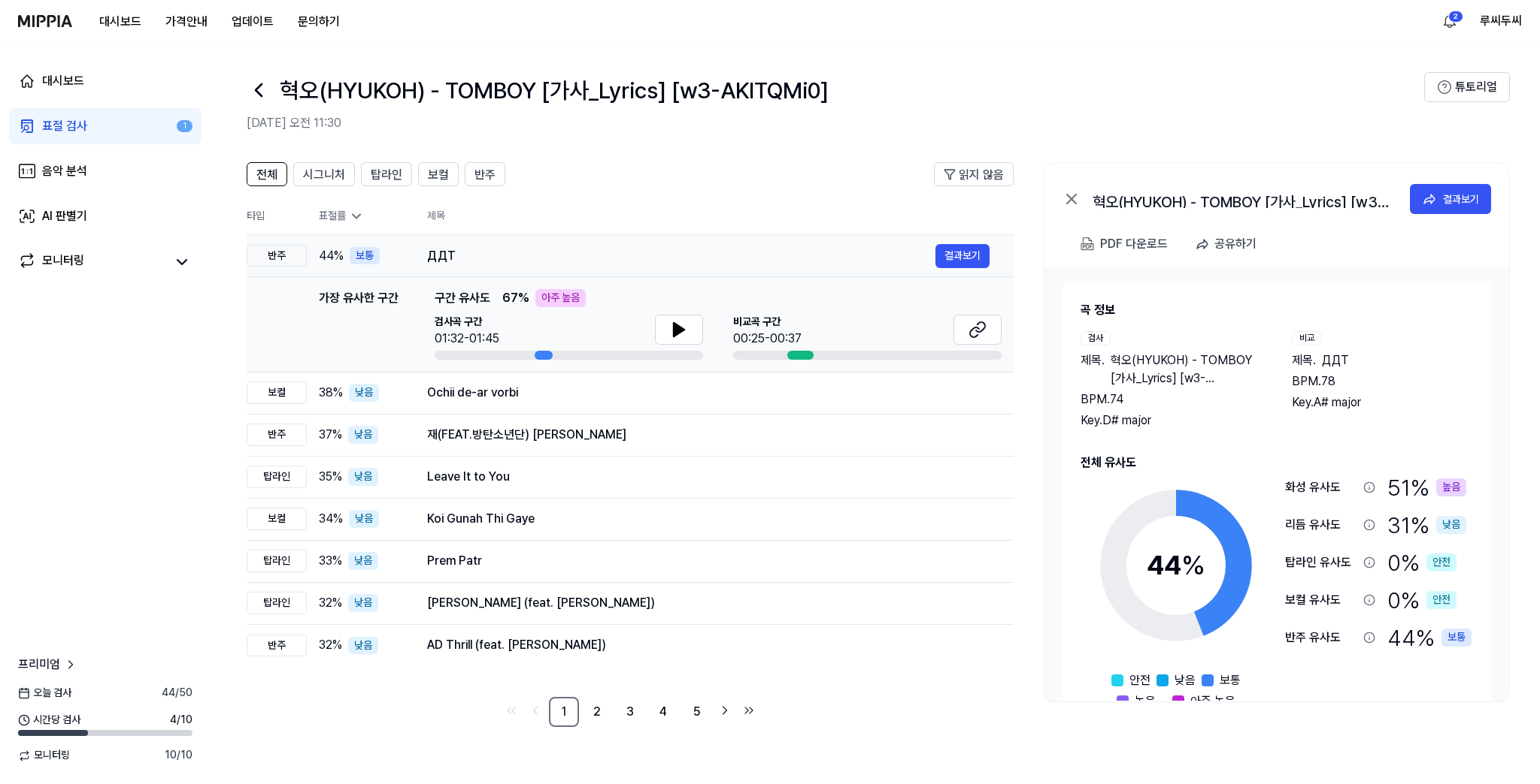
drag, startPoint x: 466, startPoint y: 260, endPoint x: 408, endPoint y: 256, distance: 58.1
click at [408, 256] on td "ДДТ 결과보기" at bounding box center [708, 256] width 611 height 42
click at [69, 134] on div "표절 검사" at bounding box center [64, 126] width 45 height 18
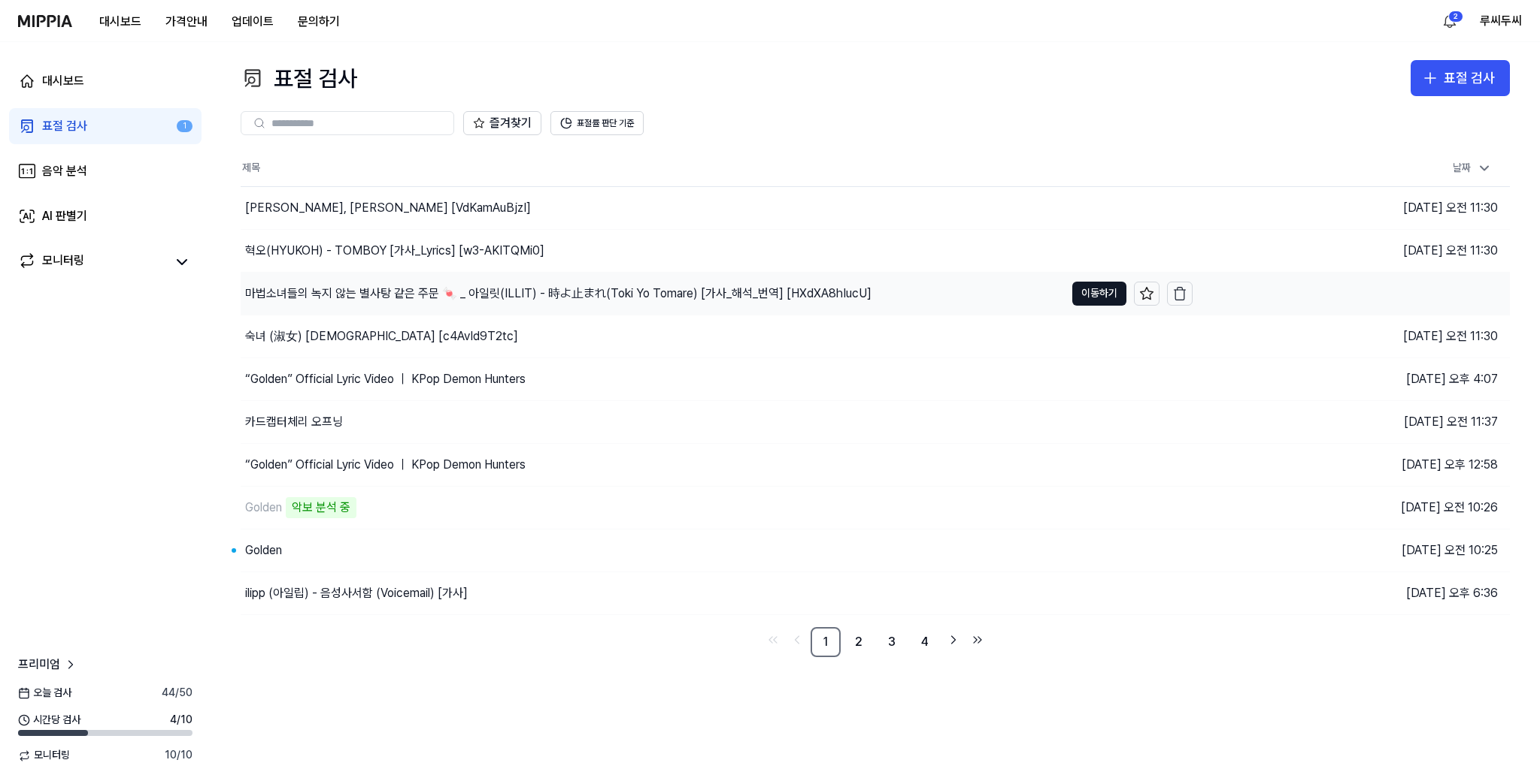
click at [326, 293] on div "마법소녀들의 녹지 않는 별사탕 같은 주문 🍬 _ 아일릿(ILLIT) - 時よ止まれ(Toki Yo Tomare) [가사_해석_번역] [HXdXA…" at bounding box center [558, 293] width 627 height 18
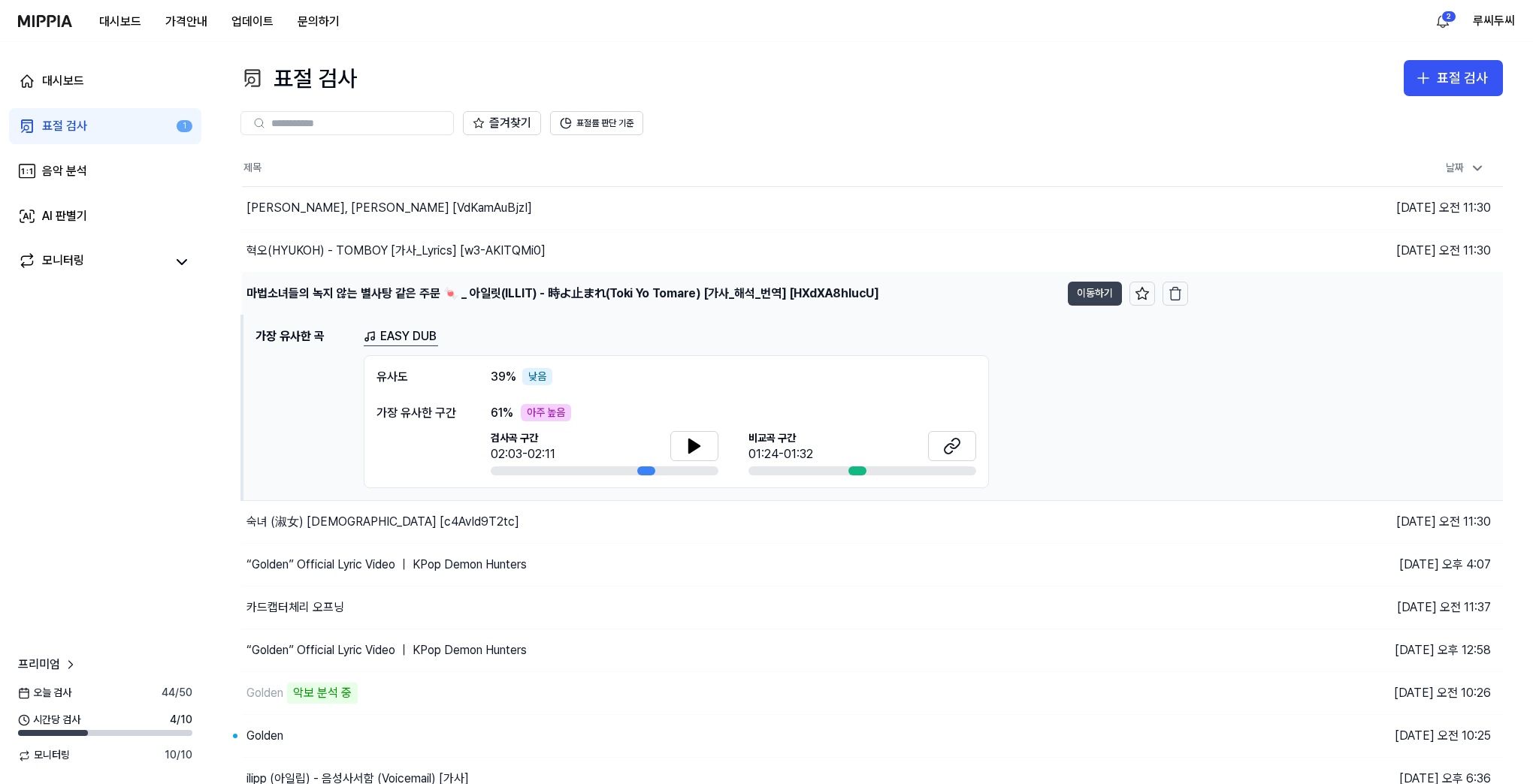
click at [1077, 302] on button "이동하기" at bounding box center [1095, 294] width 54 height 24
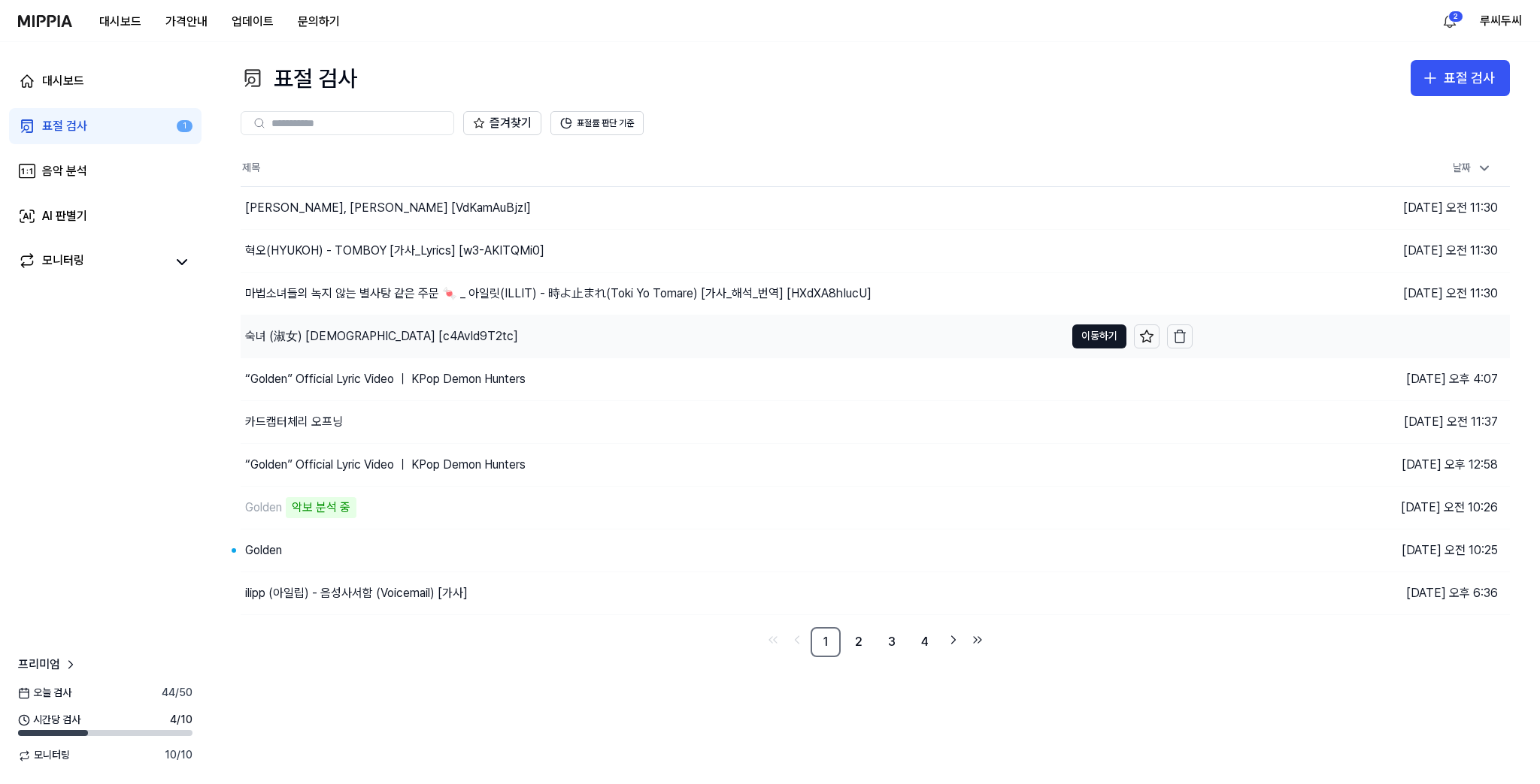
click at [290, 325] on div "숙녀 (淑女) Lady [c4AvId9T2tc]" at bounding box center [653, 336] width 824 height 42
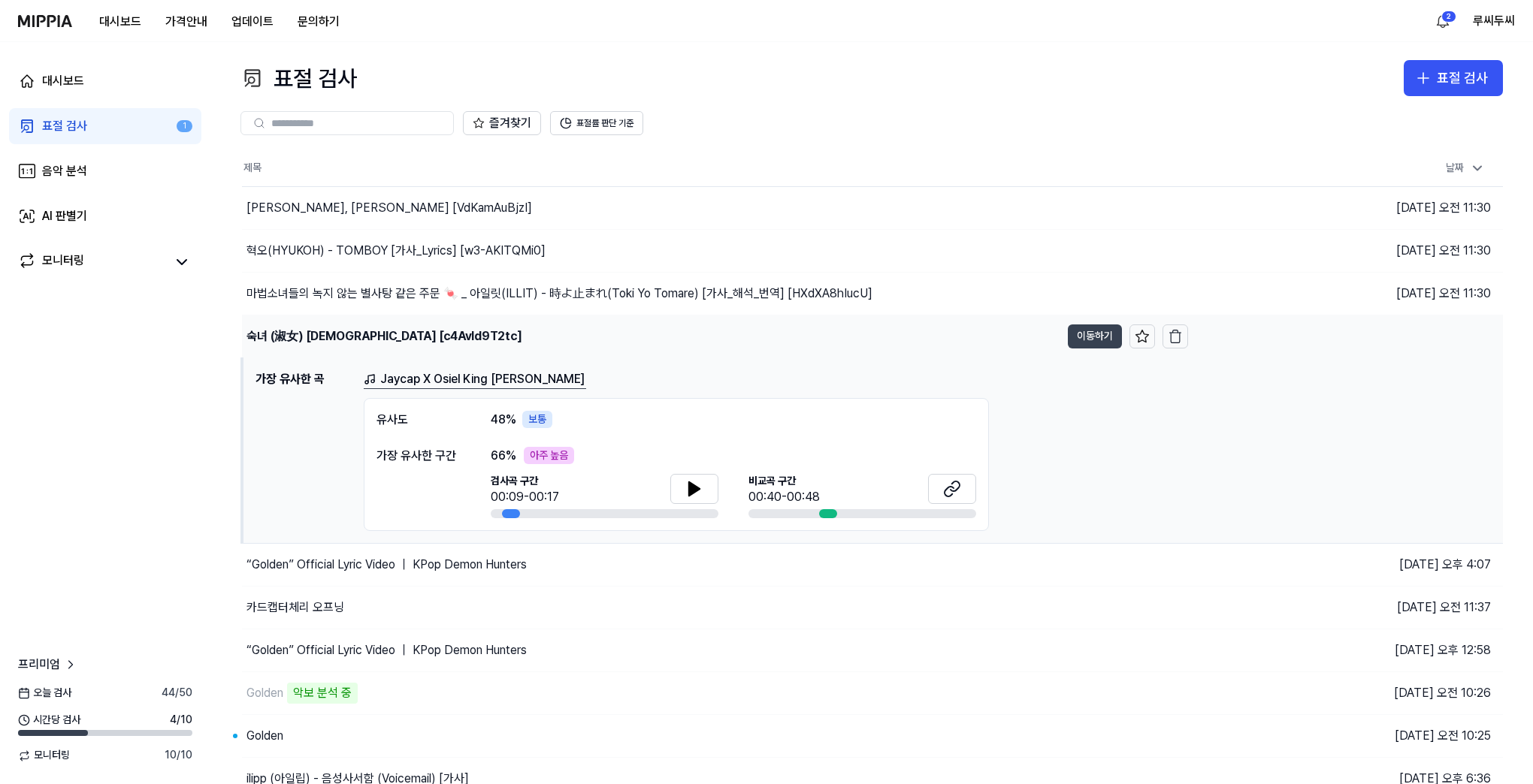
click at [1085, 336] on button "이동하기" at bounding box center [1095, 337] width 54 height 24
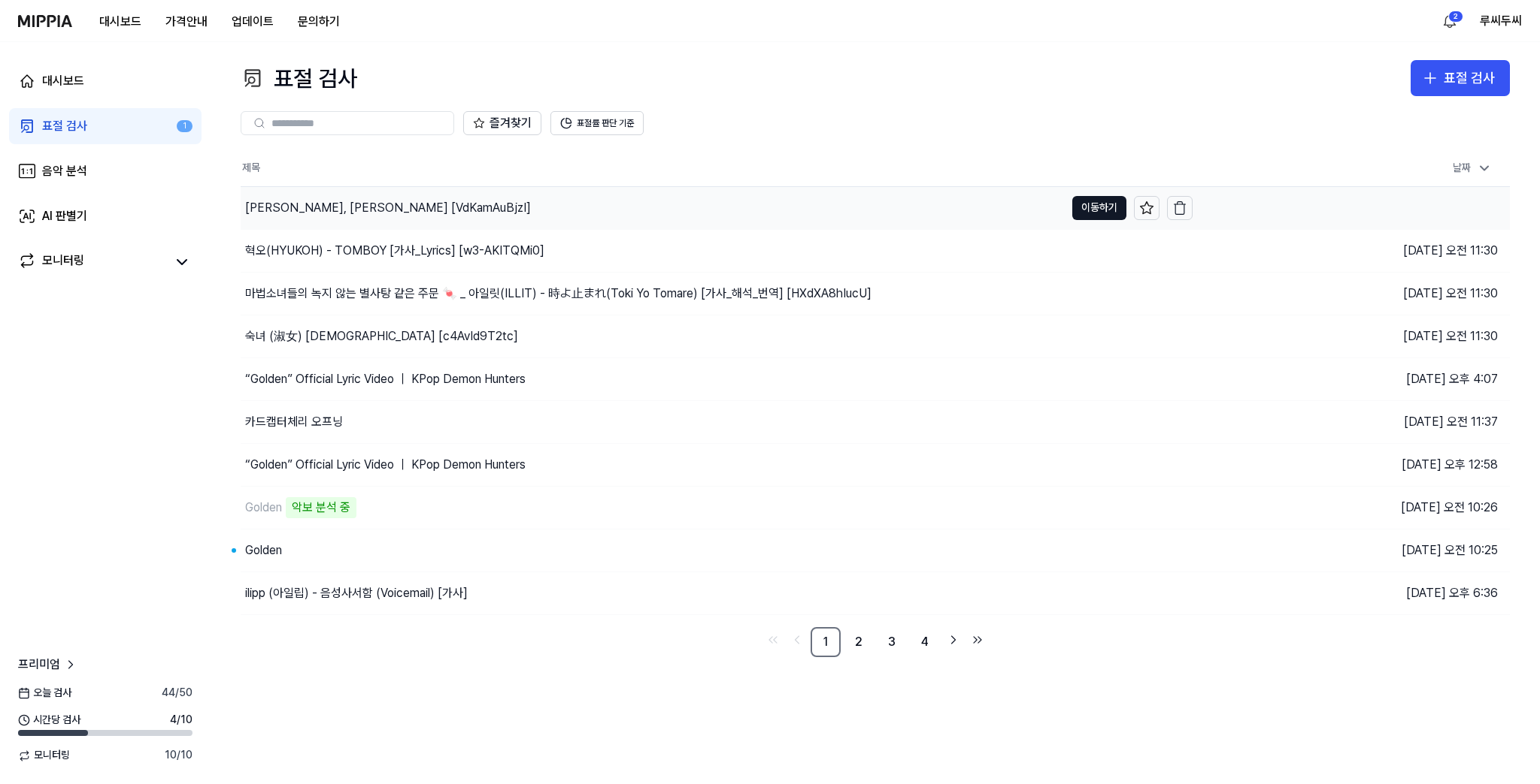
click at [378, 204] on div "Jesse Thomas, Madeline [VdKamAuBjzI]" at bounding box center [388, 207] width 286 height 18
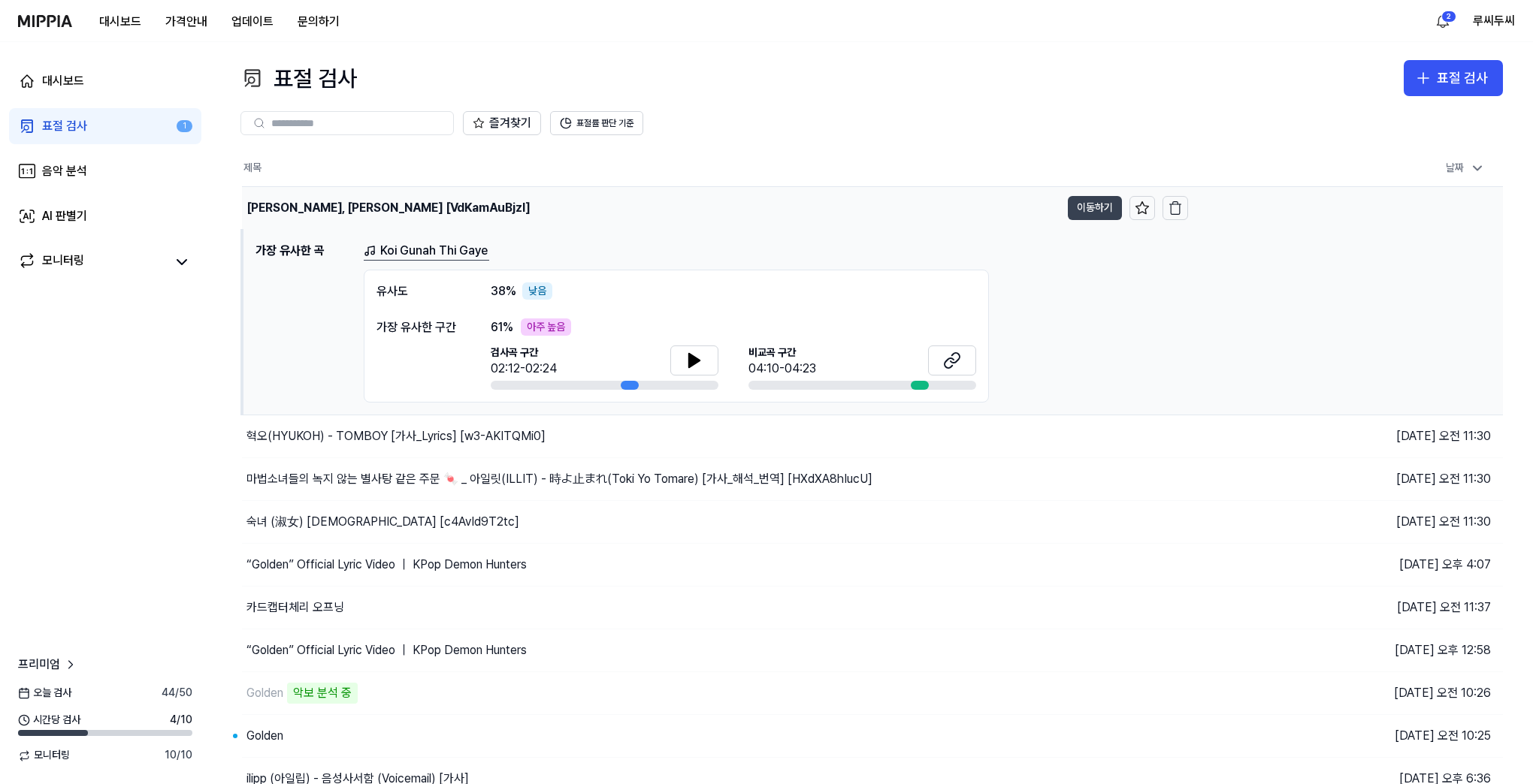
click at [1094, 210] on button "이동하기" at bounding box center [1095, 208] width 54 height 24
